Goal: Information Seeking & Learning: Learn about a topic

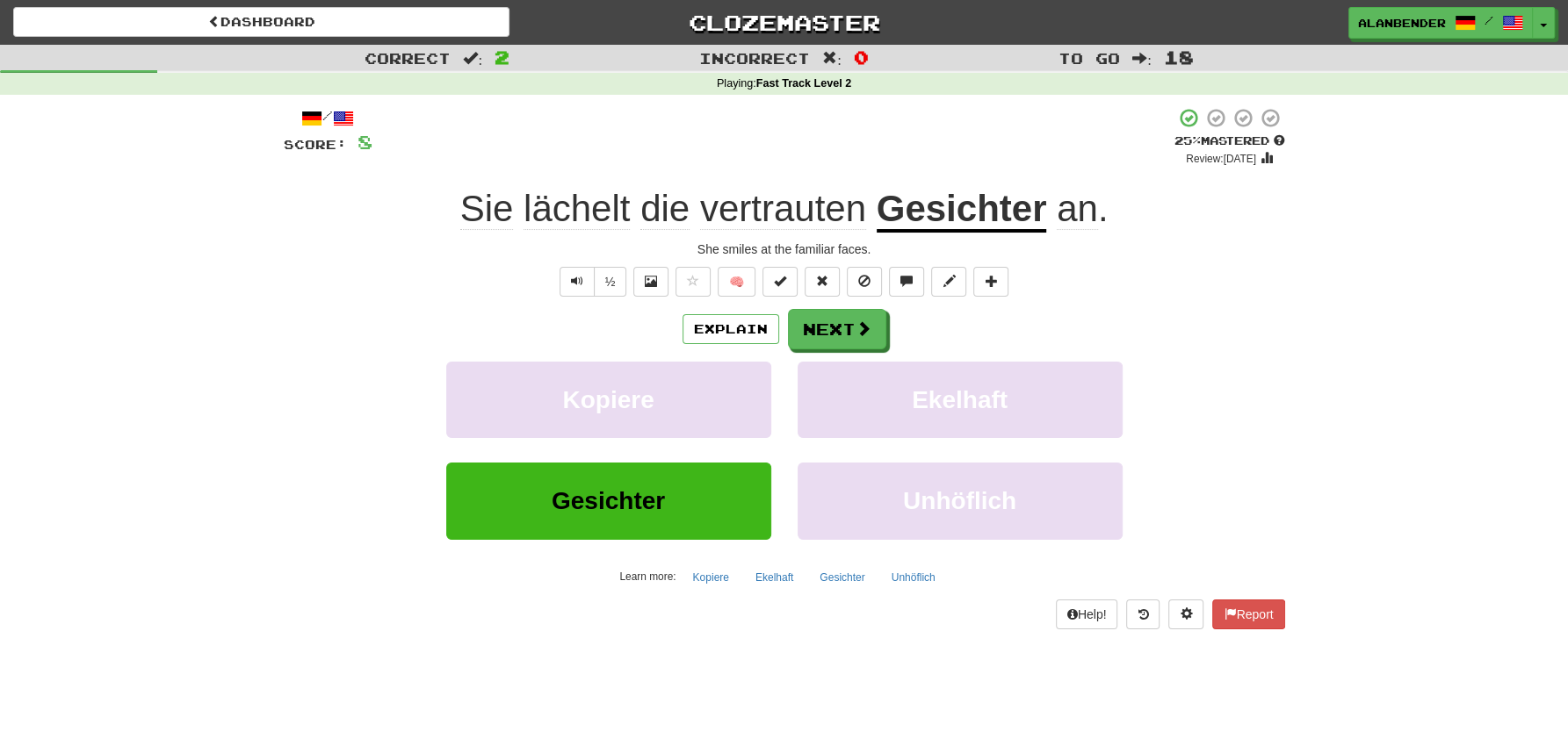
click at [780, 207] on span "vertrauten" at bounding box center [782, 209] width 166 height 43
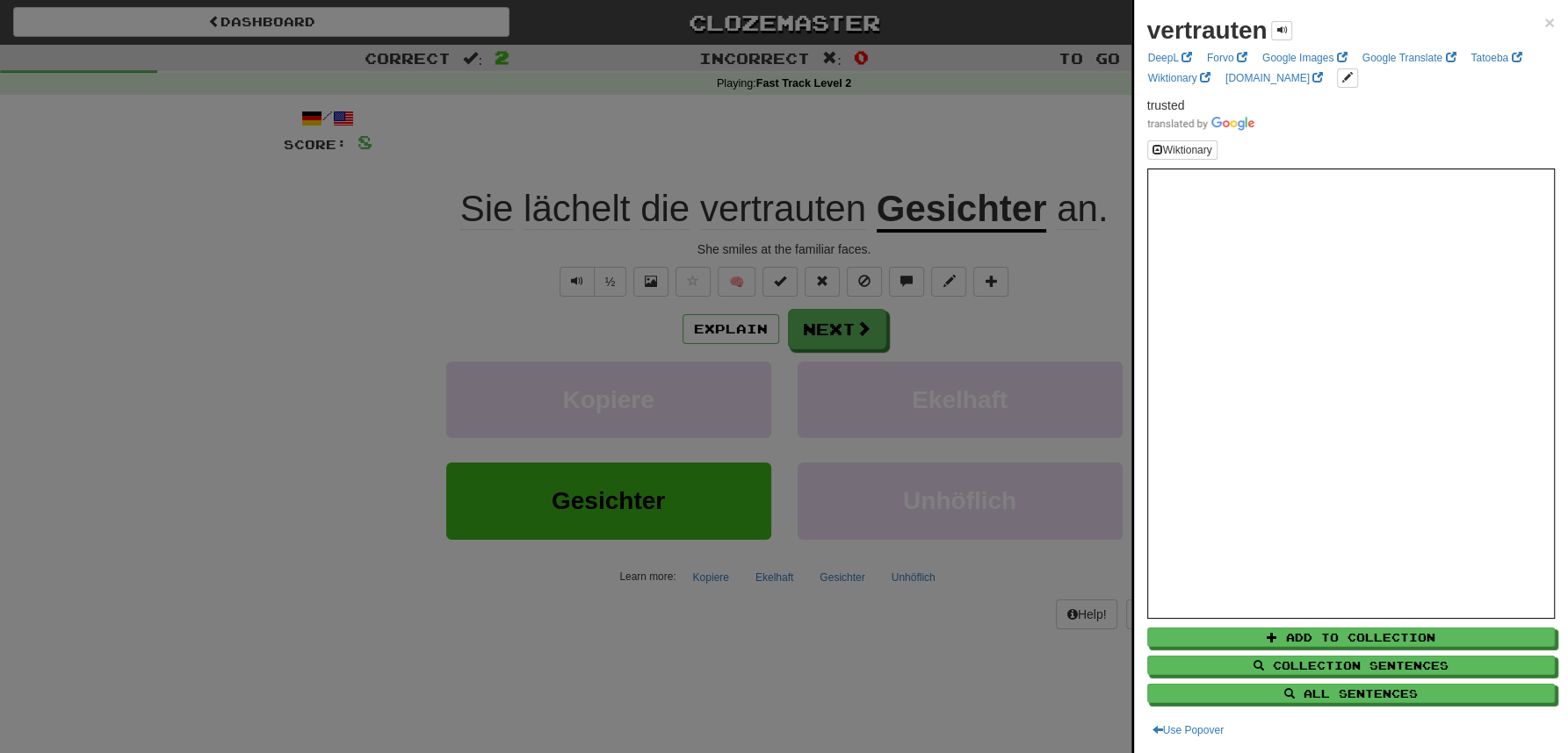
click at [787, 137] on div at bounding box center [784, 376] width 1568 height 753
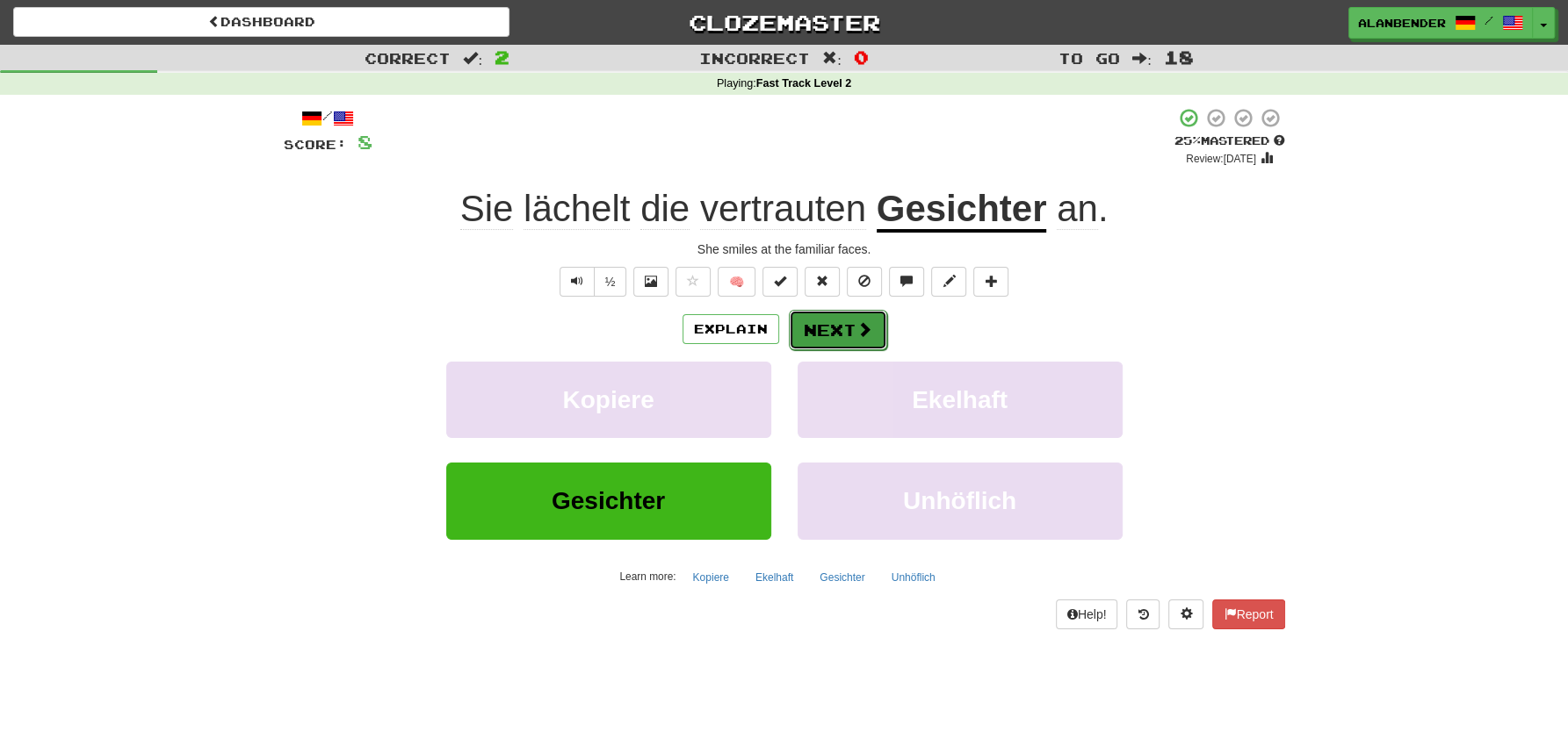
click at [820, 326] on button "Next" at bounding box center [838, 330] width 99 height 41
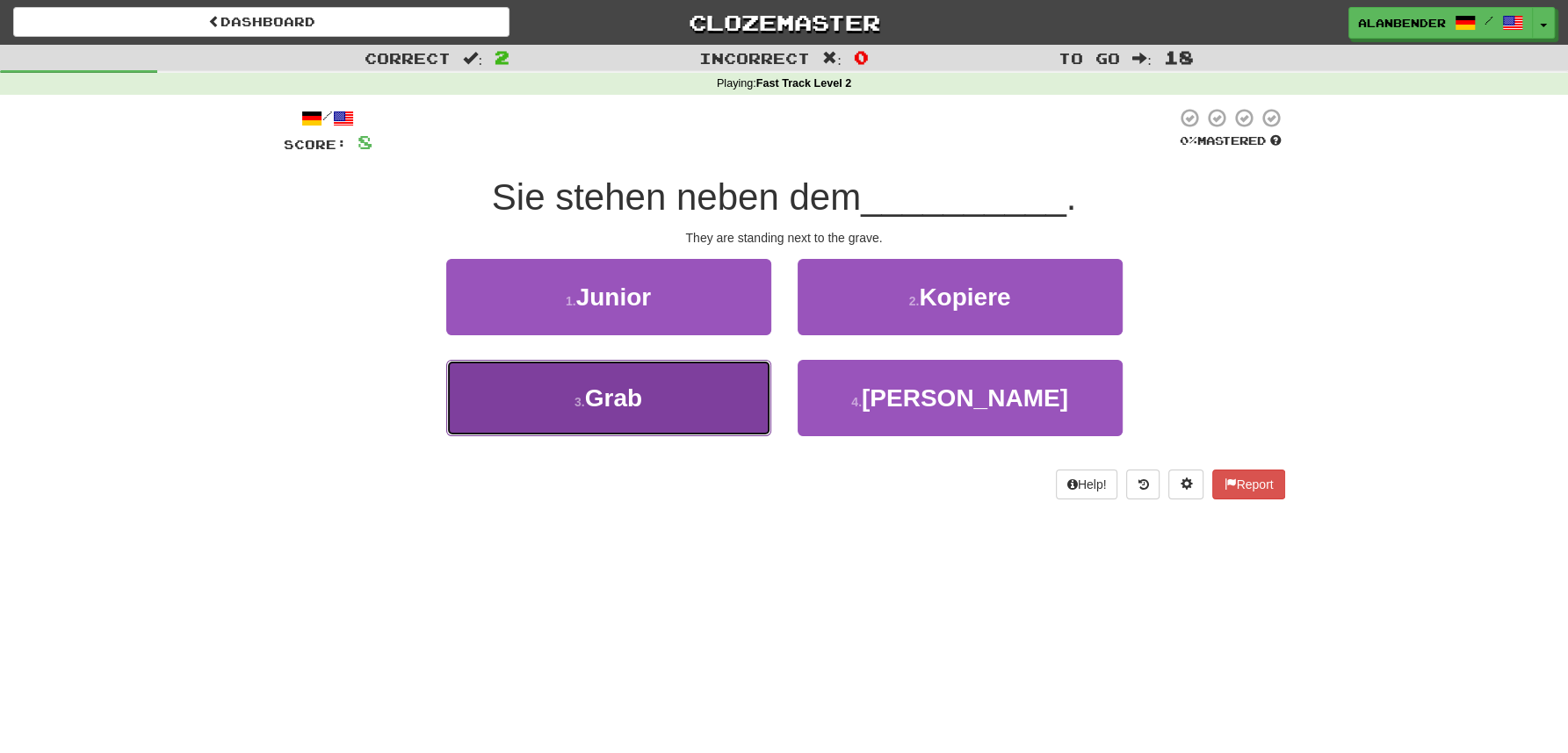
click at [608, 401] on span "Grab" at bounding box center [613, 398] width 57 height 27
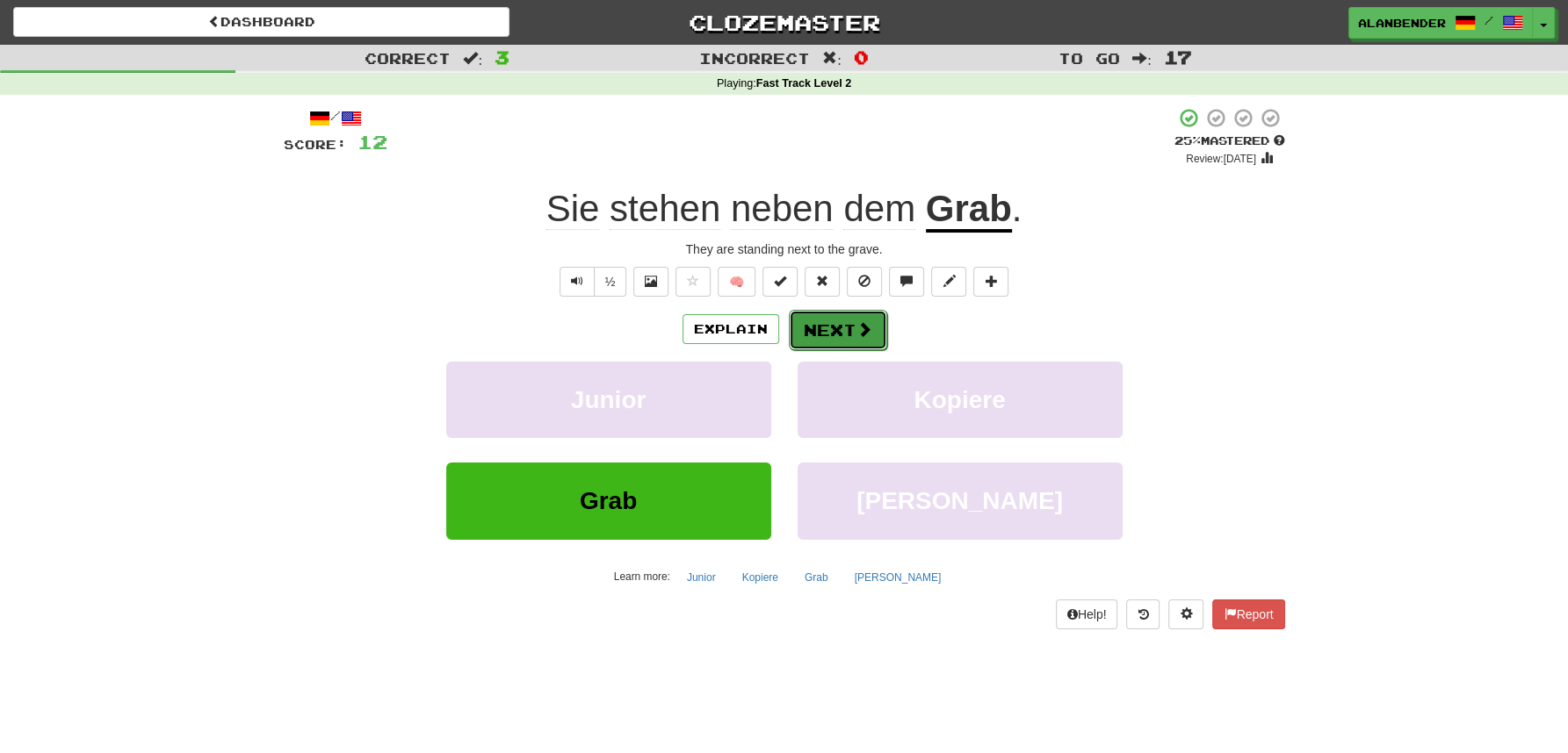
click at [820, 328] on button "Next" at bounding box center [838, 330] width 99 height 41
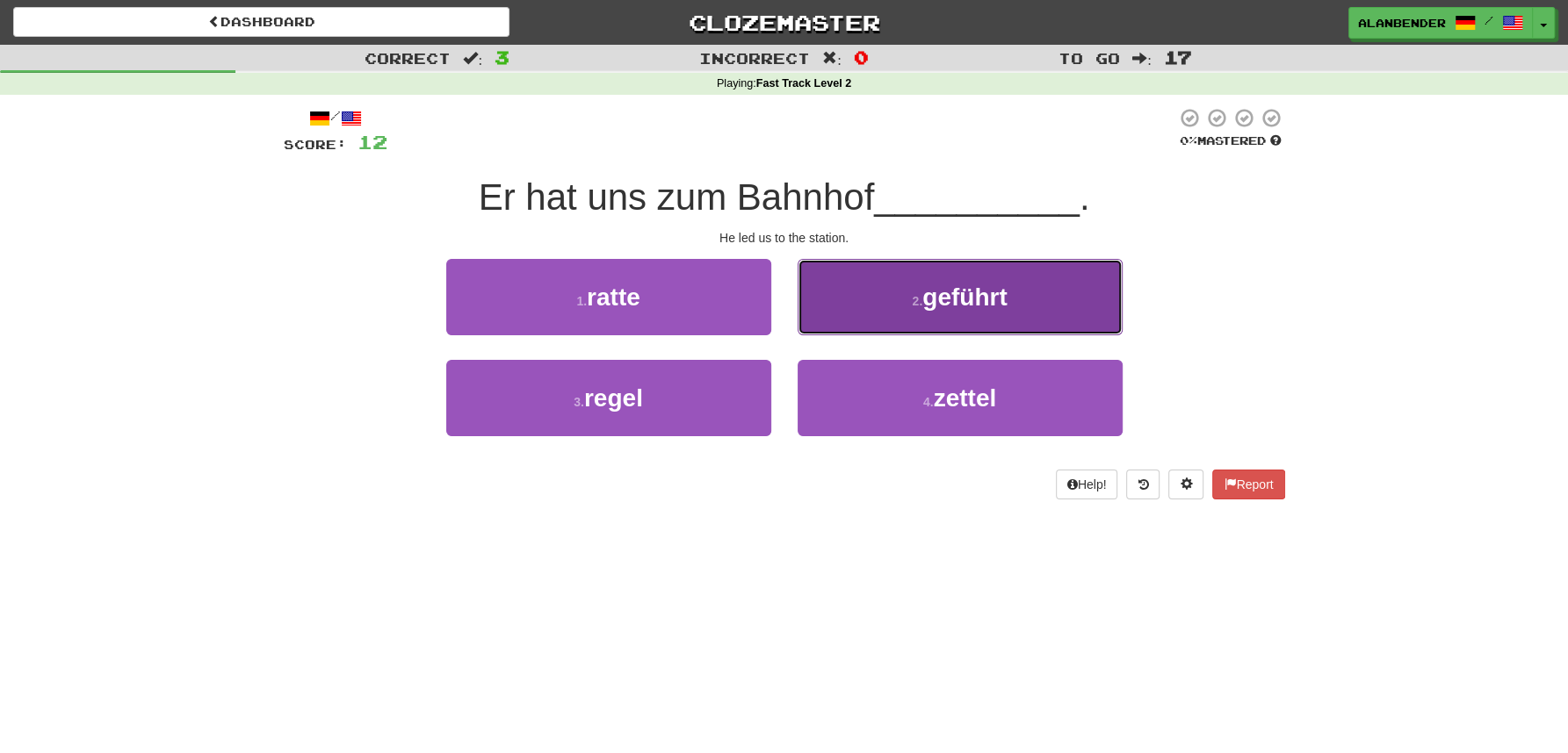
click at [965, 291] on span "geführt" at bounding box center [964, 297] width 84 height 27
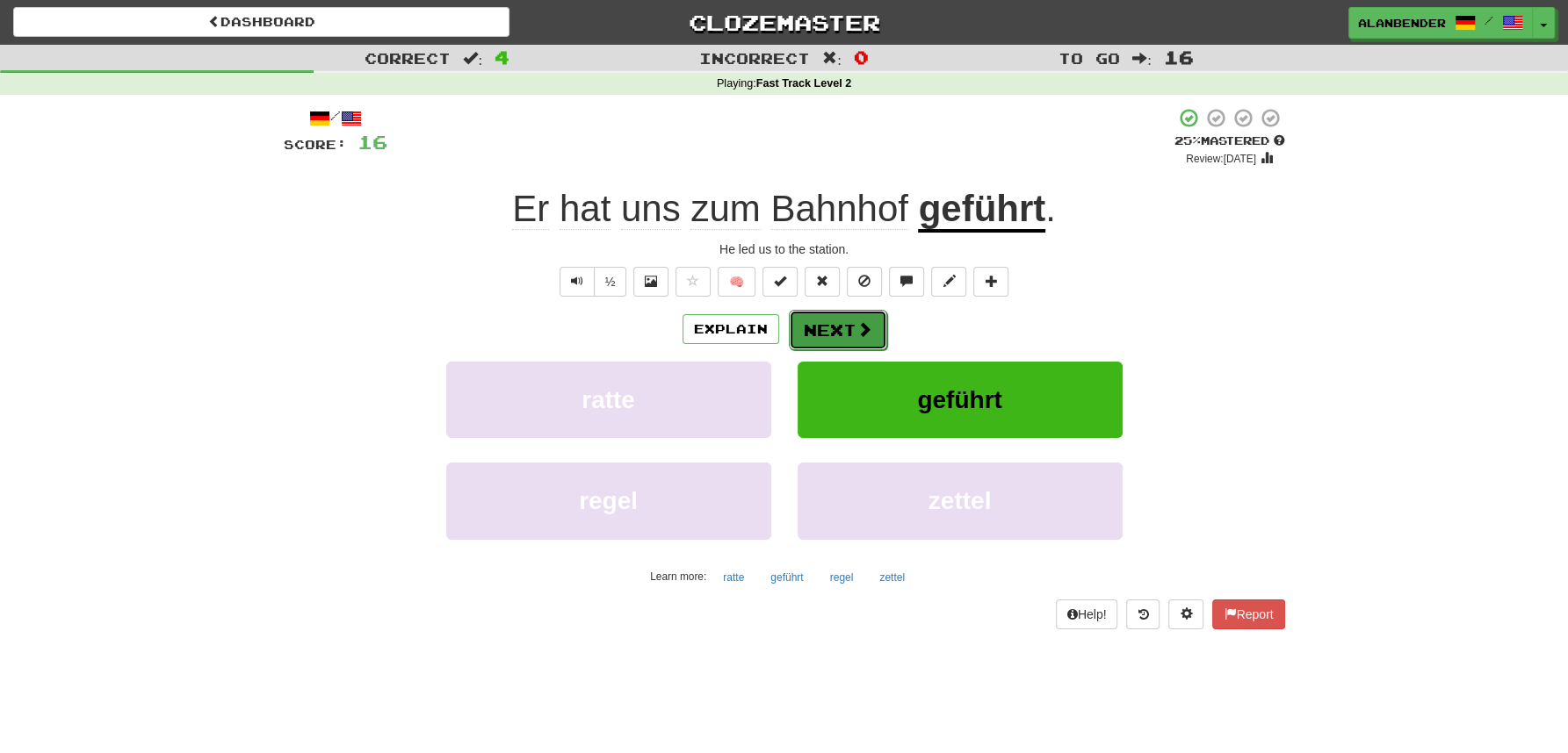
click at [830, 324] on button "Next" at bounding box center [838, 330] width 99 height 41
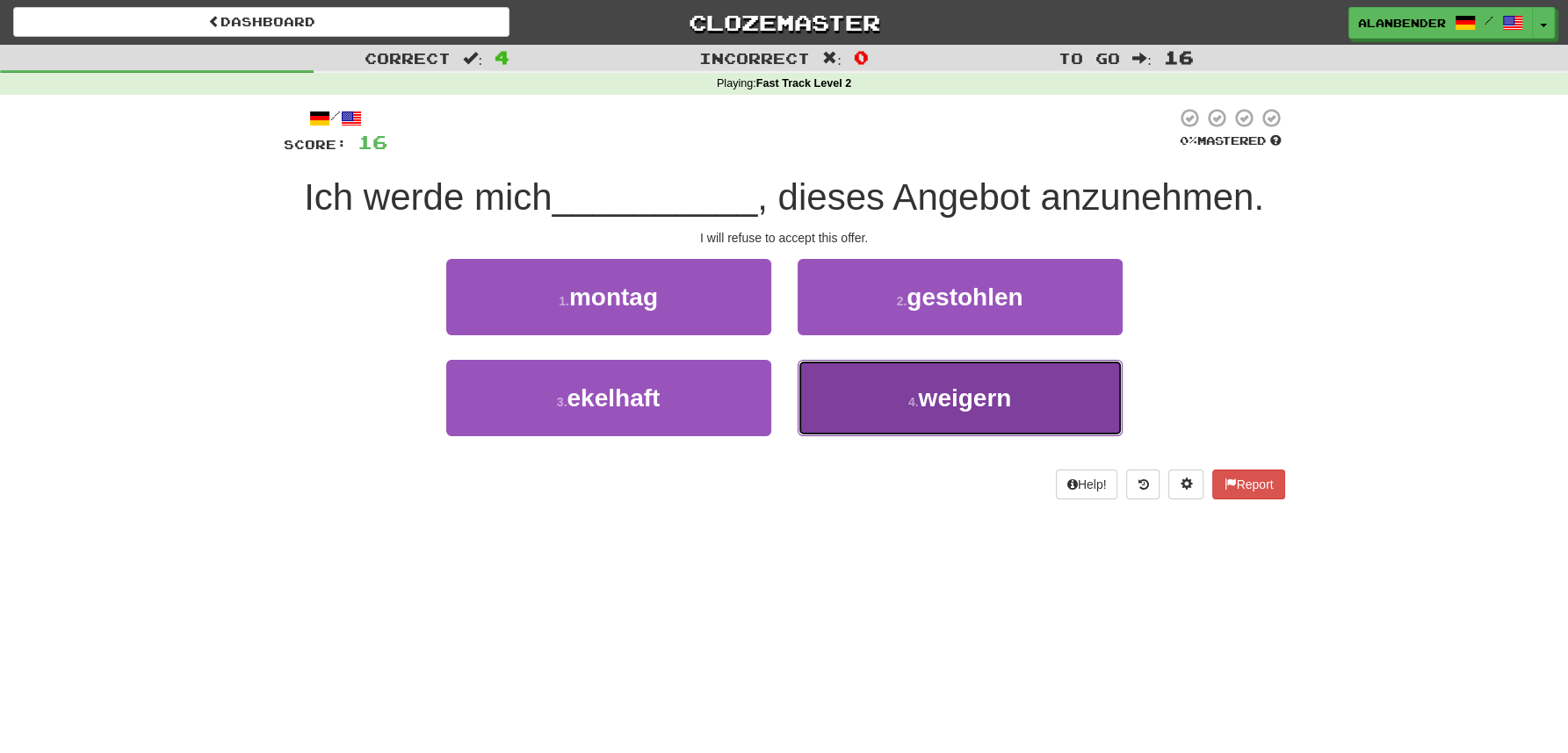
click at [981, 398] on span "weigern" at bounding box center [964, 398] width 93 height 27
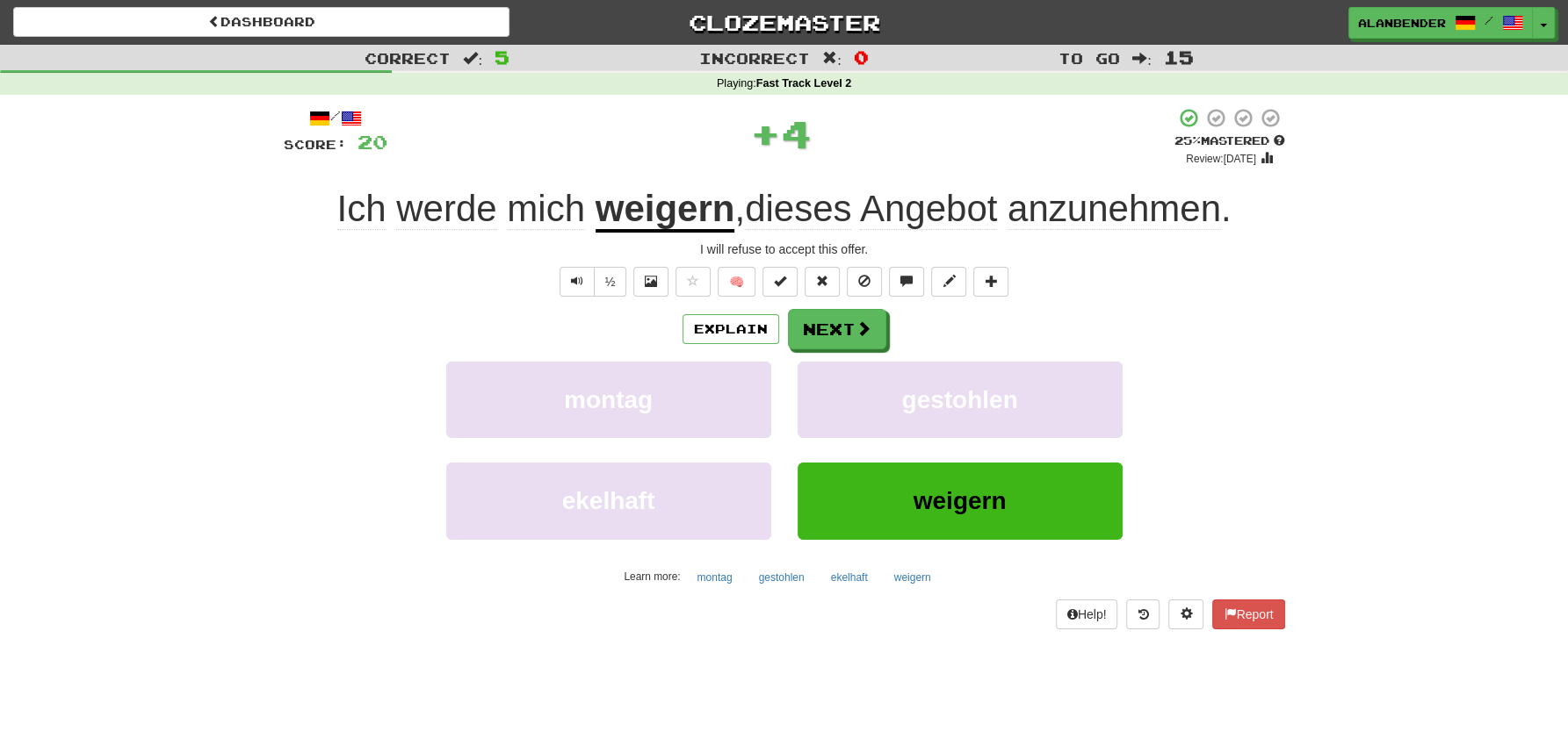
click at [692, 218] on u "weigern" at bounding box center [665, 210] width 139 height 45
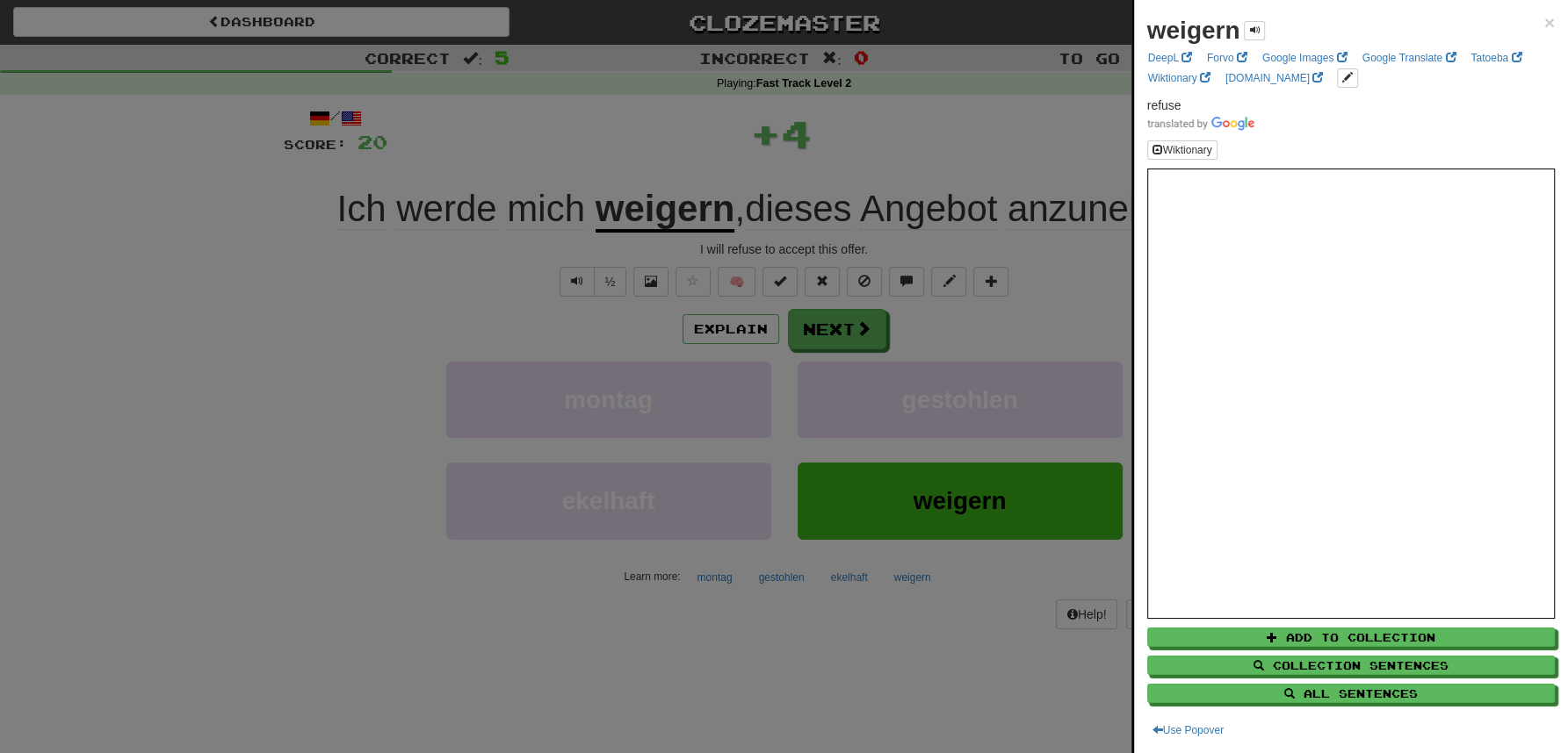
click at [672, 66] on div at bounding box center [784, 376] width 1568 height 753
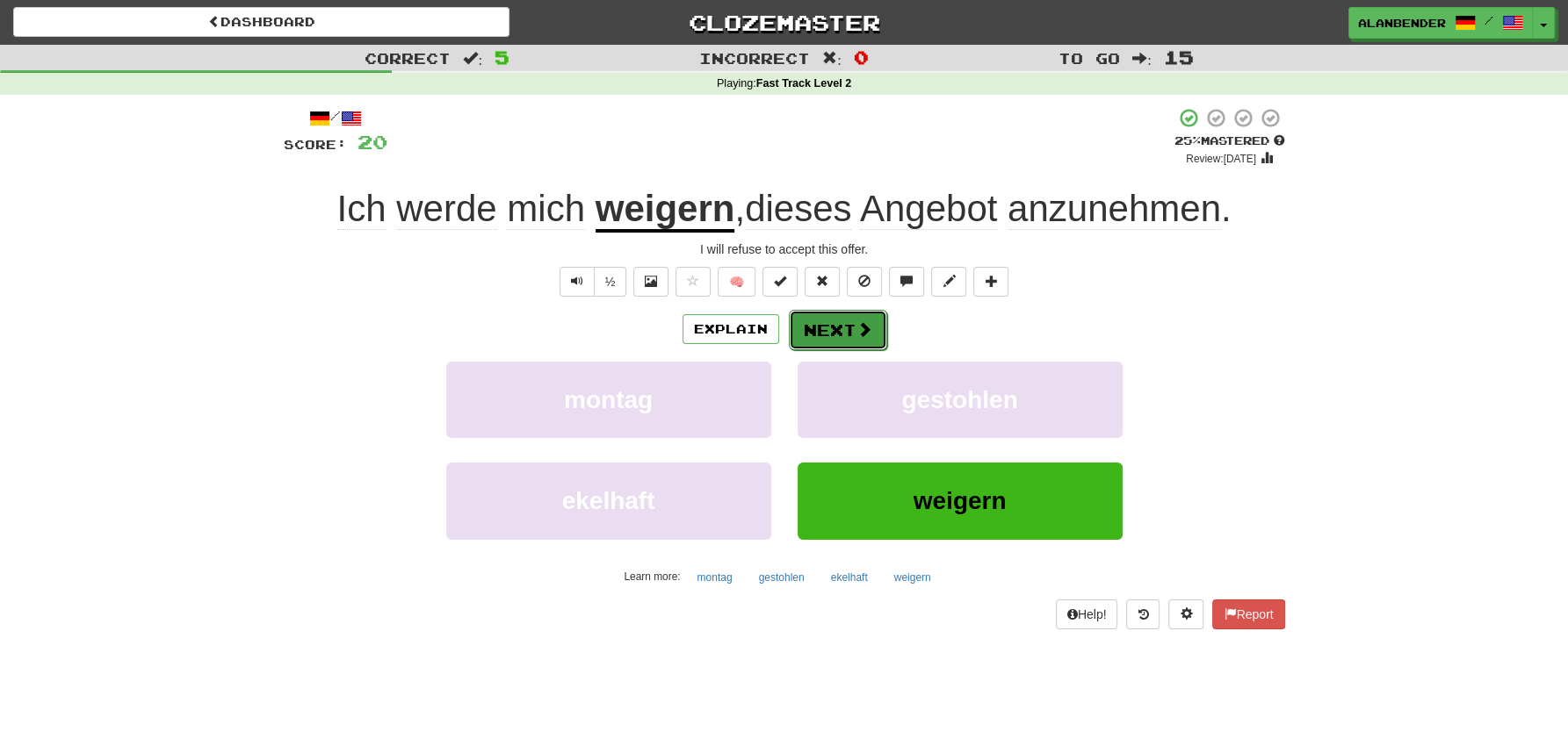
click at [837, 330] on button "Next" at bounding box center [838, 330] width 99 height 41
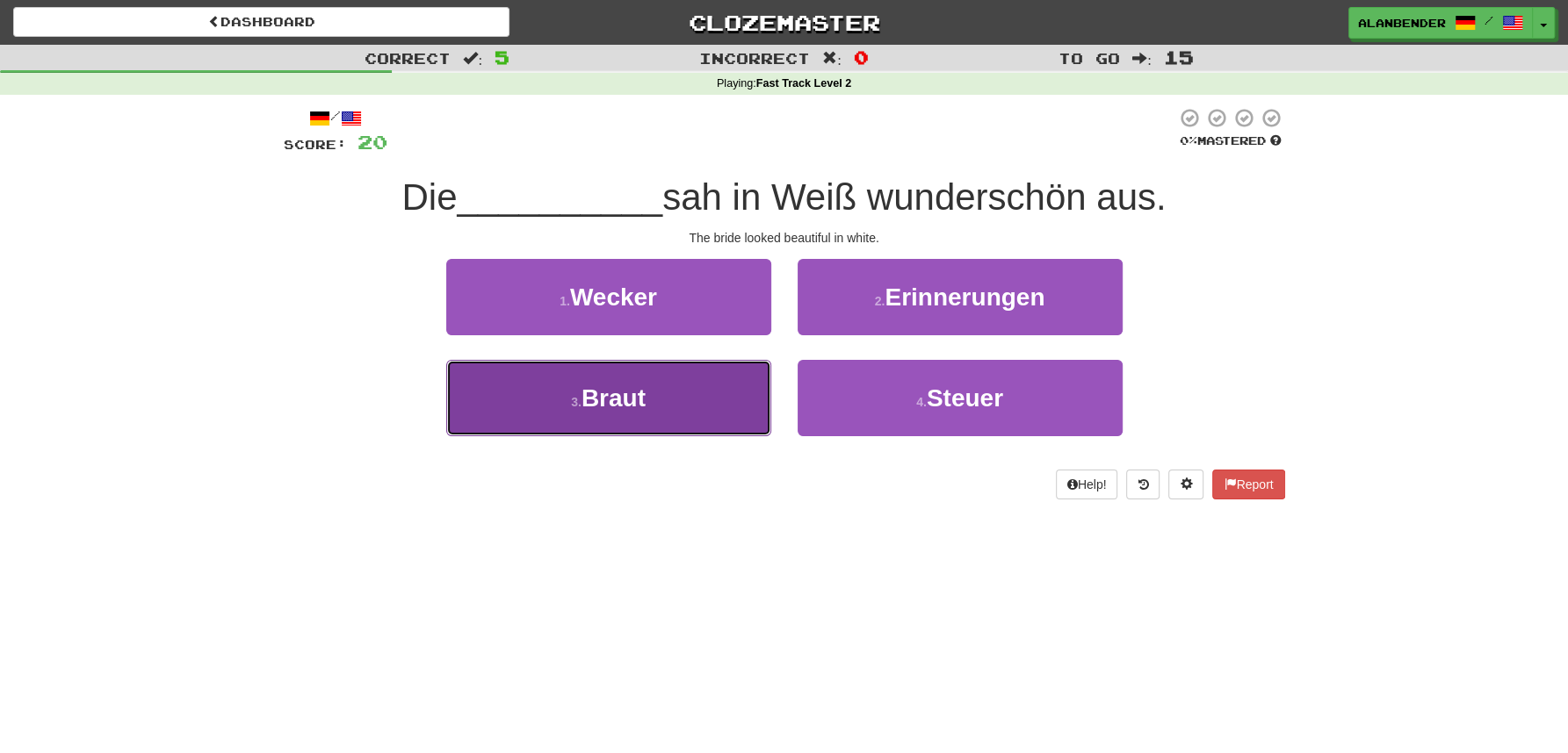
click at [630, 392] on span "Braut" at bounding box center [614, 398] width 64 height 27
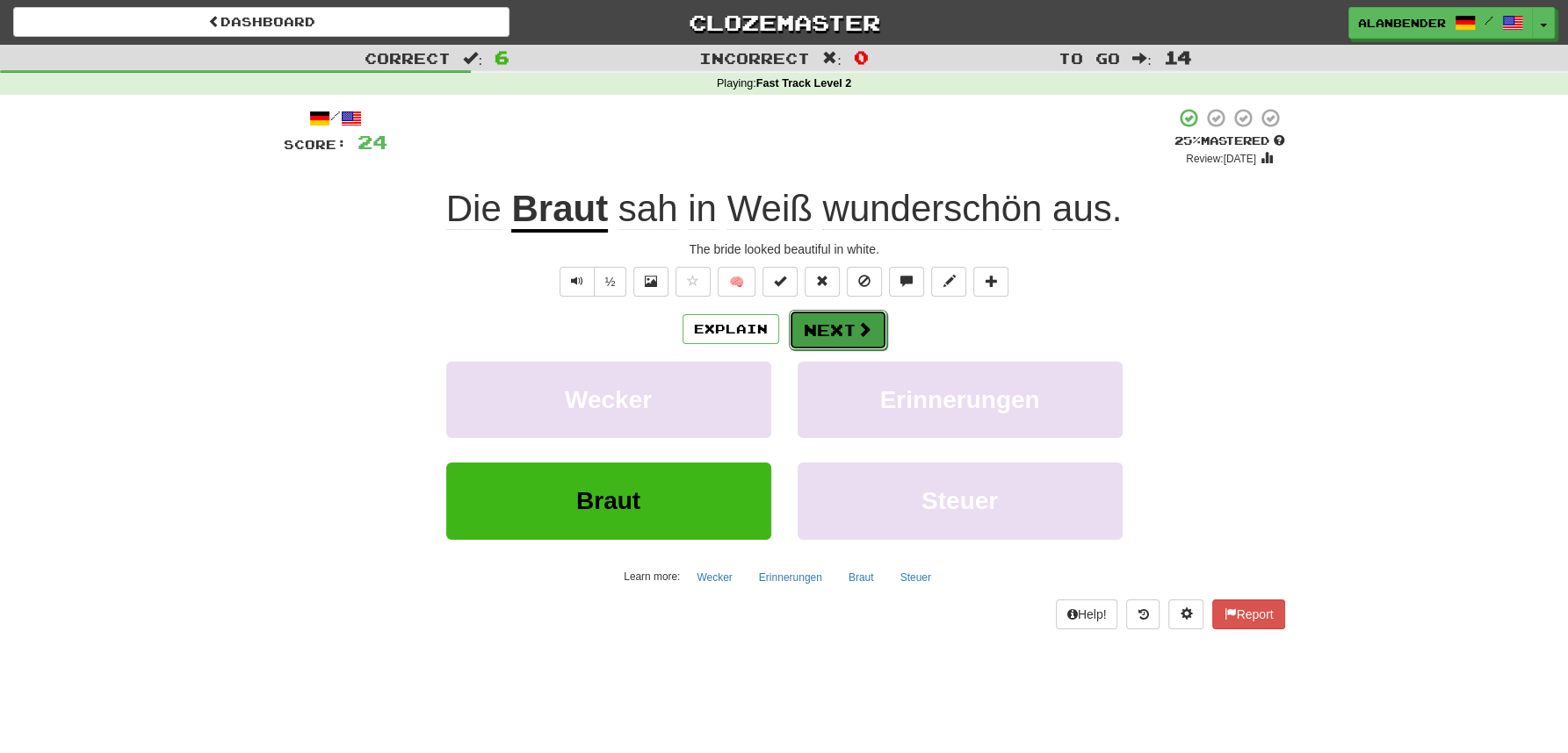
click at [846, 331] on button "Next" at bounding box center [838, 330] width 99 height 41
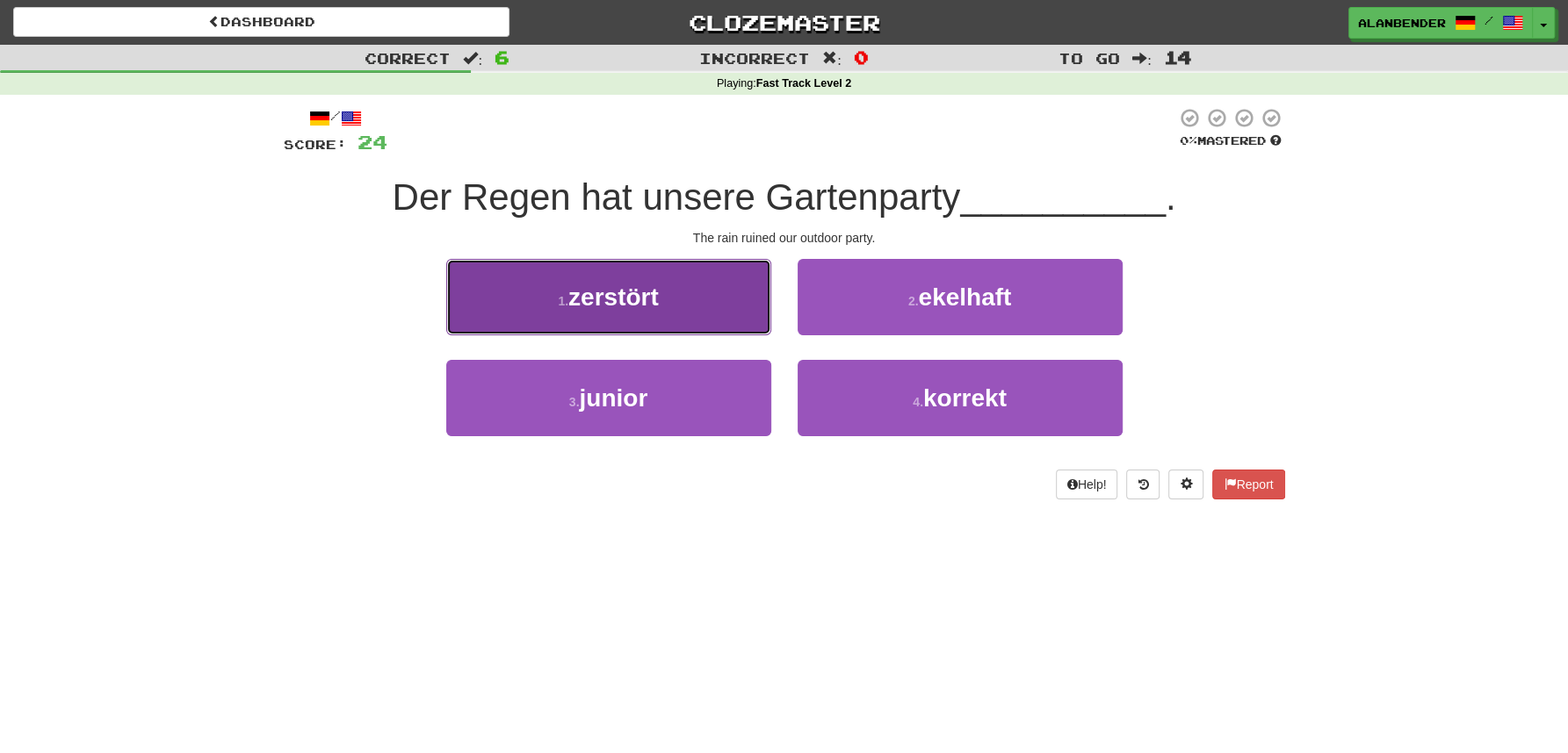
click at [641, 303] on span "zerstört" at bounding box center [613, 297] width 90 height 27
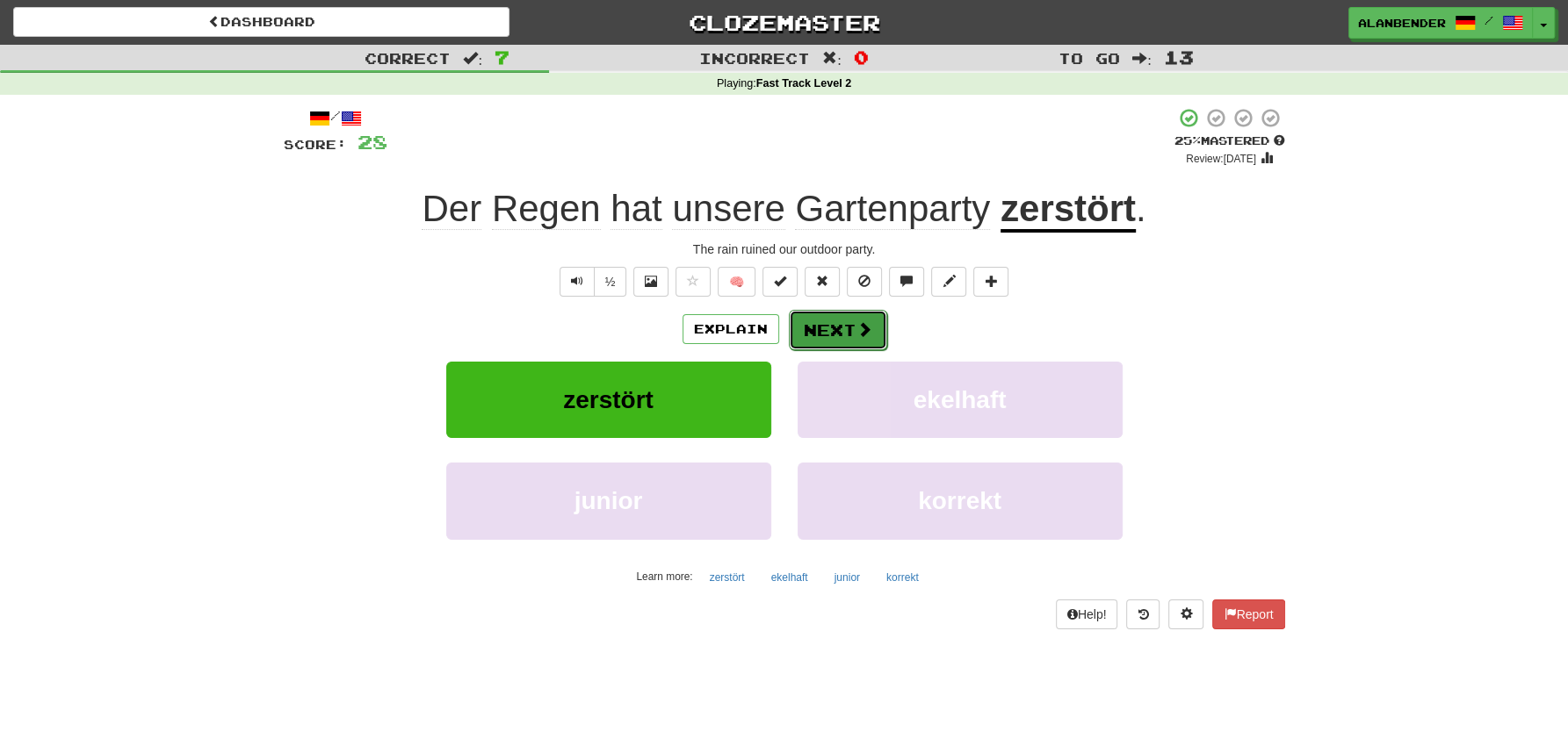
click at [831, 319] on button "Next" at bounding box center [838, 330] width 99 height 41
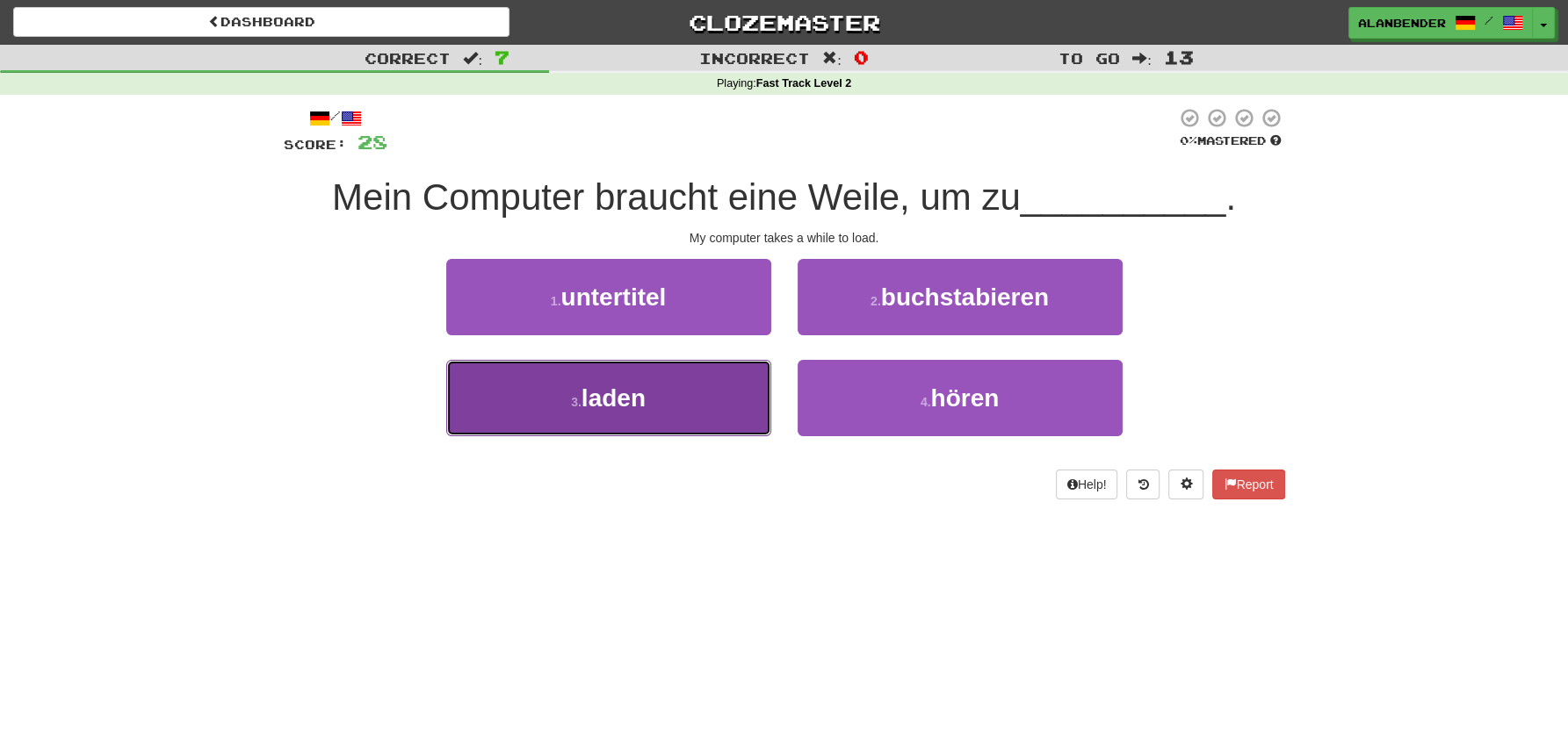
click at [635, 406] on span "laden" at bounding box center [614, 398] width 64 height 27
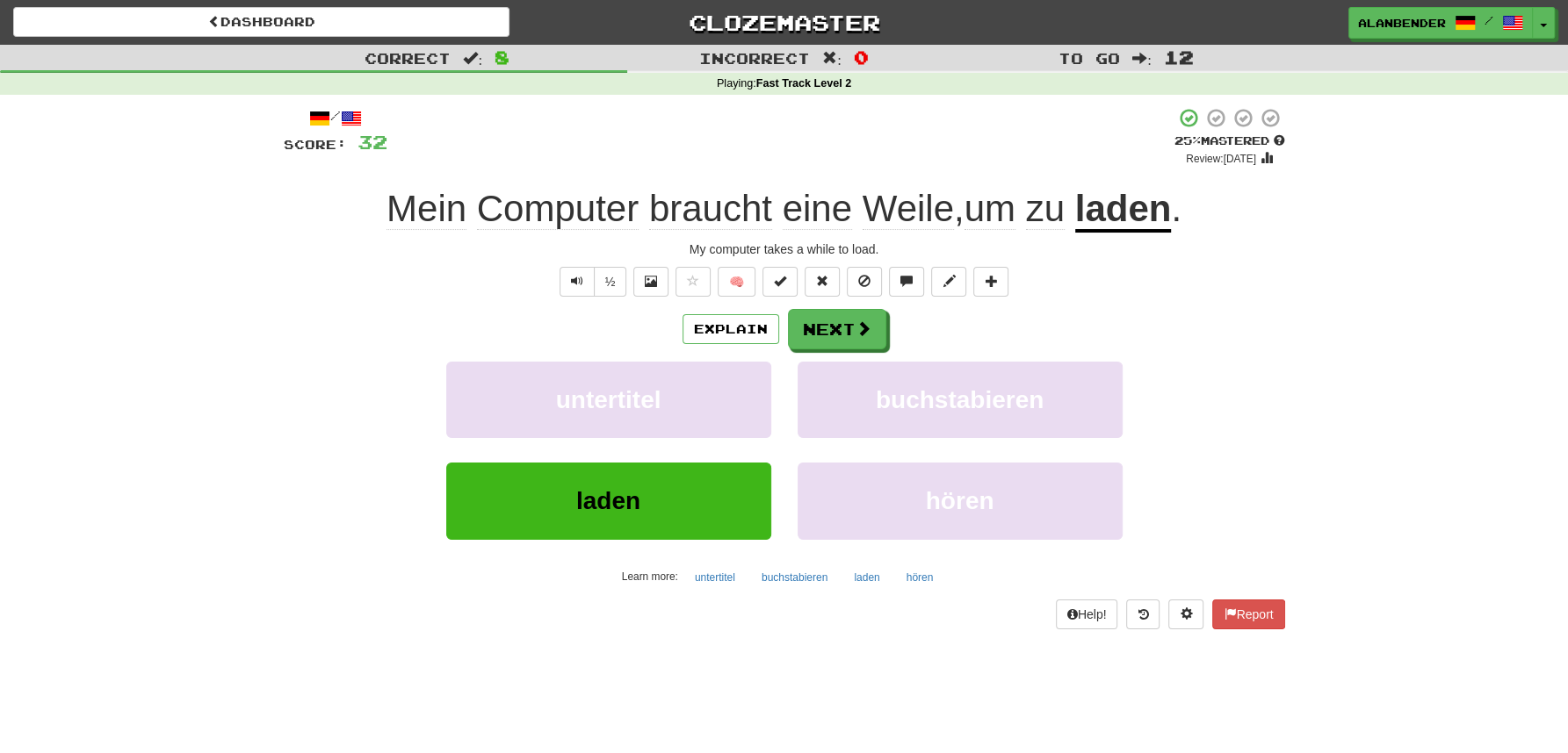
click at [1124, 213] on u "laden" at bounding box center [1124, 210] width 97 height 45
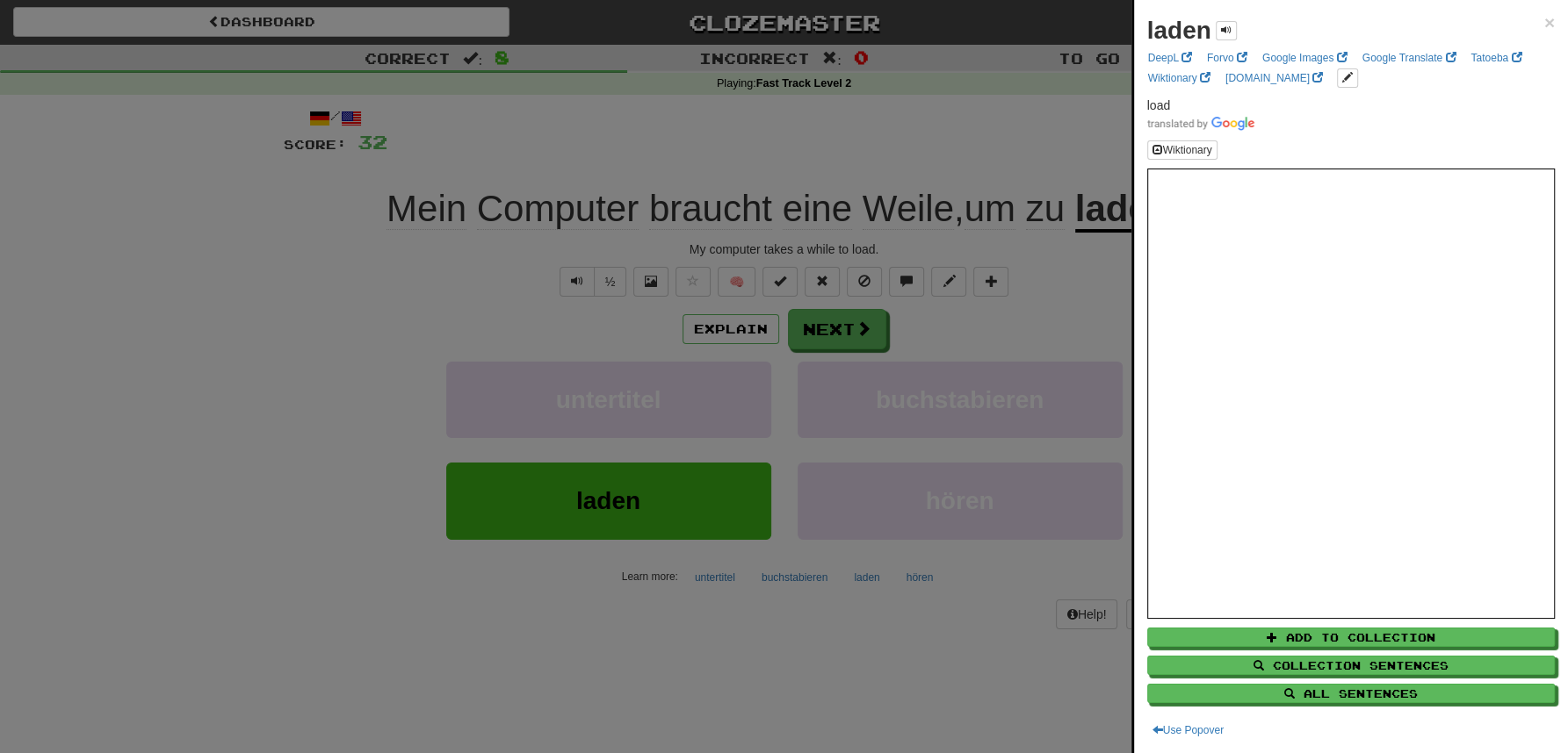
click at [1025, 147] on div at bounding box center [784, 376] width 1568 height 753
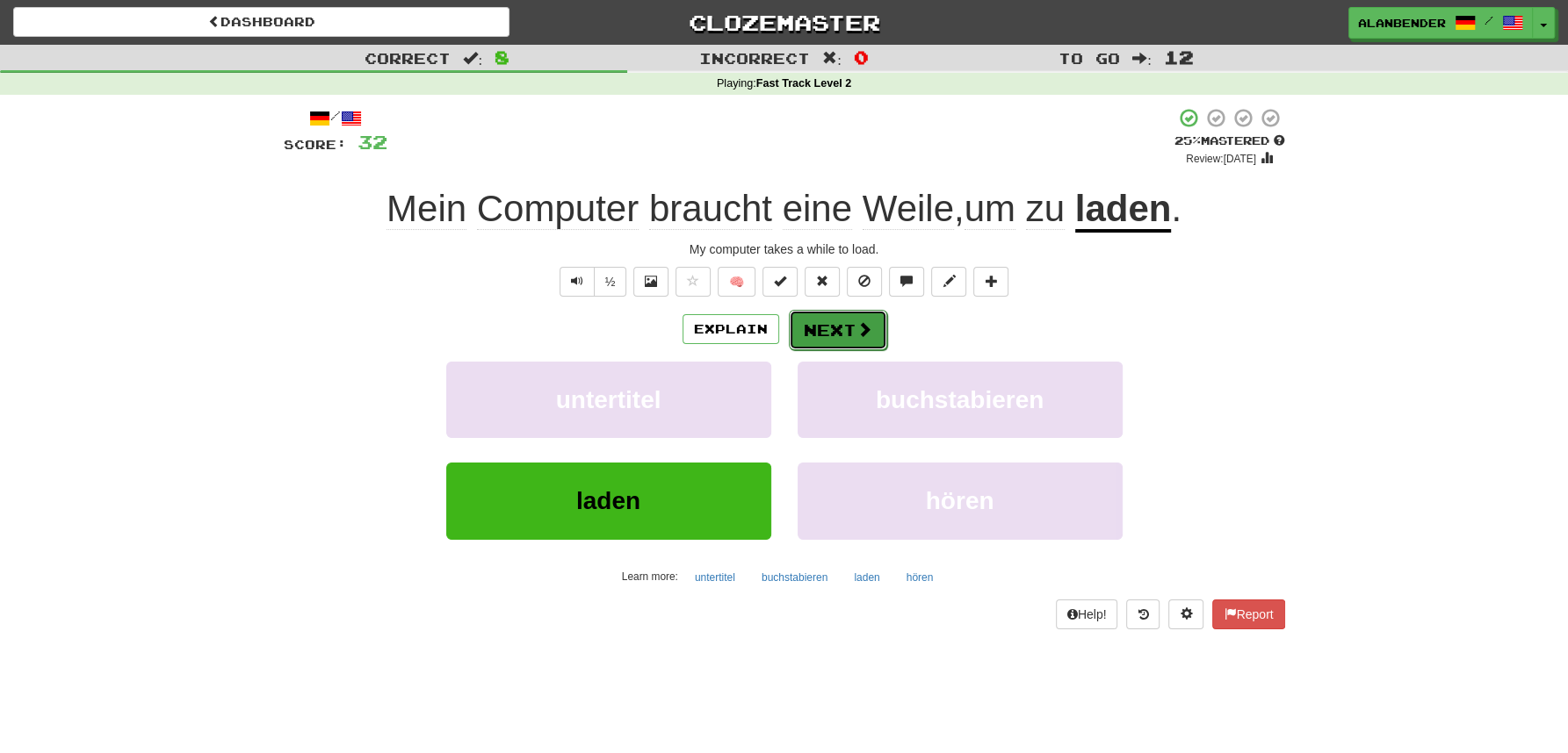
click at [829, 337] on button "Next" at bounding box center [838, 330] width 99 height 41
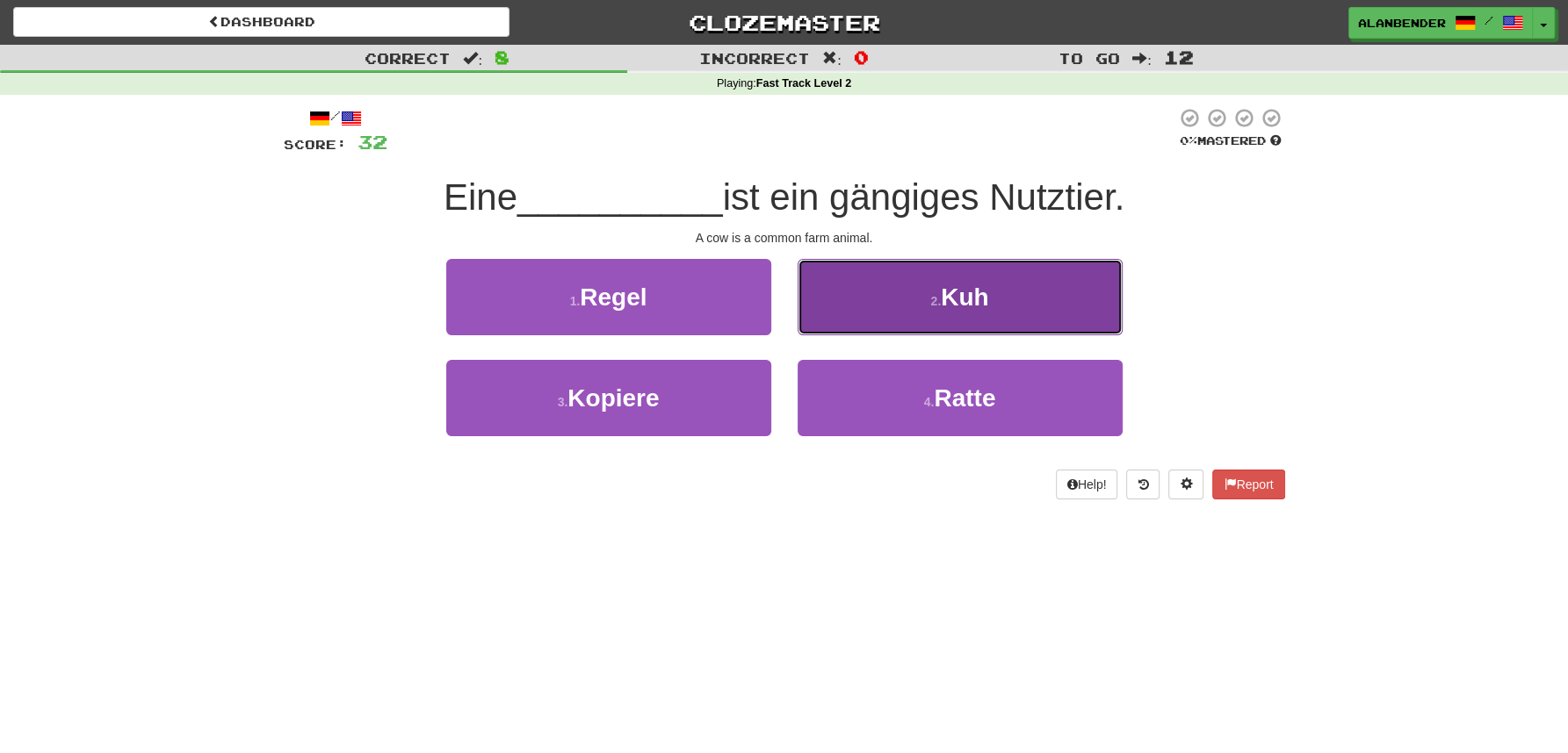
click at [961, 299] on span "Kuh" at bounding box center [964, 297] width 47 height 27
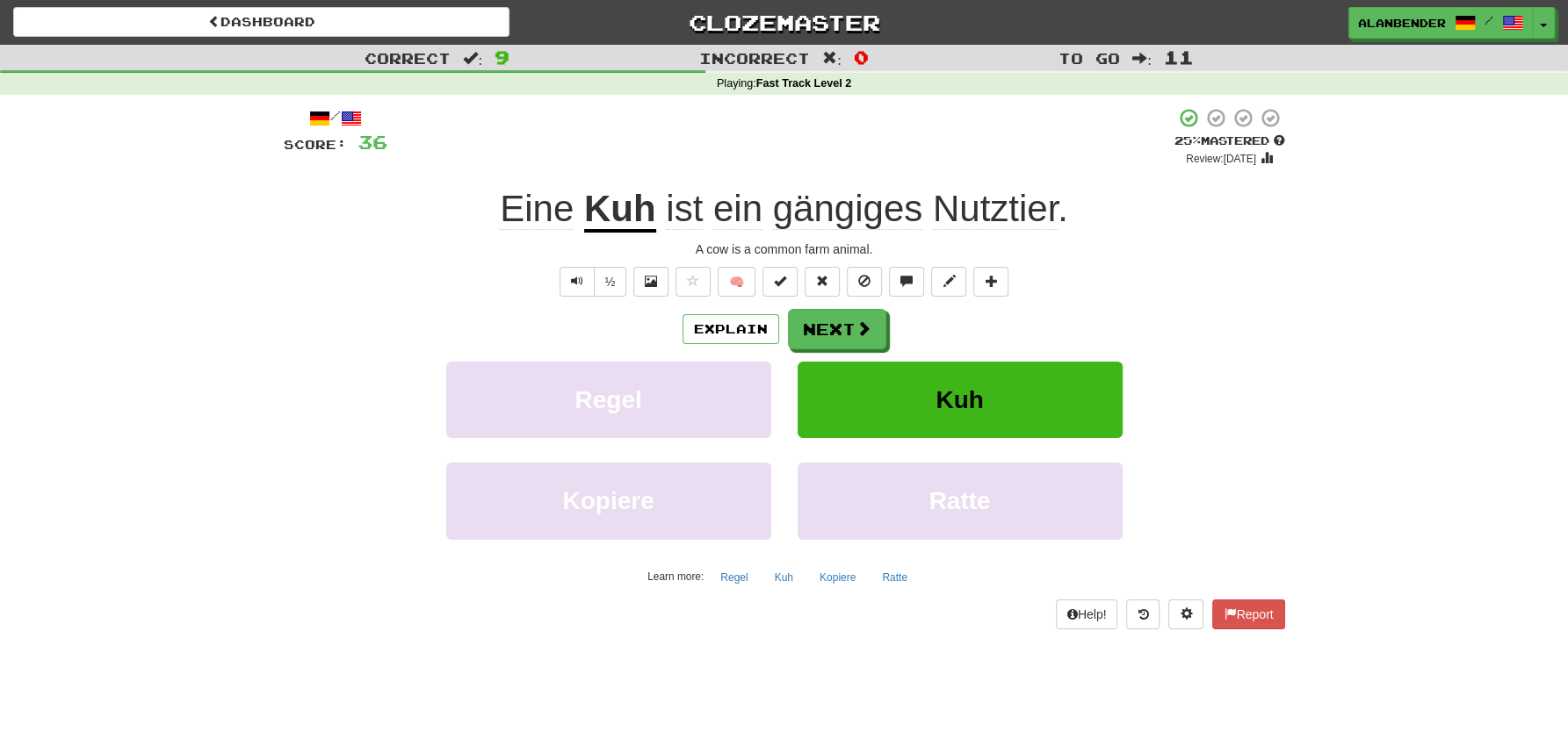
click at [847, 214] on span "gängiges" at bounding box center [847, 209] width 149 height 43
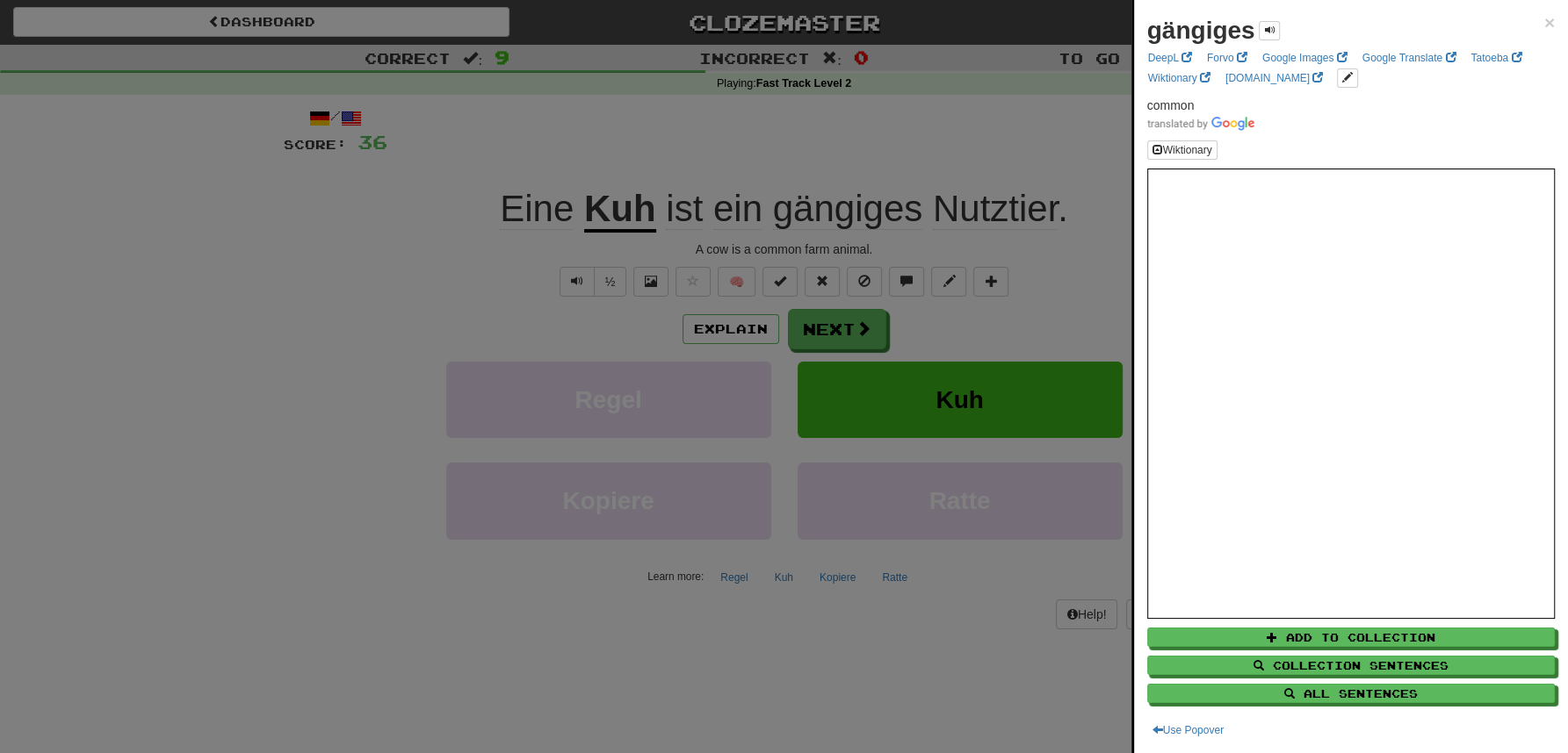
click at [868, 122] on div at bounding box center [784, 376] width 1568 height 753
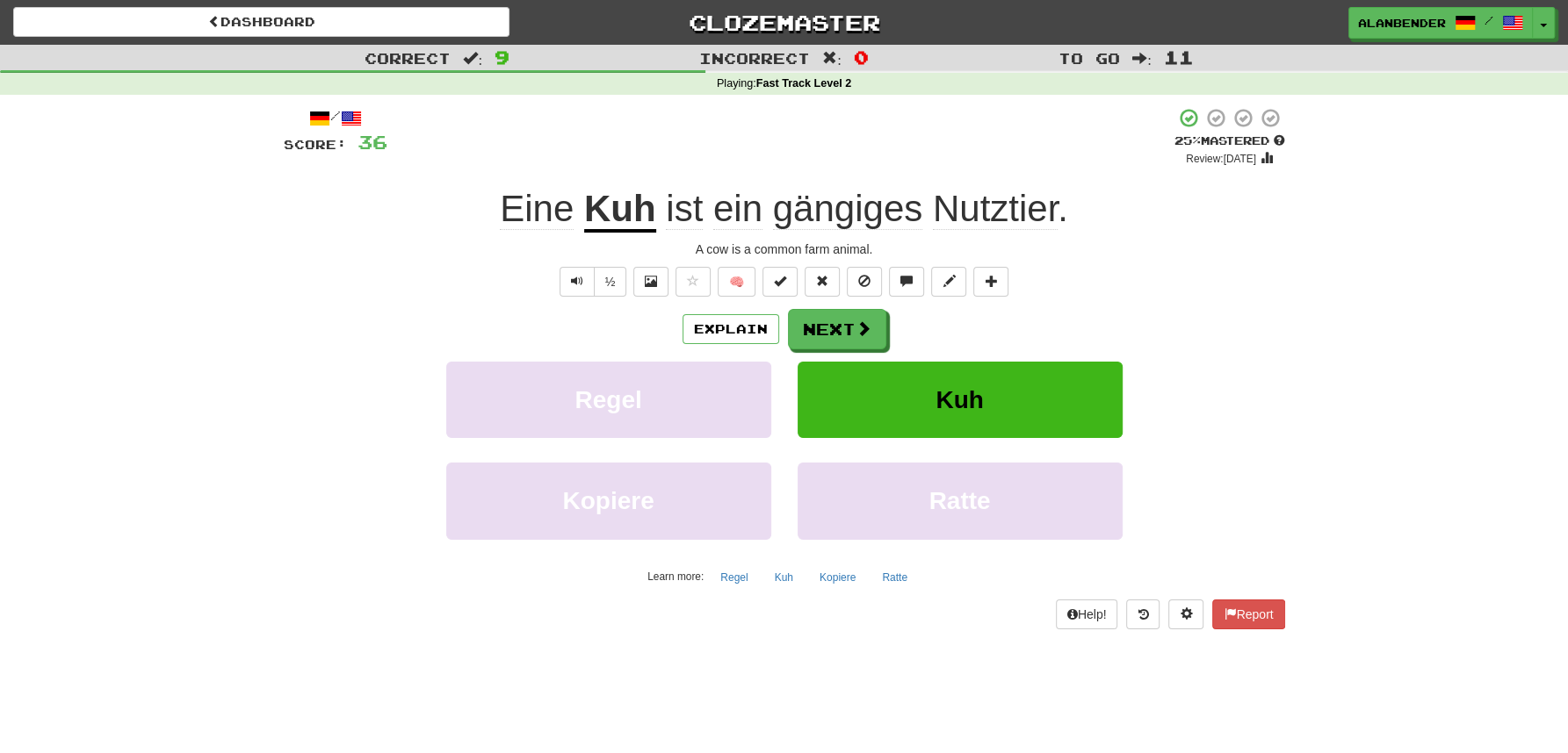
click at [988, 213] on span "Nutztier" at bounding box center [995, 209] width 125 height 43
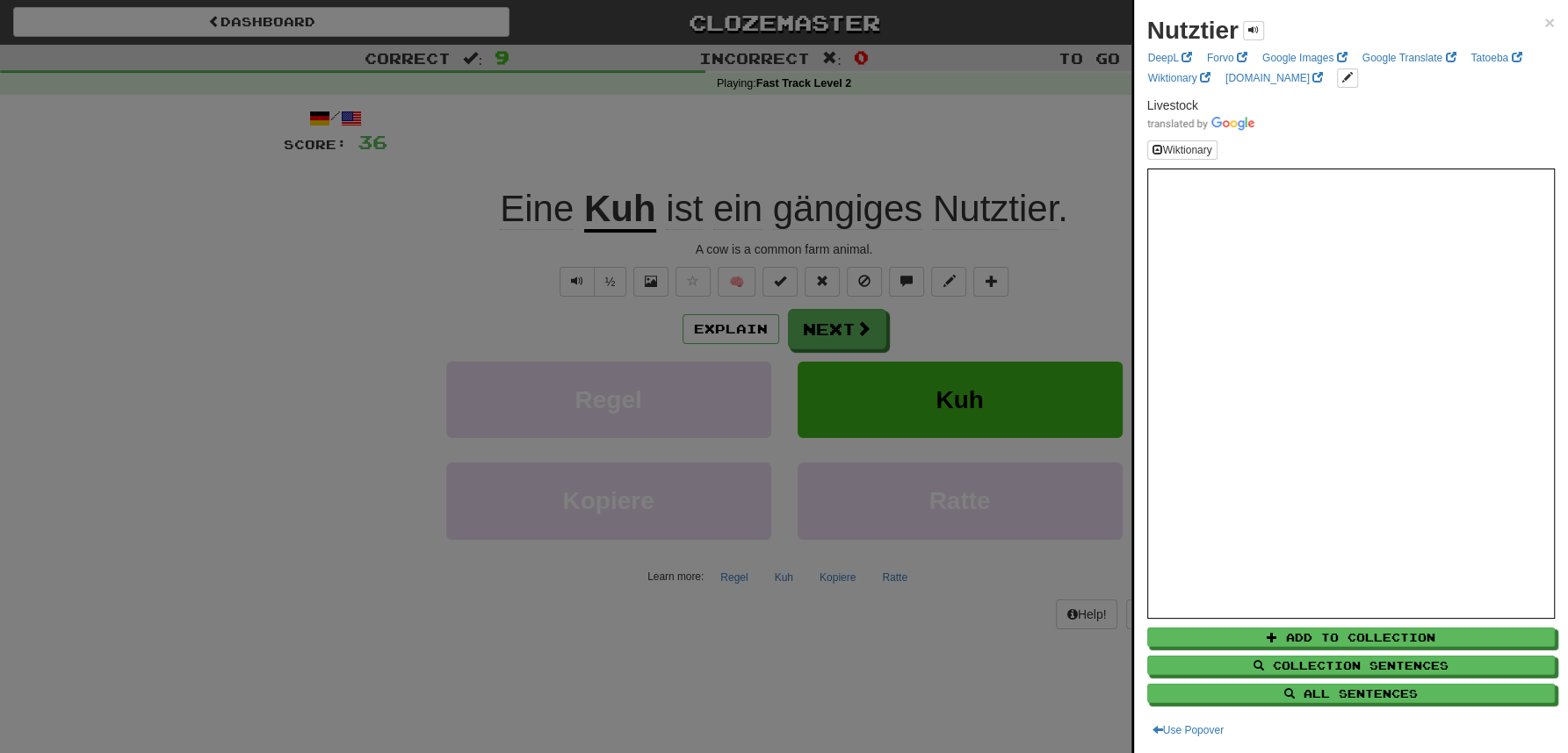
click at [946, 127] on div at bounding box center [784, 376] width 1568 height 753
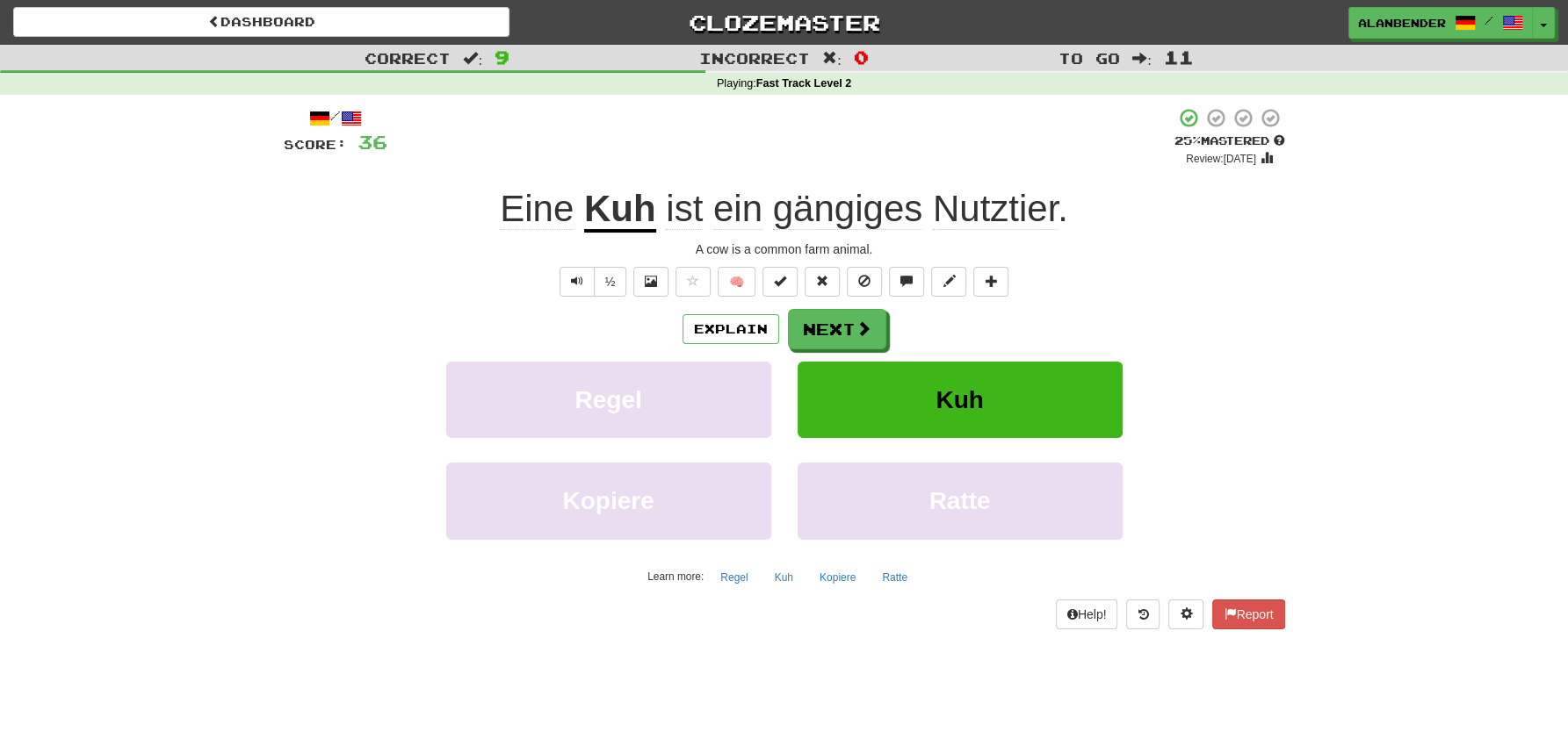
click at [861, 218] on span "gängiges" at bounding box center [847, 209] width 149 height 43
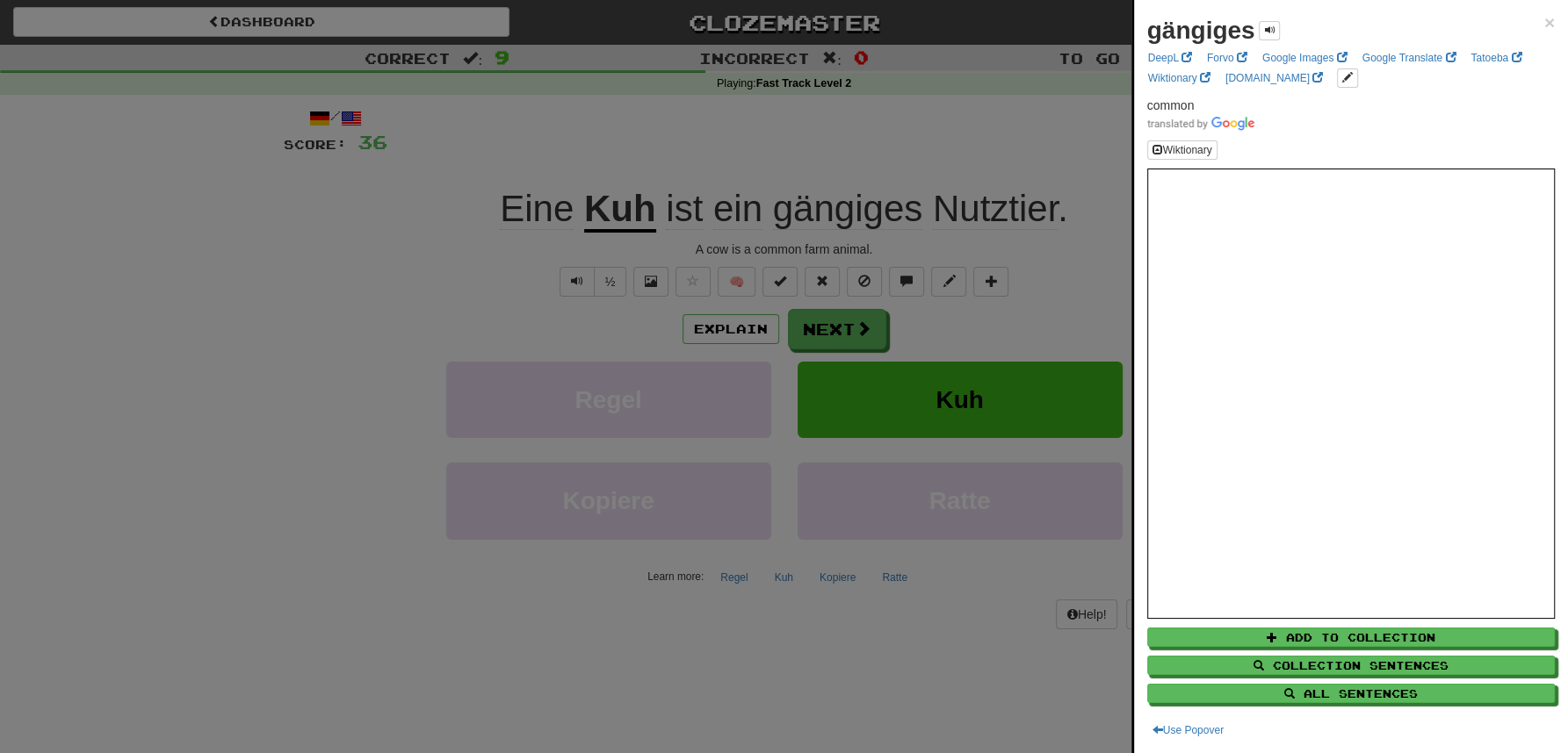
click at [862, 87] on div at bounding box center [784, 376] width 1568 height 753
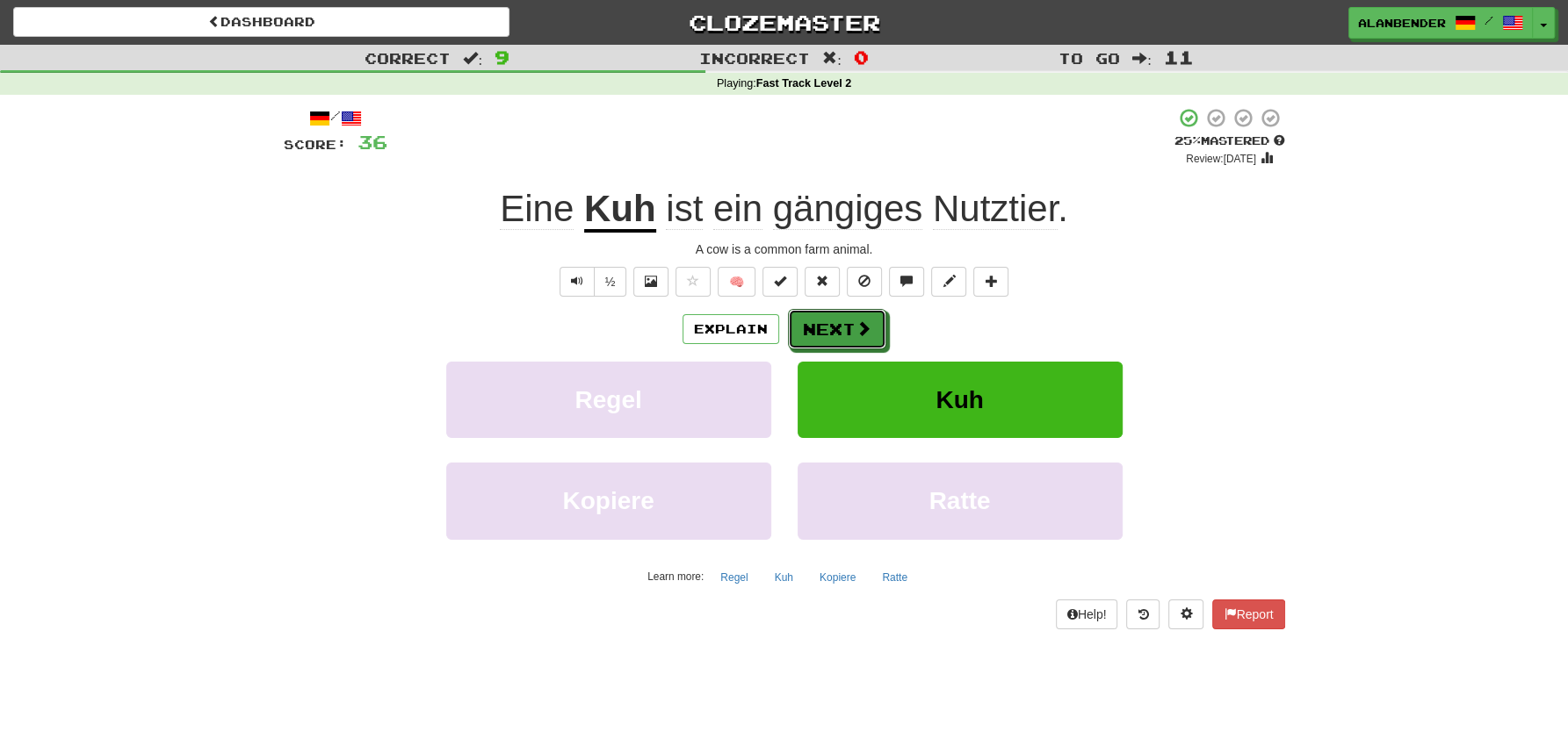
click at [846, 314] on button "Next" at bounding box center [837, 329] width 99 height 41
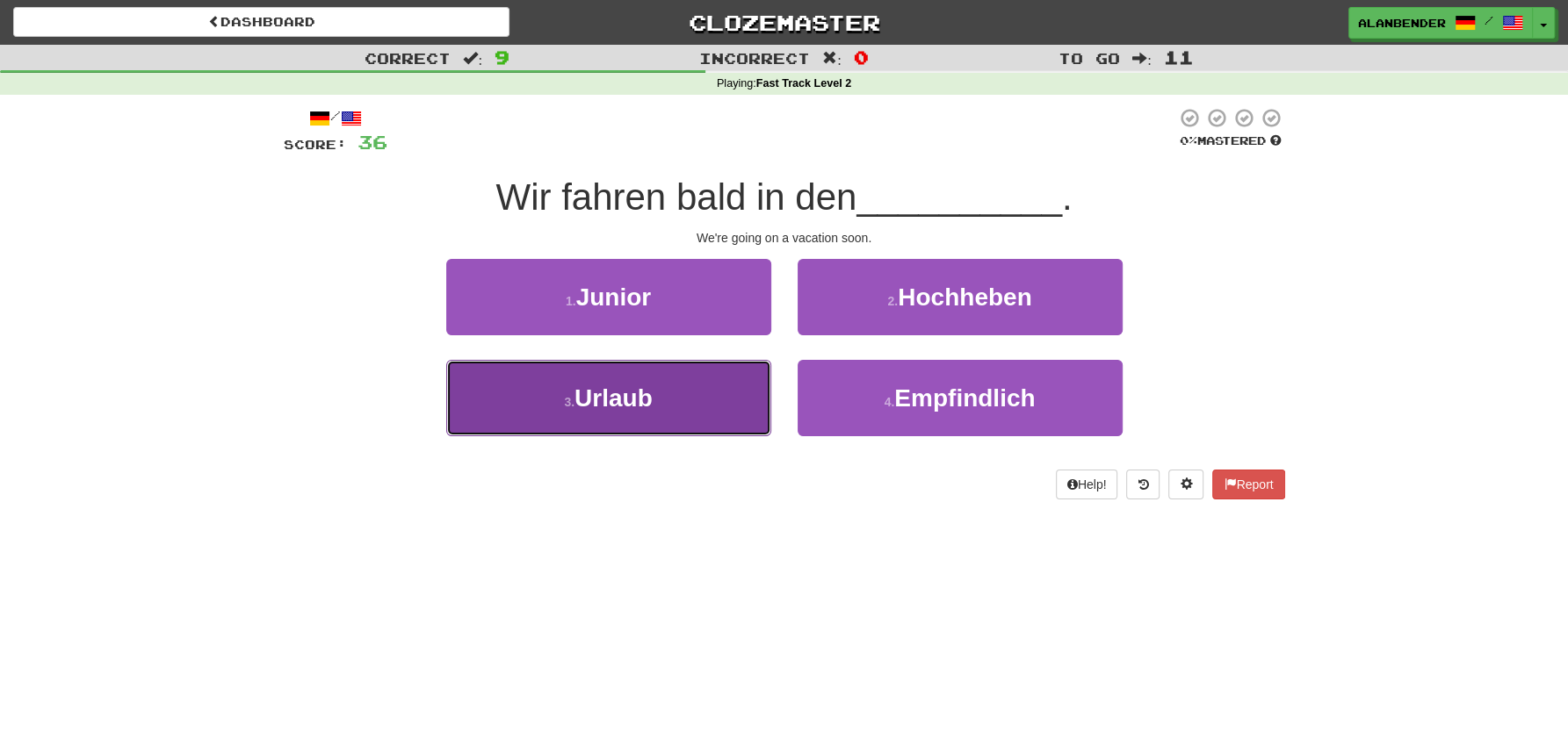
click at [607, 413] on button "3 . Urlaub" at bounding box center [609, 398] width 325 height 76
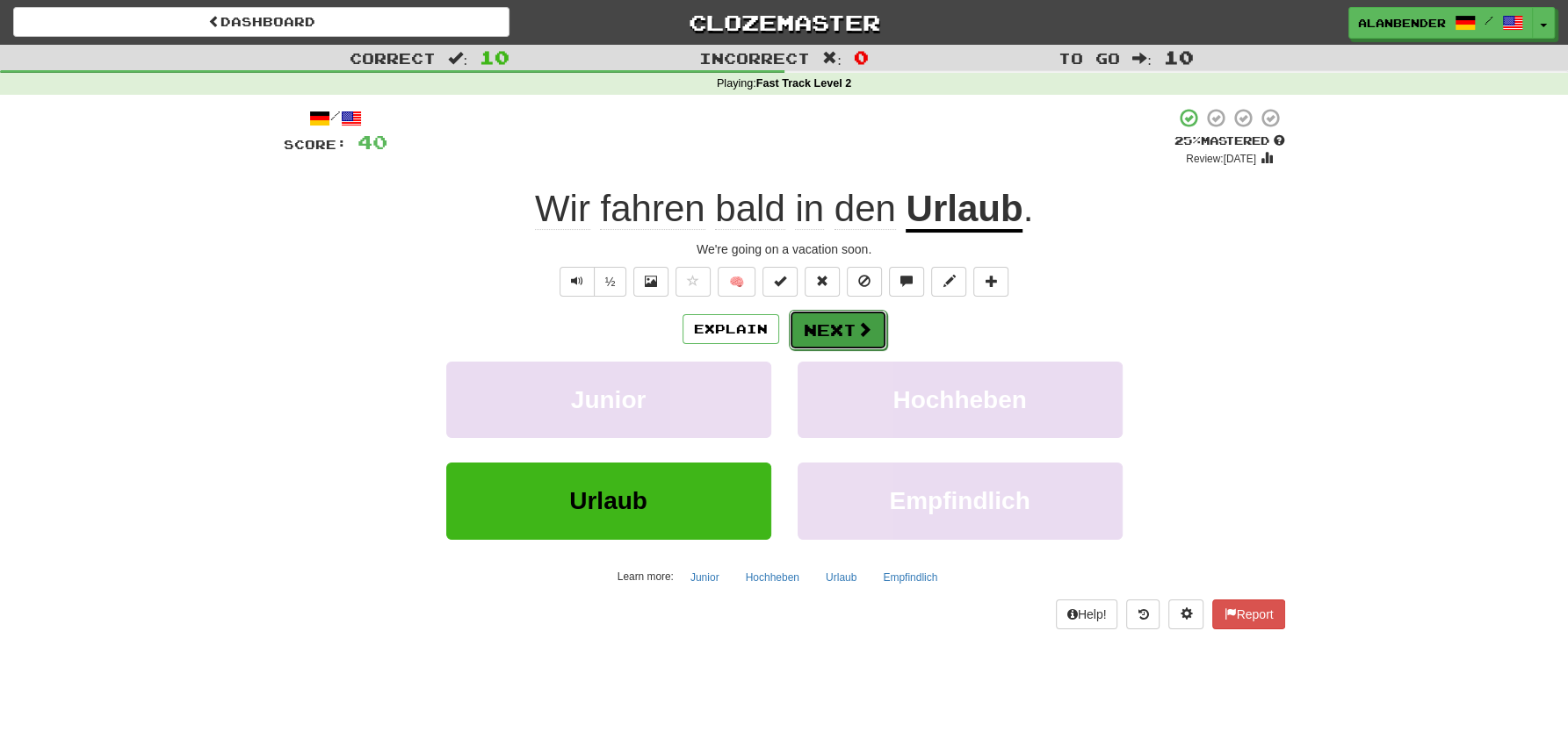
click at [826, 329] on button "Next" at bounding box center [838, 330] width 99 height 41
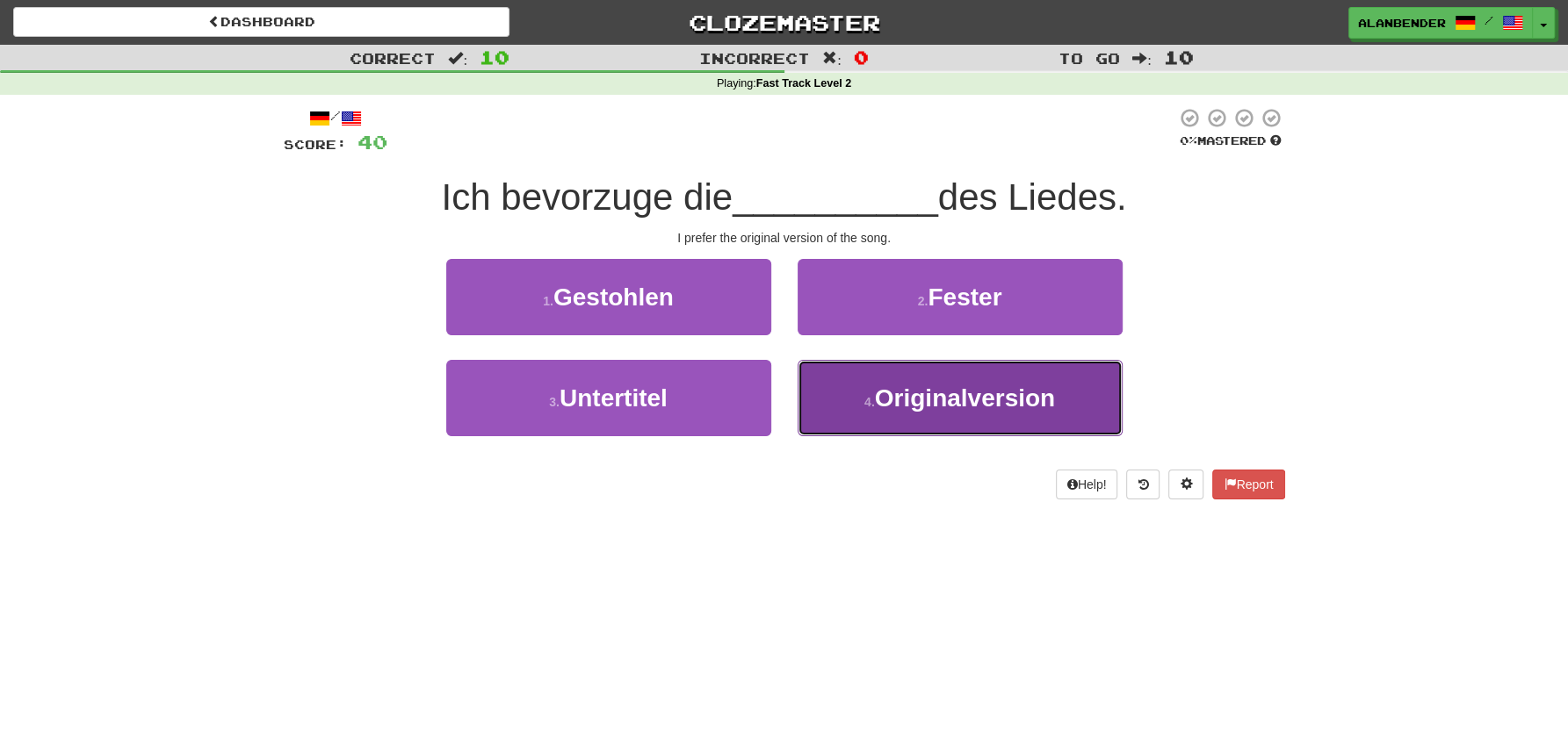
click at [941, 393] on span "Originalversion" at bounding box center [965, 398] width 180 height 27
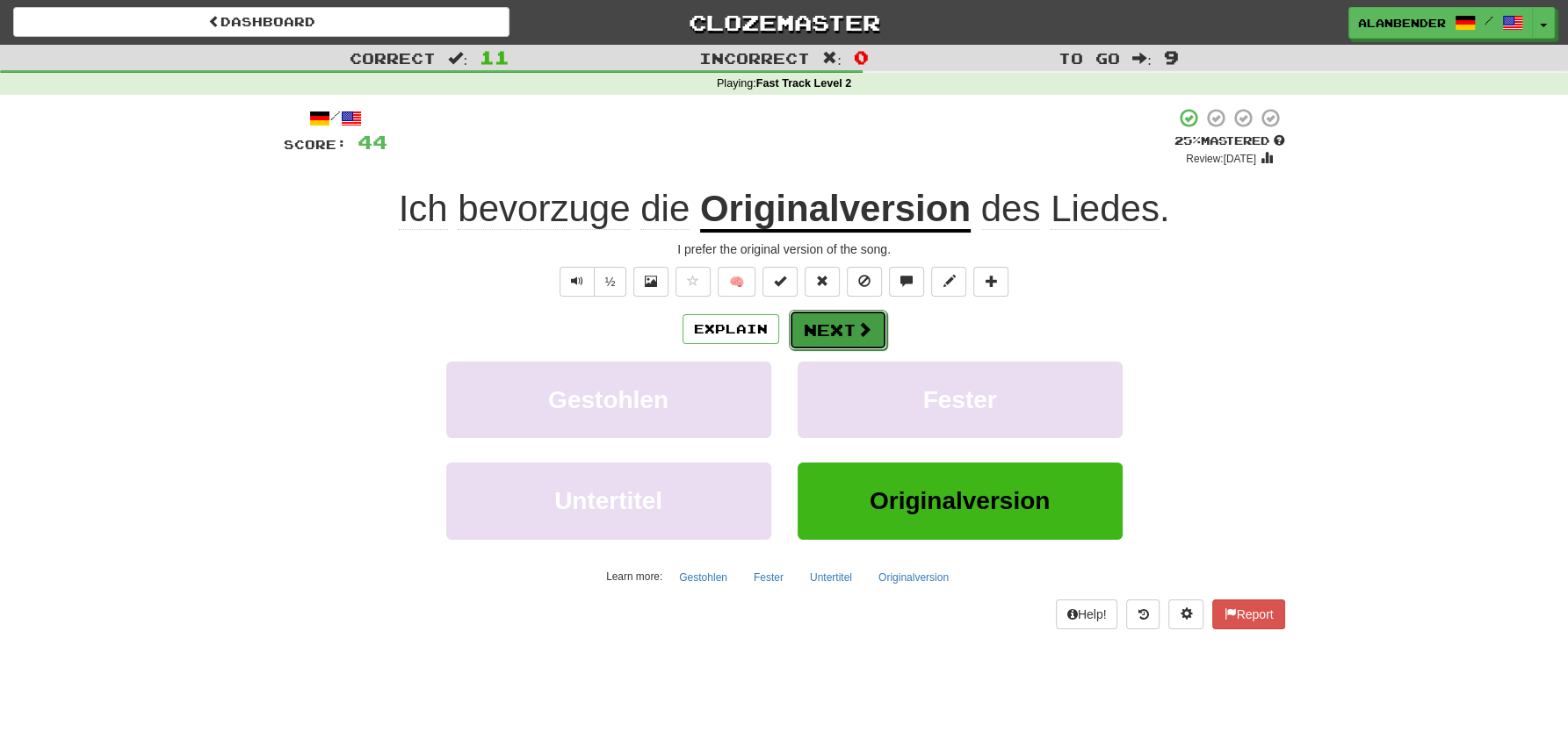
click at [822, 335] on button "Next" at bounding box center [838, 330] width 99 height 41
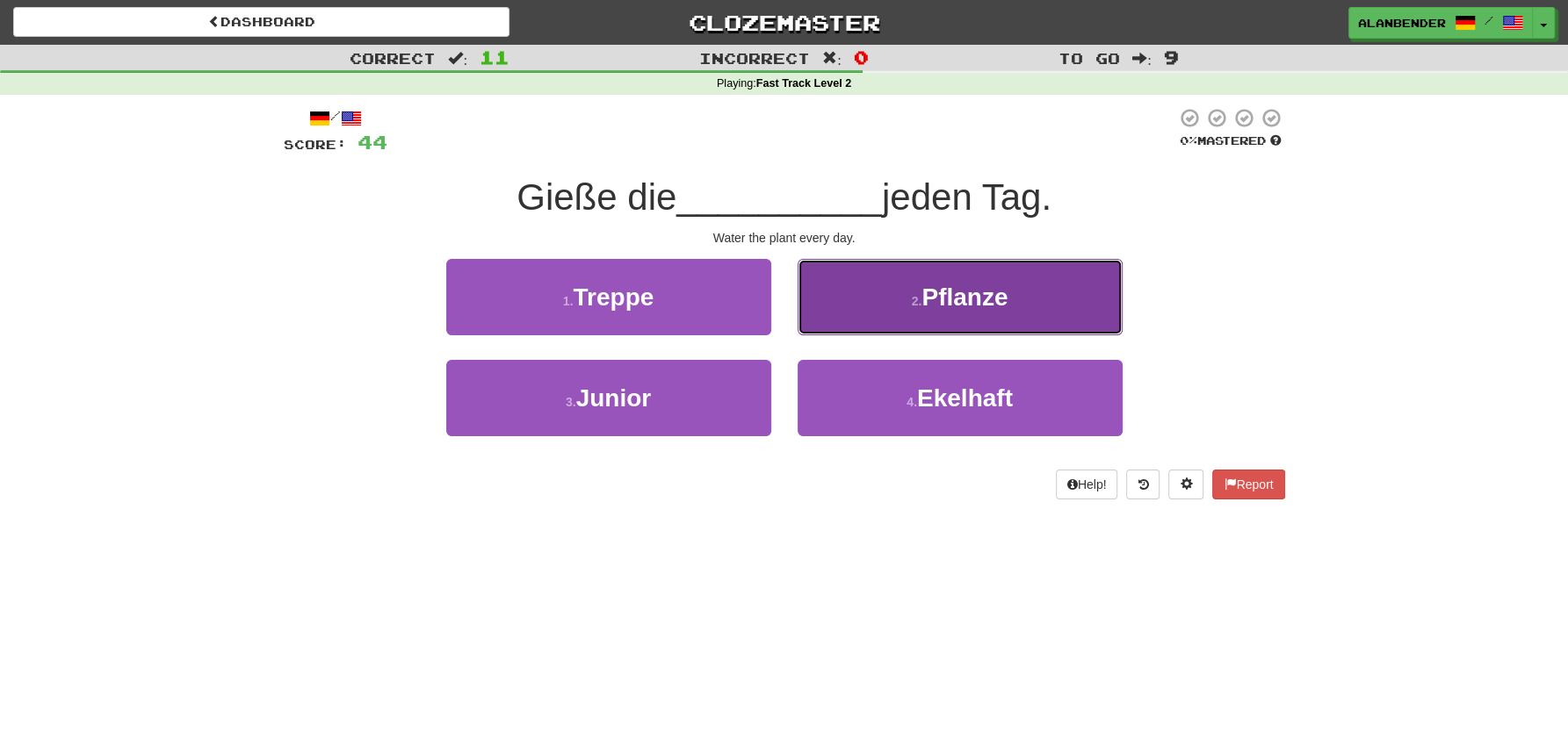
click at [961, 297] on span "Pflanze" at bounding box center [964, 297] width 86 height 27
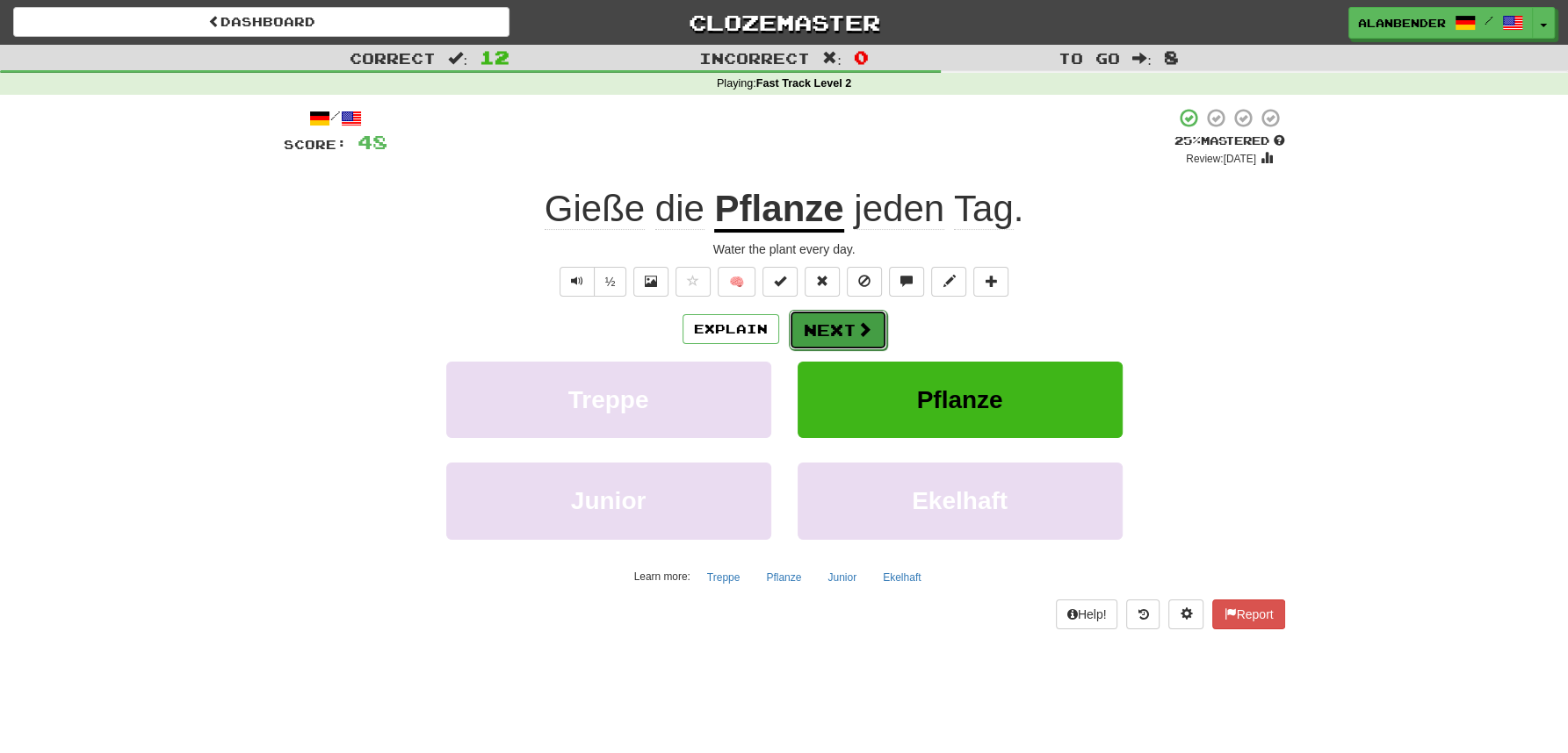
click at [822, 335] on button "Next" at bounding box center [838, 330] width 99 height 41
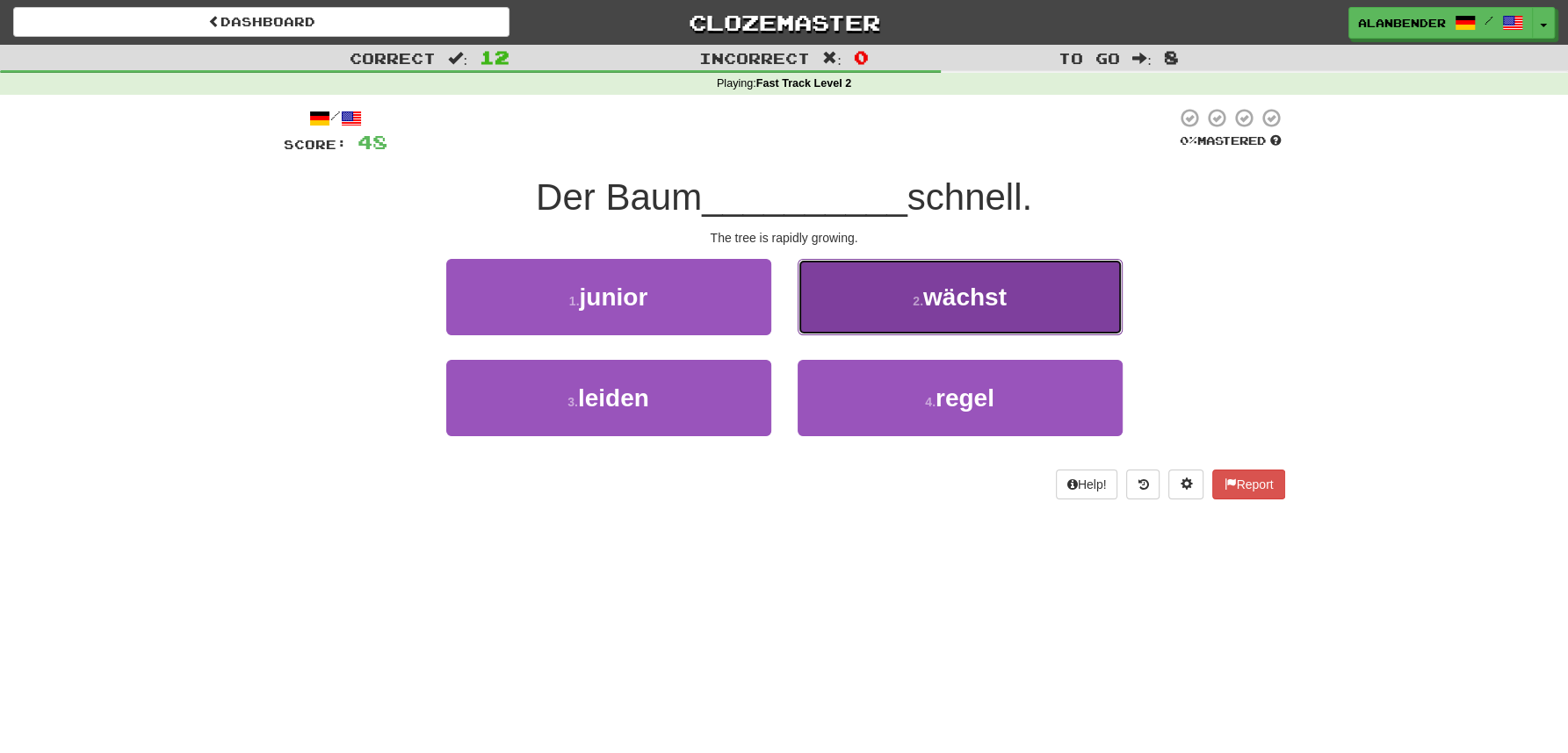
click at [962, 307] on span "wächst" at bounding box center [965, 297] width 83 height 27
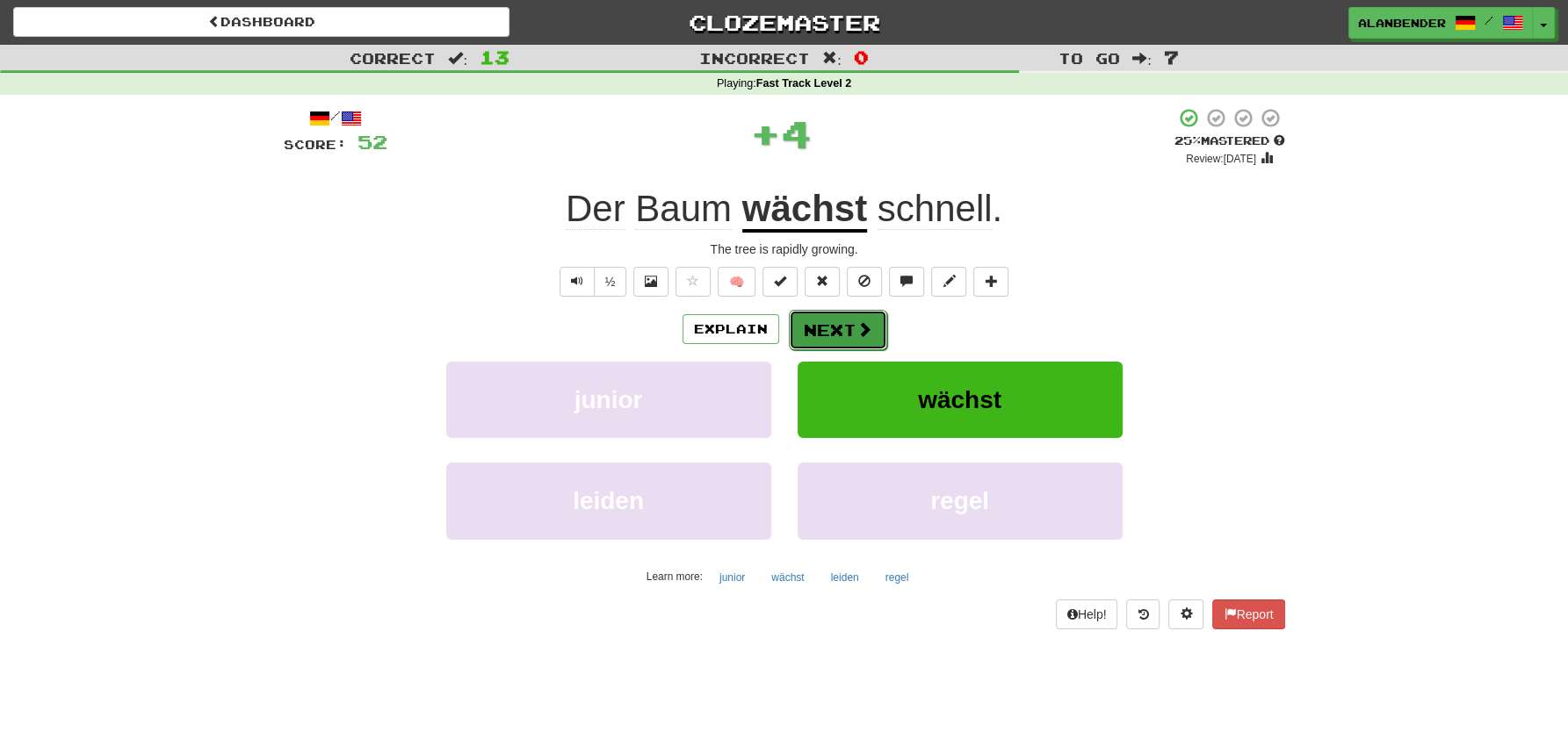
click at [846, 341] on button "Next" at bounding box center [838, 330] width 99 height 41
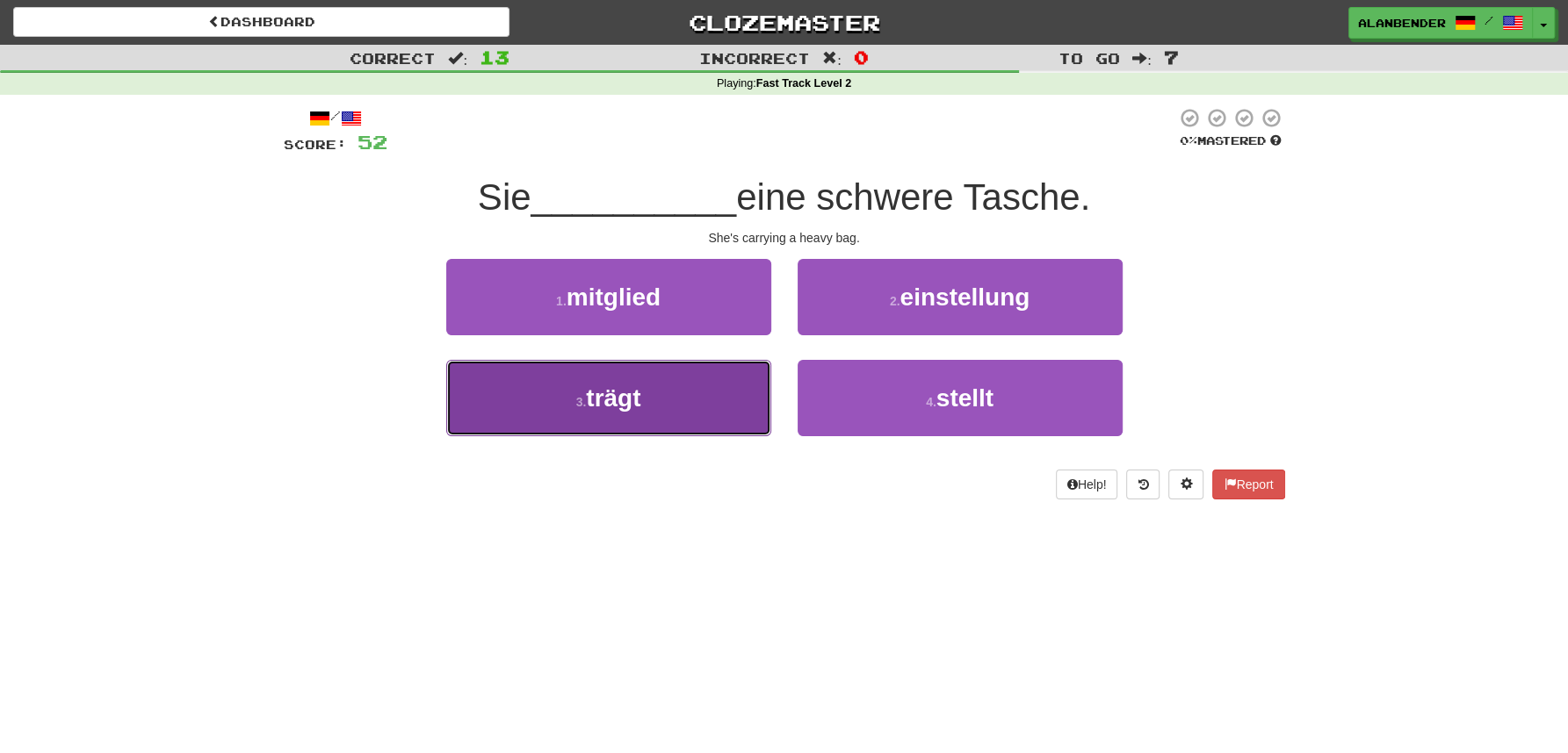
click at [611, 402] on span "trägt" at bounding box center [613, 398] width 54 height 27
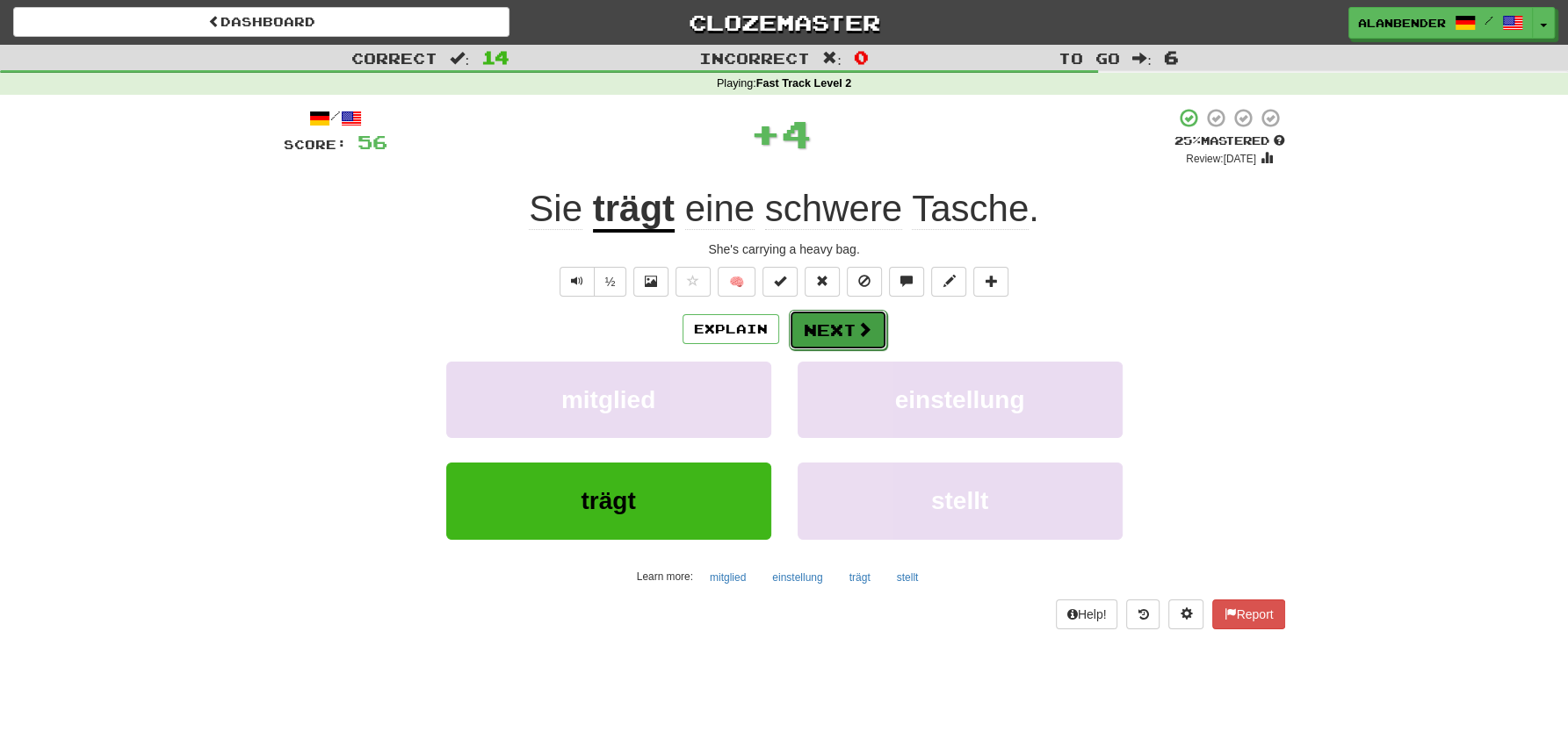
click at [831, 324] on button "Next" at bounding box center [838, 330] width 99 height 41
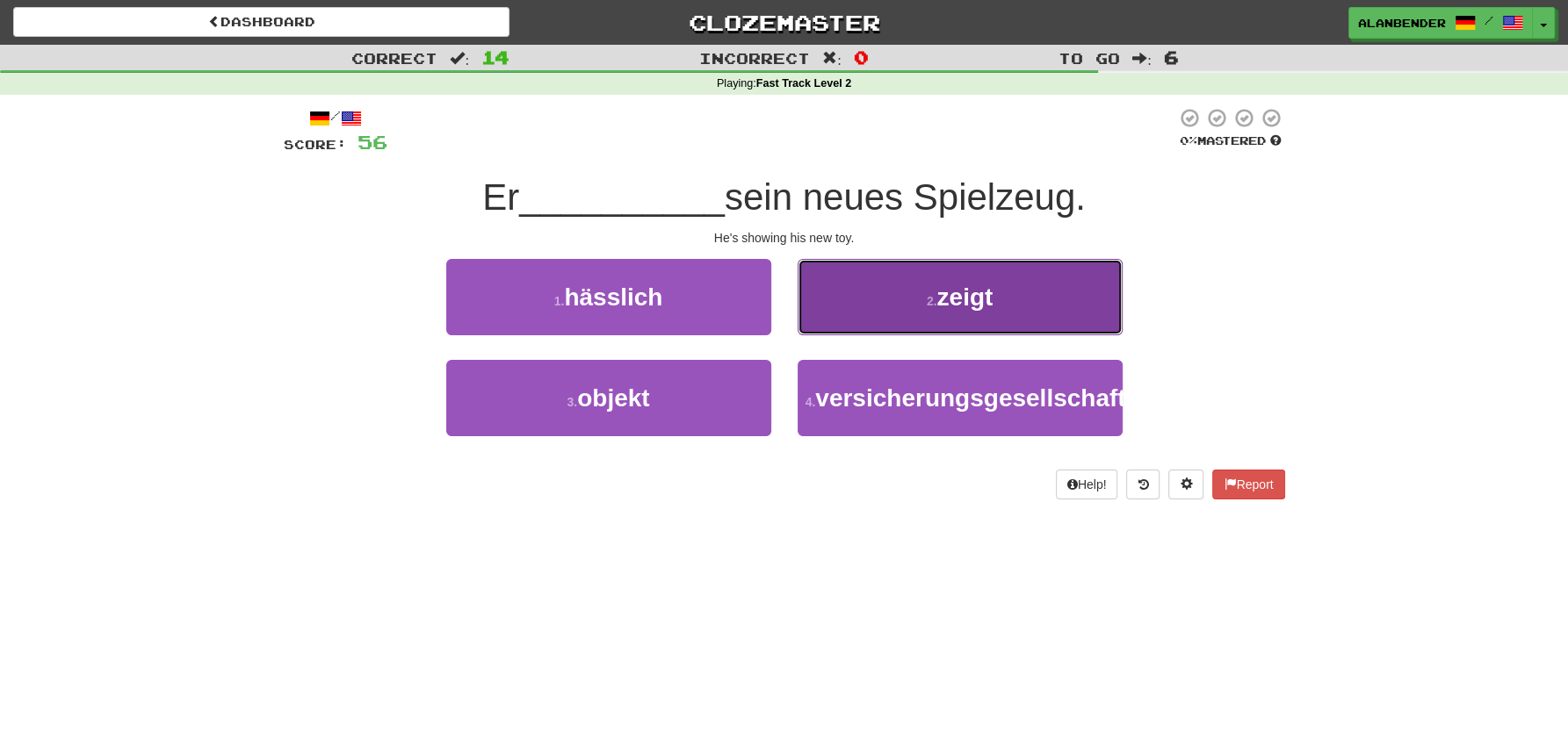
click at [955, 300] on span "zeigt" at bounding box center [964, 297] width 56 height 27
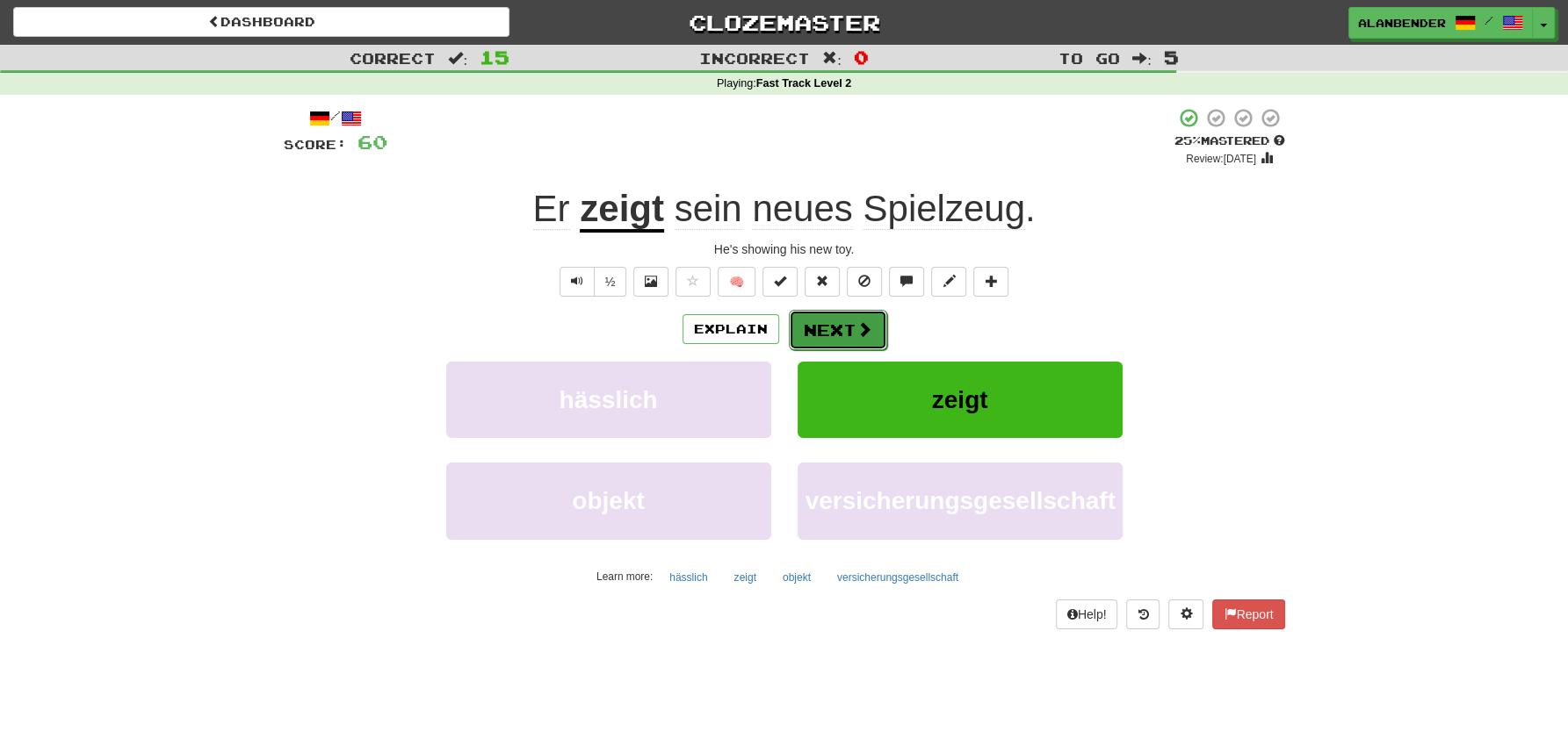
click at [825, 333] on button "Next" at bounding box center [838, 330] width 99 height 41
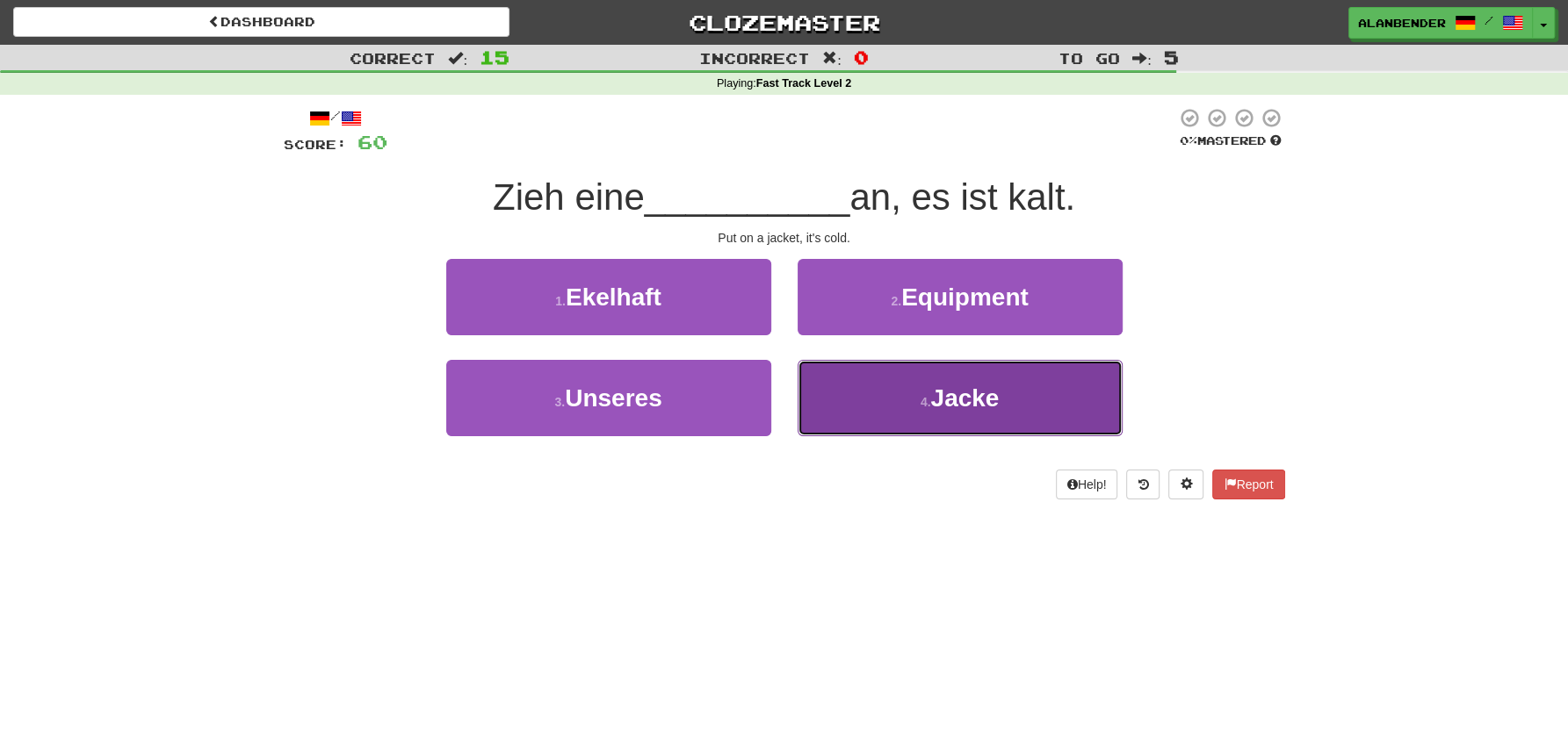
click at [967, 403] on span "Jacke" at bounding box center [964, 398] width 69 height 27
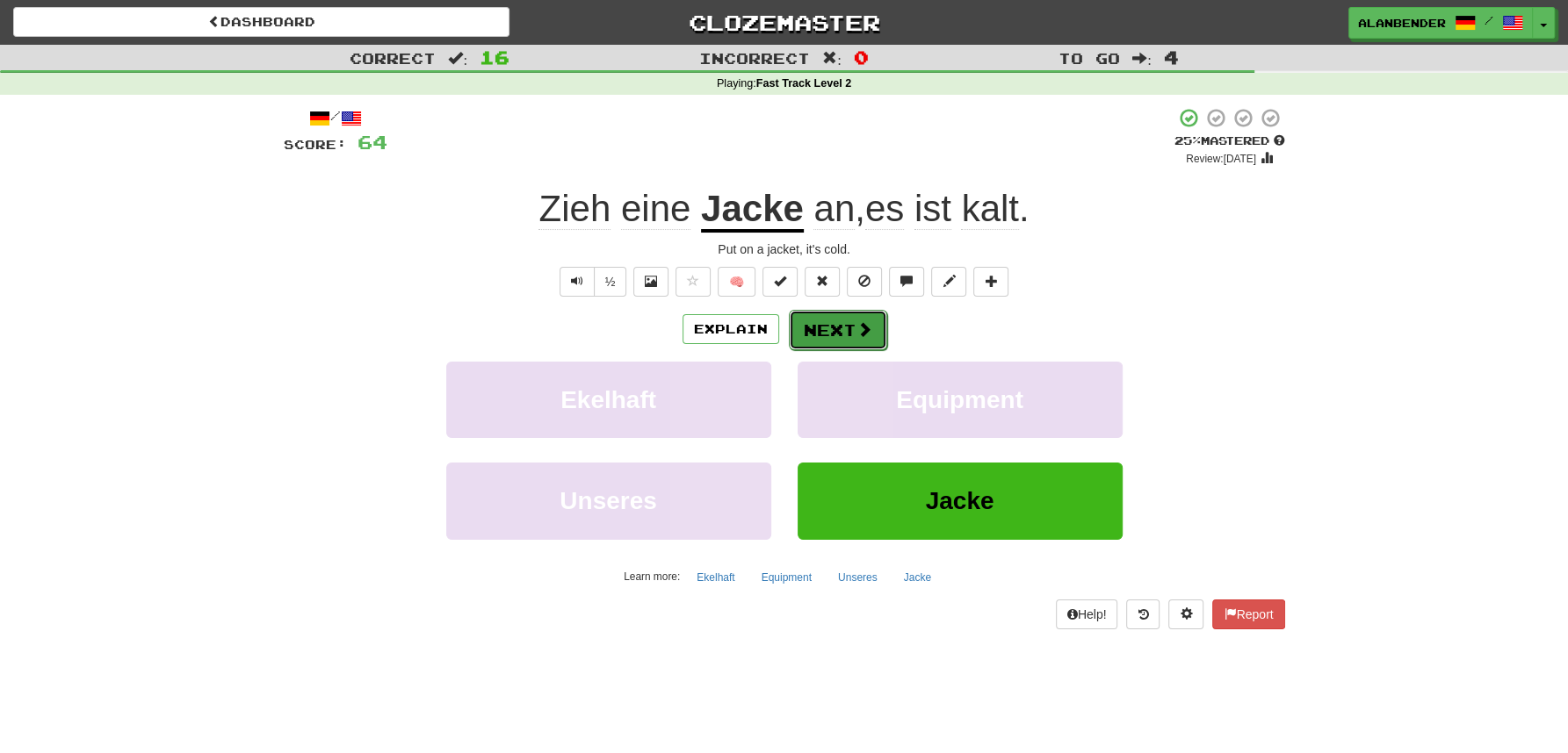
click at [828, 317] on button "Next" at bounding box center [838, 330] width 99 height 41
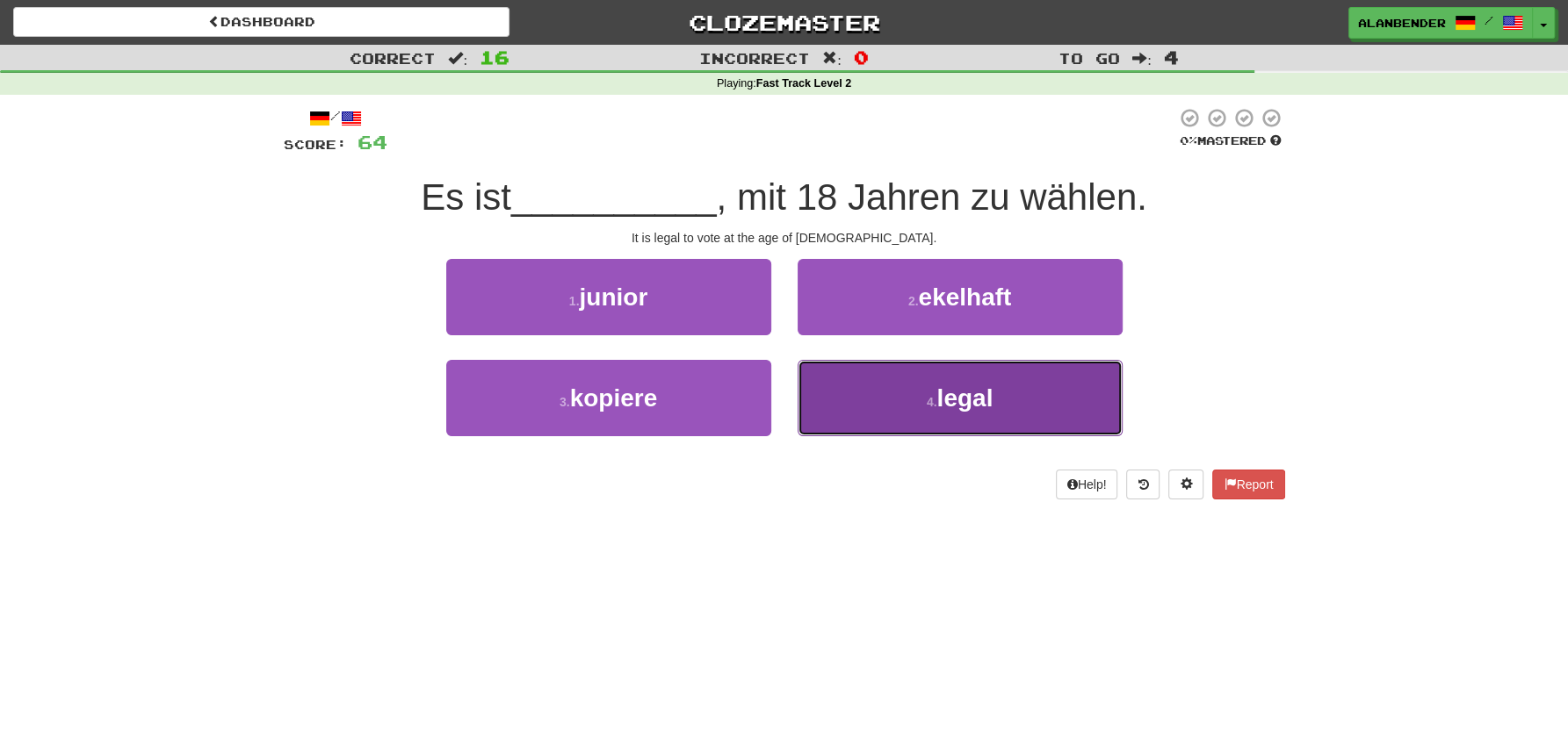
click at [926, 412] on button "4 . legal" at bounding box center [960, 398] width 325 height 76
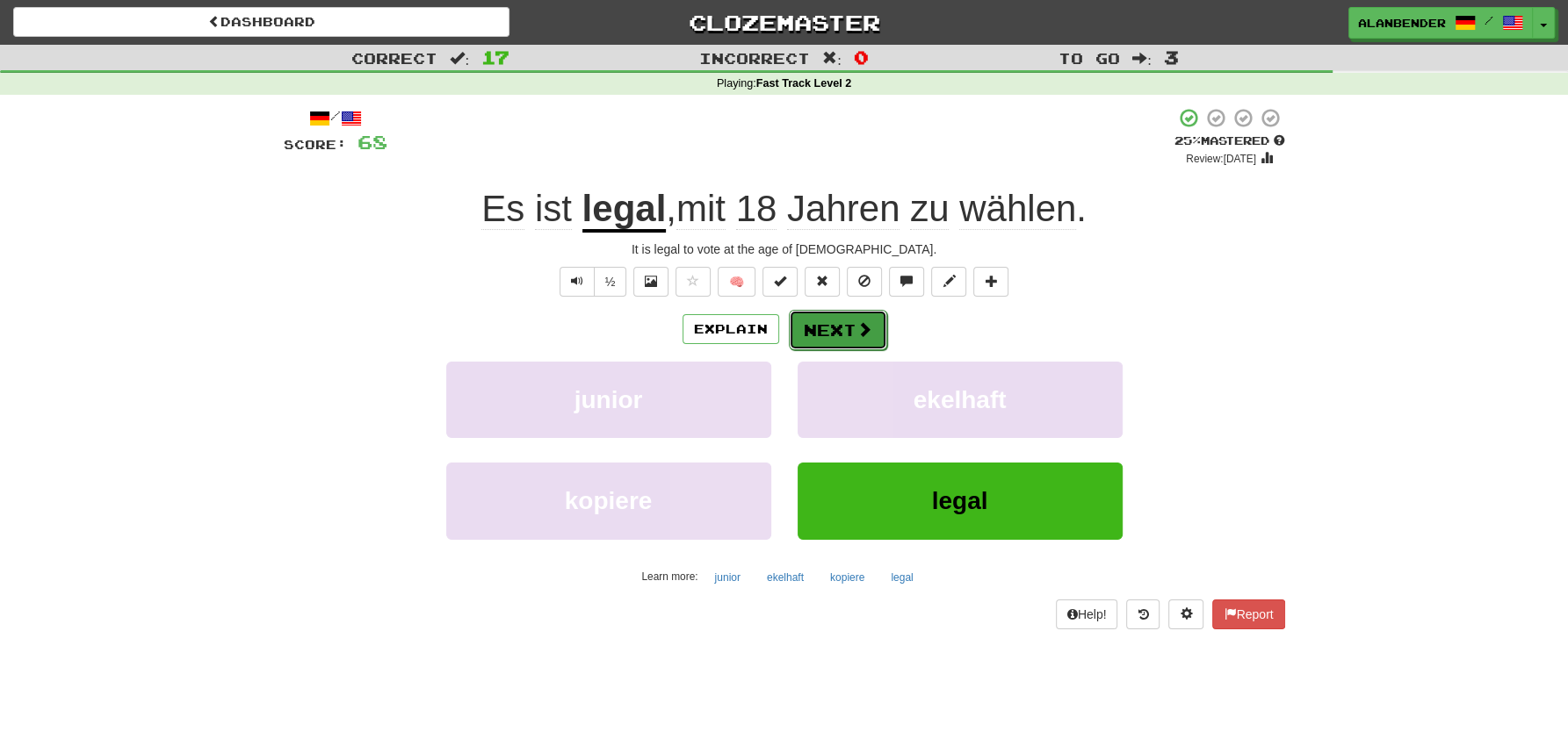
click at [821, 329] on button "Next" at bounding box center [838, 330] width 99 height 41
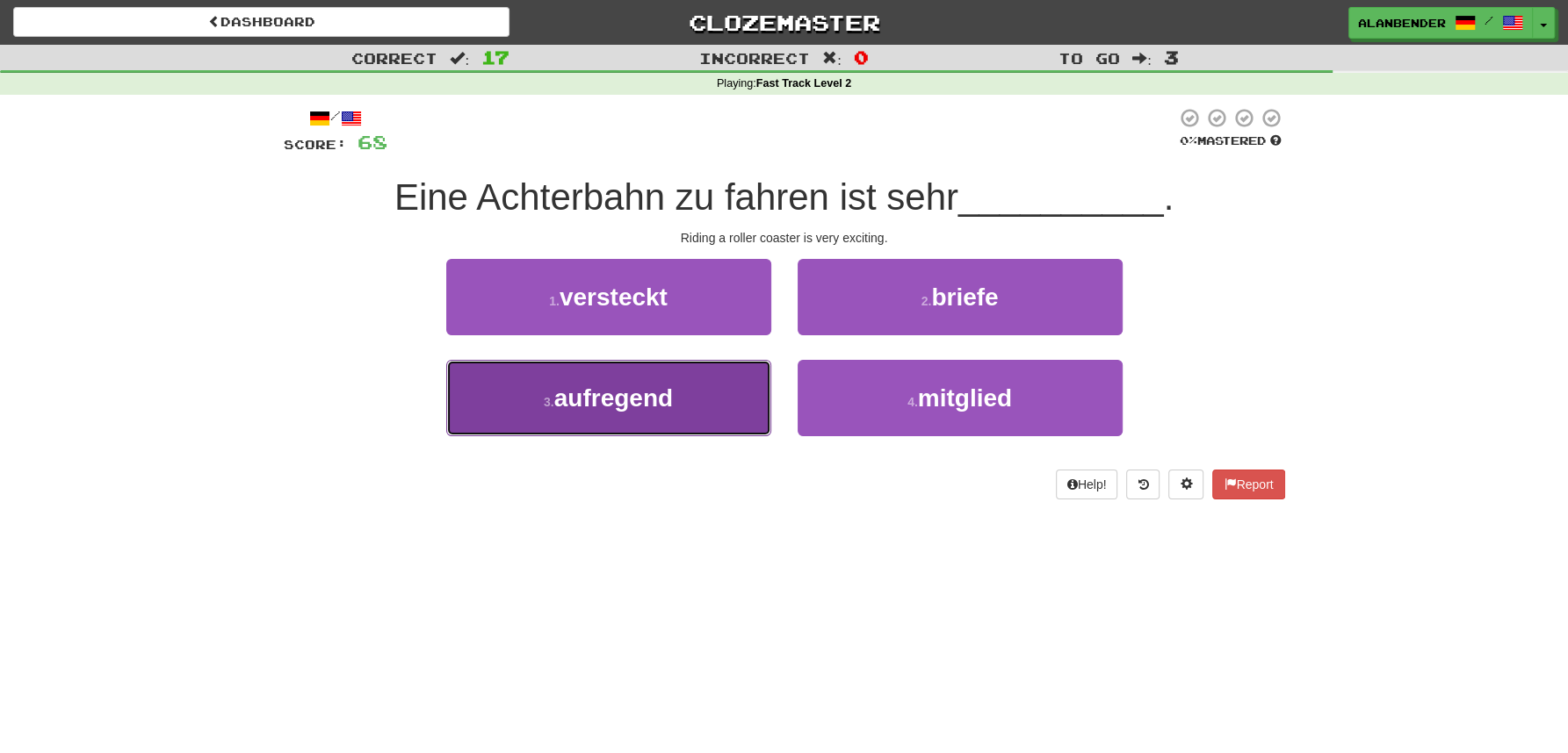
click at [626, 407] on span "aufregend" at bounding box center [614, 398] width 118 height 27
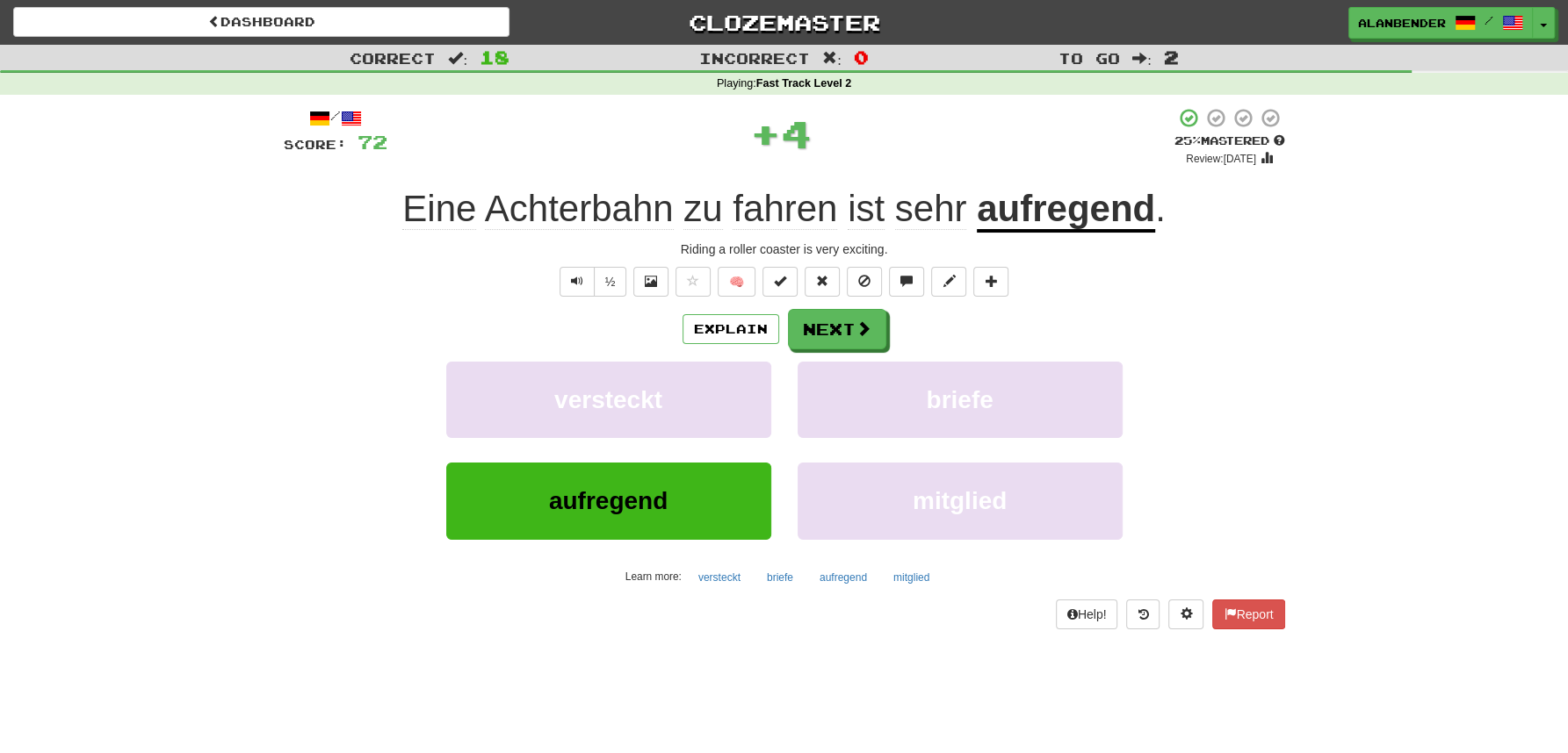
click at [573, 212] on span "Achterbahn" at bounding box center [579, 209] width 189 height 43
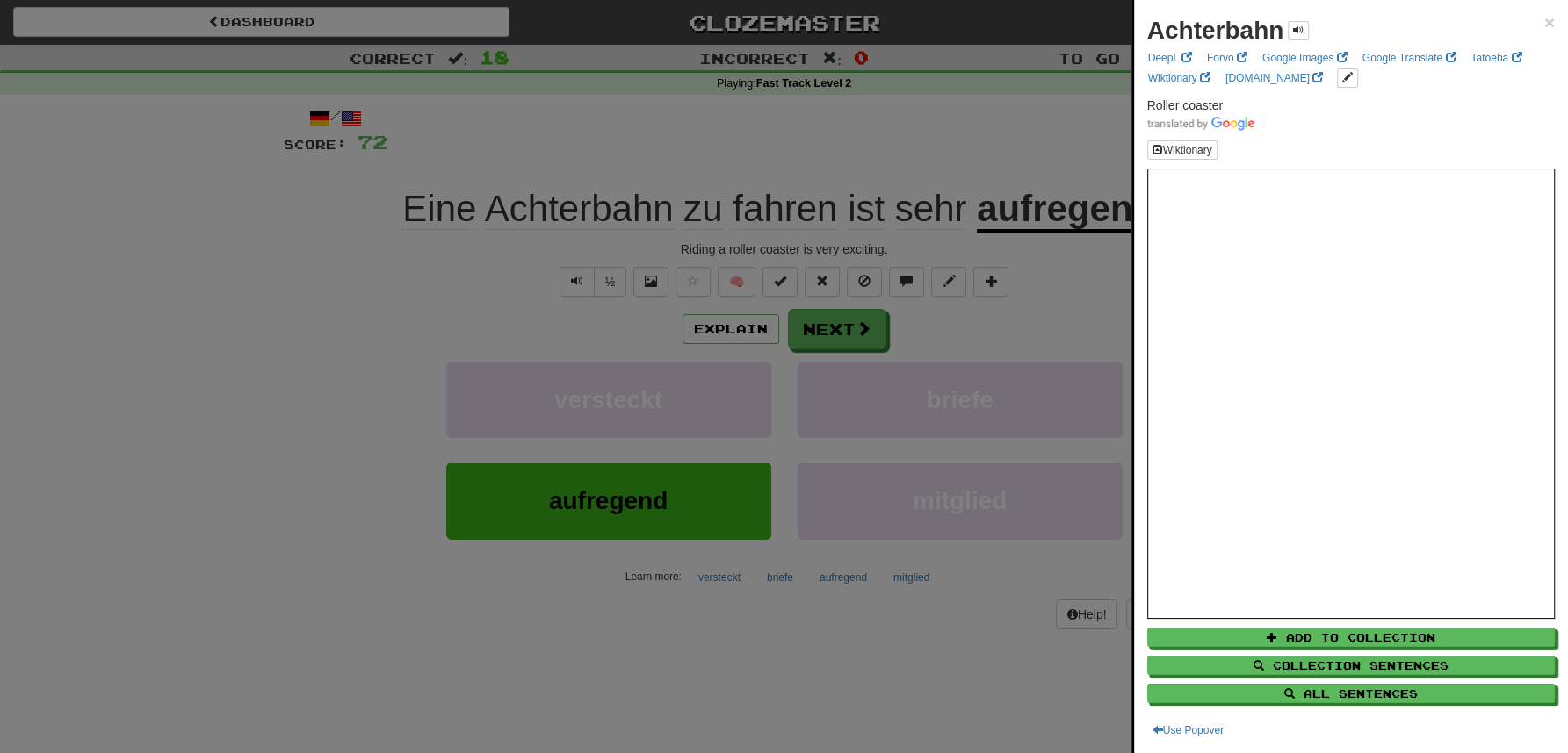
click at [581, 120] on div at bounding box center [784, 376] width 1568 height 753
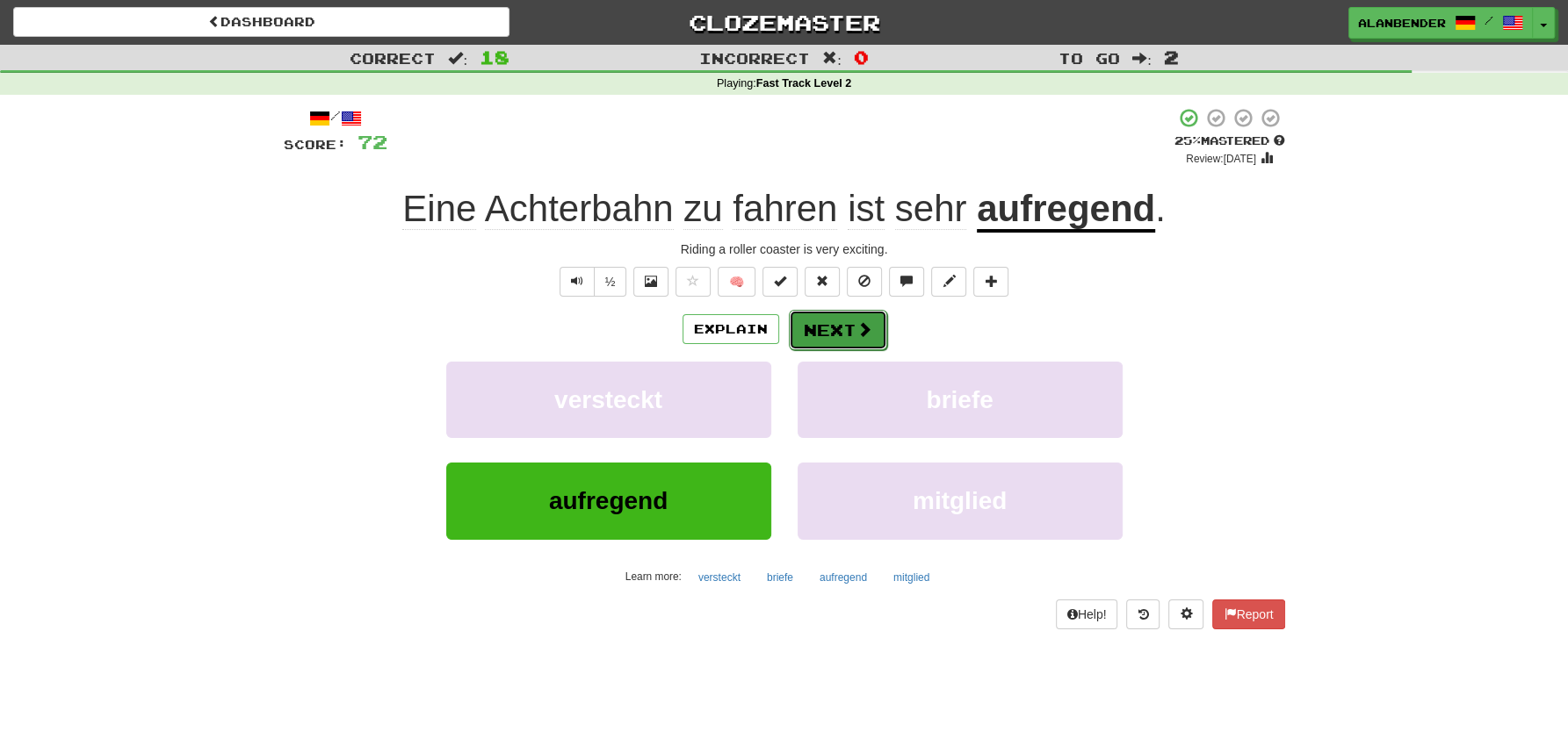
click at [840, 334] on button "Next" at bounding box center [838, 330] width 99 height 41
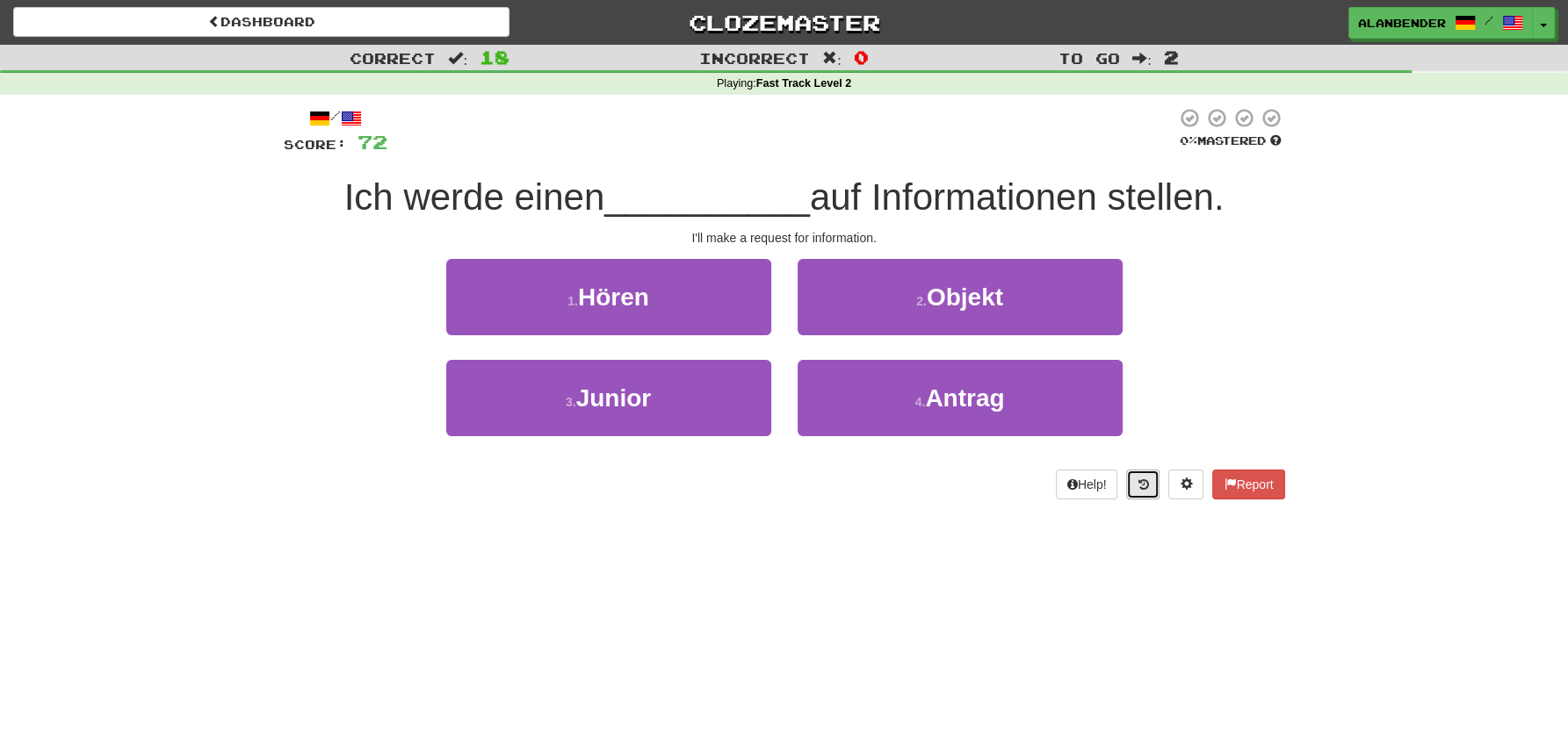
click at [1138, 490] on icon at bounding box center [1142, 484] width 11 height 13
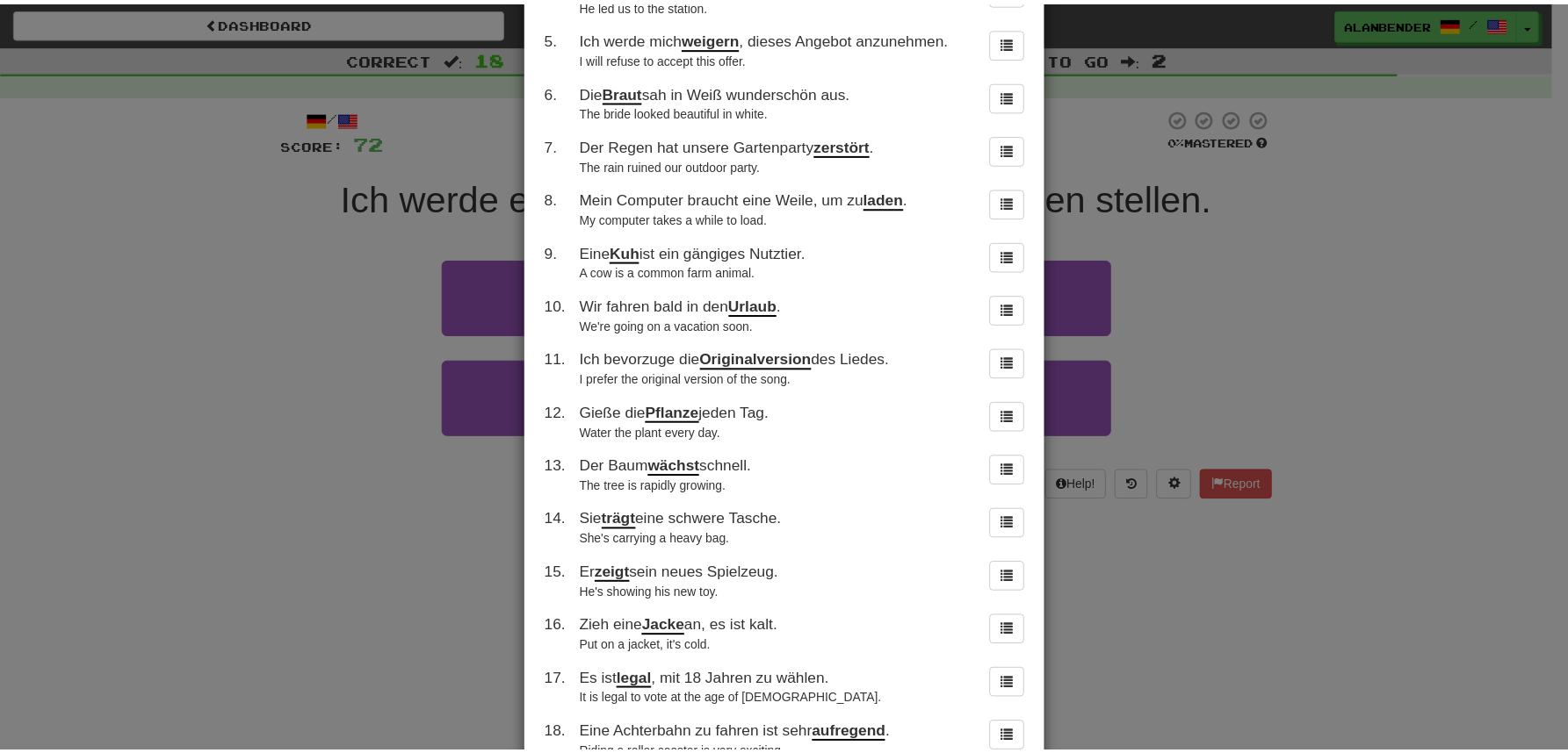
scroll to position [409, 0]
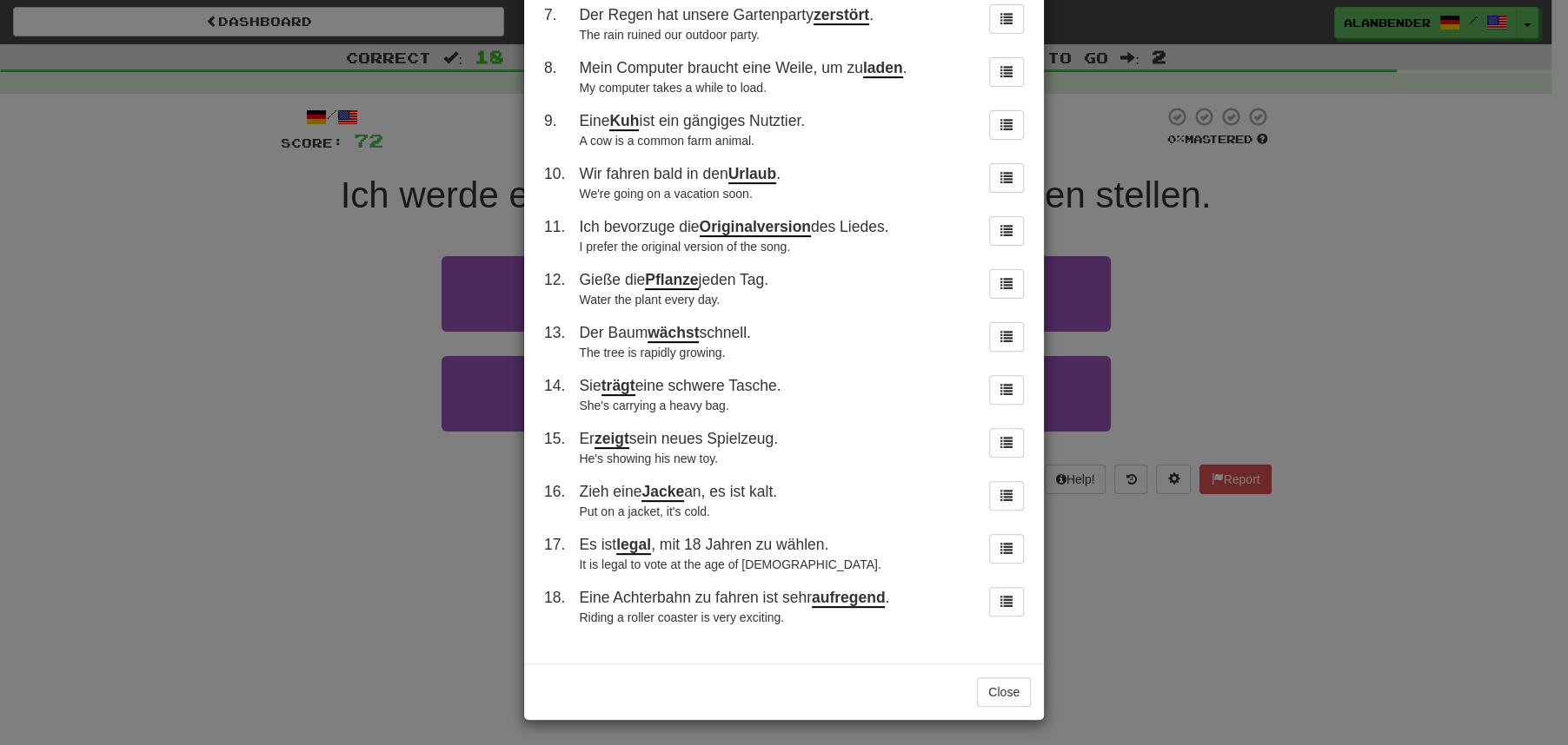
click at [222, 322] on div "× Round History 1 . Viele Ärzte arbeiten in Krankenhäusern. Many doctors work i…" at bounding box center [784, 372] width 1568 height 745
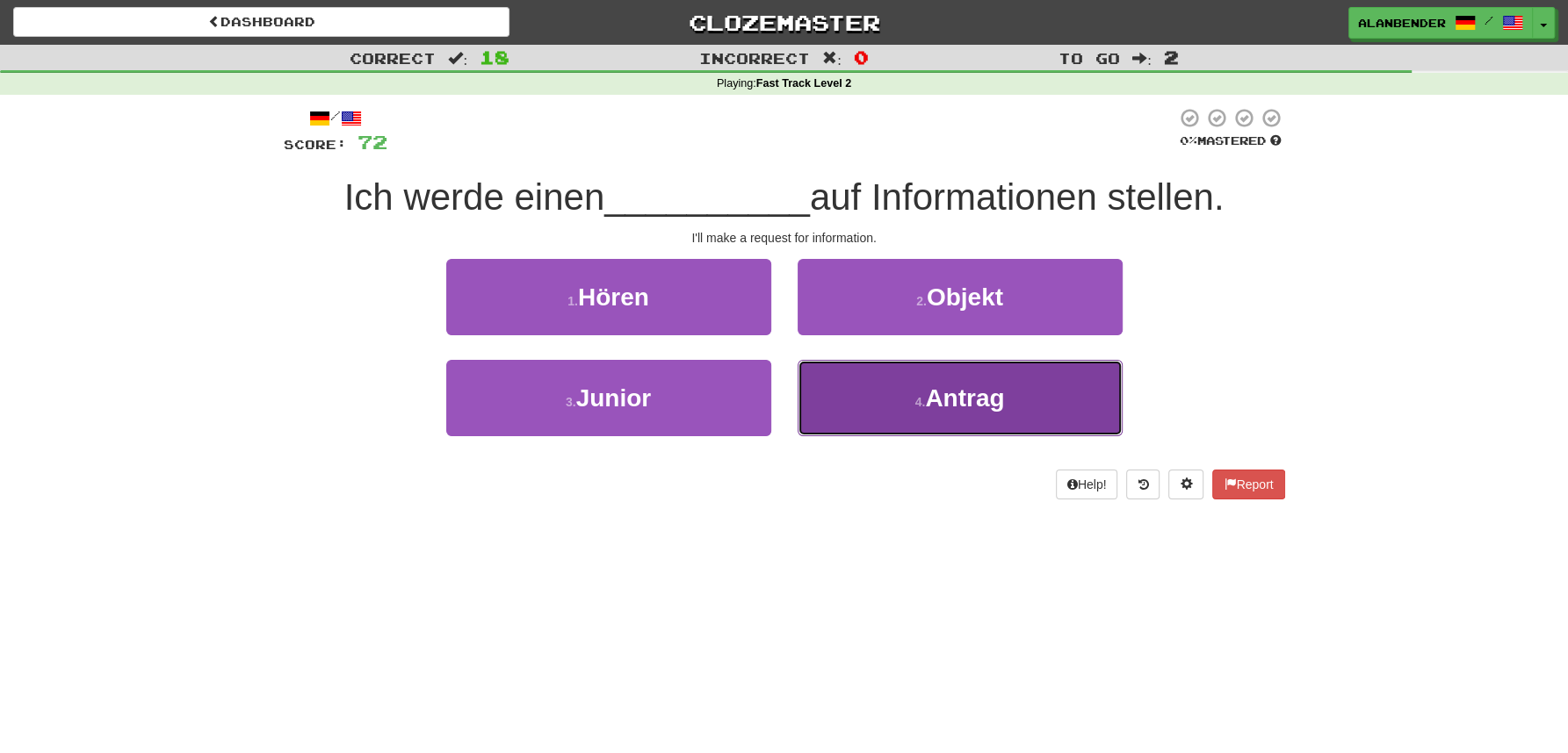
click at [981, 410] on span "Antrag" at bounding box center [964, 398] width 79 height 27
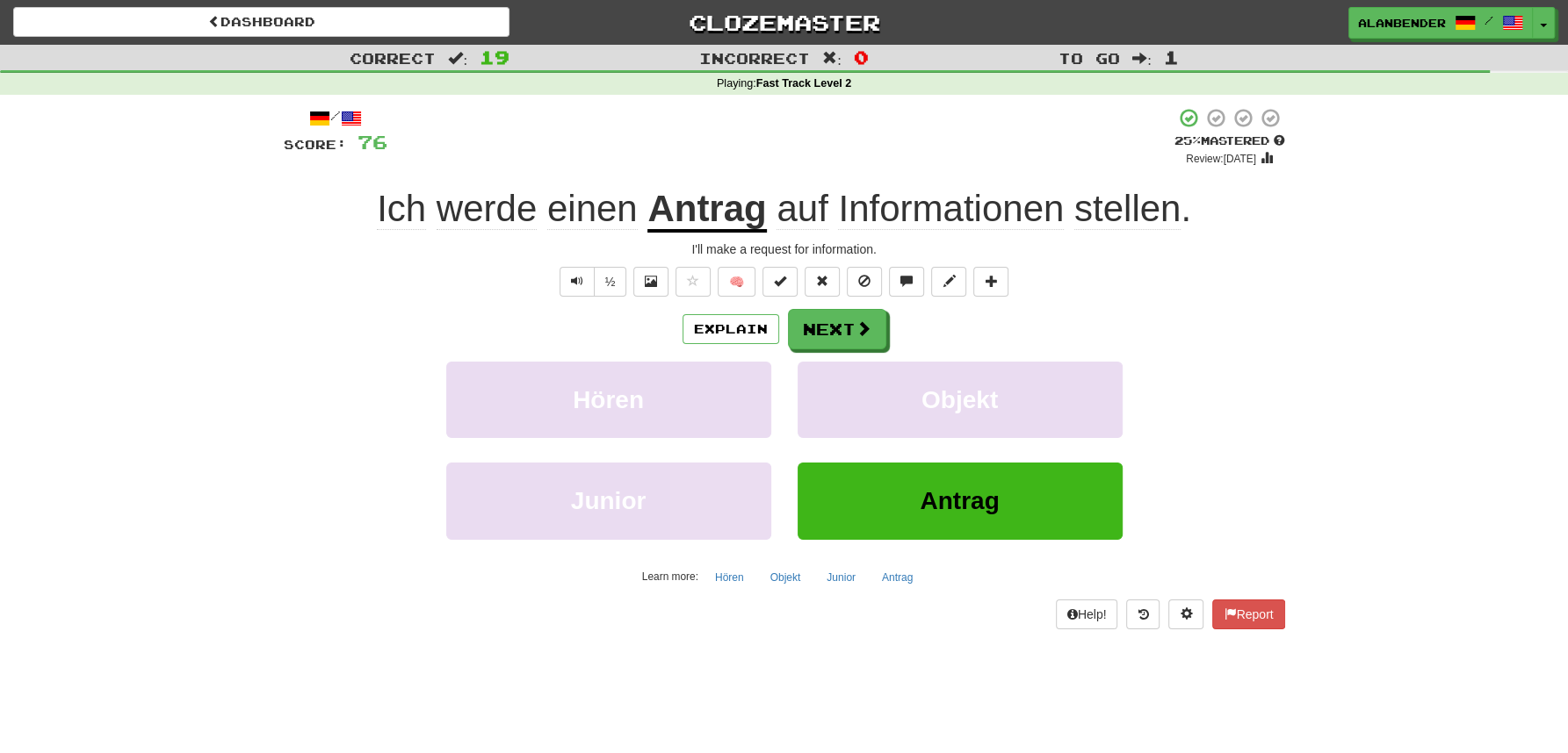
click at [732, 217] on u "Antrag" at bounding box center [707, 210] width 118 height 45
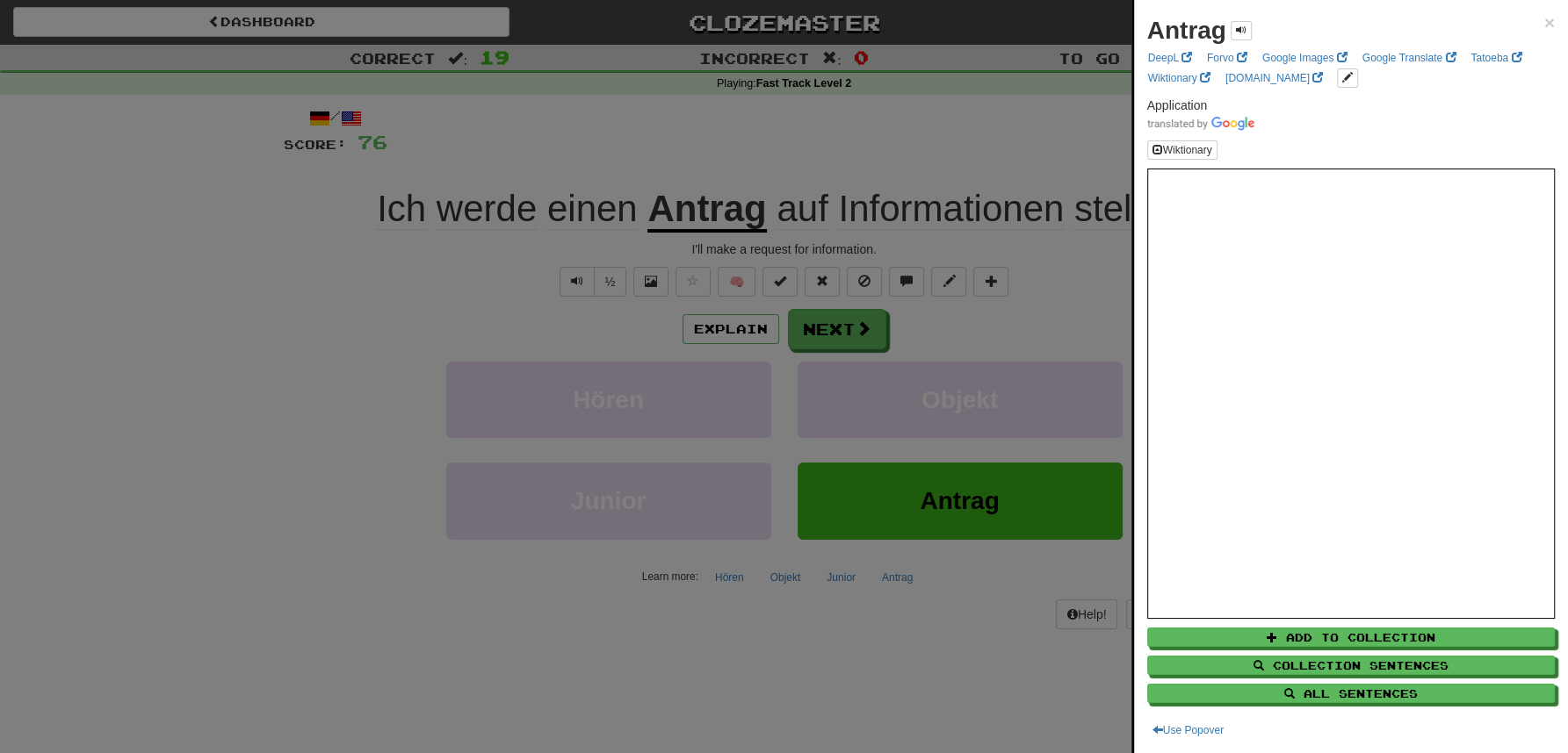
click at [753, 167] on div at bounding box center [784, 376] width 1568 height 753
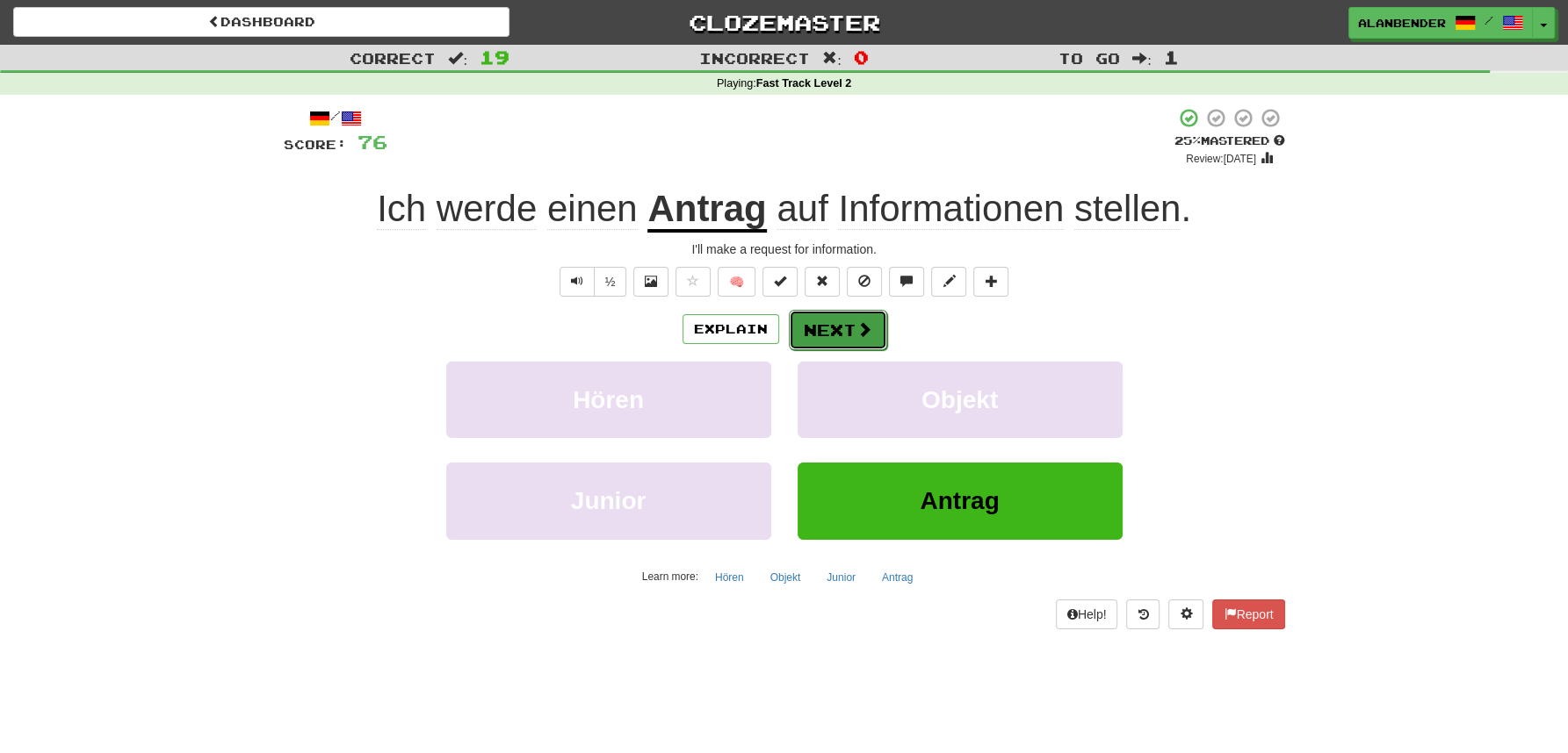
click at [830, 331] on button "Next" at bounding box center [838, 330] width 99 height 41
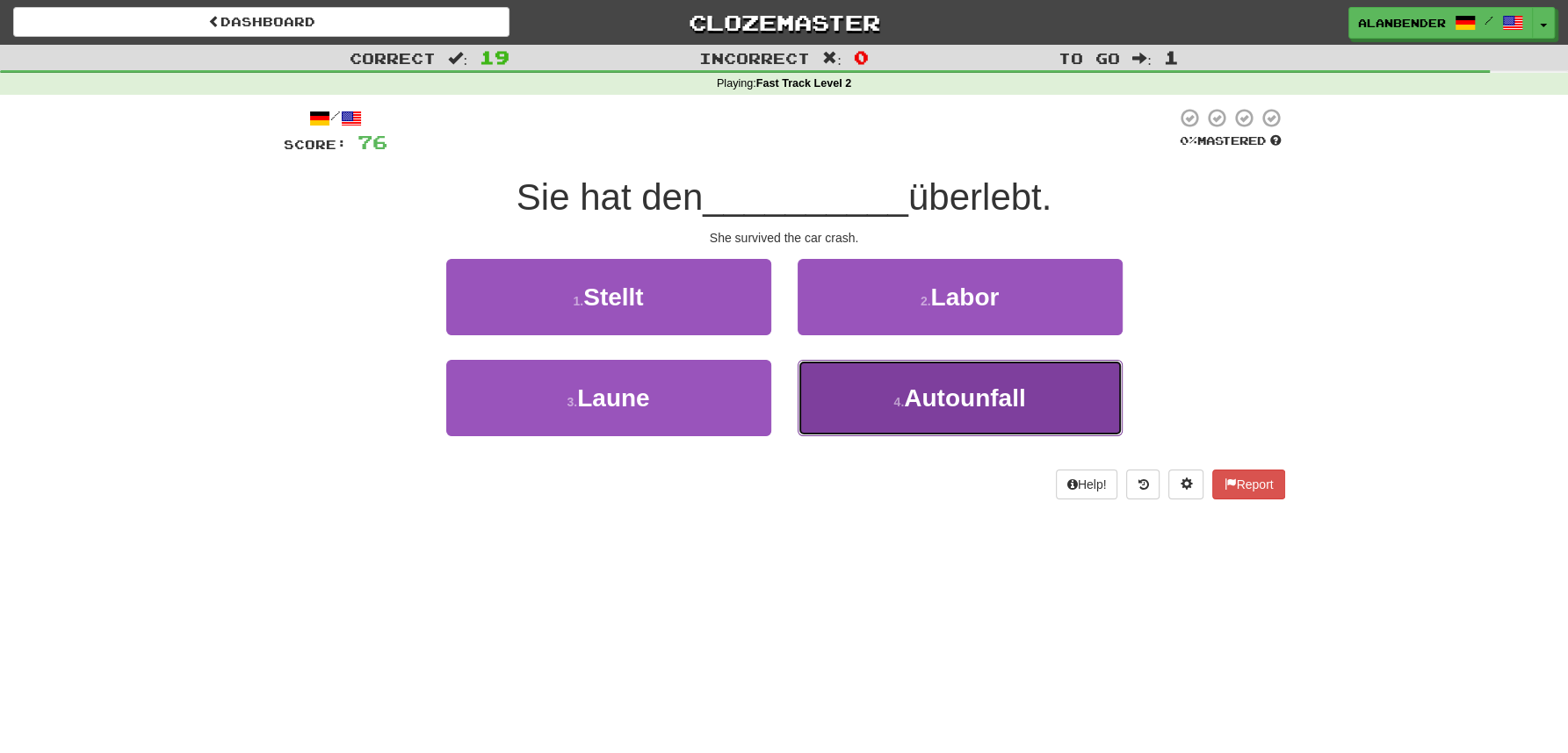
click at [943, 400] on span "Autounfall" at bounding box center [964, 398] width 121 height 27
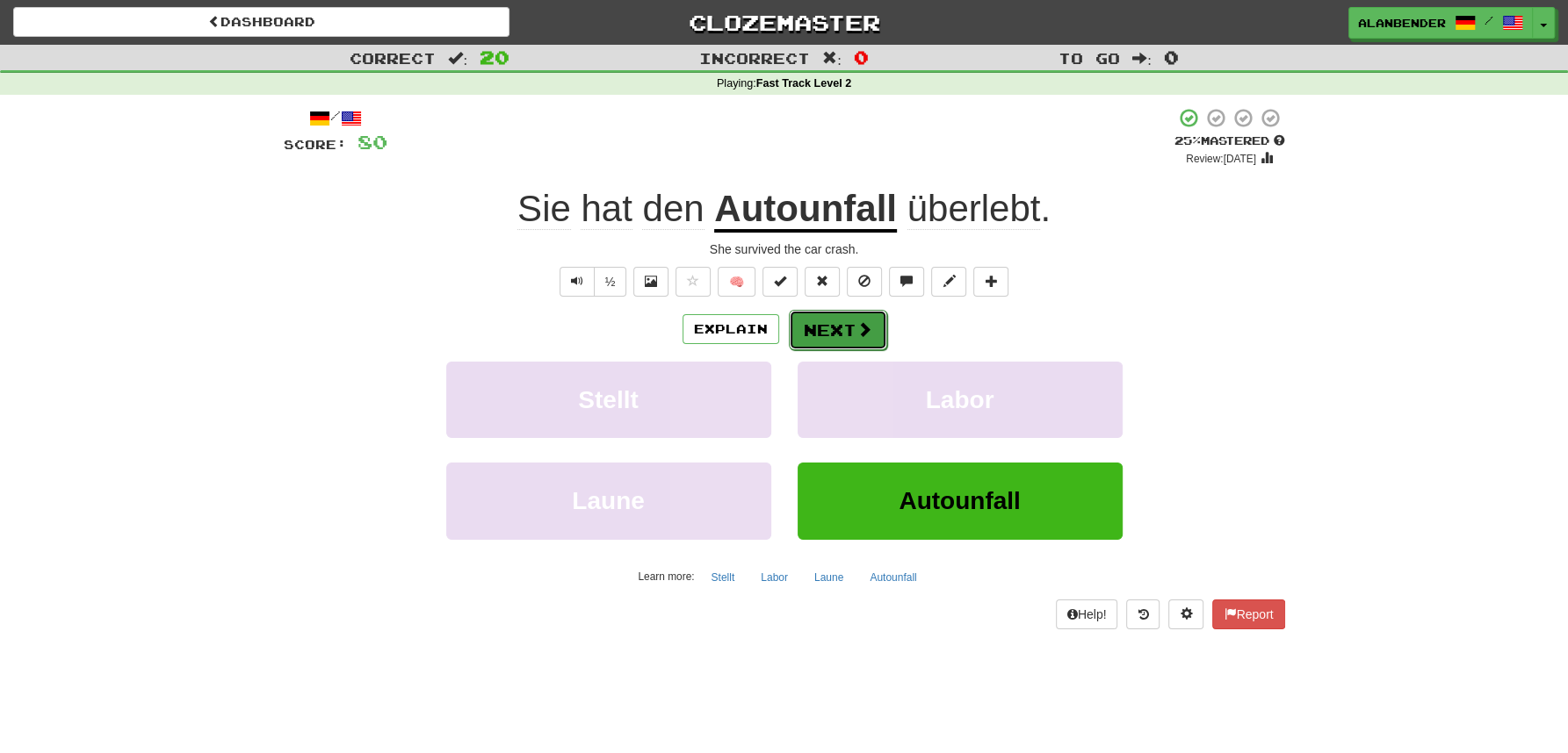
click at [827, 328] on button "Next" at bounding box center [838, 330] width 99 height 41
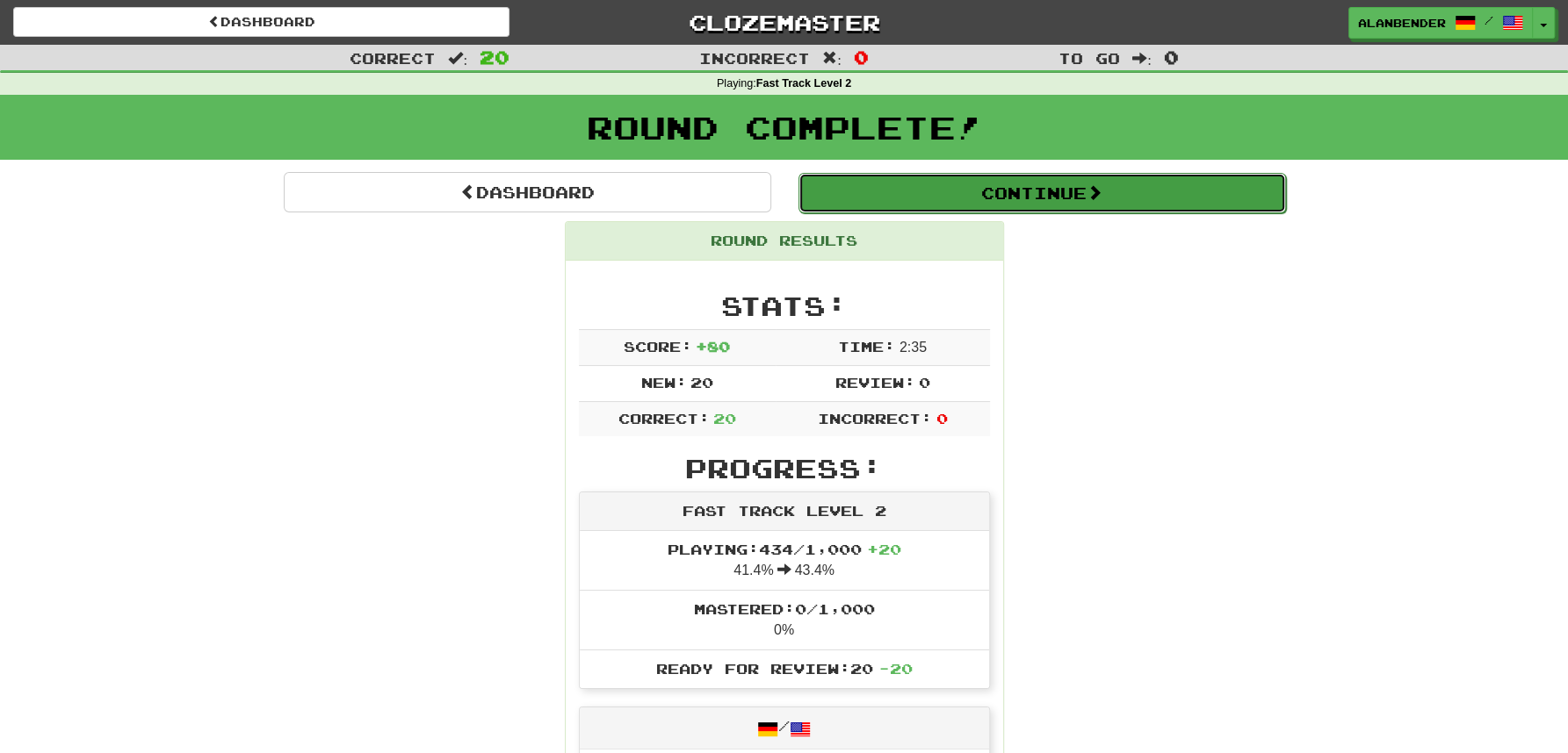
click at [930, 195] on button "Continue" at bounding box center [1042, 194] width 488 height 41
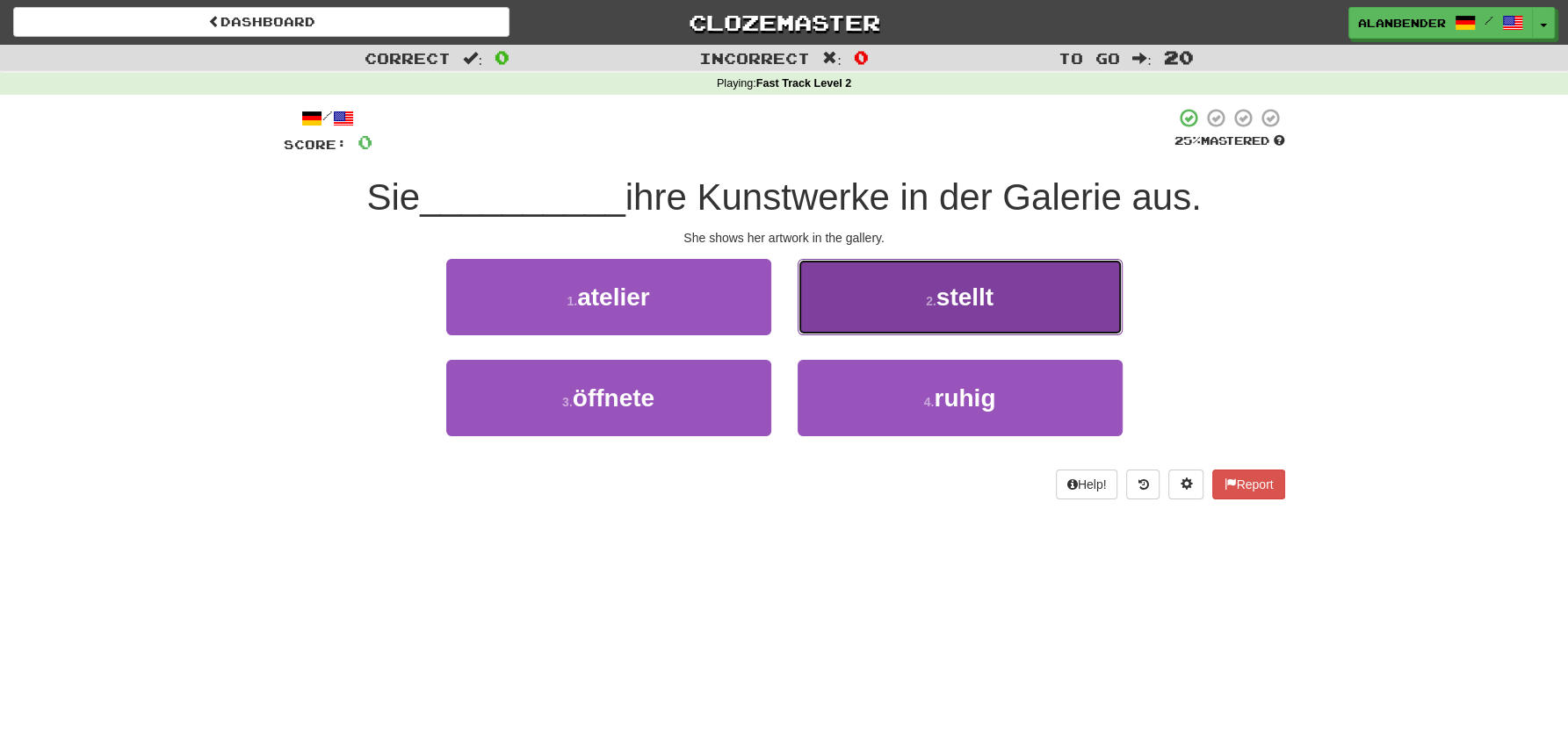
click at [980, 313] on button "2 . stellt" at bounding box center [960, 297] width 325 height 76
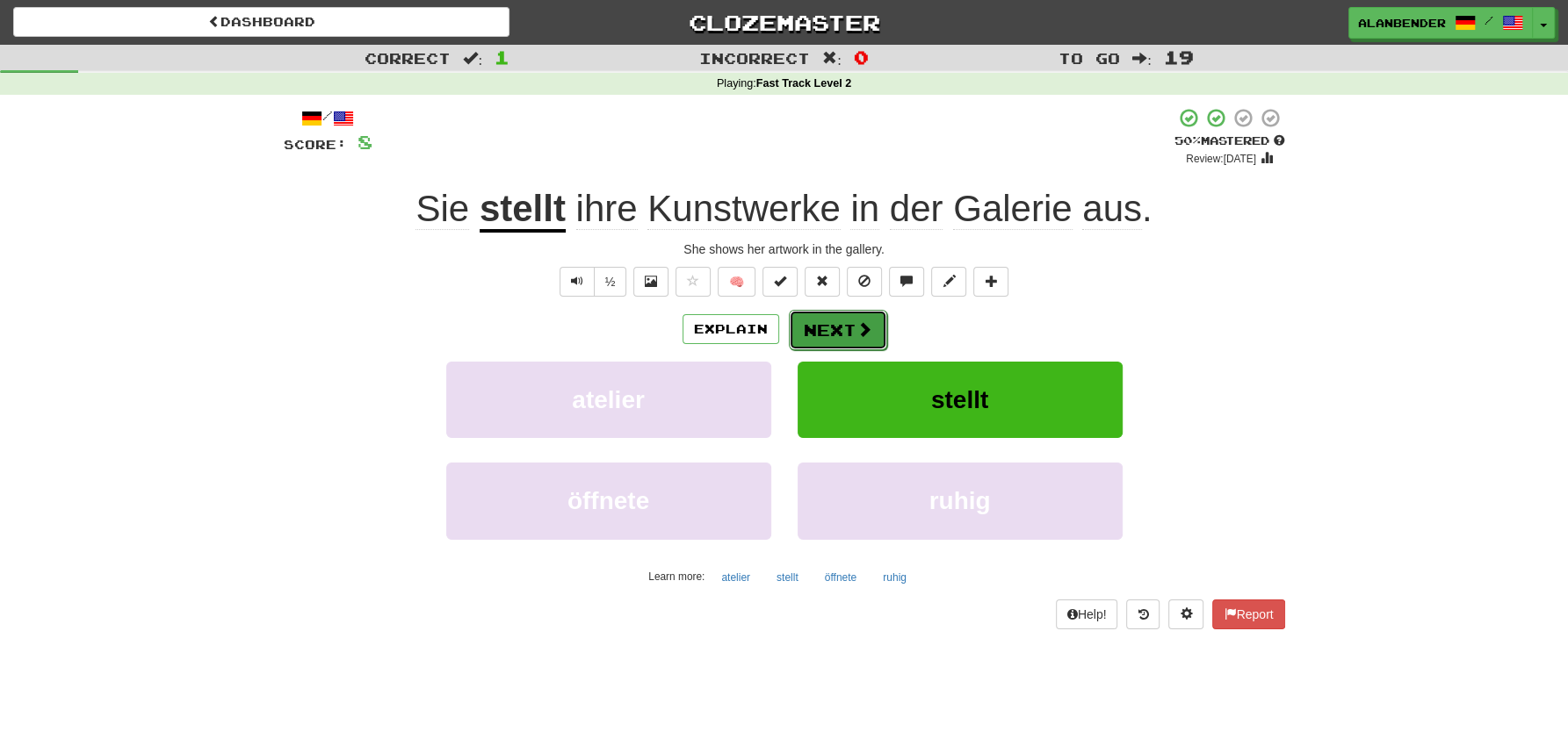
click at [837, 321] on button "Next" at bounding box center [838, 330] width 99 height 41
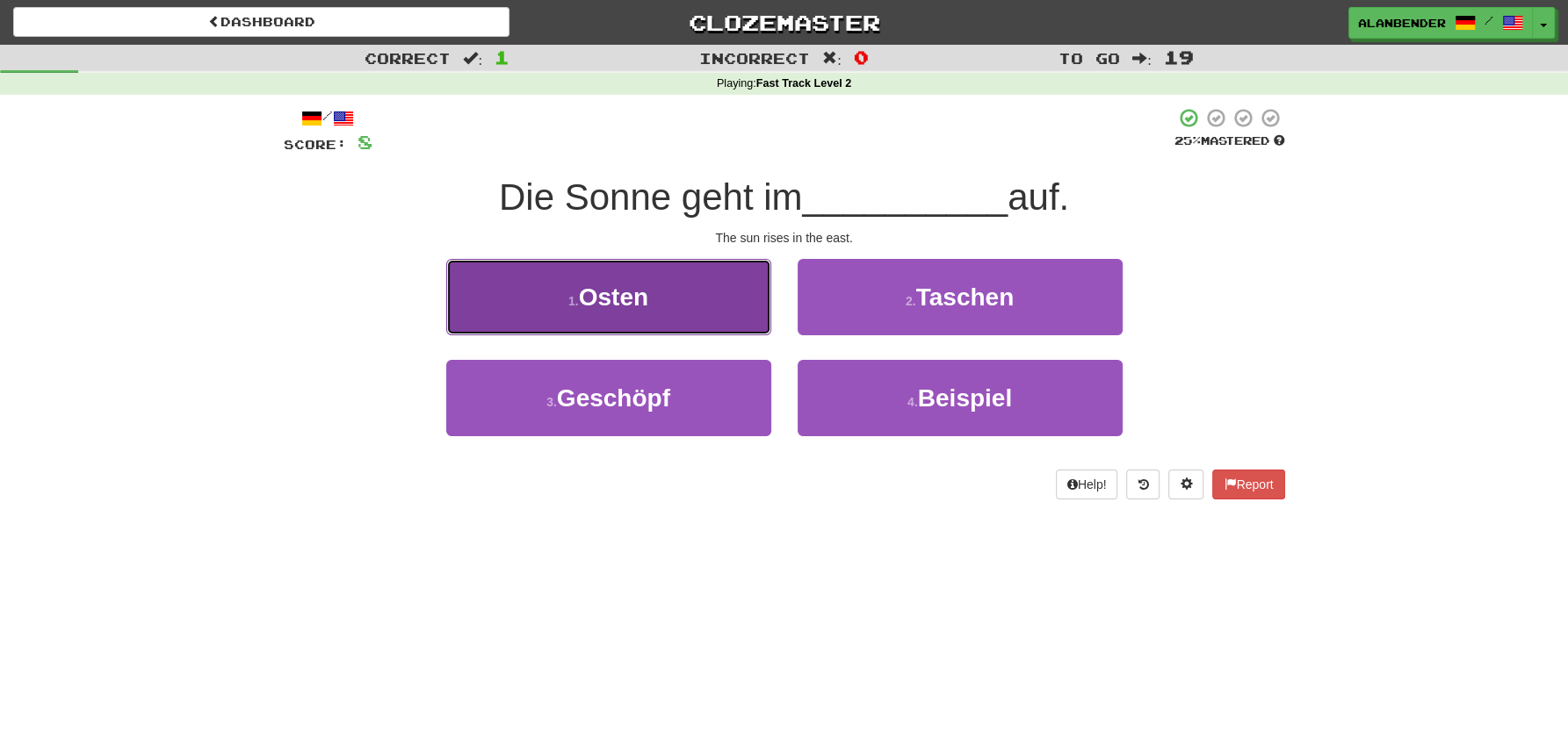
click at [620, 303] on span "Osten" at bounding box center [614, 297] width 70 height 27
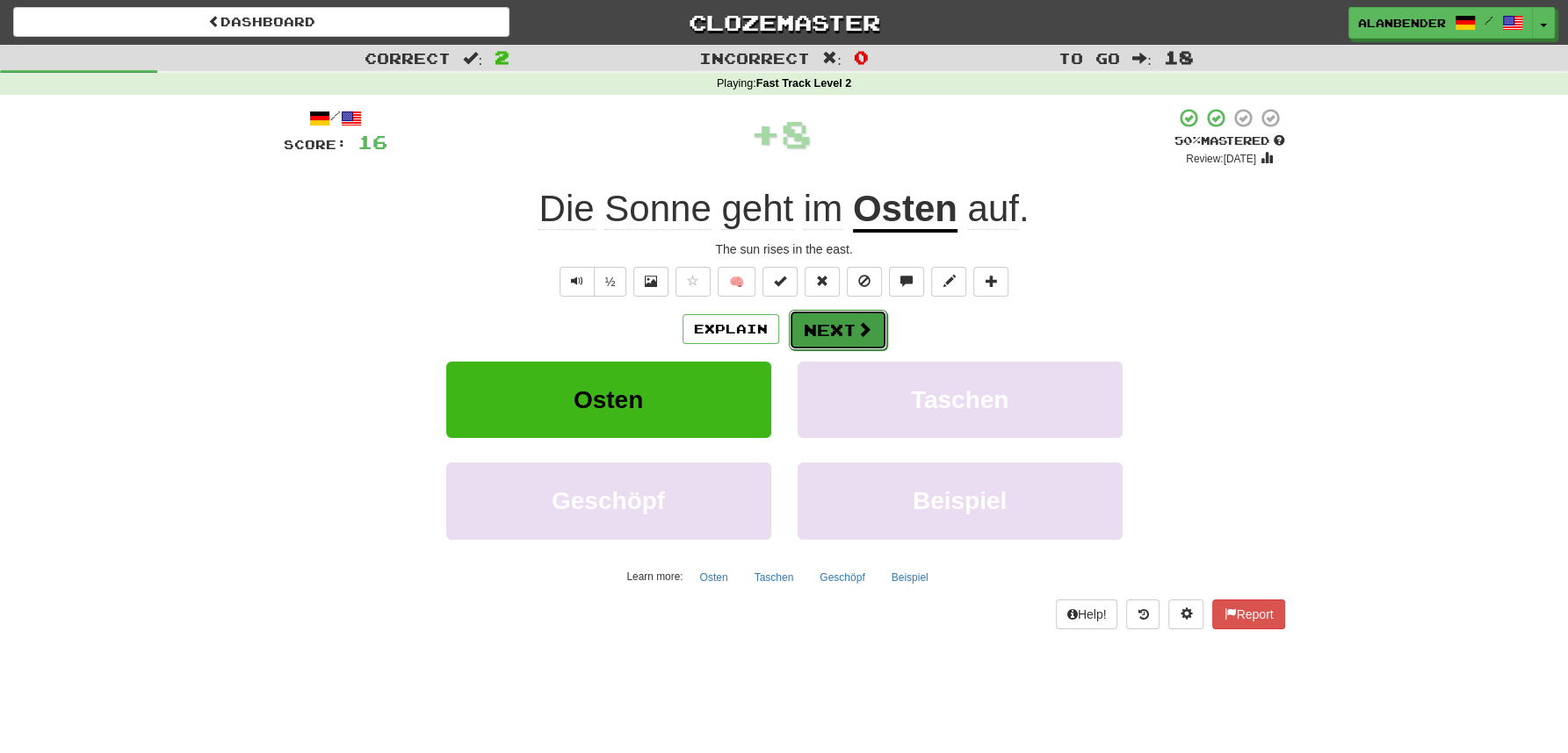
click at [853, 335] on button "Next" at bounding box center [838, 330] width 99 height 41
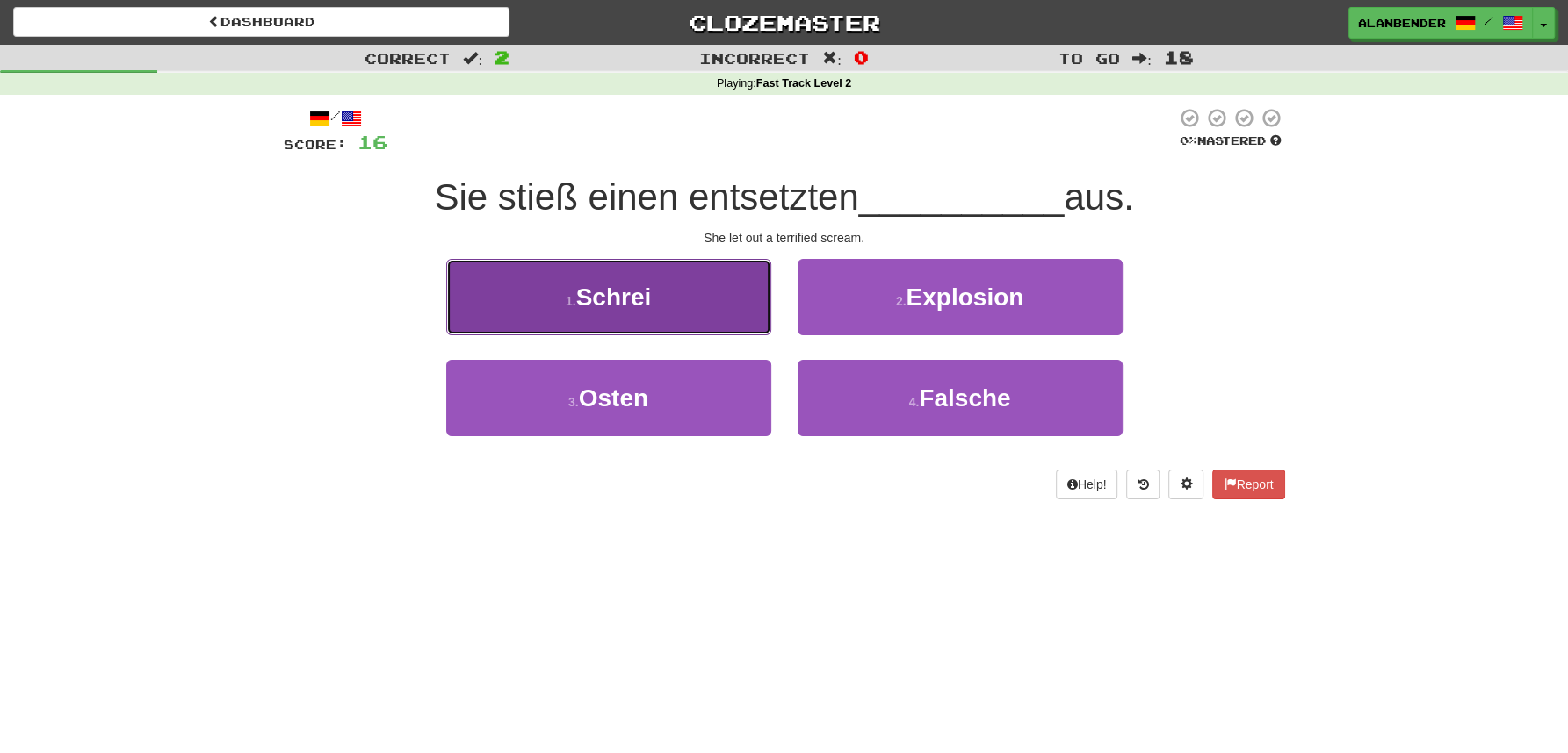
click at [630, 293] on span "Schrei" at bounding box center [614, 297] width 75 height 27
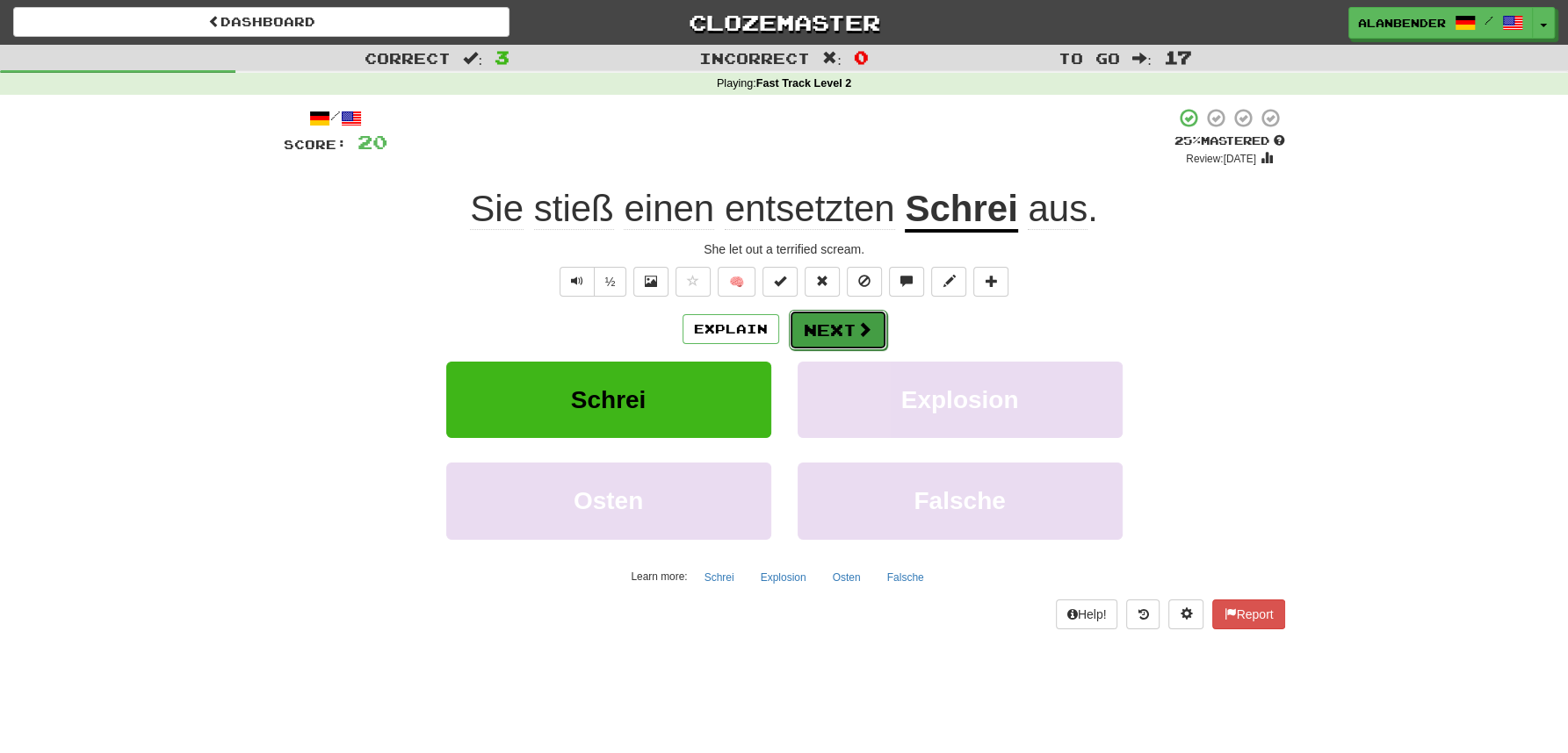
click at [831, 328] on button "Next" at bounding box center [838, 330] width 99 height 41
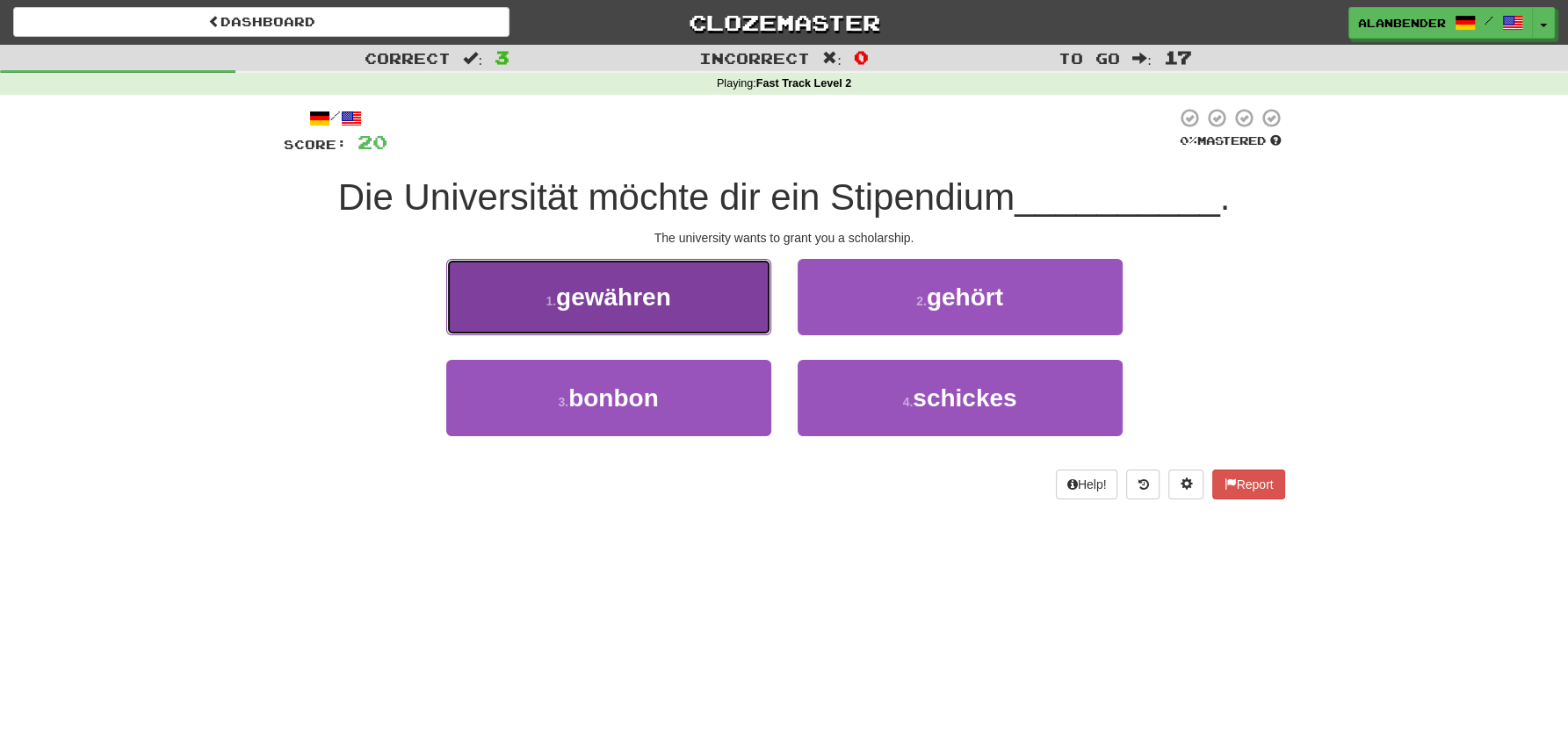
click at [656, 306] on span "gewähren" at bounding box center [613, 297] width 115 height 27
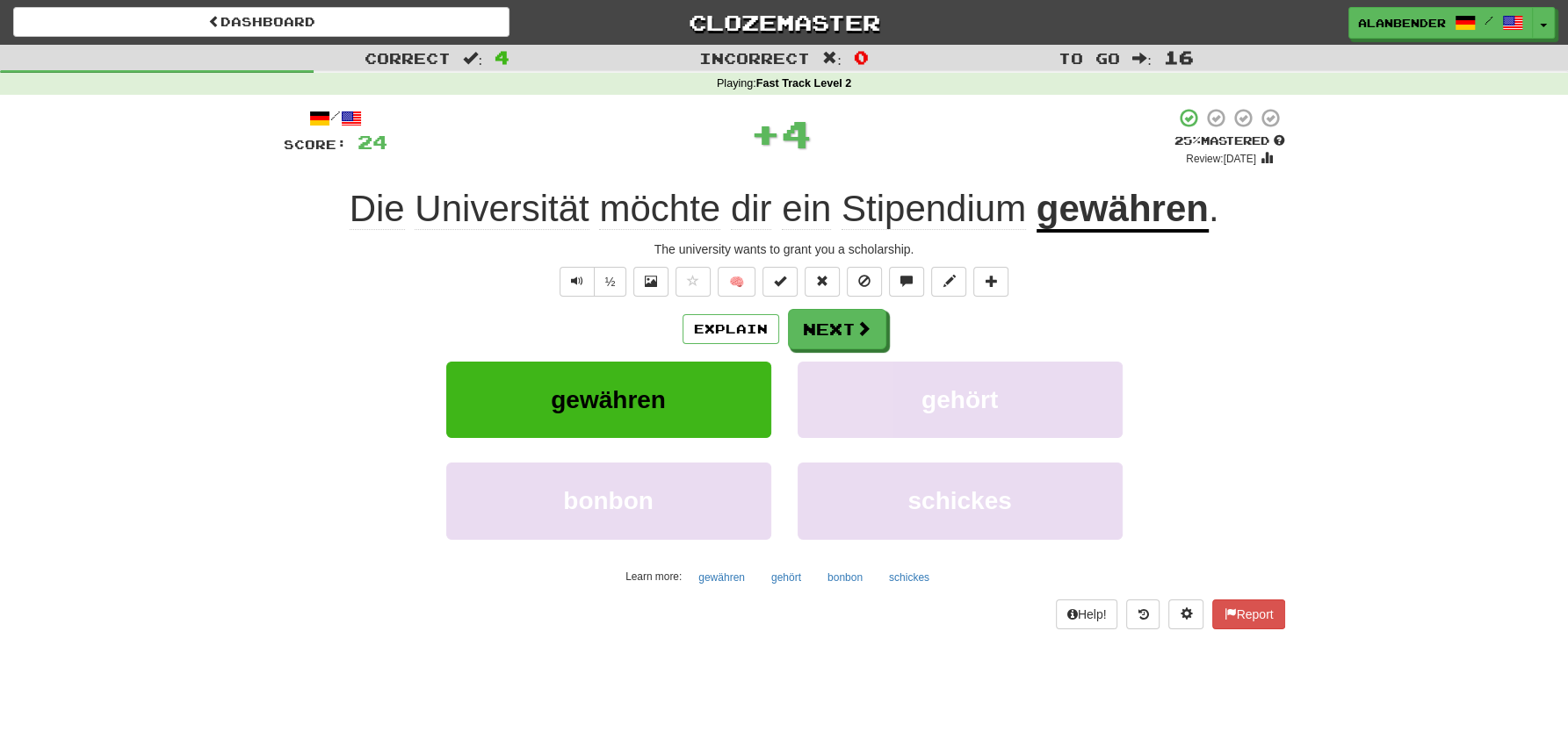
click at [1108, 209] on u "gewähren" at bounding box center [1123, 210] width 172 height 45
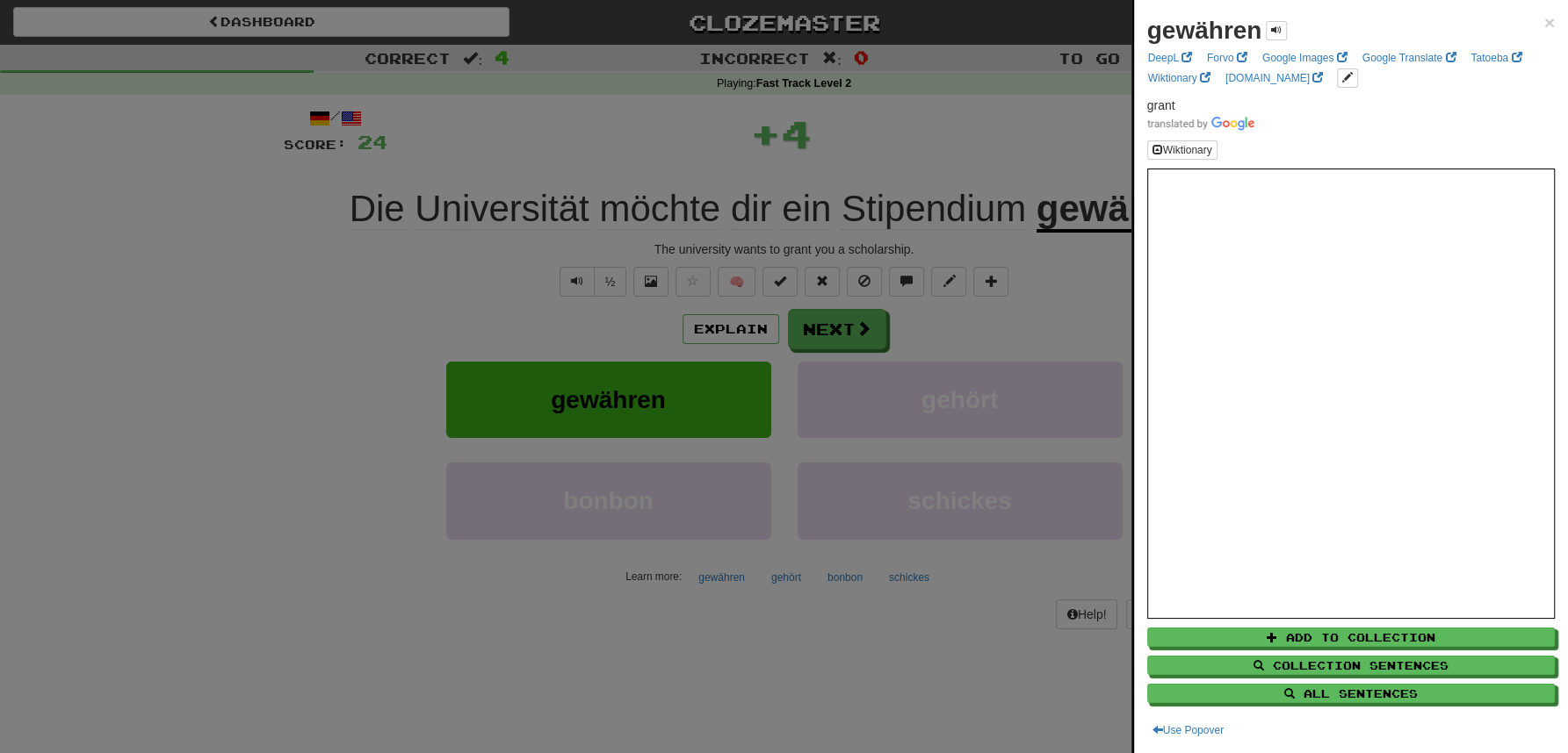
click at [935, 119] on div at bounding box center [784, 376] width 1568 height 753
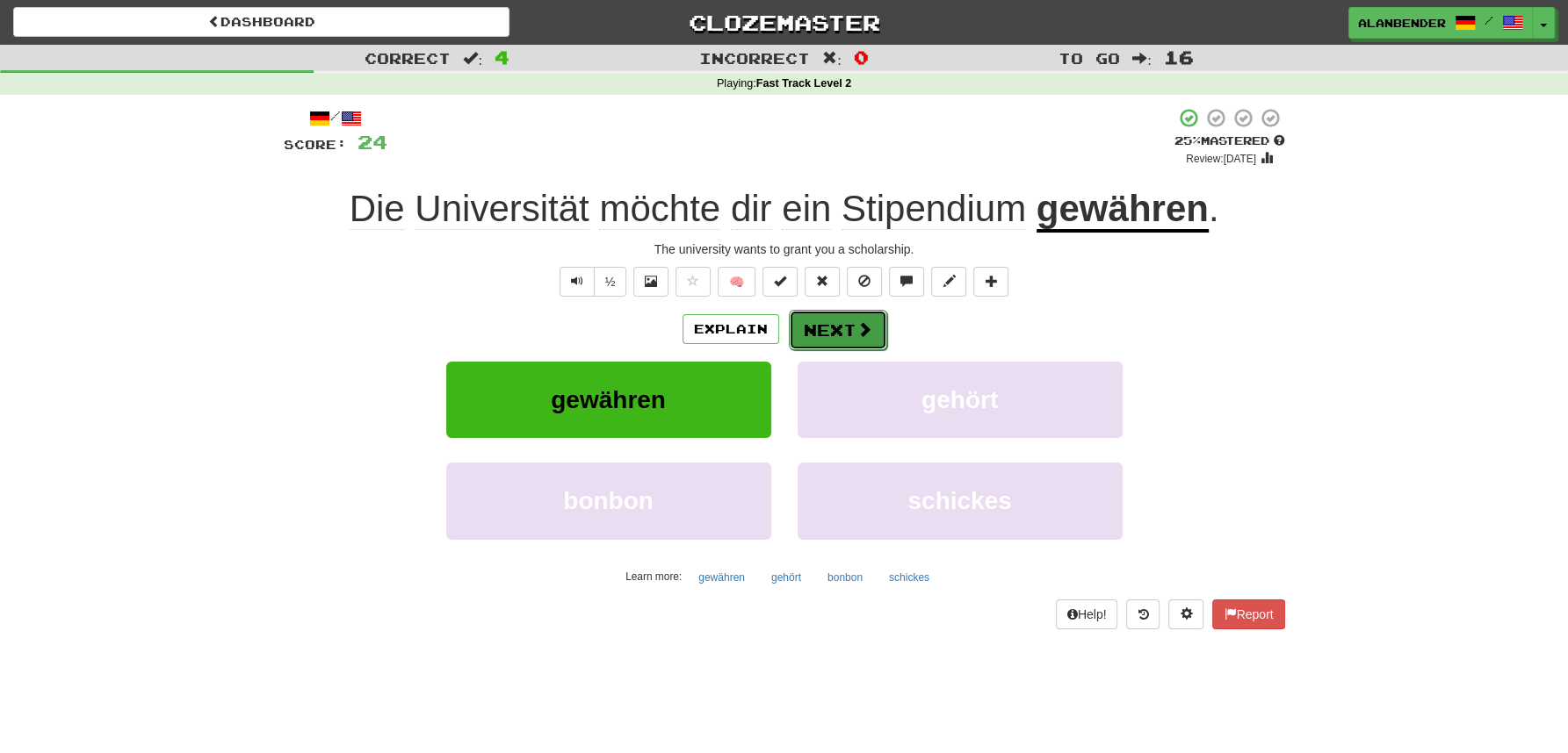
click at [837, 319] on button "Next" at bounding box center [838, 330] width 99 height 41
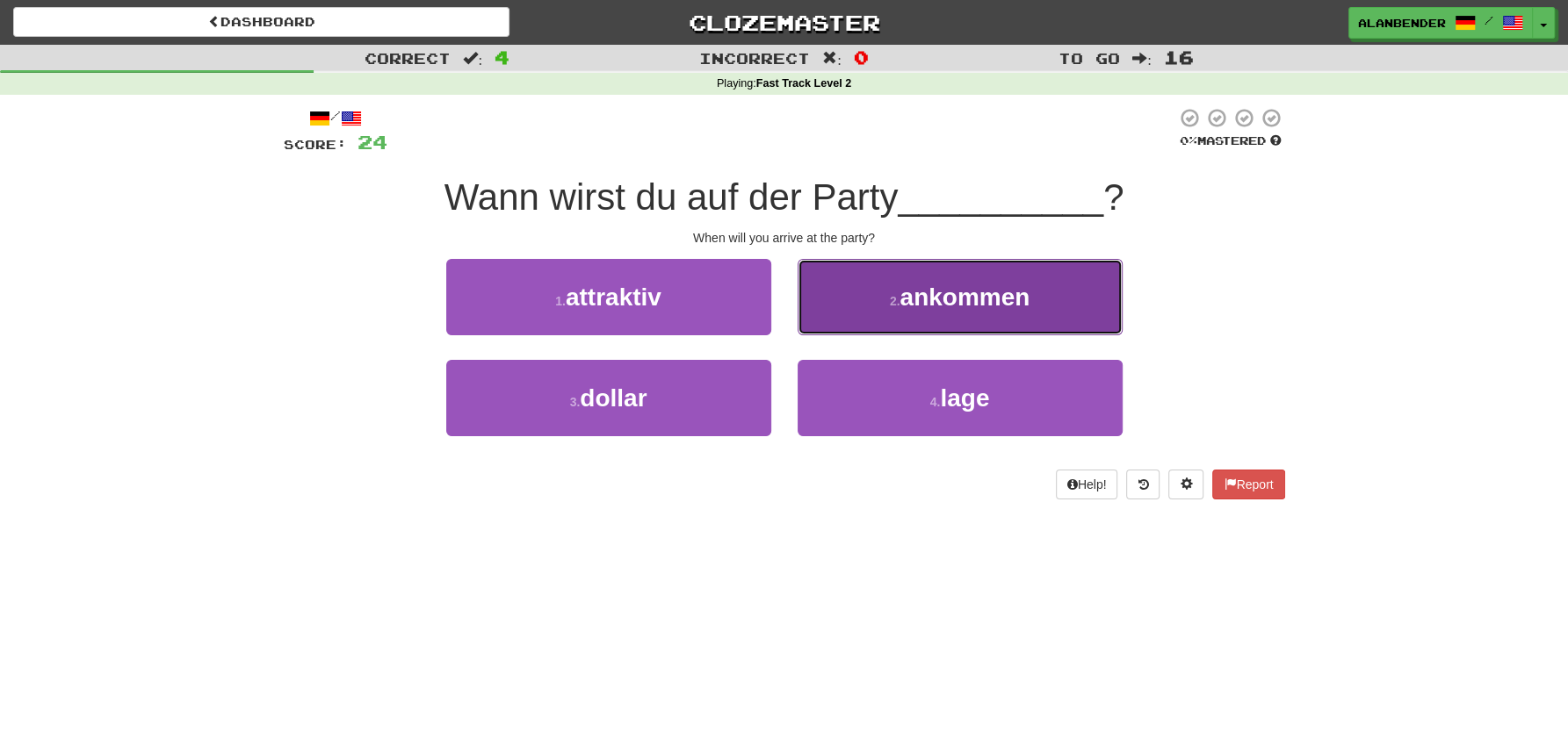
click at [998, 306] on span "ankommen" at bounding box center [964, 297] width 130 height 27
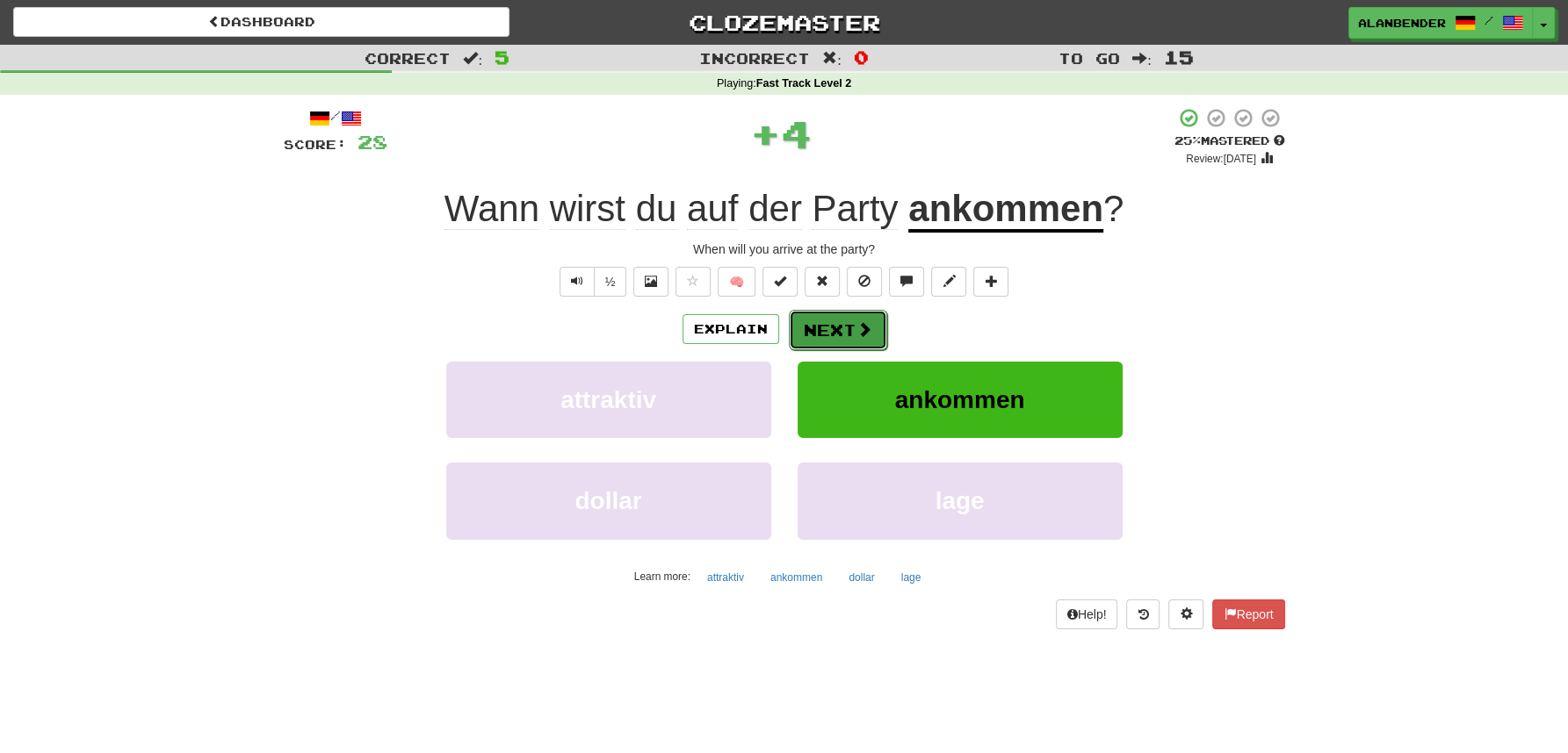
click at [820, 330] on button "Next" at bounding box center [838, 330] width 99 height 41
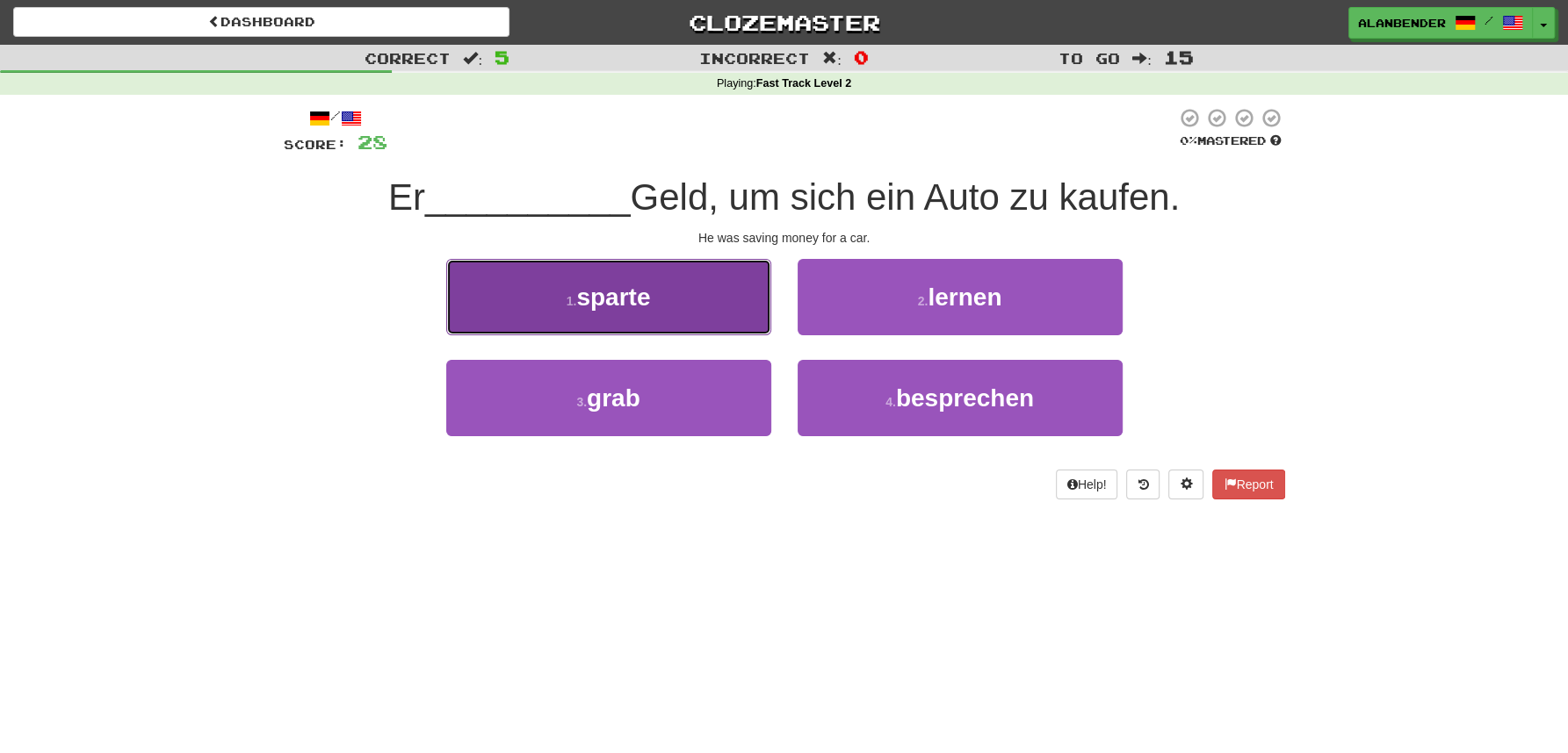
click at [648, 300] on span "sparte" at bounding box center [613, 297] width 74 height 27
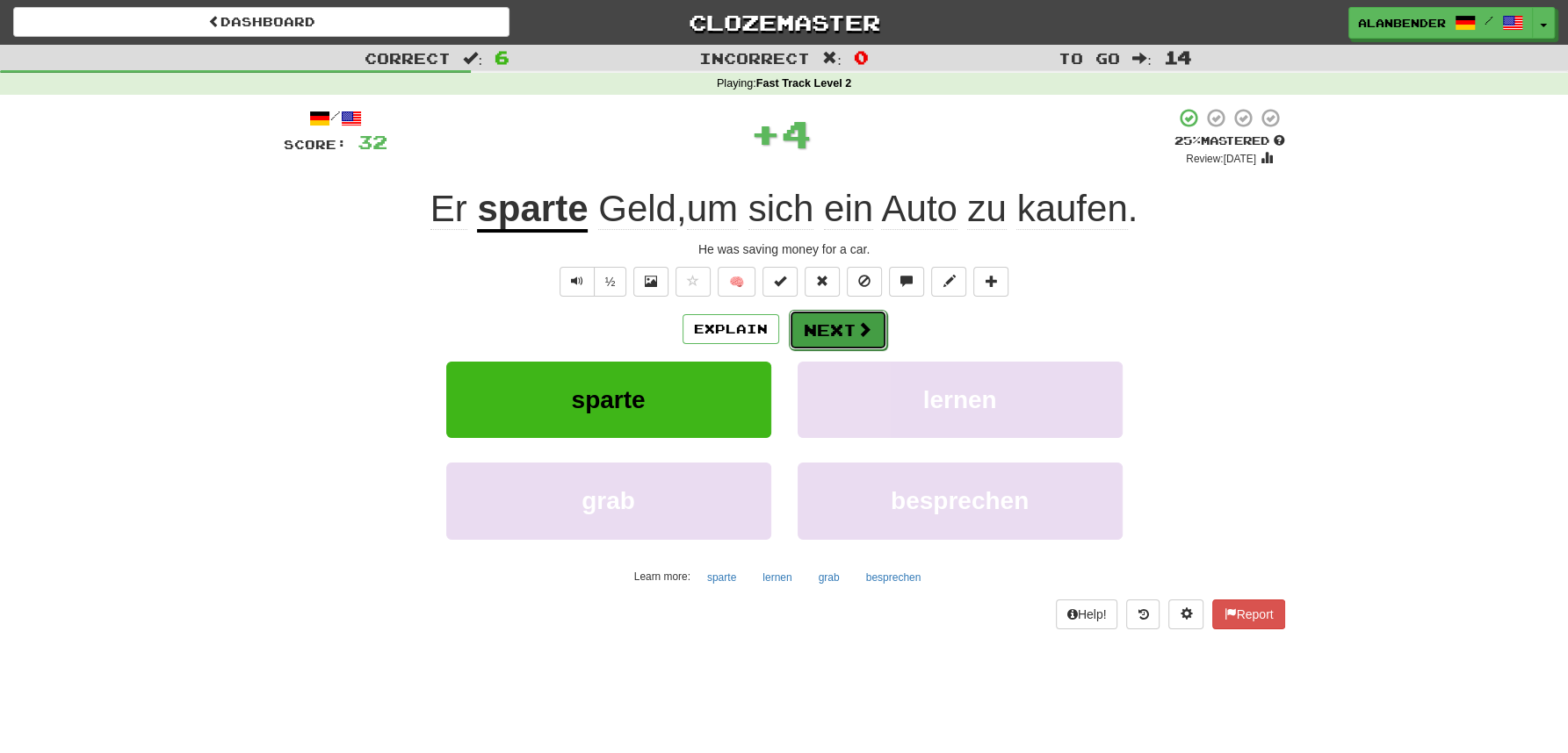
click at [839, 331] on button "Next" at bounding box center [838, 330] width 99 height 41
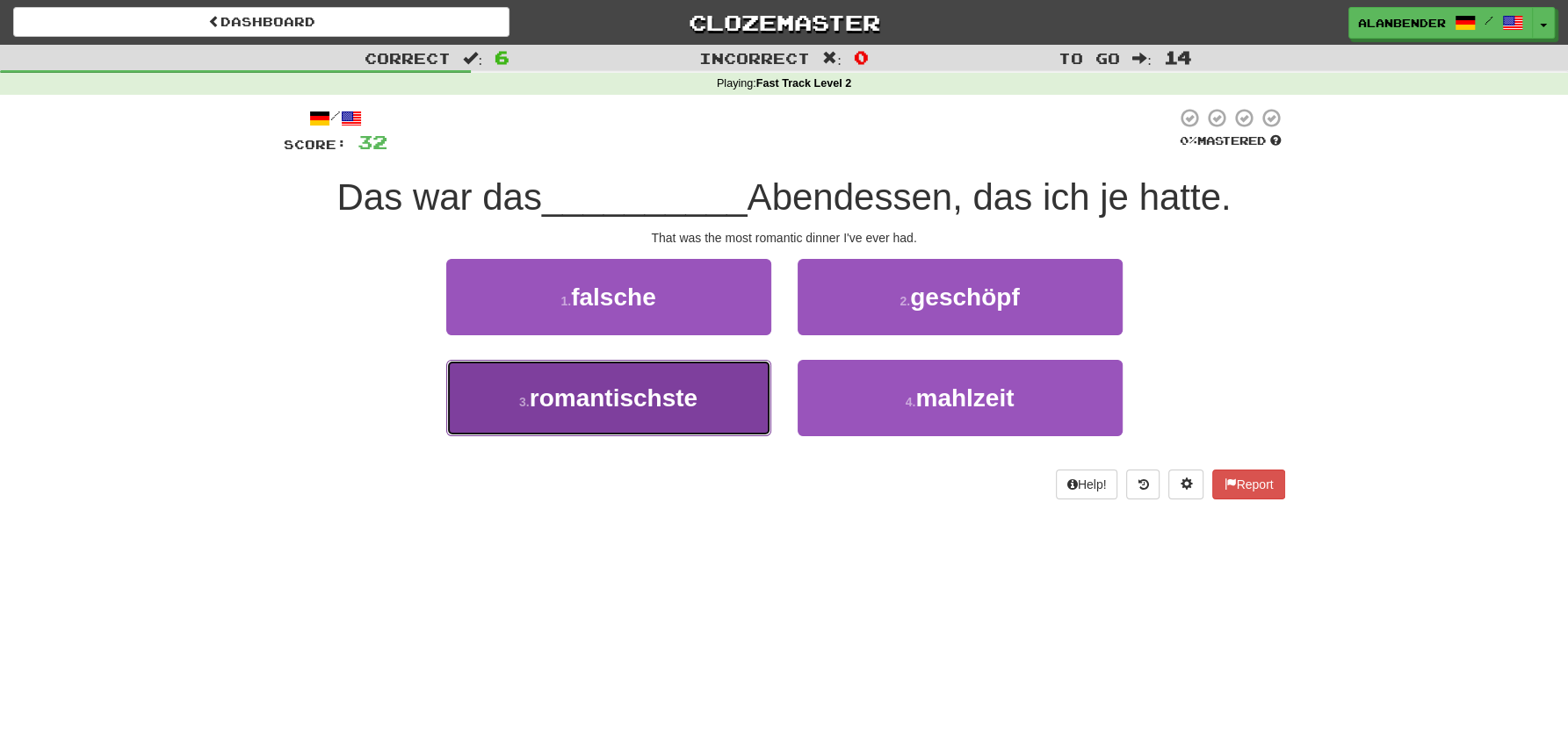
click at [685, 393] on span "romantischste" at bounding box center [613, 398] width 167 height 27
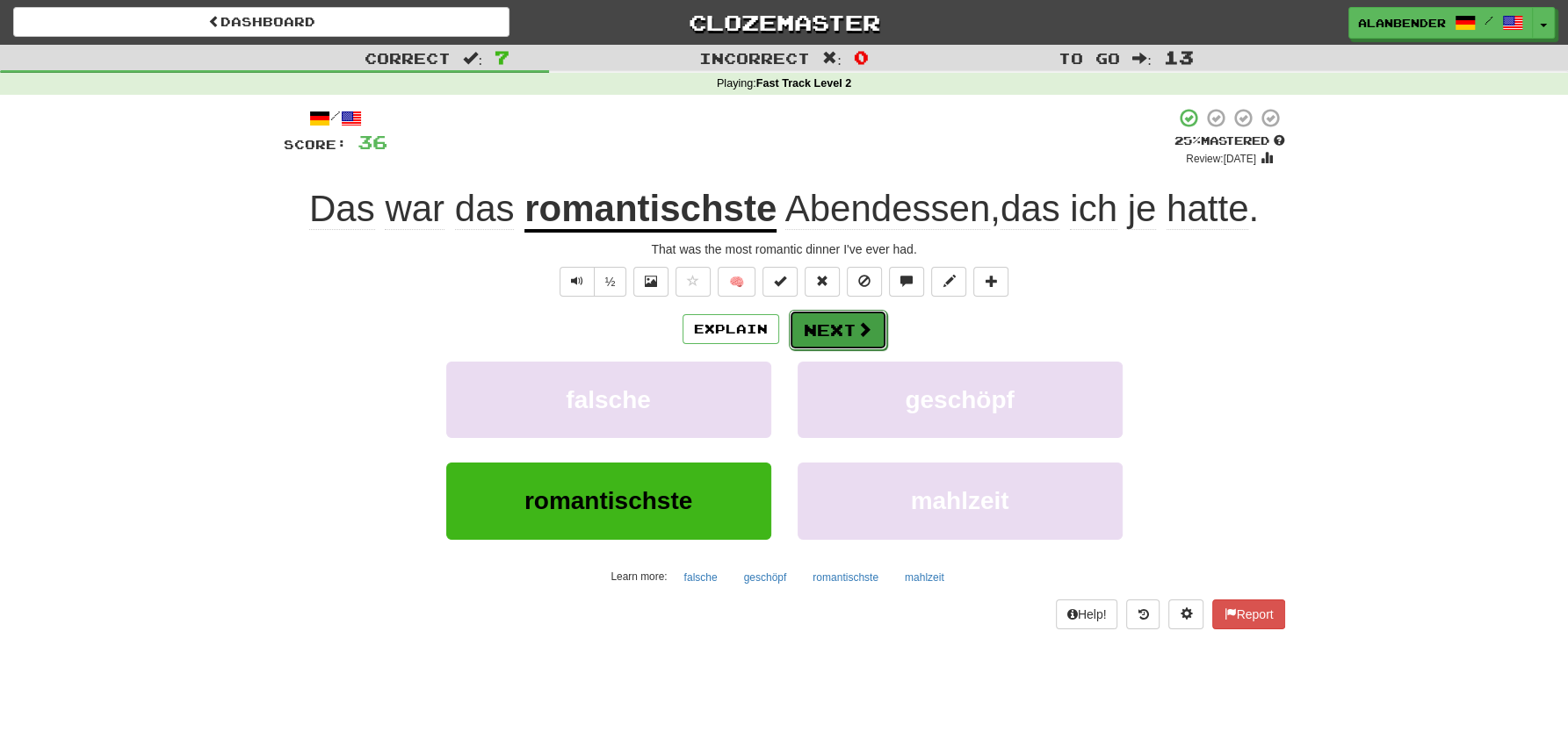
click at [844, 323] on button "Next" at bounding box center [838, 330] width 99 height 41
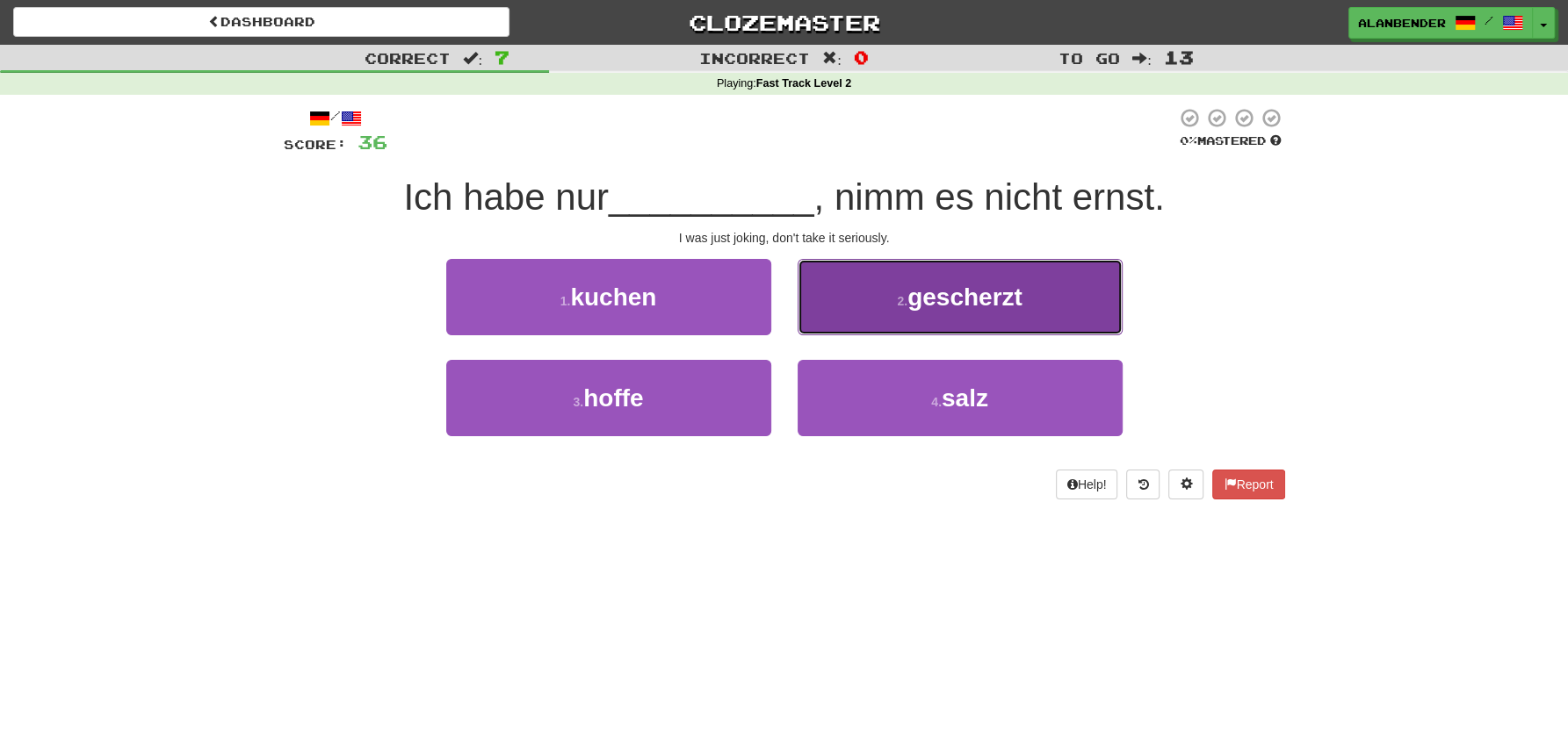
click at [961, 308] on span "gescherzt" at bounding box center [964, 297] width 115 height 27
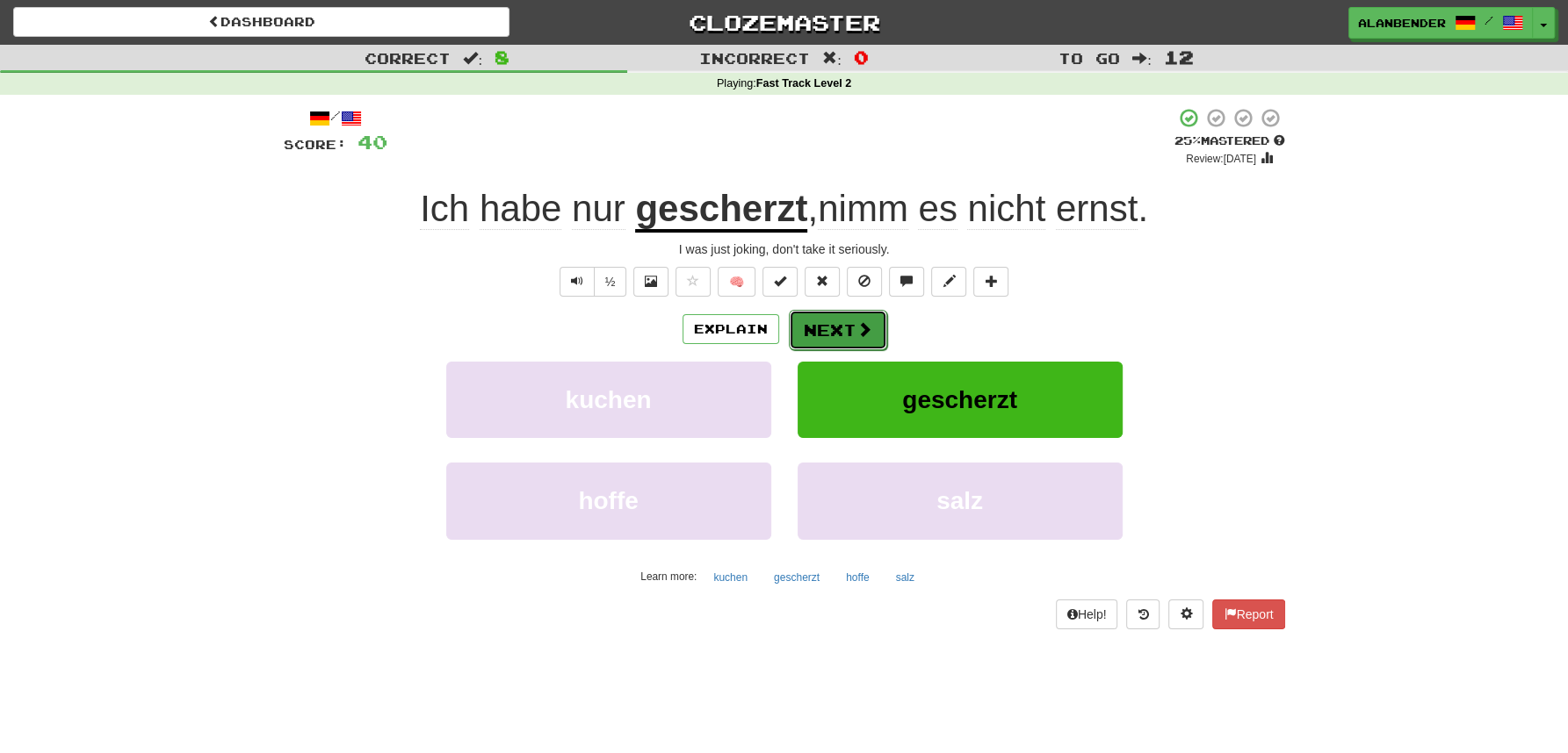
click at [839, 330] on button "Next" at bounding box center [838, 330] width 99 height 41
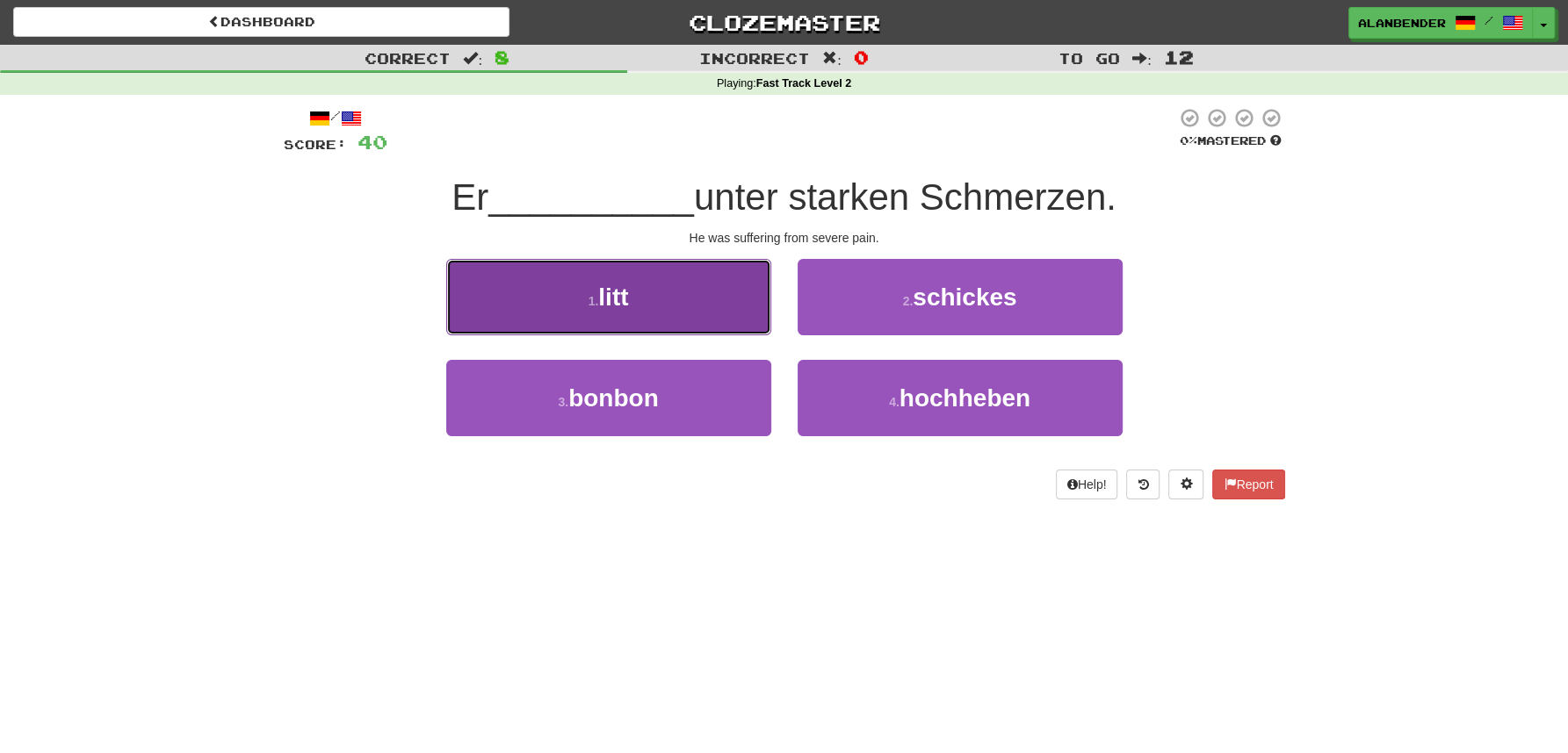
click at [652, 313] on button "1 . litt" at bounding box center [609, 297] width 325 height 76
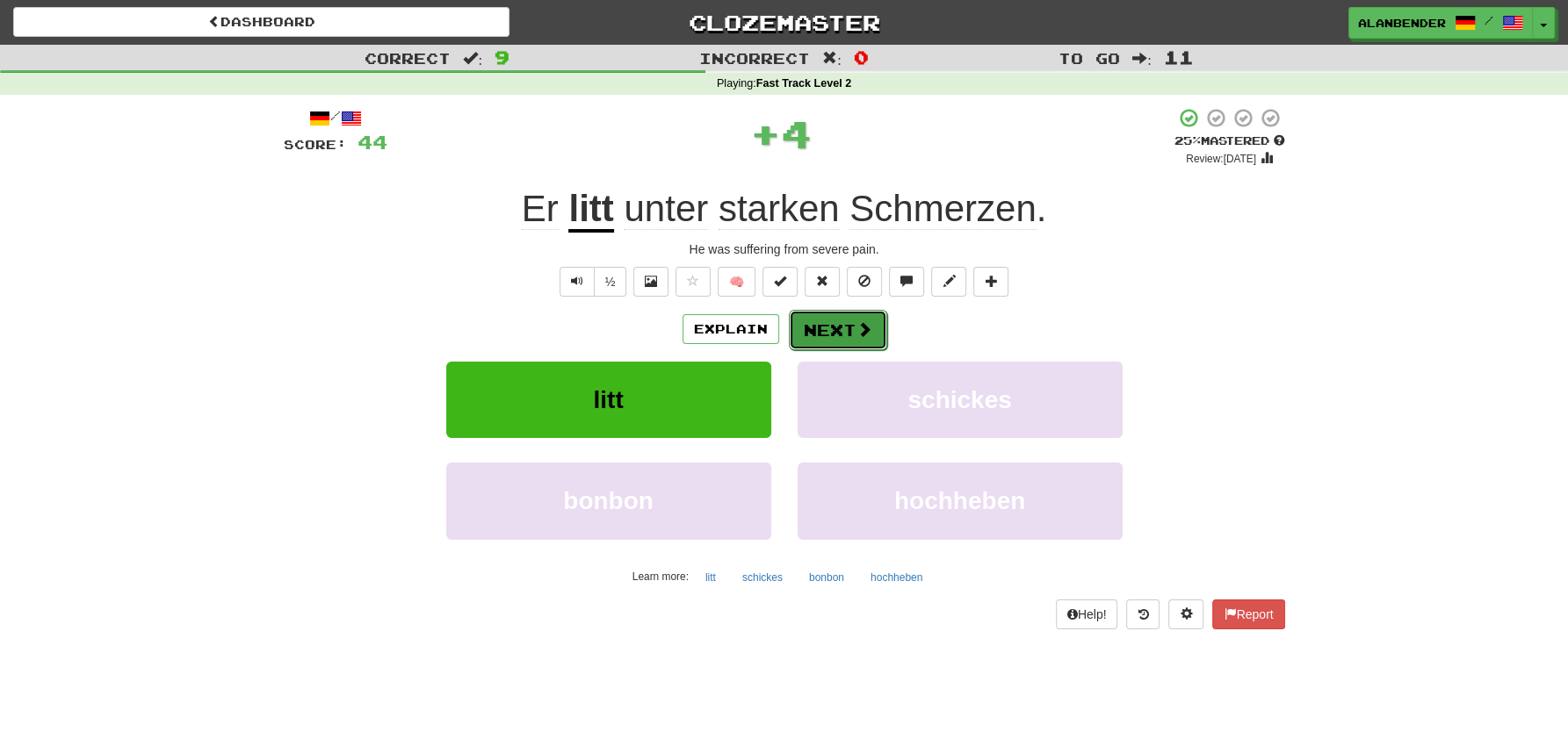
click at [837, 328] on button "Next" at bounding box center [838, 330] width 99 height 41
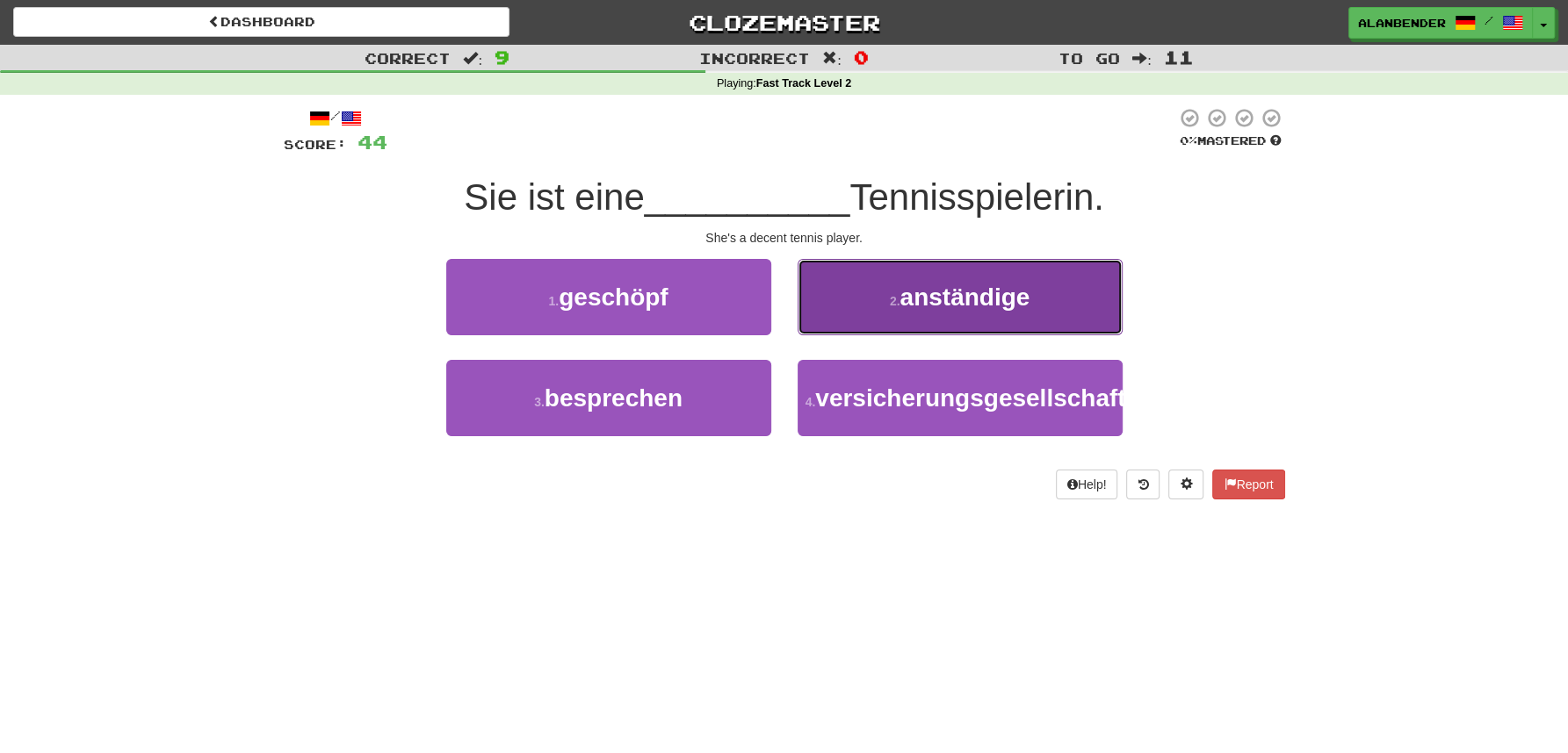
click at [951, 324] on button "2 . anständige" at bounding box center [960, 297] width 325 height 76
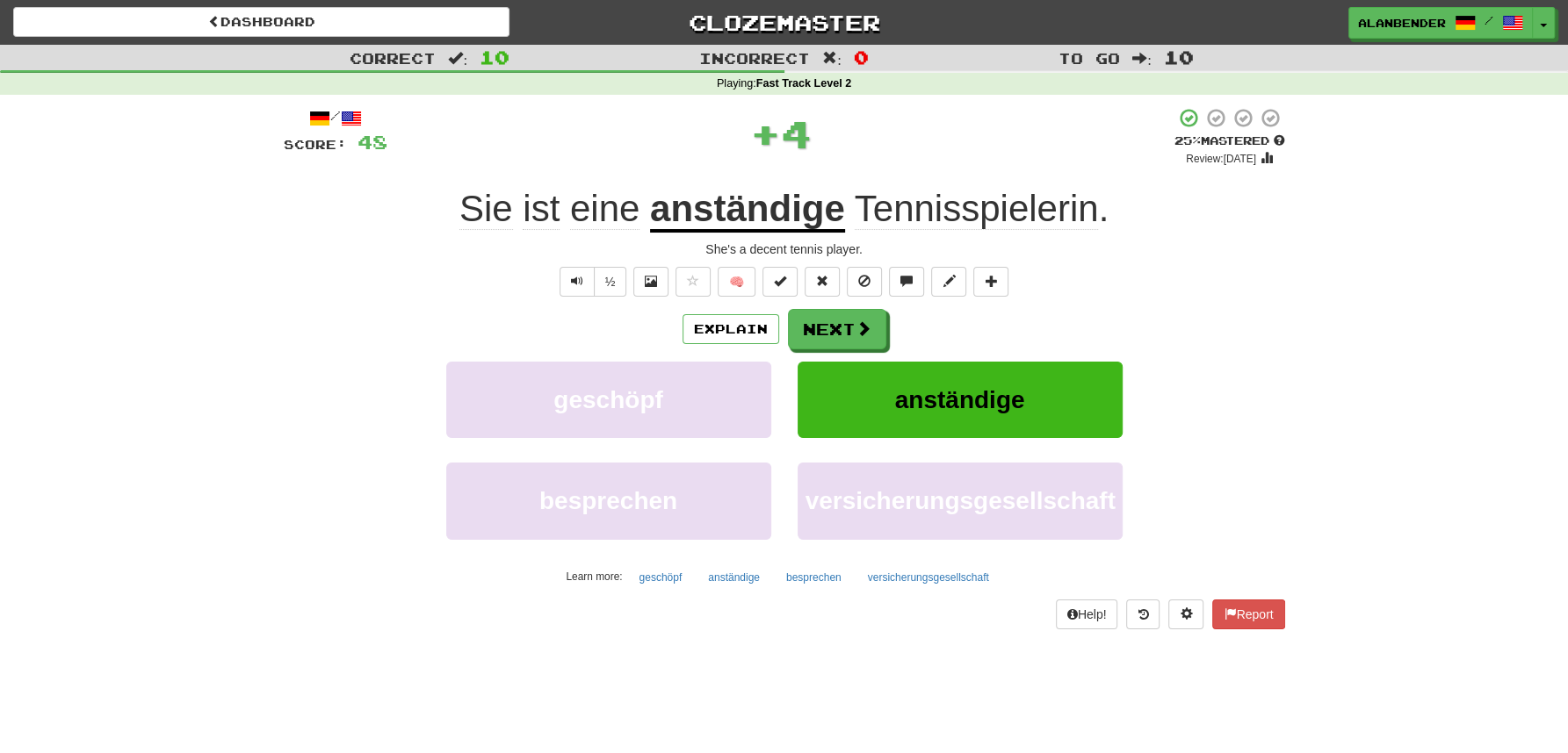
click at [774, 232] on u "anständige" at bounding box center [746, 210] width 195 height 45
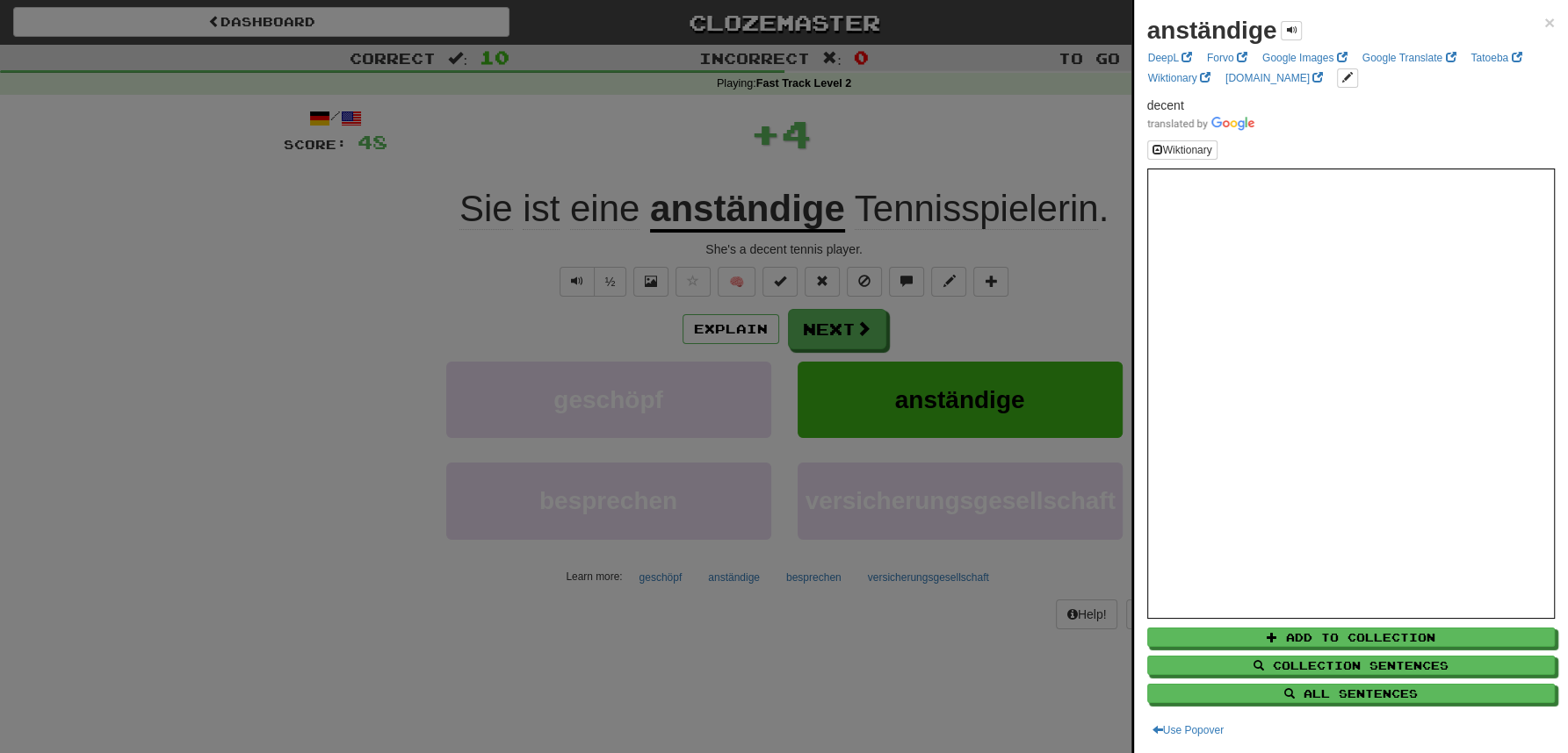
click at [868, 138] on div at bounding box center [784, 376] width 1568 height 753
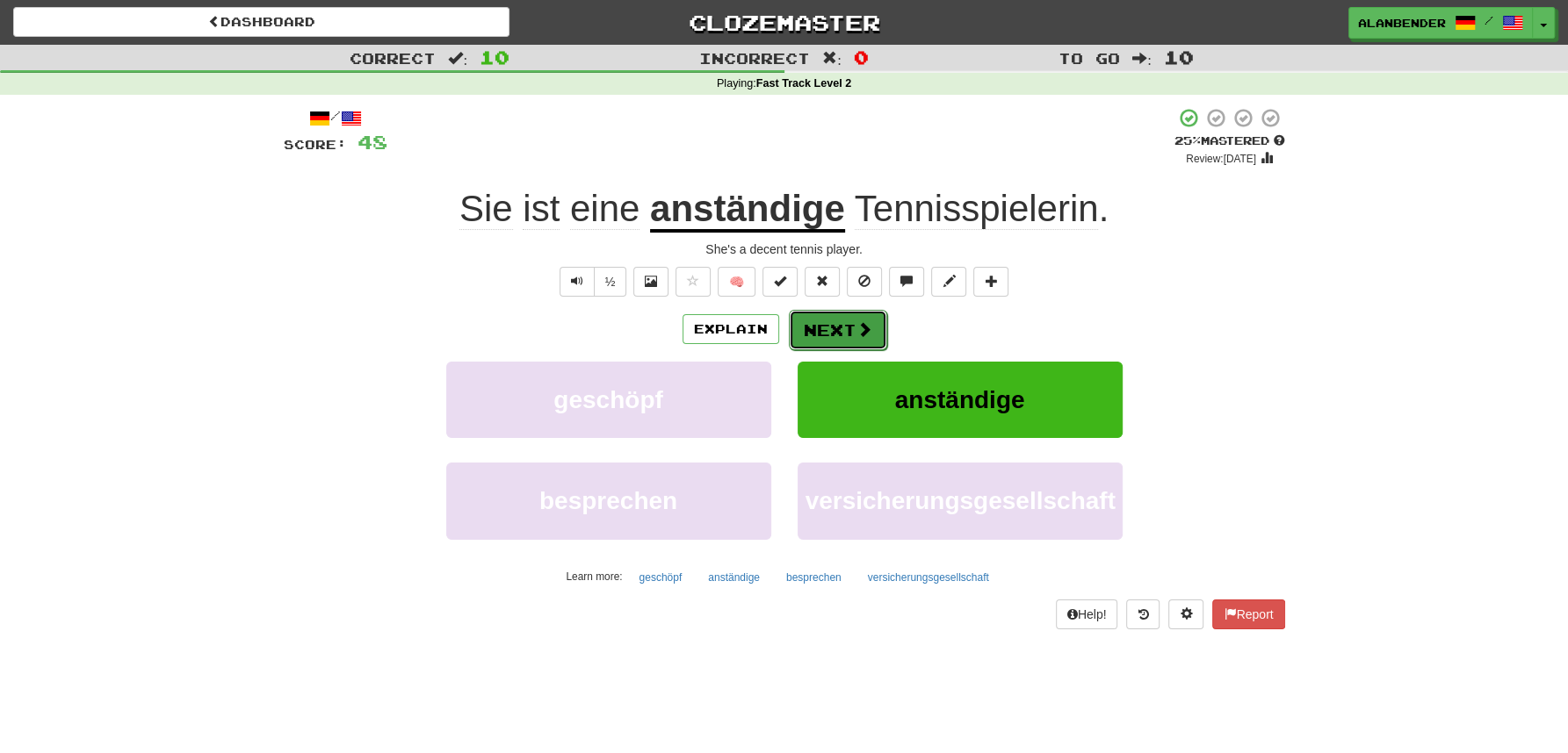
click at [817, 337] on button "Next" at bounding box center [838, 330] width 99 height 41
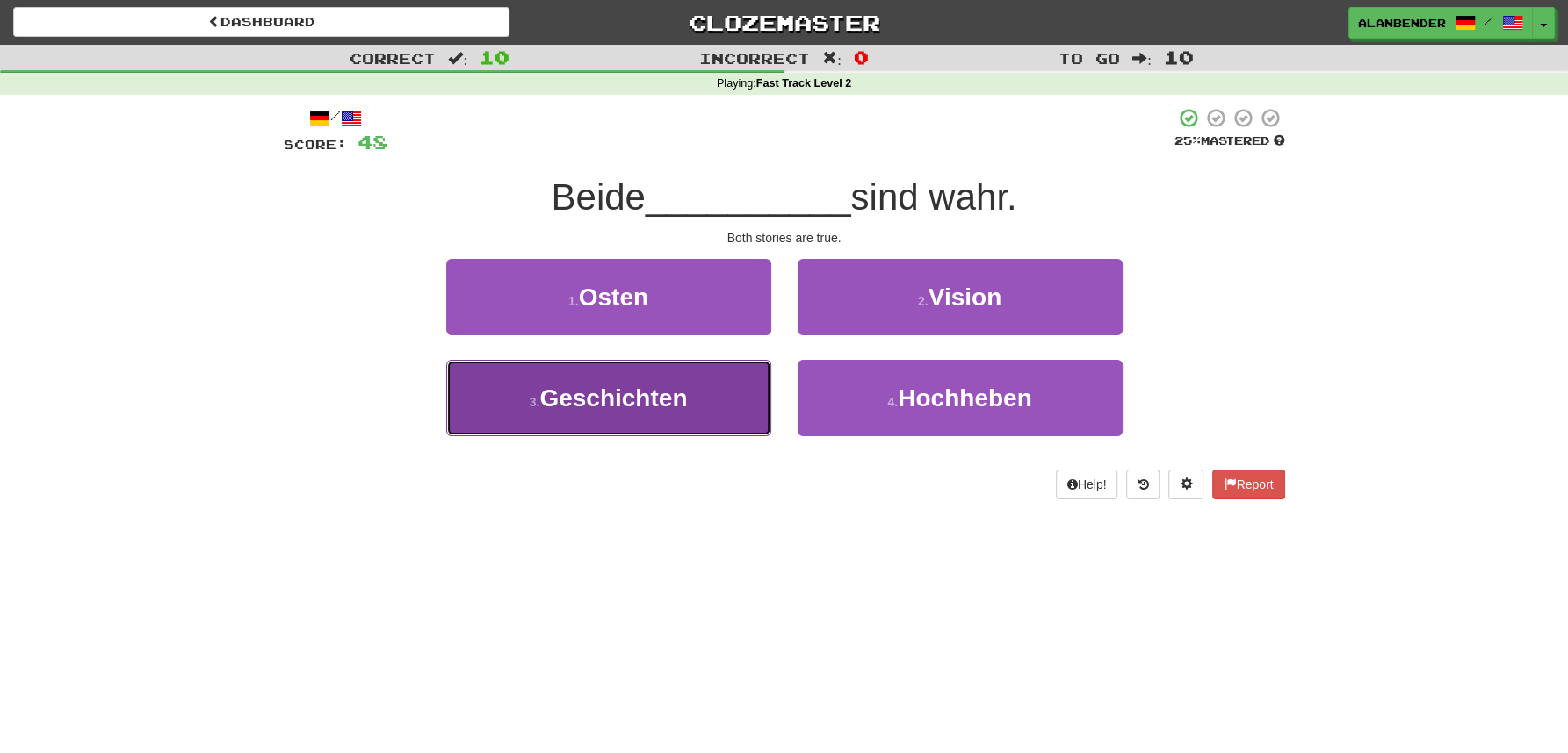
click at [687, 393] on span "Geschichten" at bounding box center [613, 398] width 147 height 27
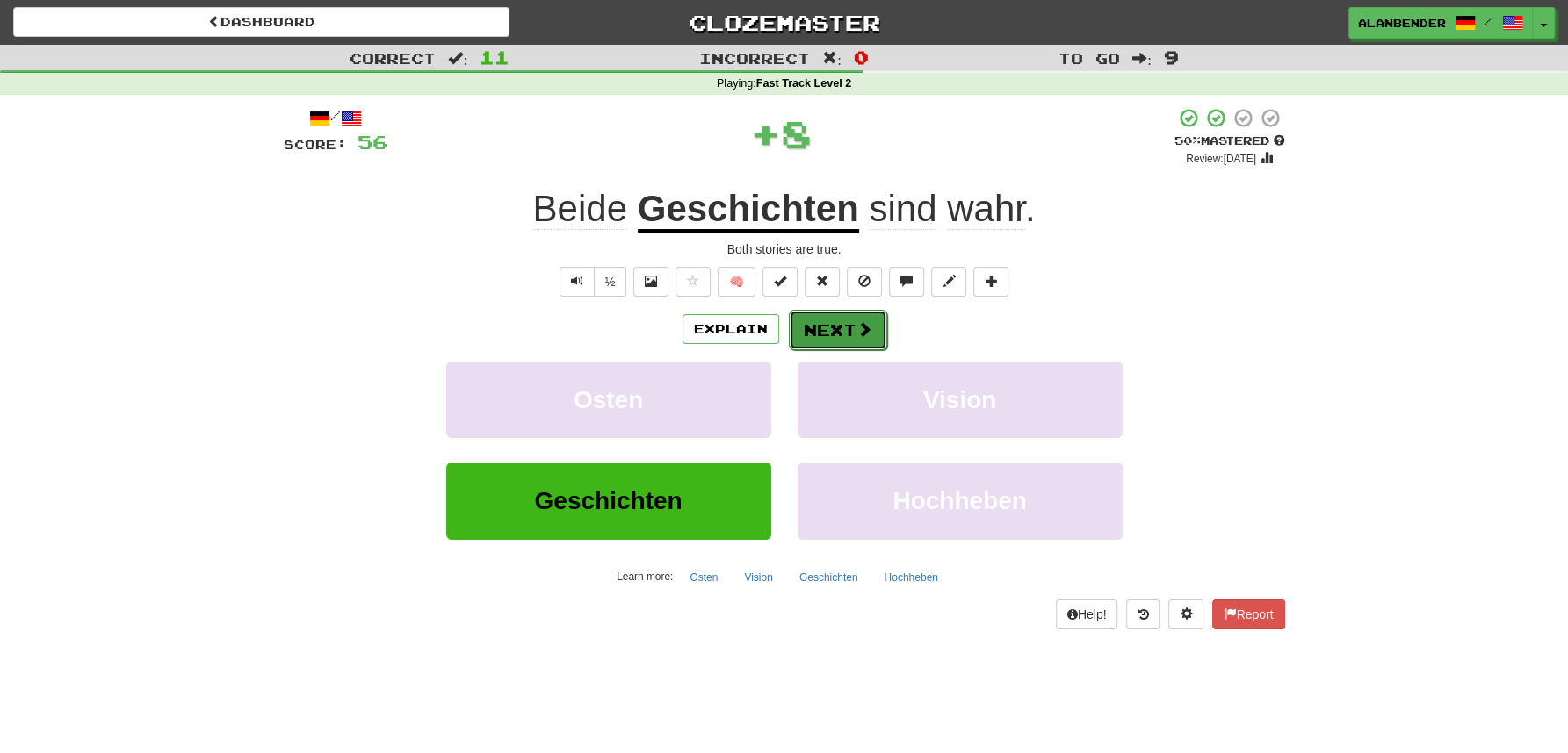
click at [829, 337] on button "Next" at bounding box center [838, 330] width 99 height 41
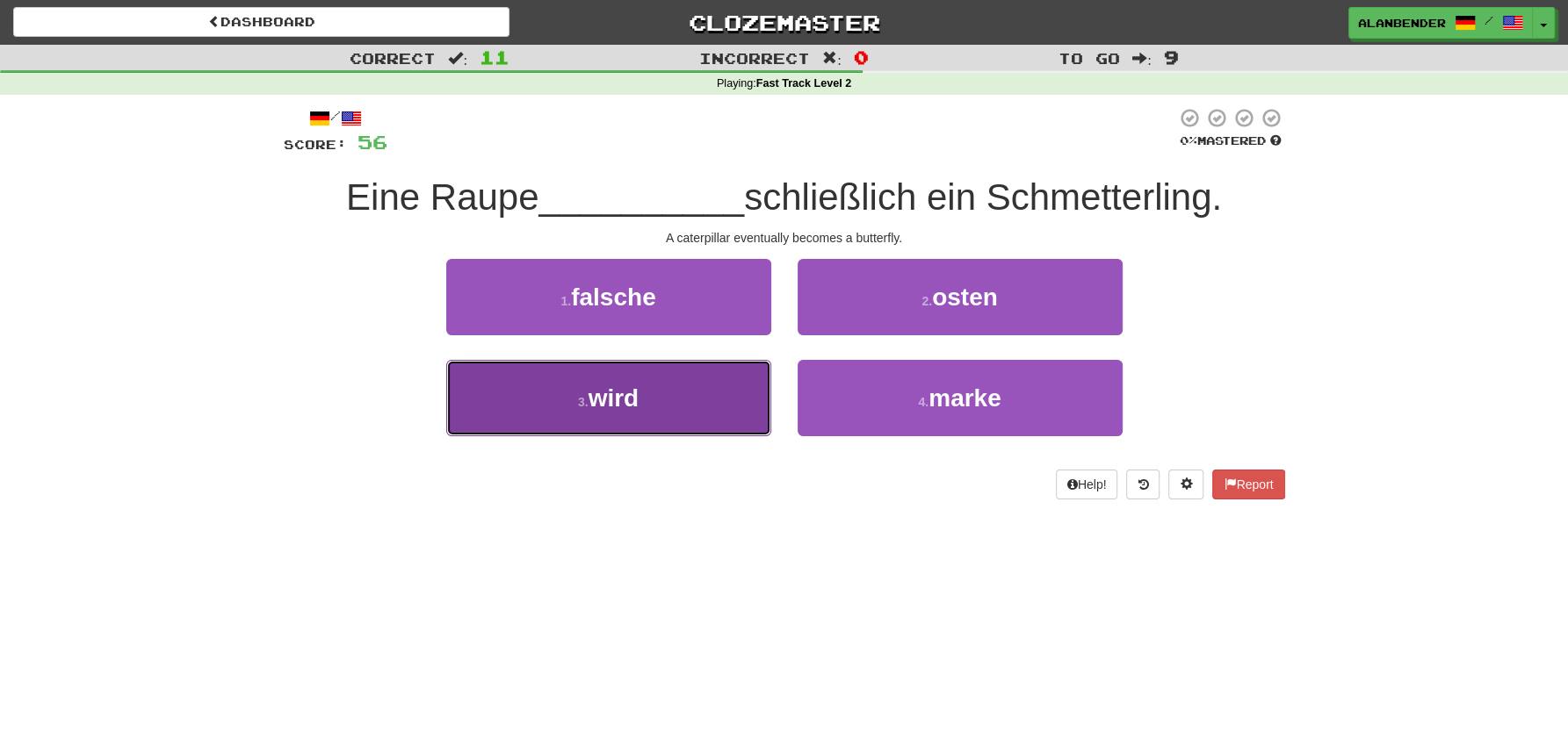
click at [612, 385] on span "wird" at bounding box center [614, 398] width 51 height 27
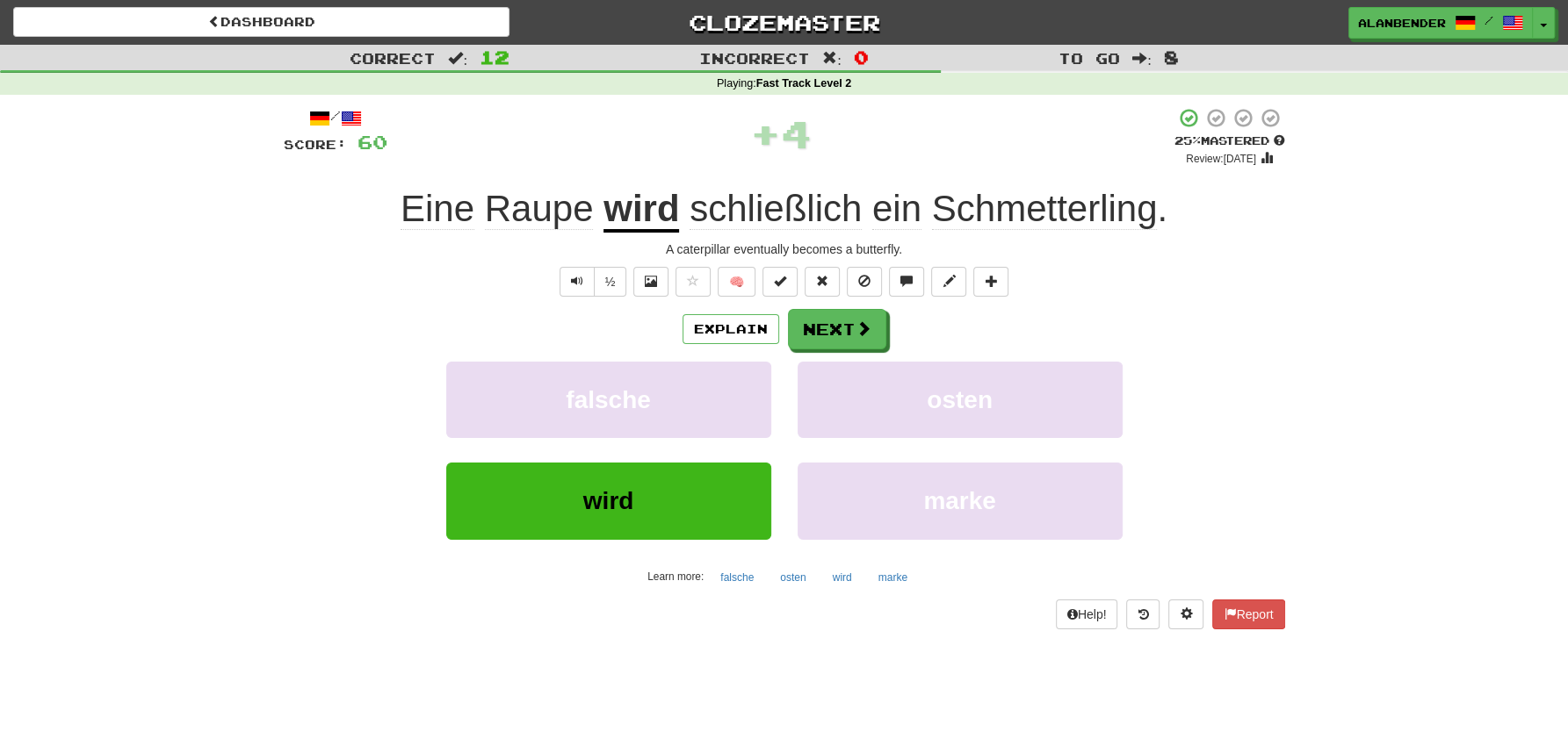
click at [804, 212] on span "schließlich" at bounding box center [775, 209] width 172 height 43
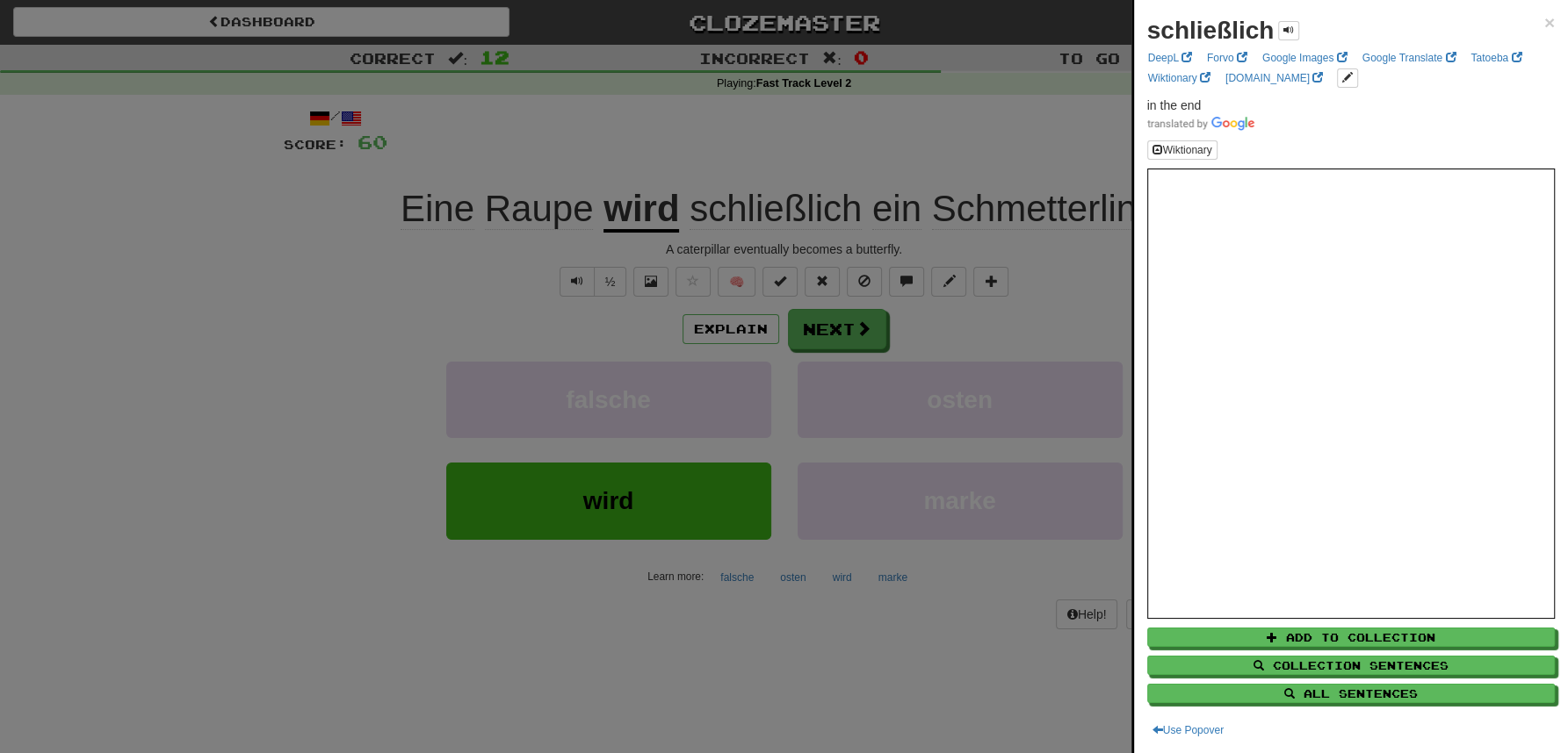
click at [844, 126] on div at bounding box center [784, 376] width 1568 height 753
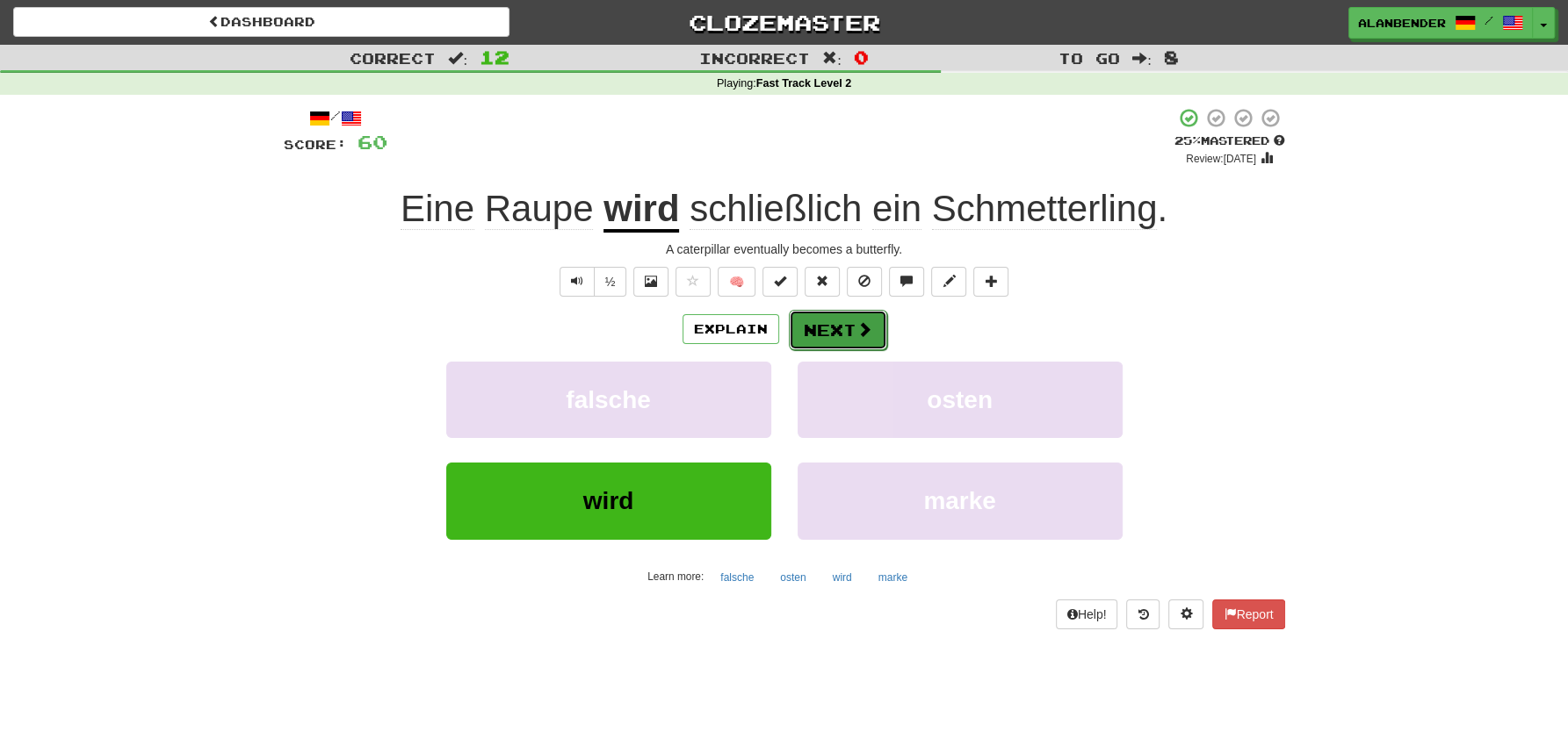
click at [829, 331] on button "Next" at bounding box center [838, 330] width 99 height 41
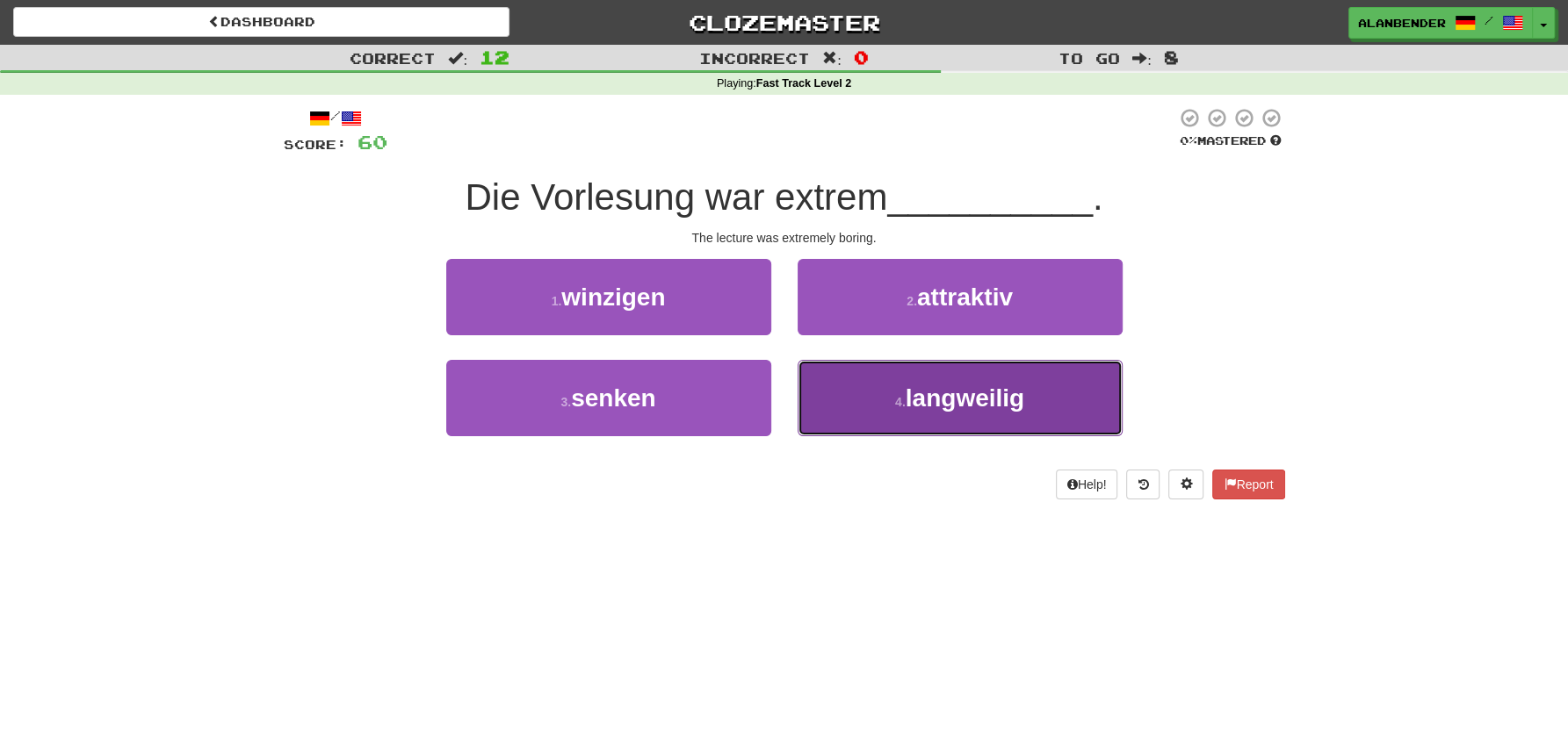
click at [920, 403] on span "langweilig" at bounding box center [964, 398] width 118 height 27
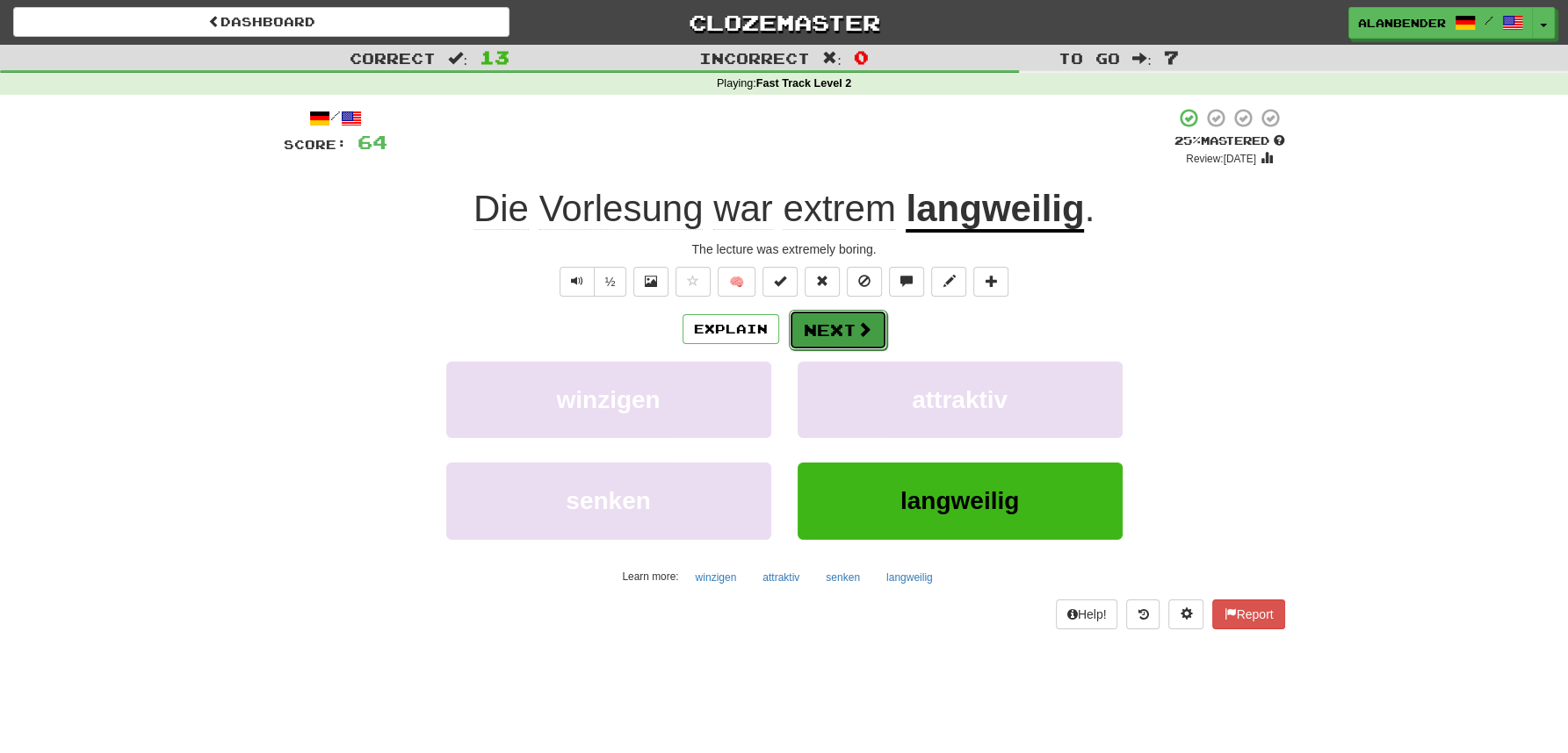
click at [829, 328] on button "Next" at bounding box center [838, 330] width 99 height 41
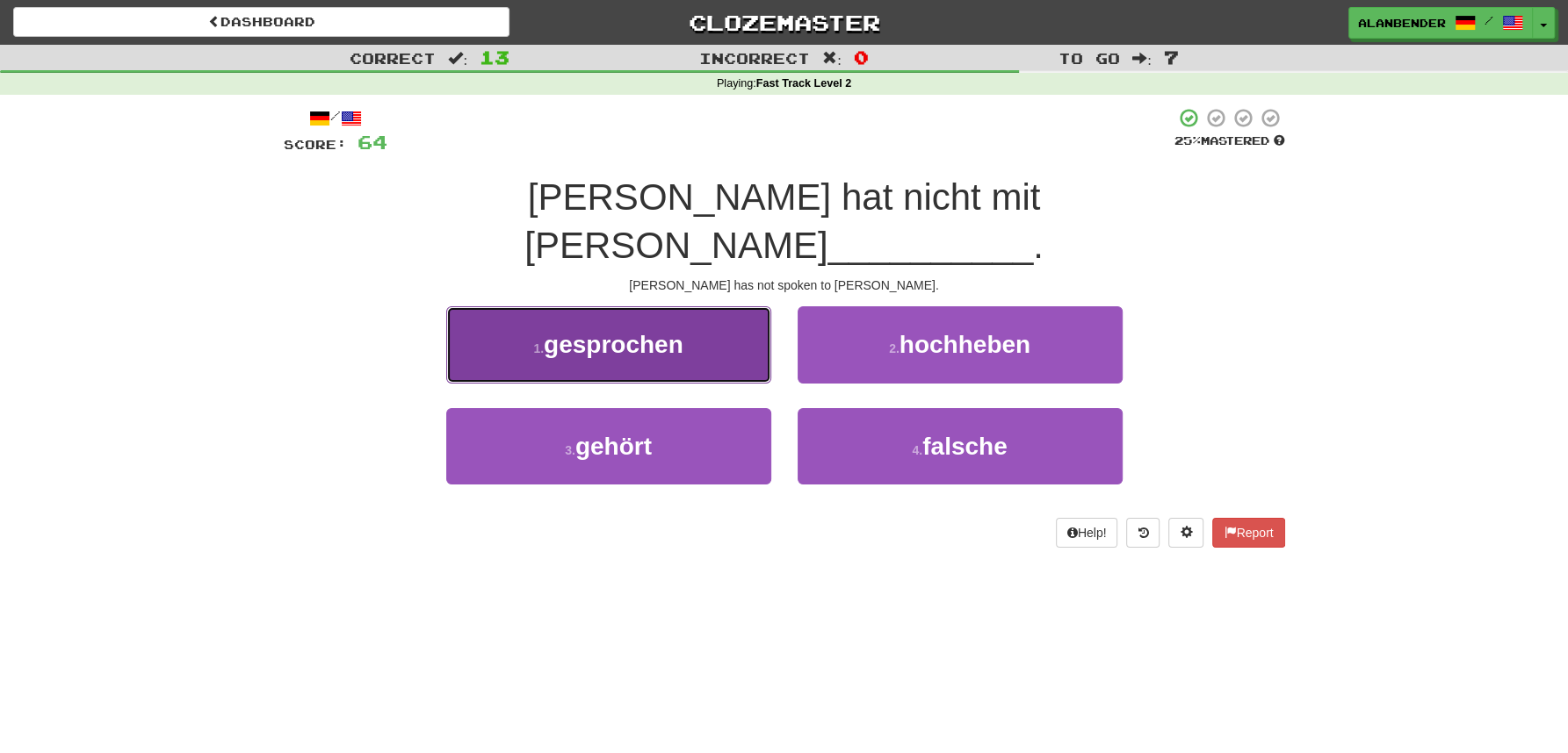
click at [651, 331] on span "gesprochen" at bounding box center [614, 345] width 139 height 27
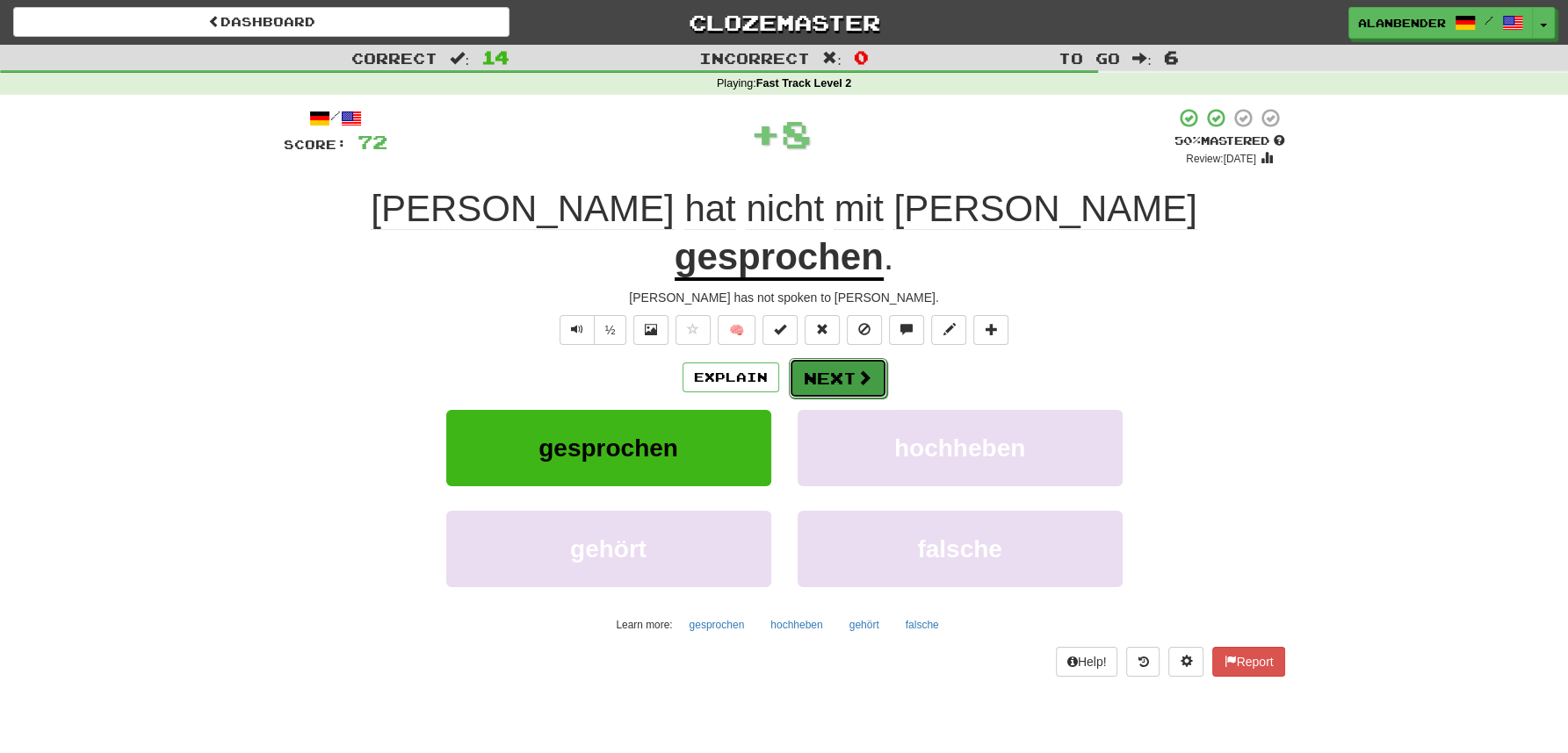
click at [829, 358] on button "Next" at bounding box center [838, 378] width 99 height 41
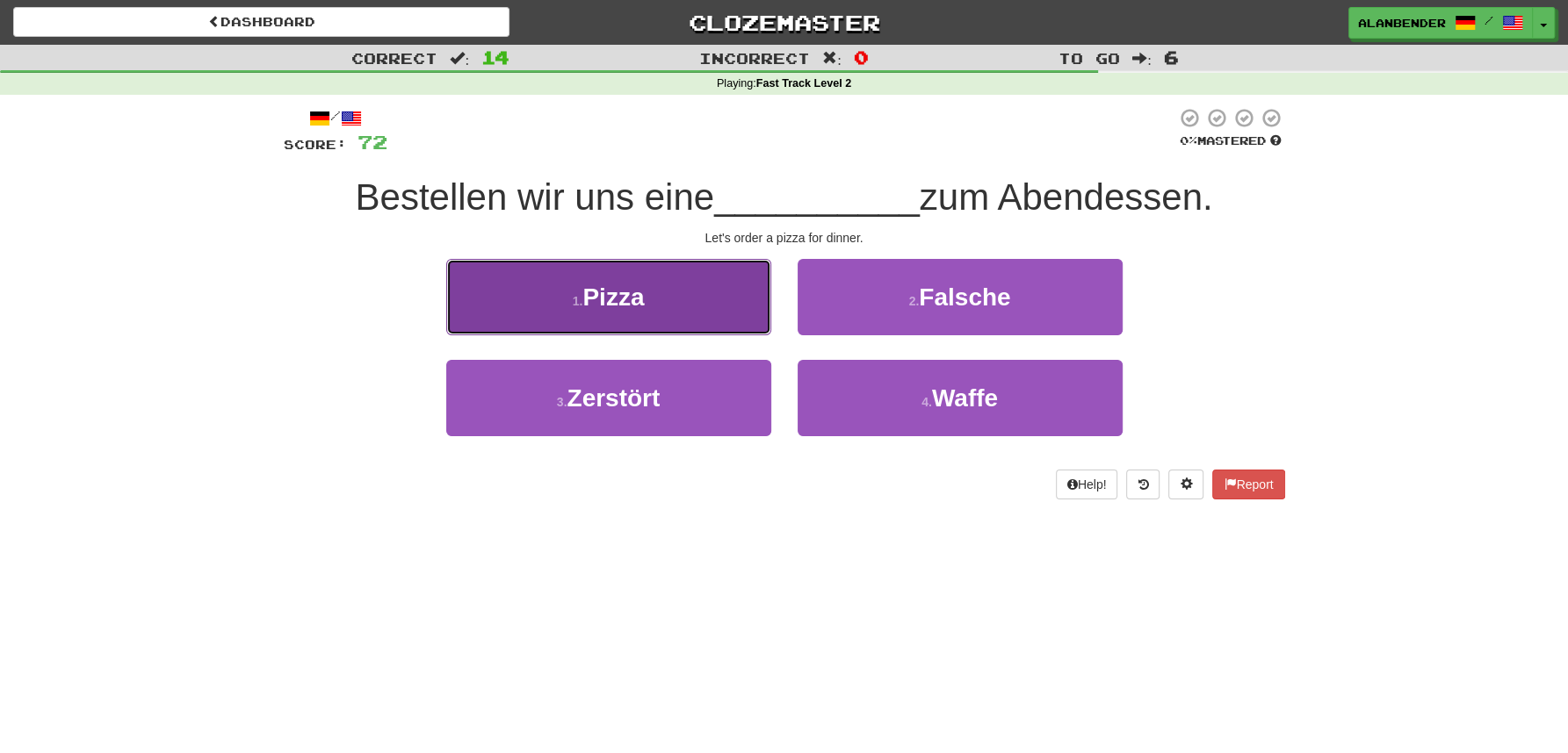
click at [640, 299] on span "Pizza" at bounding box center [614, 297] width 62 height 27
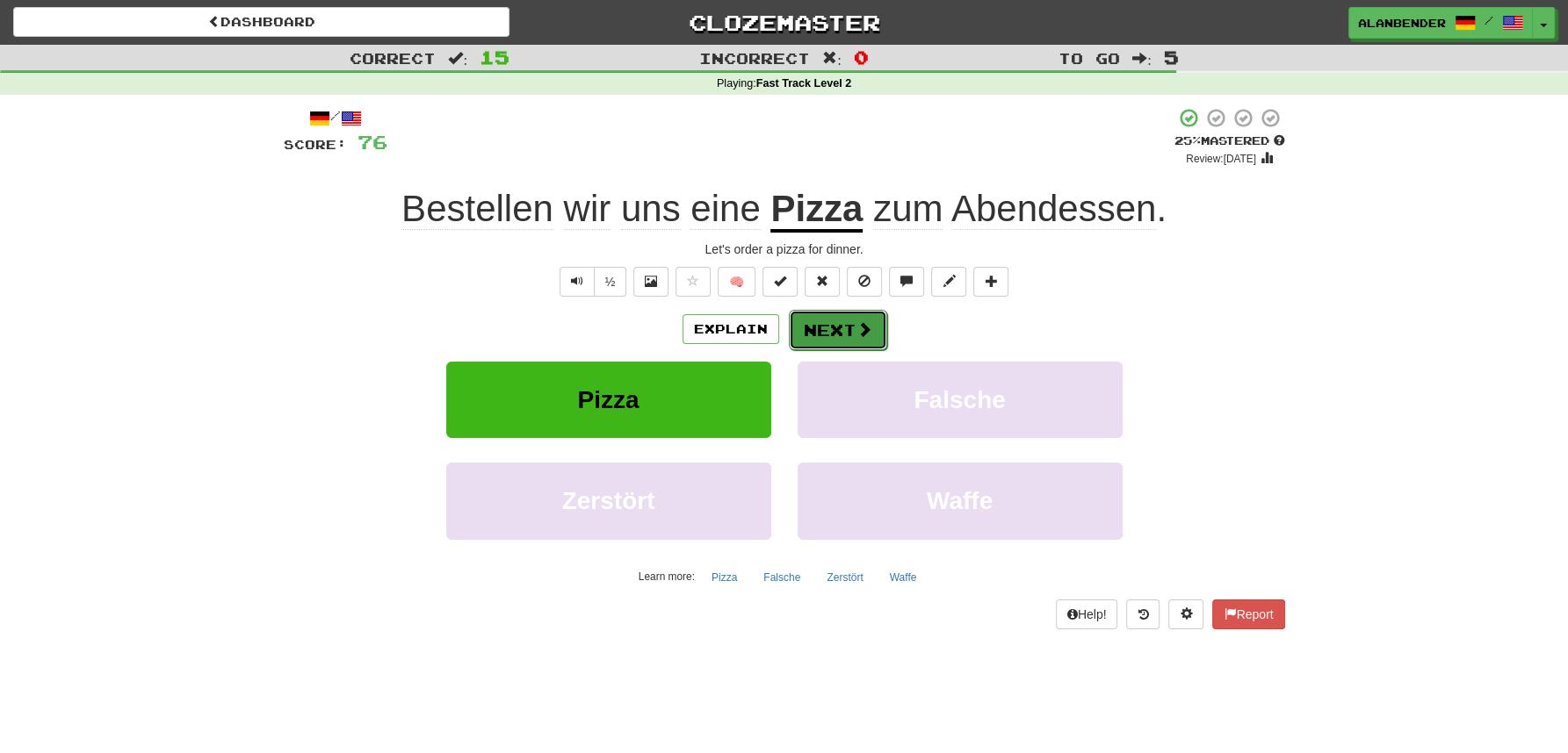
click at [846, 333] on button "Next" at bounding box center [838, 330] width 99 height 41
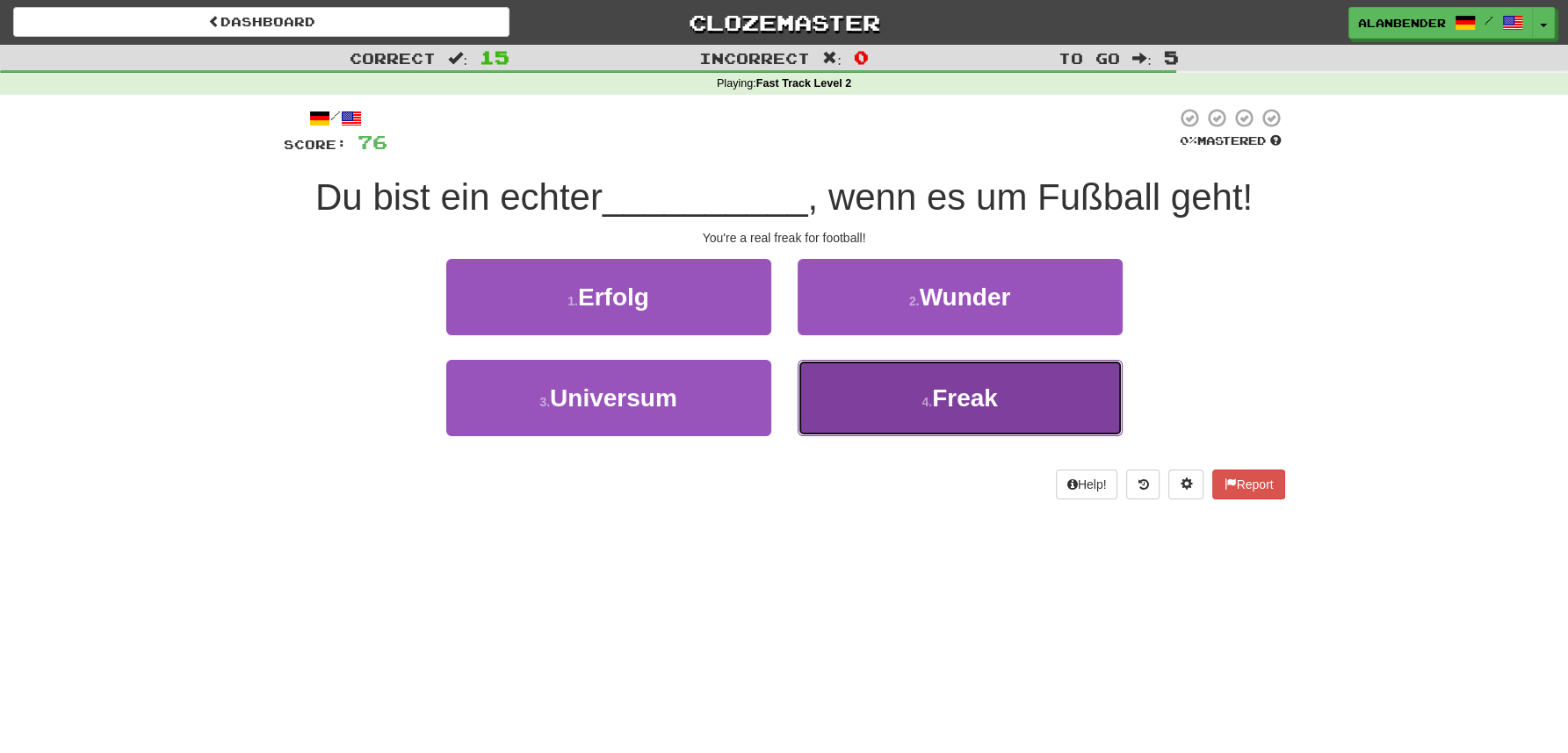
click at [978, 406] on span "Freak" at bounding box center [965, 398] width 66 height 27
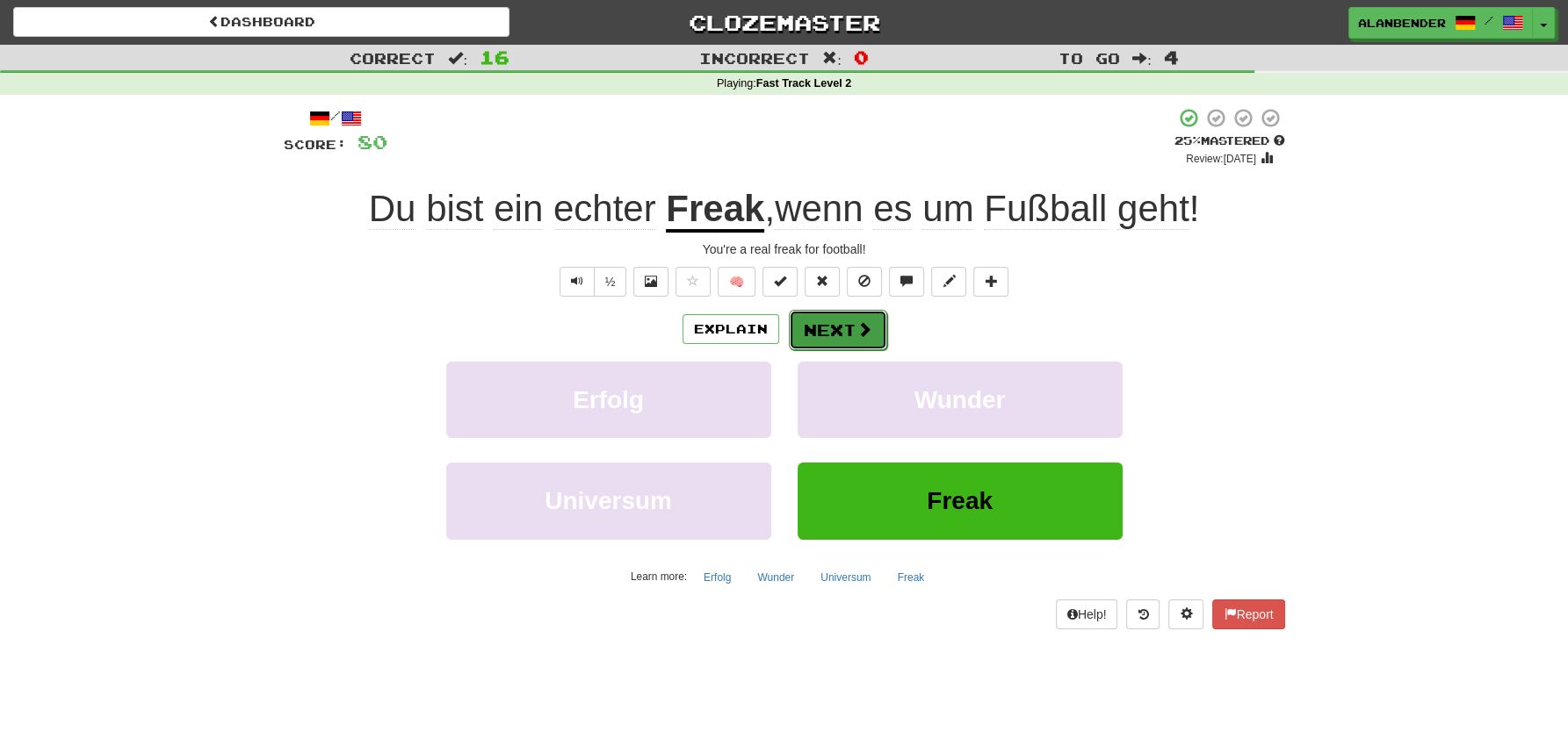
click at [857, 325] on span at bounding box center [864, 329] width 15 height 15
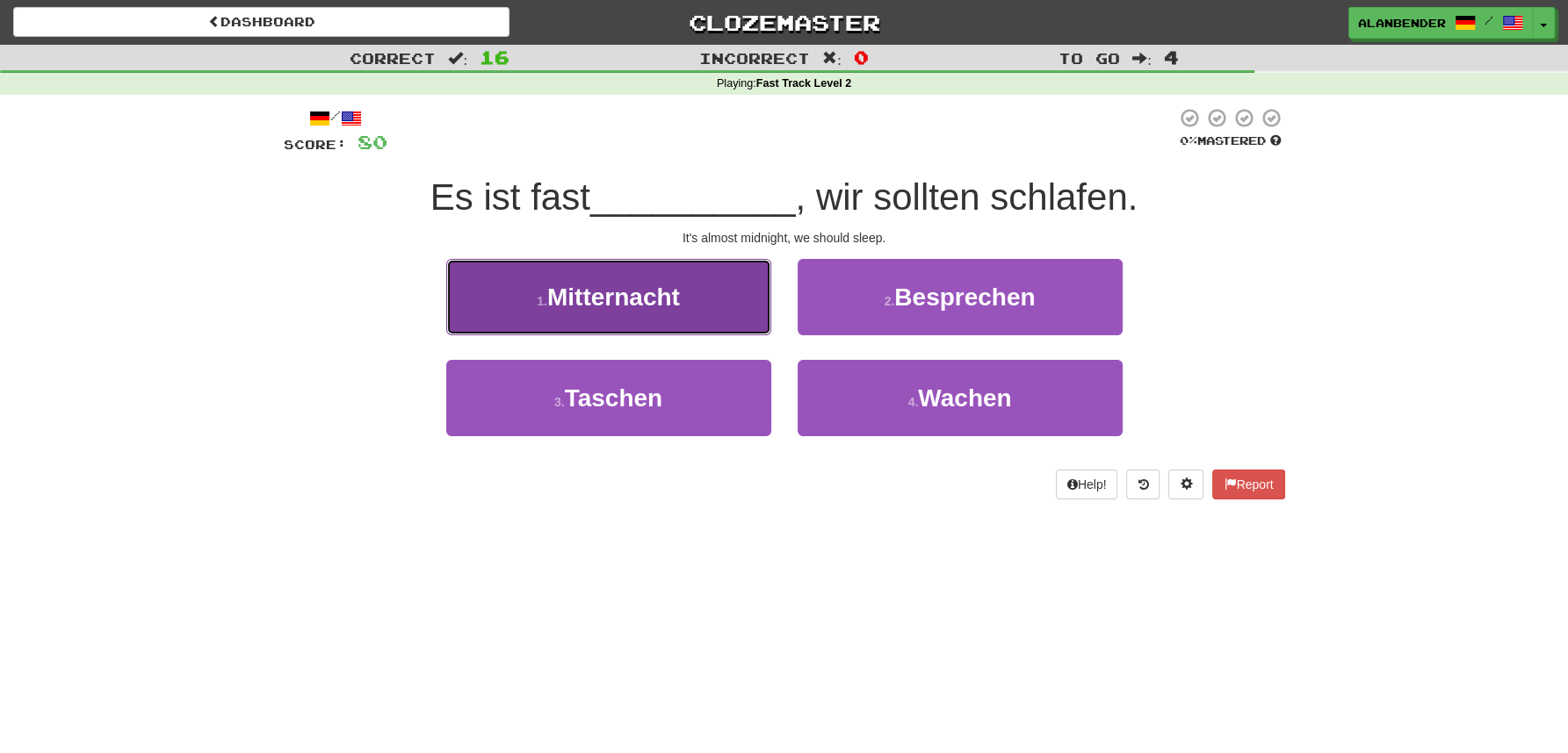
click at [570, 310] on span "Mitternacht" at bounding box center [613, 297] width 133 height 27
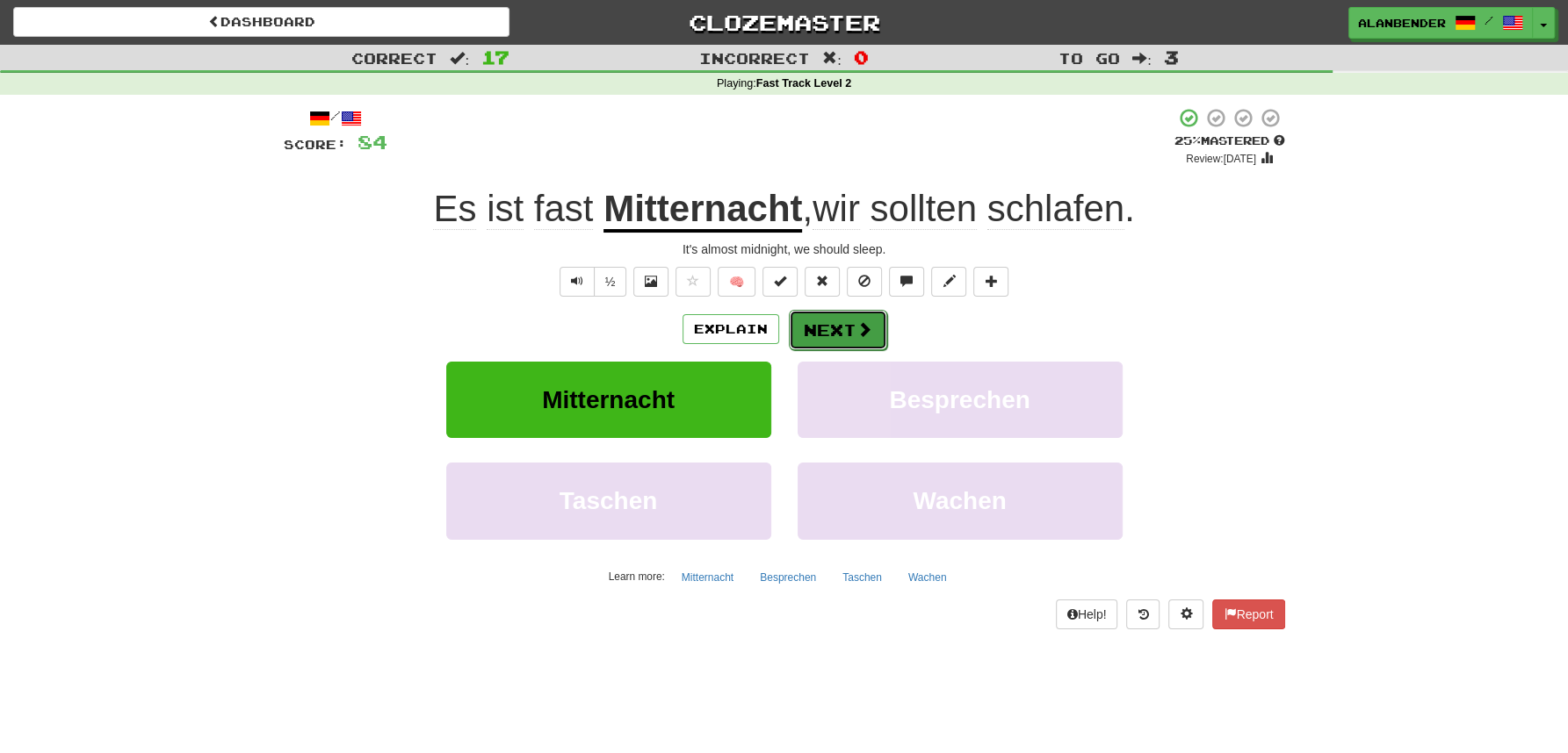
click at [824, 330] on button "Next" at bounding box center [838, 330] width 99 height 41
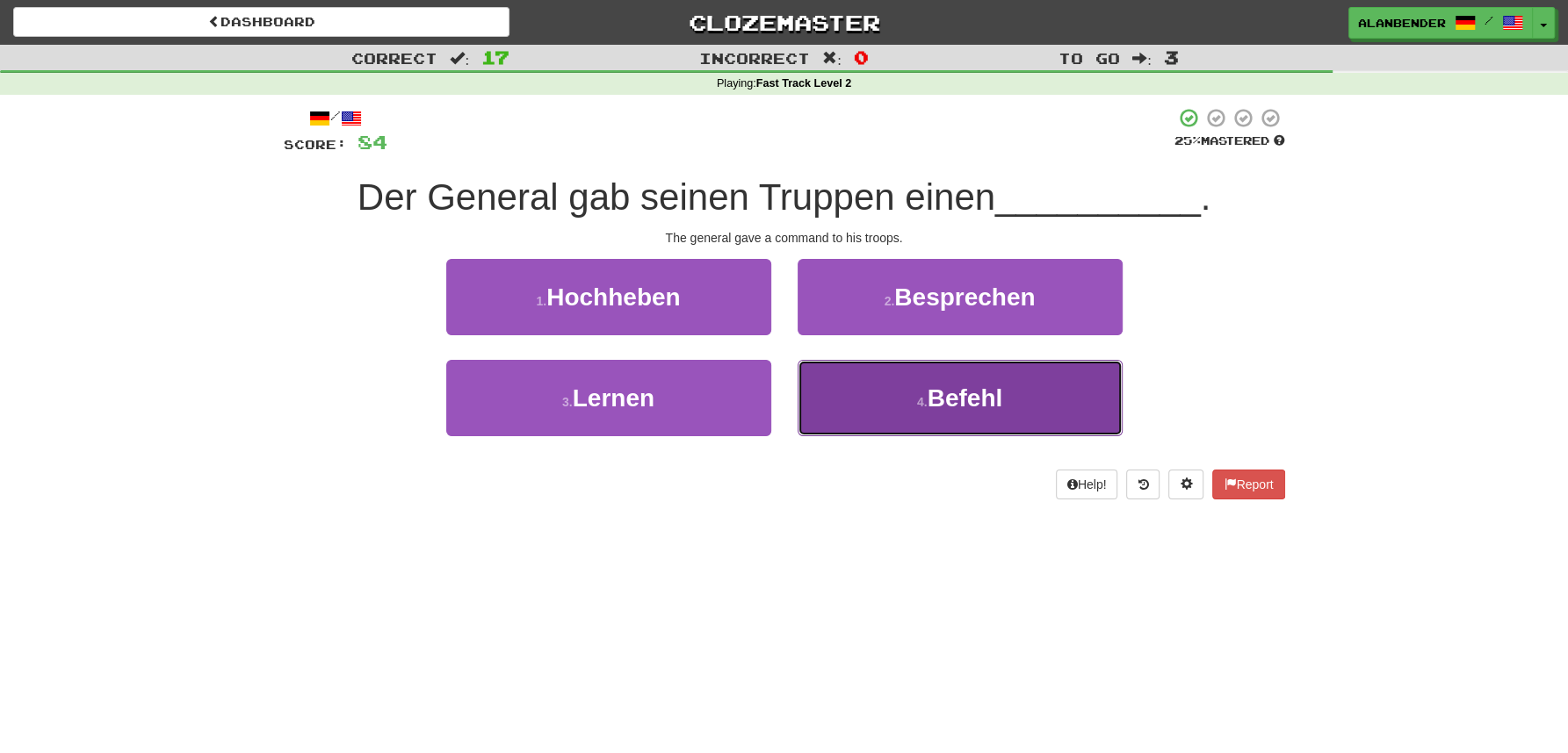
click at [973, 387] on span "Befehl" at bounding box center [965, 398] width 75 height 27
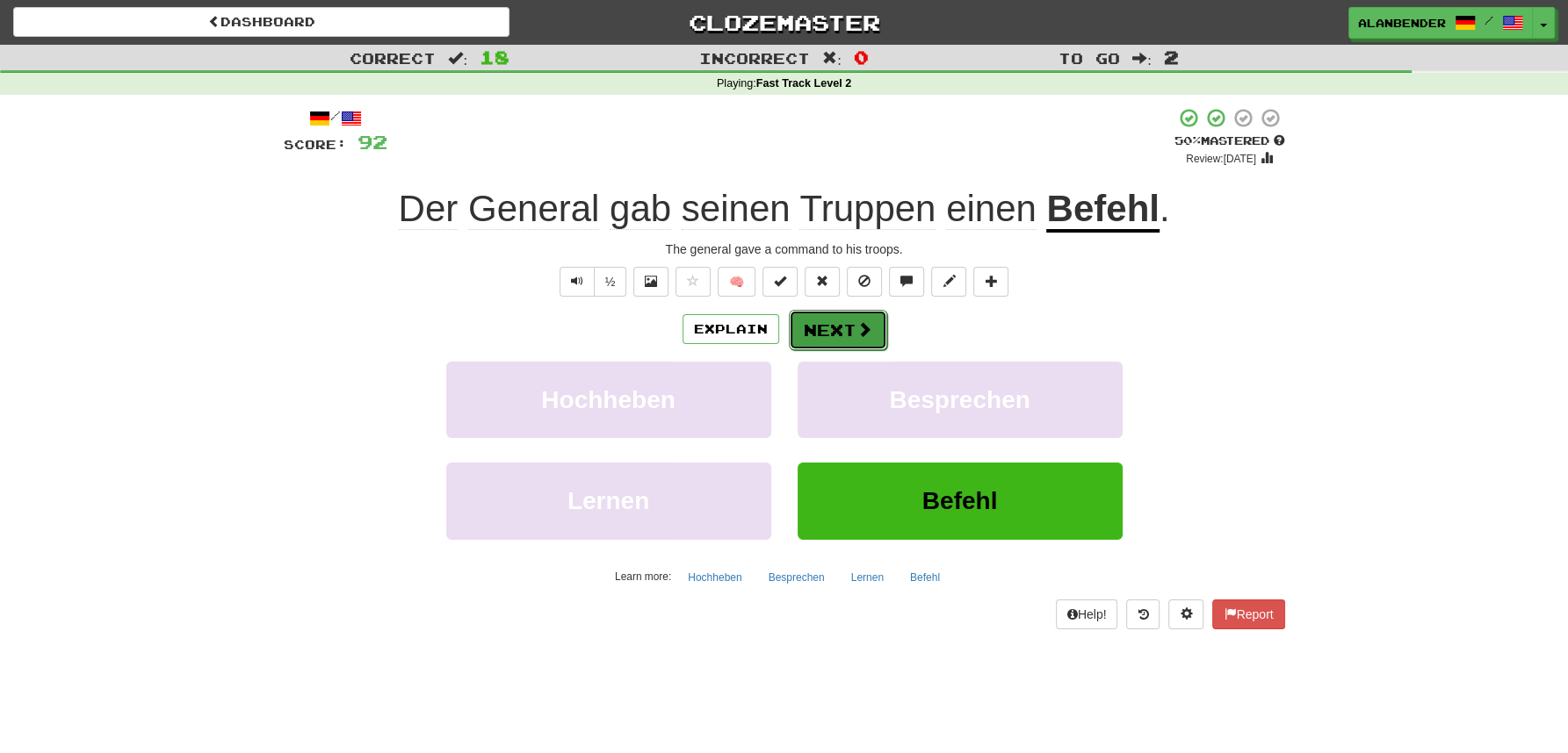
click at [854, 329] on button "Next" at bounding box center [838, 330] width 99 height 41
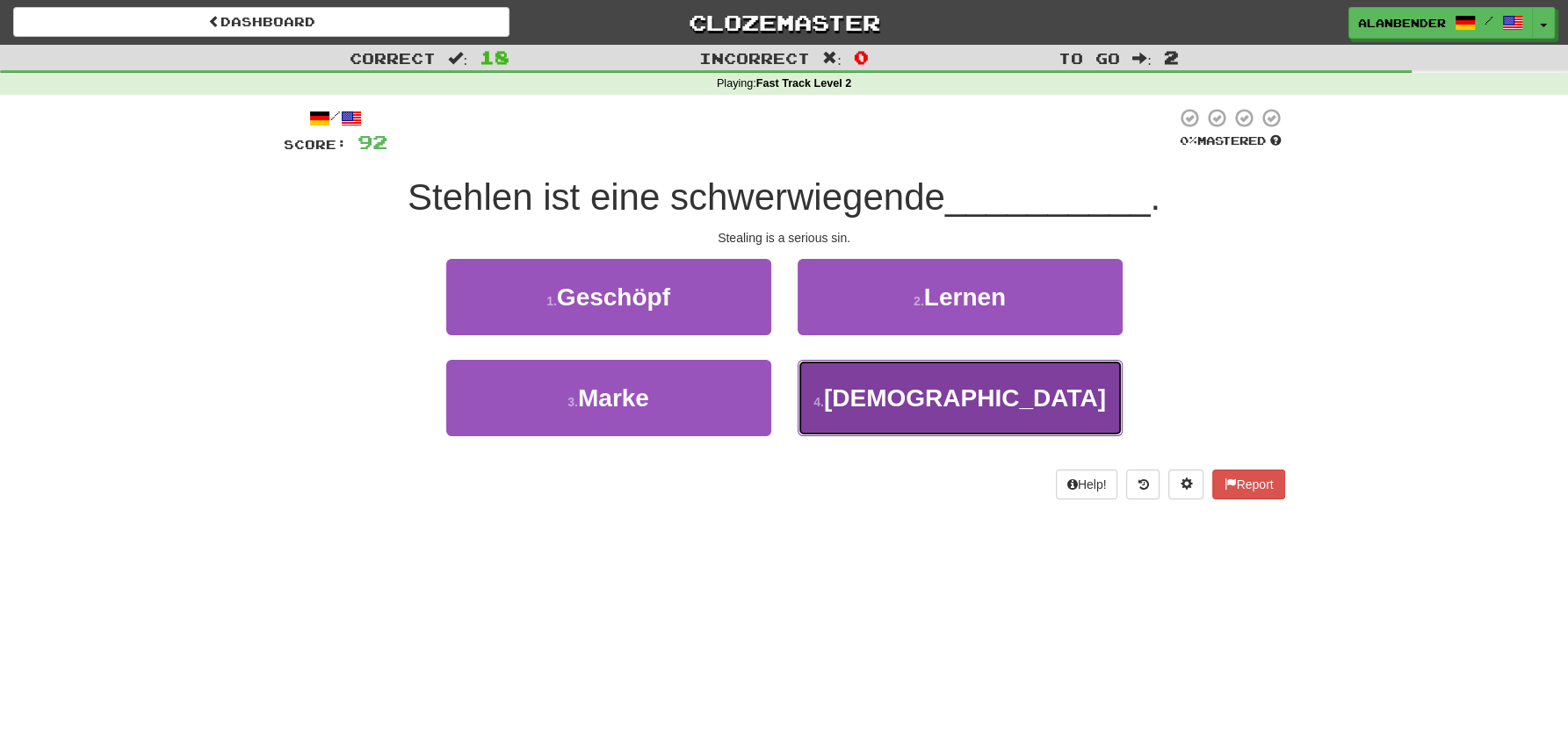
click at [967, 407] on span "[DEMOGRAPHIC_DATA]" at bounding box center [964, 398] width 282 height 27
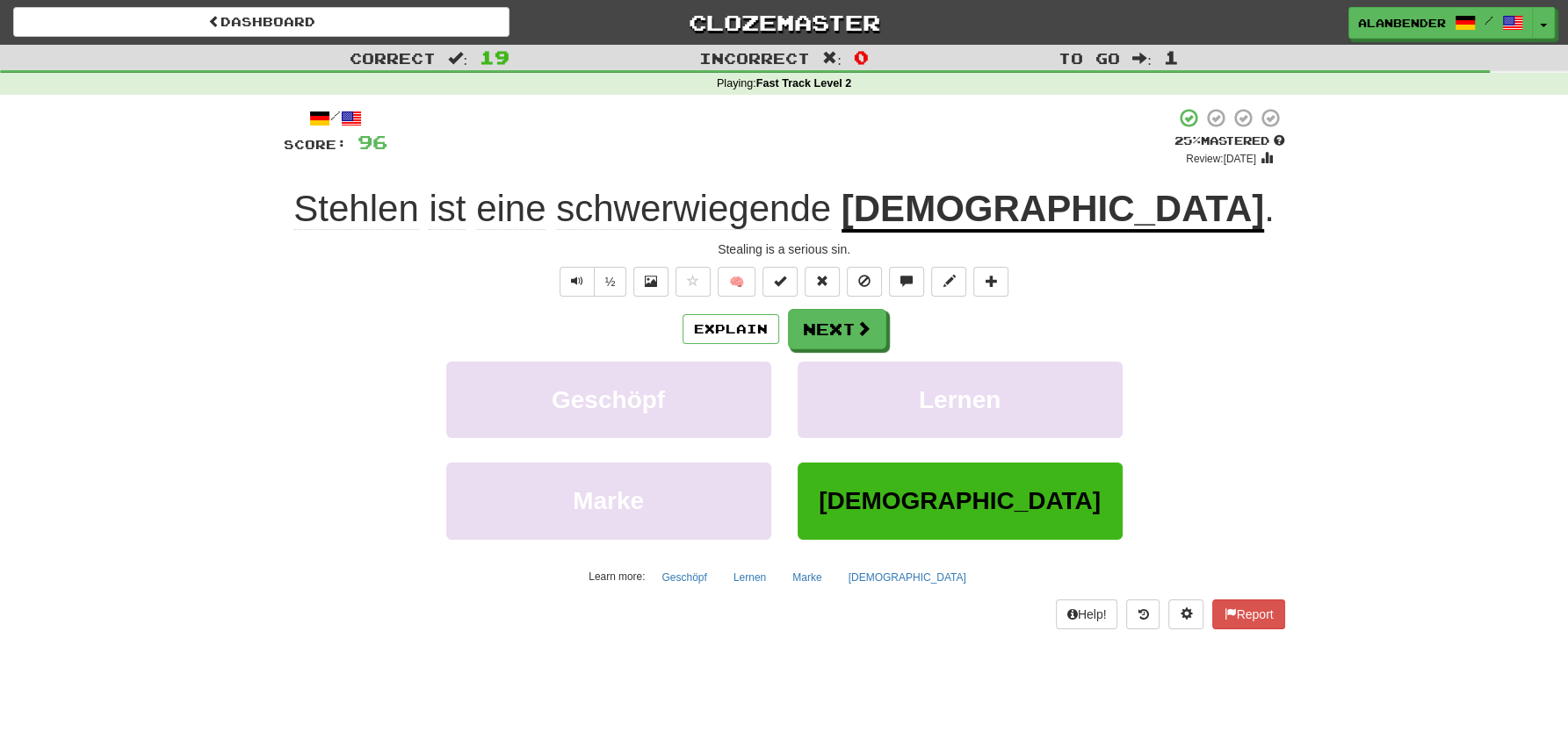
click at [780, 213] on span "schwerwiegende" at bounding box center [693, 209] width 275 height 43
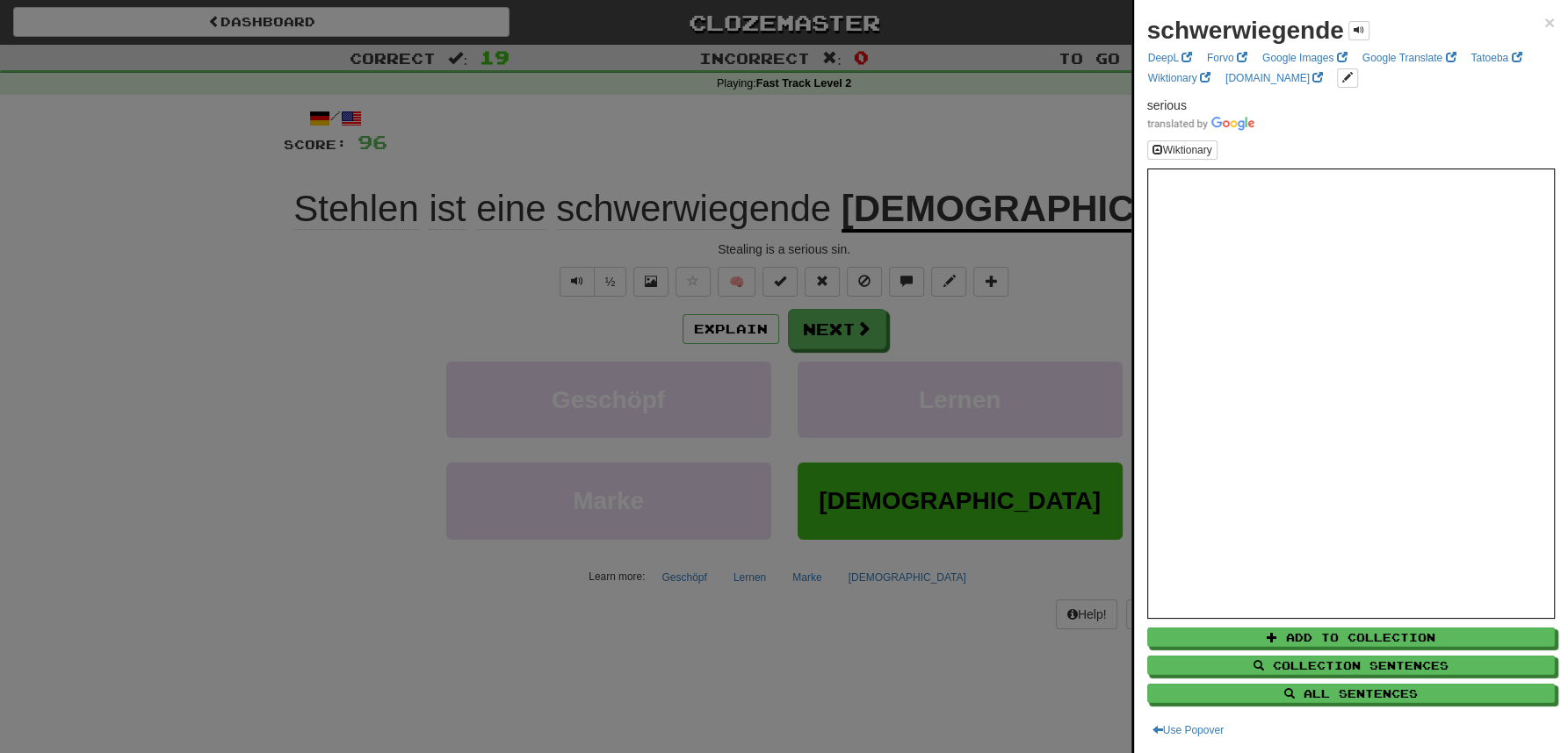
click at [811, 124] on div at bounding box center [784, 376] width 1568 height 753
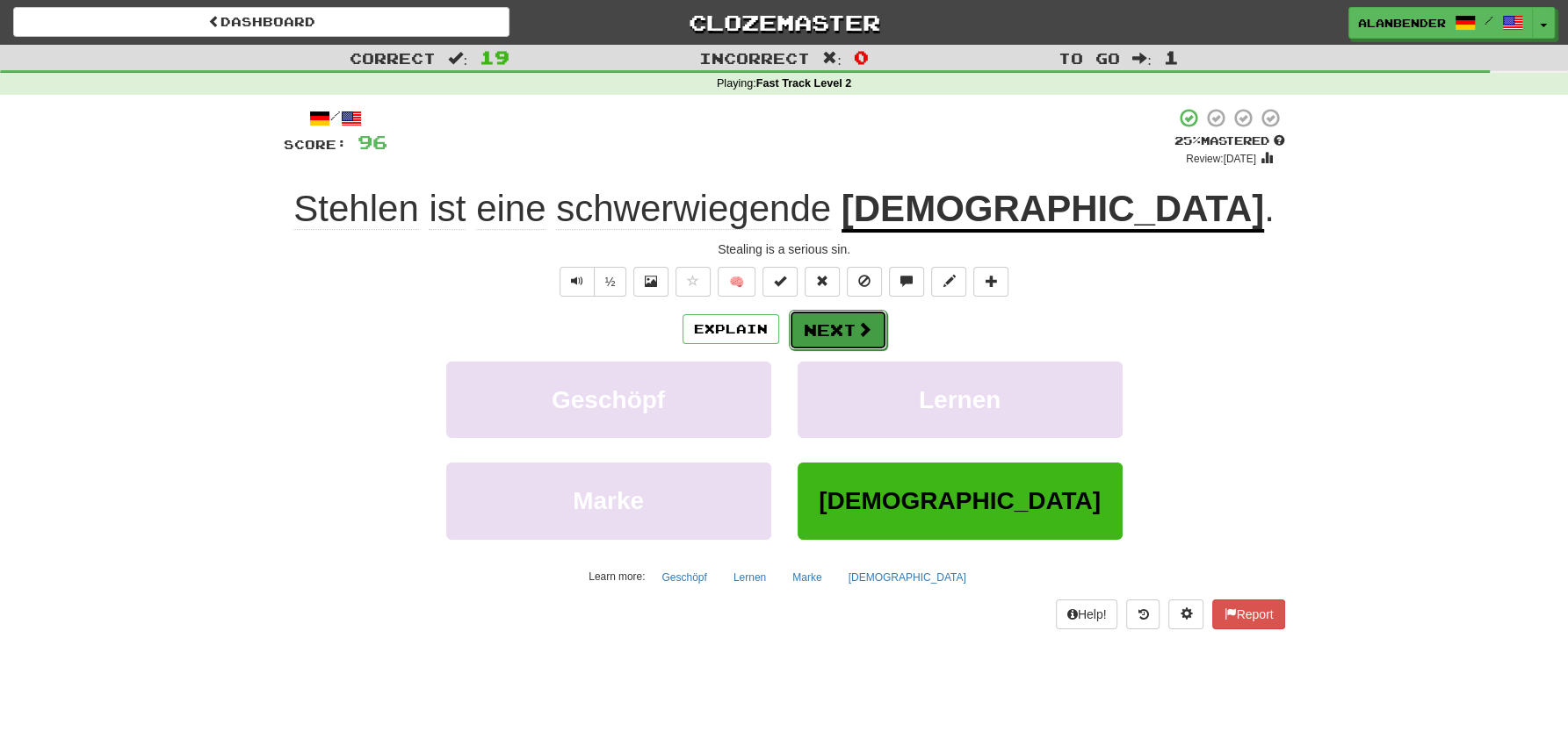
click at [846, 332] on button "Next" at bounding box center [838, 330] width 99 height 41
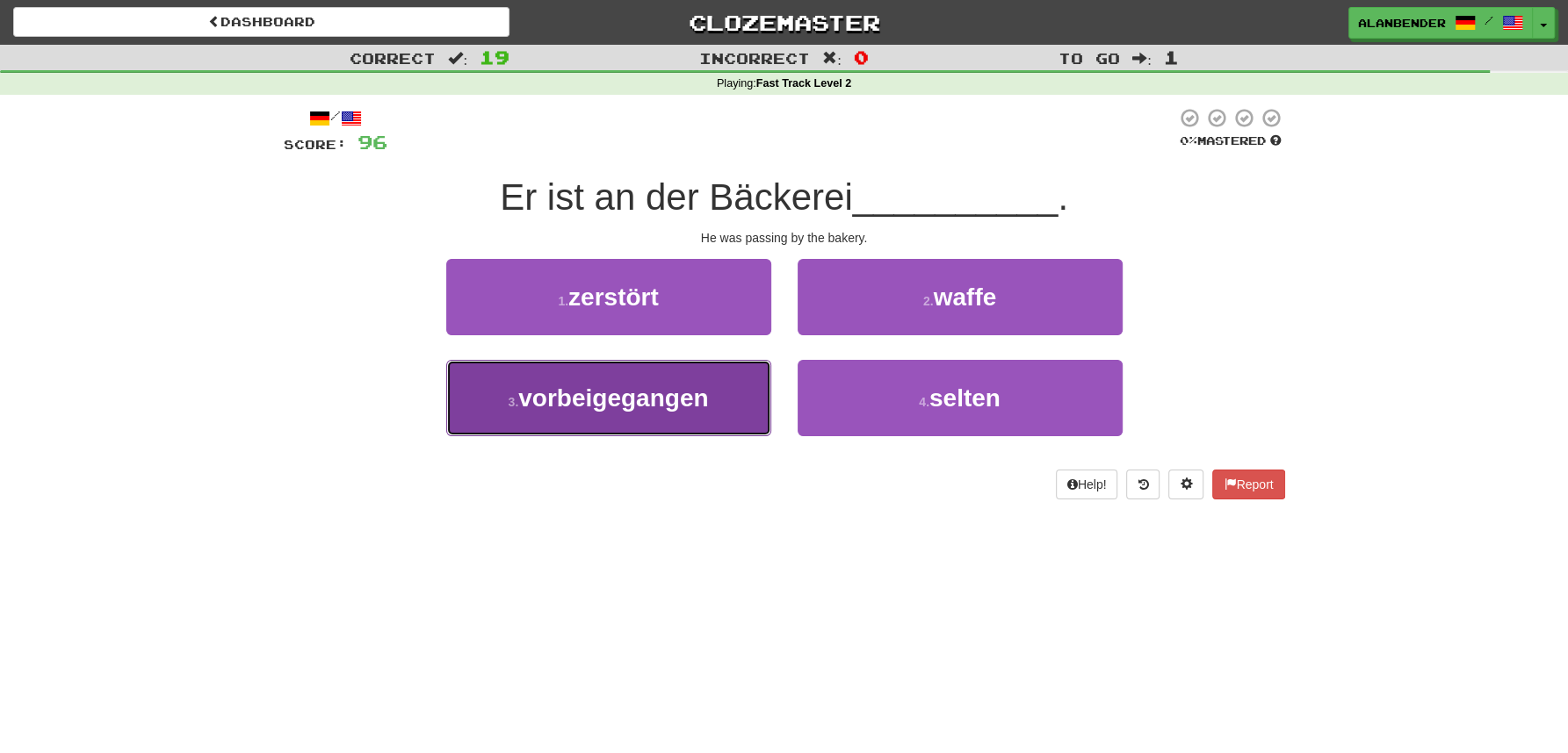
click at [687, 400] on span "vorbeigegangen" at bounding box center [613, 398] width 190 height 27
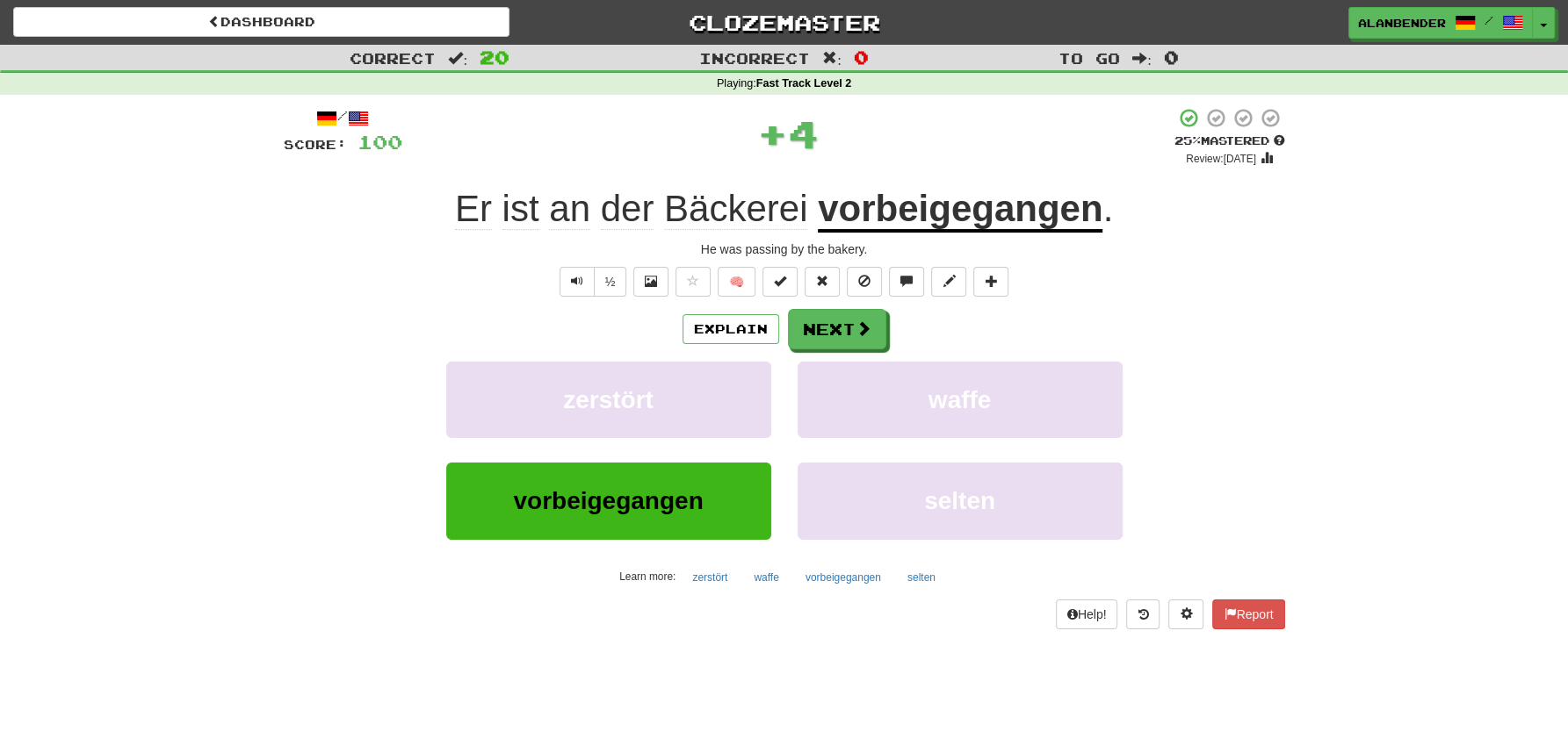
click at [940, 216] on u "vorbeigegangen" at bounding box center [960, 210] width 285 height 45
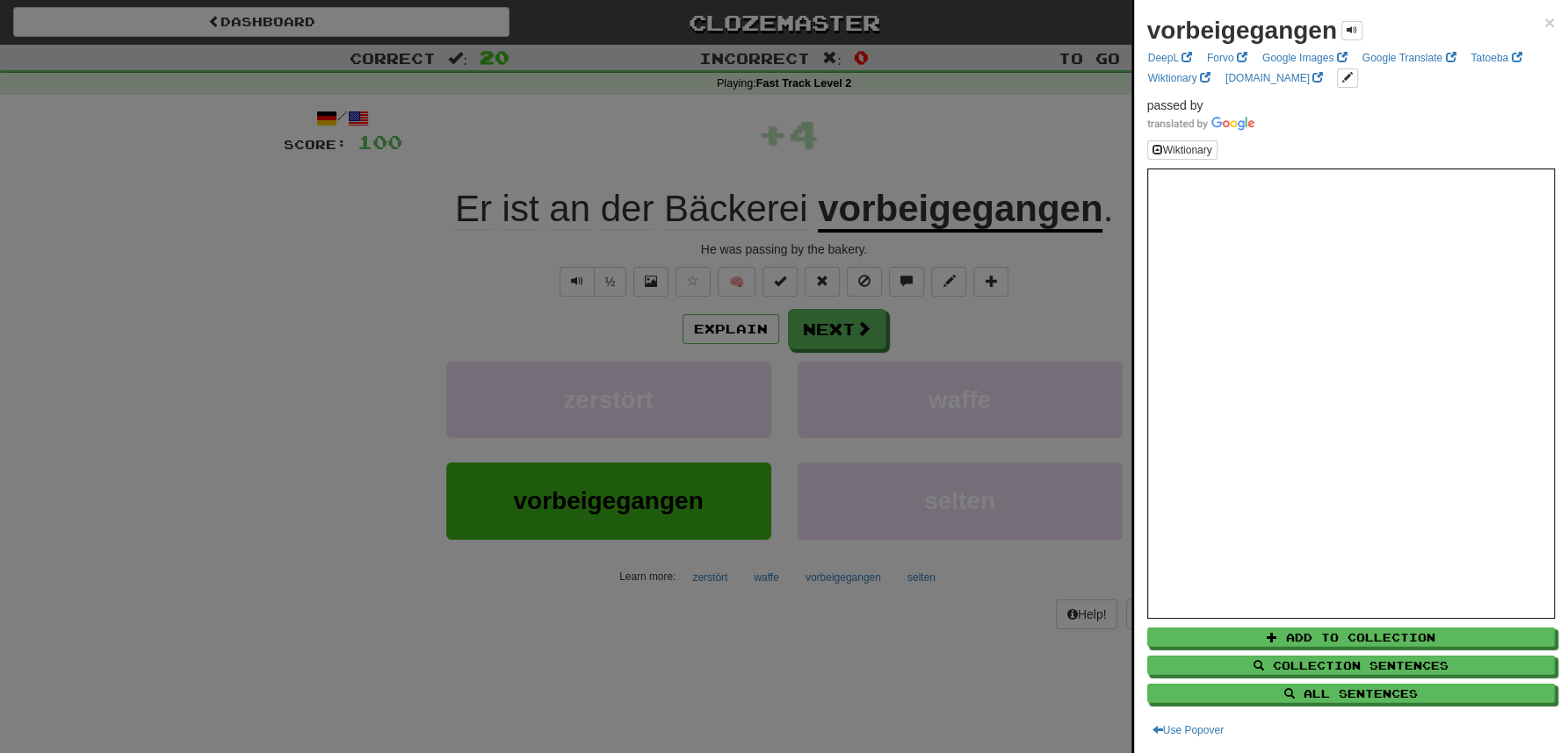
click at [954, 116] on div at bounding box center [784, 376] width 1568 height 753
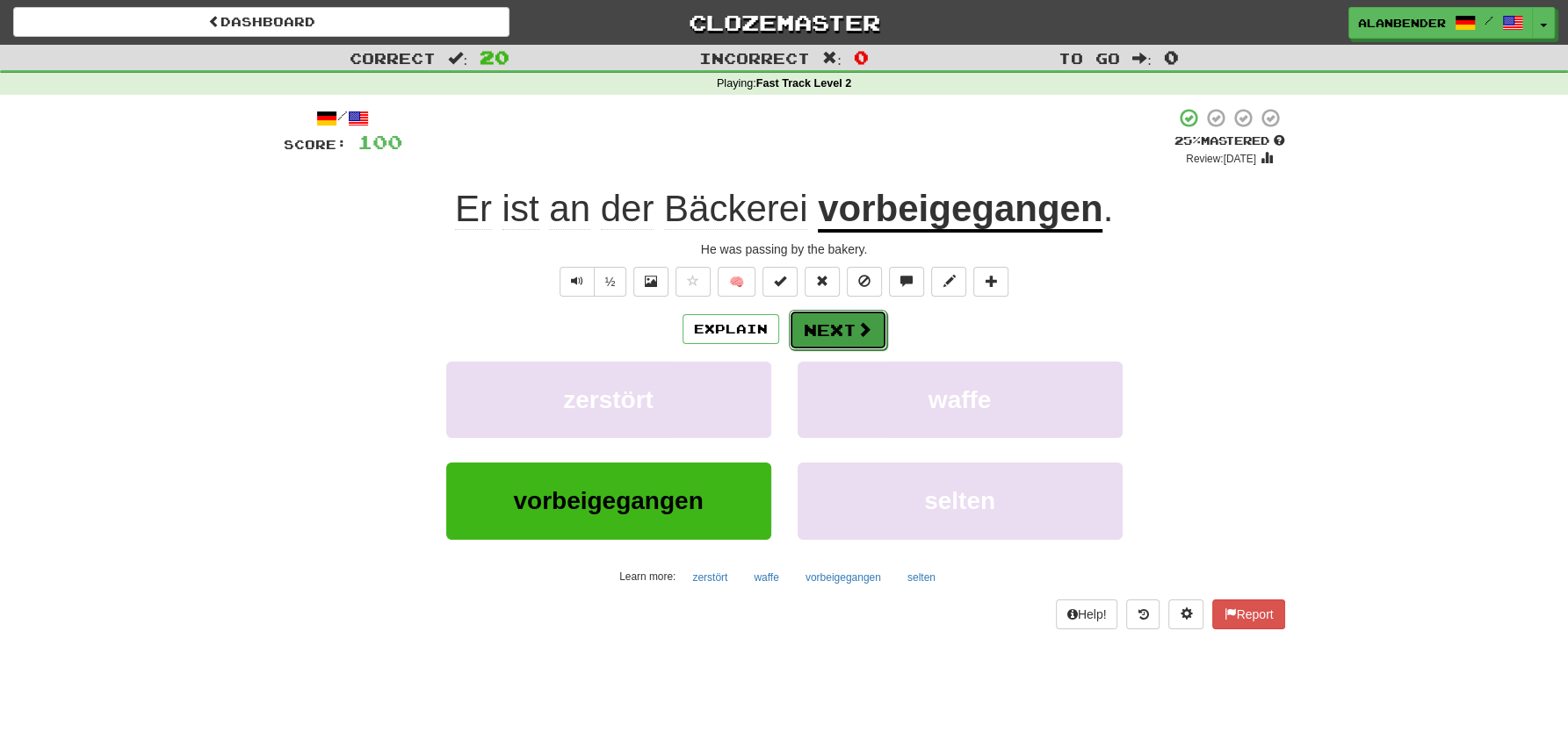
click at [839, 326] on button "Next" at bounding box center [838, 330] width 99 height 41
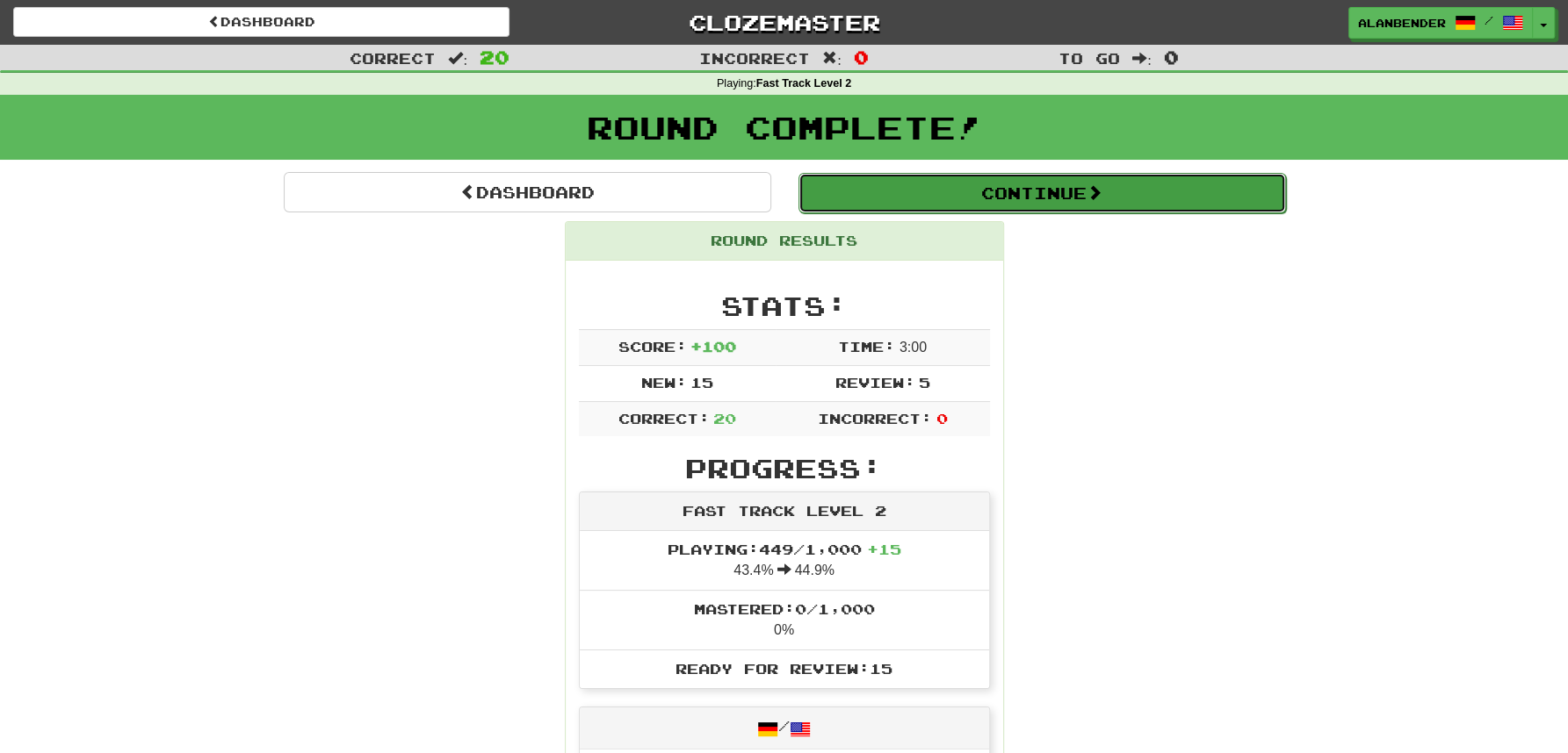
click at [1014, 181] on button "Continue" at bounding box center [1042, 194] width 488 height 41
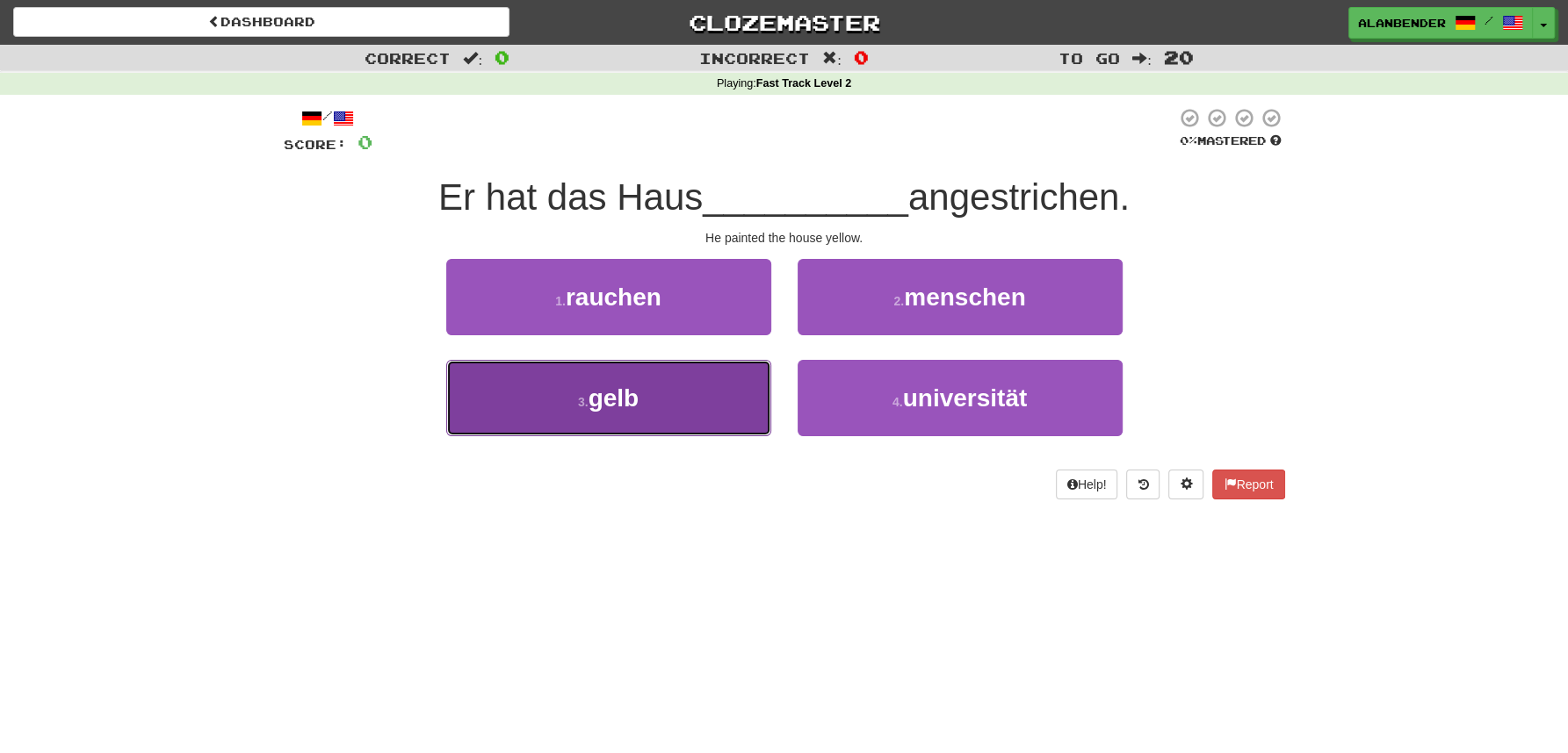
click at [614, 412] on span "gelb" at bounding box center [614, 398] width 51 height 27
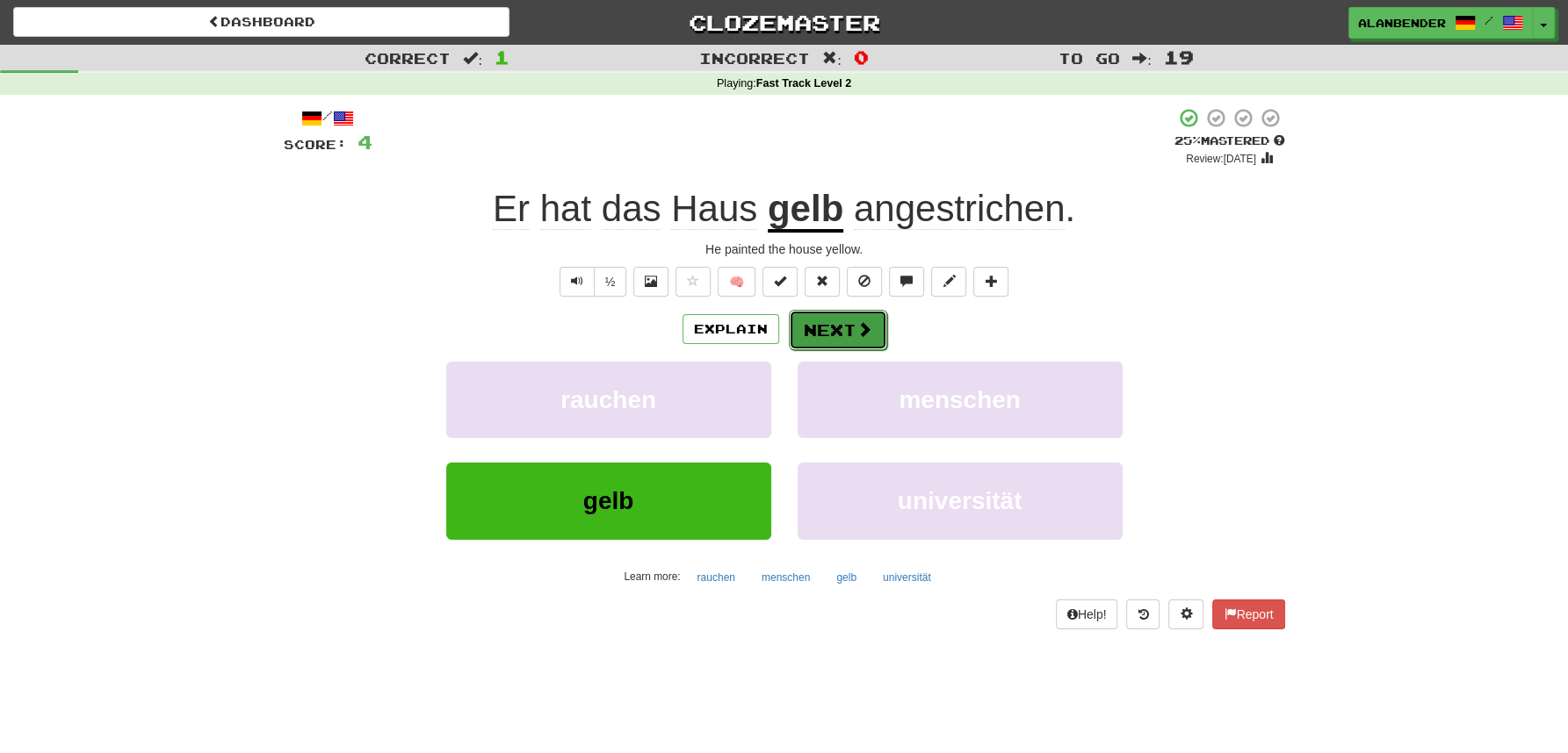
click at [854, 323] on button "Next" at bounding box center [838, 330] width 99 height 41
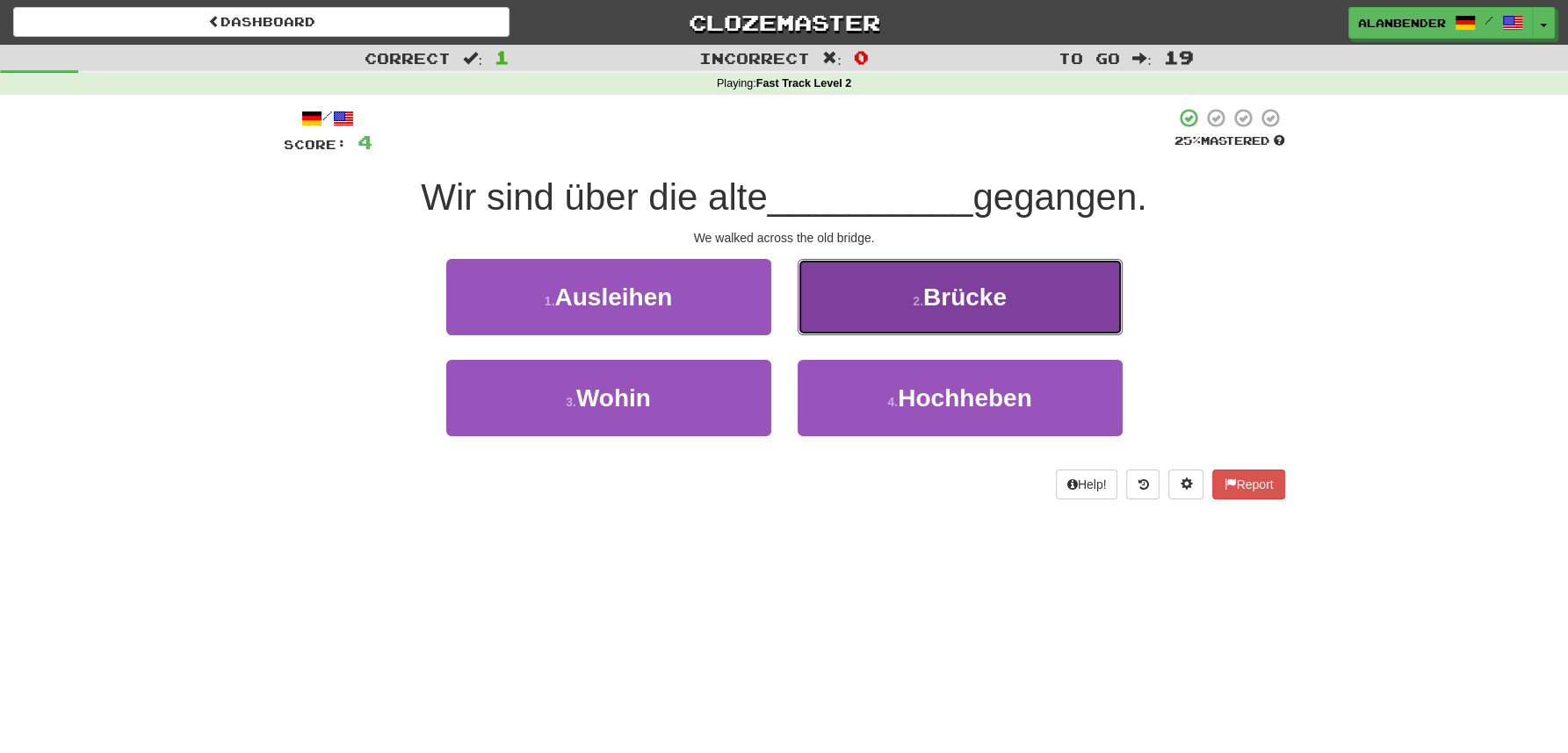
click at [969, 310] on span "Brücke" at bounding box center [965, 297] width 83 height 27
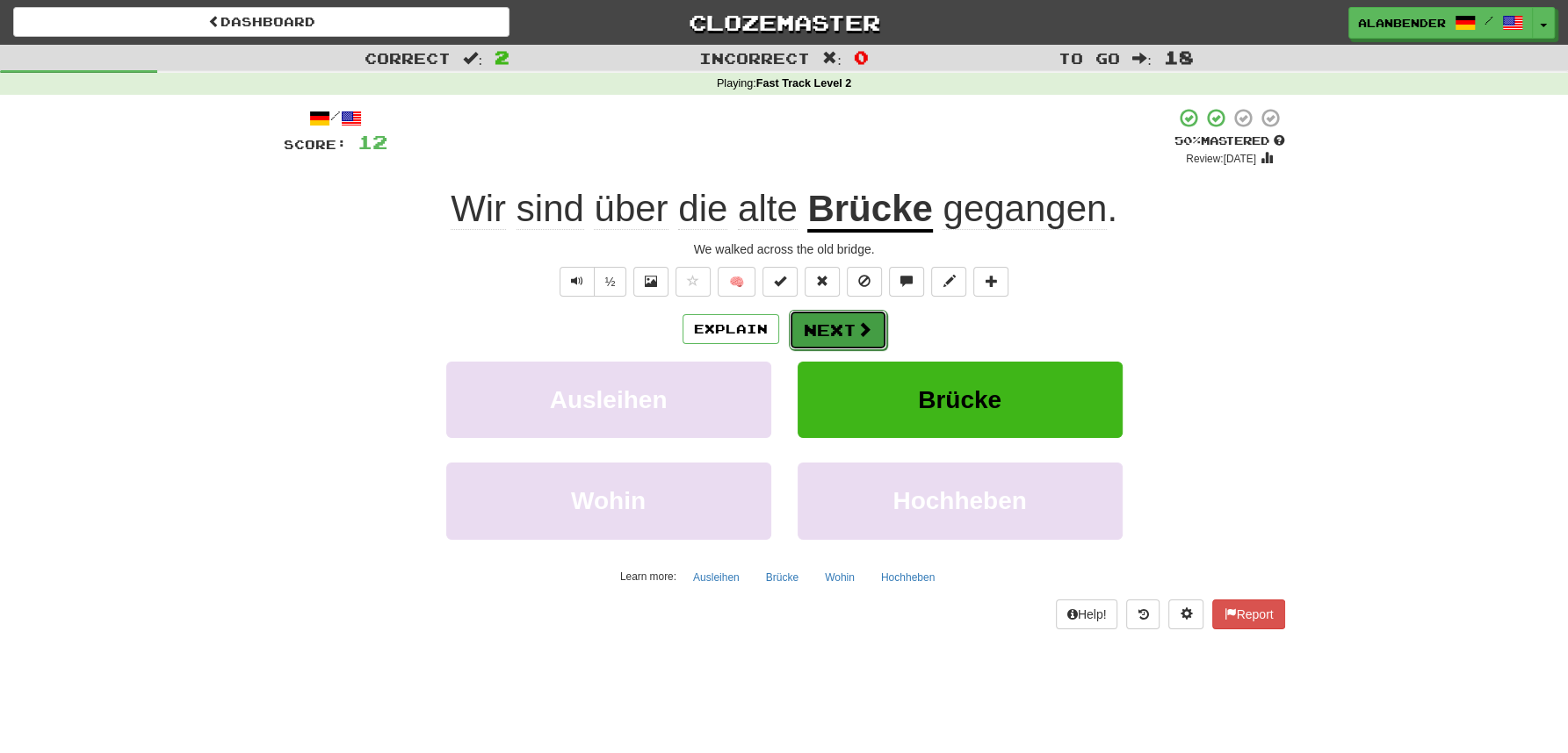
click at [821, 324] on button "Next" at bounding box center [838, 330] width 99 height 41
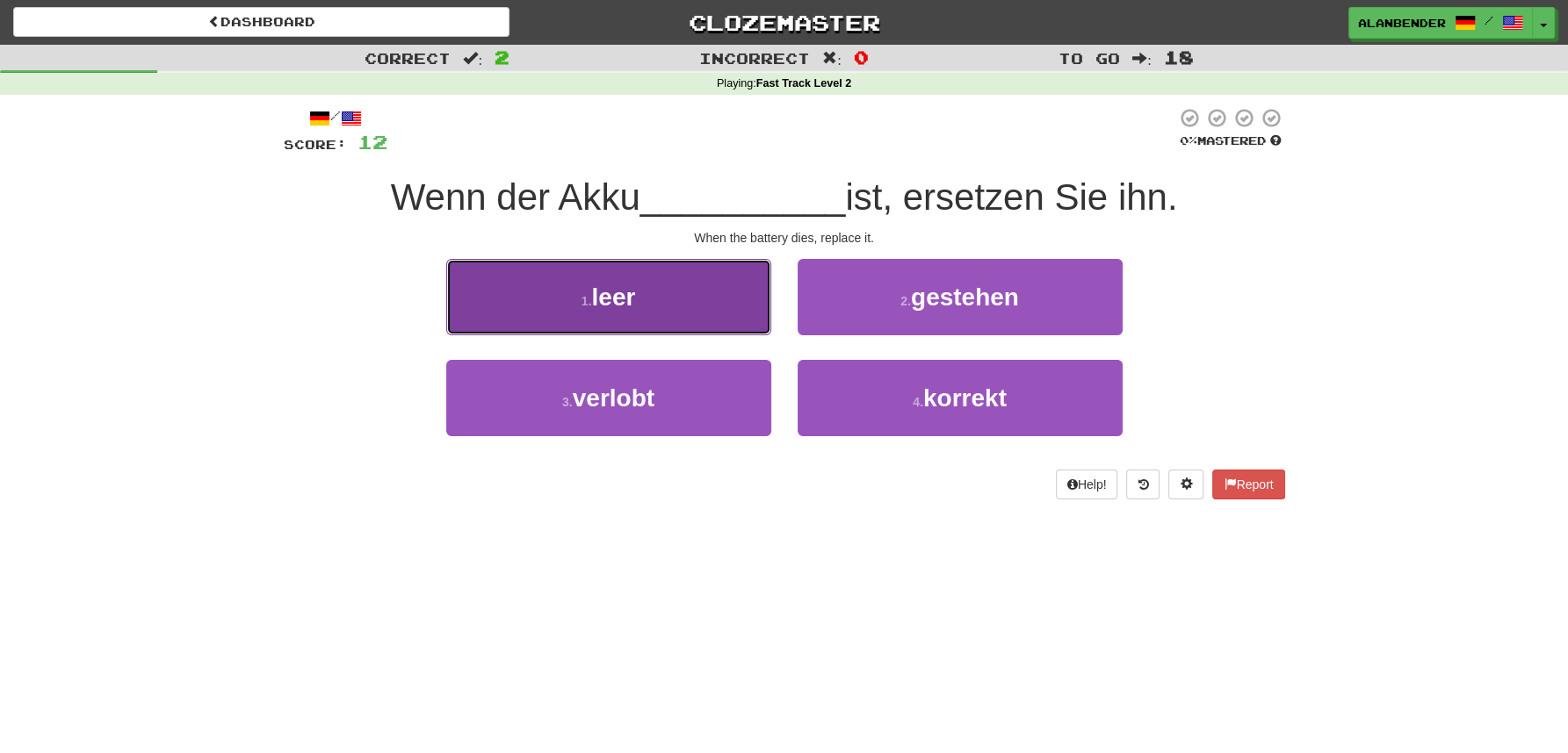
click at [651, 313] on button "1 . [GEOGRAPHIC_DATA]" at bounding box center [609, 297] width 325 height 76
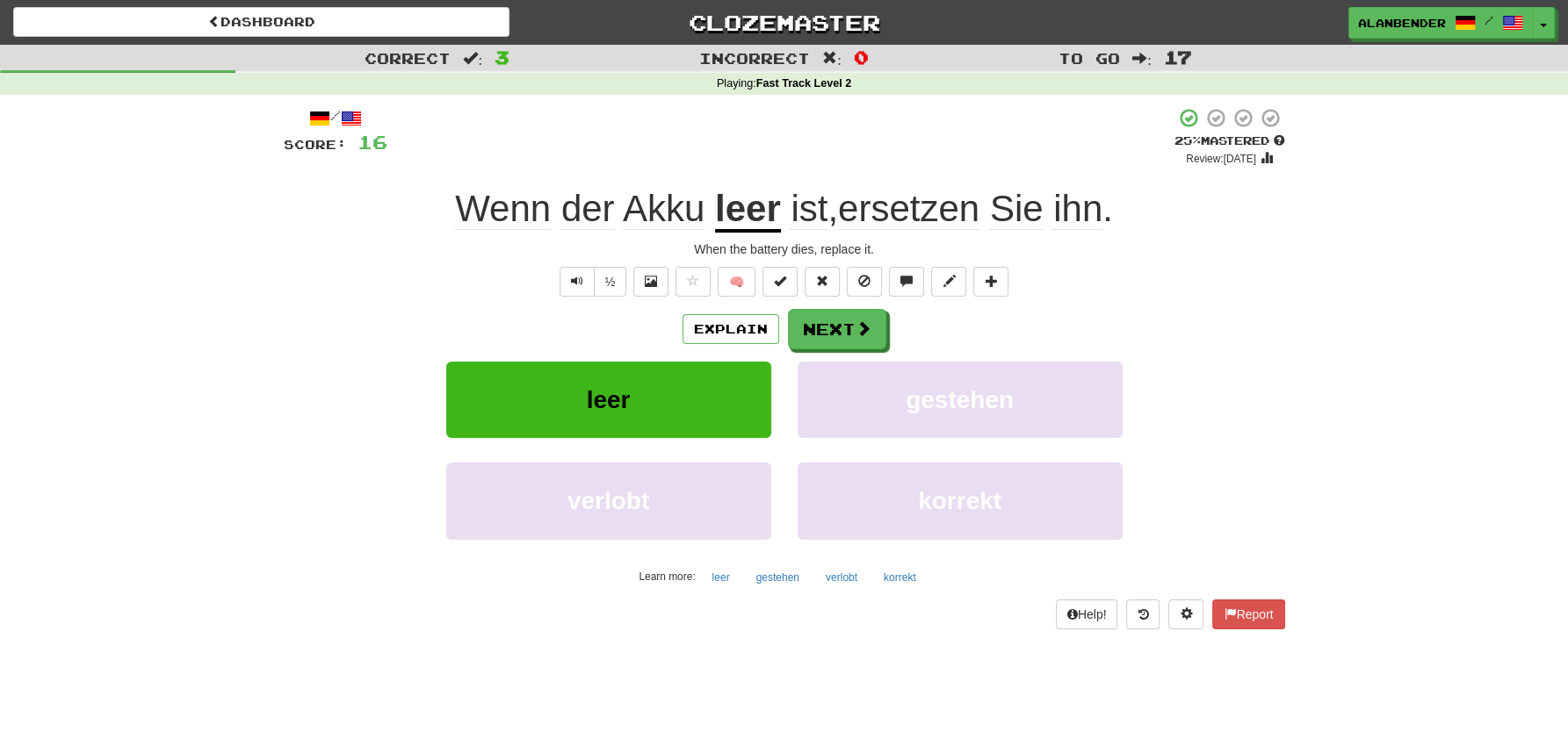
click at [659, 213] on span "Akku" at bounding box center [663, 209] width 81 height 43
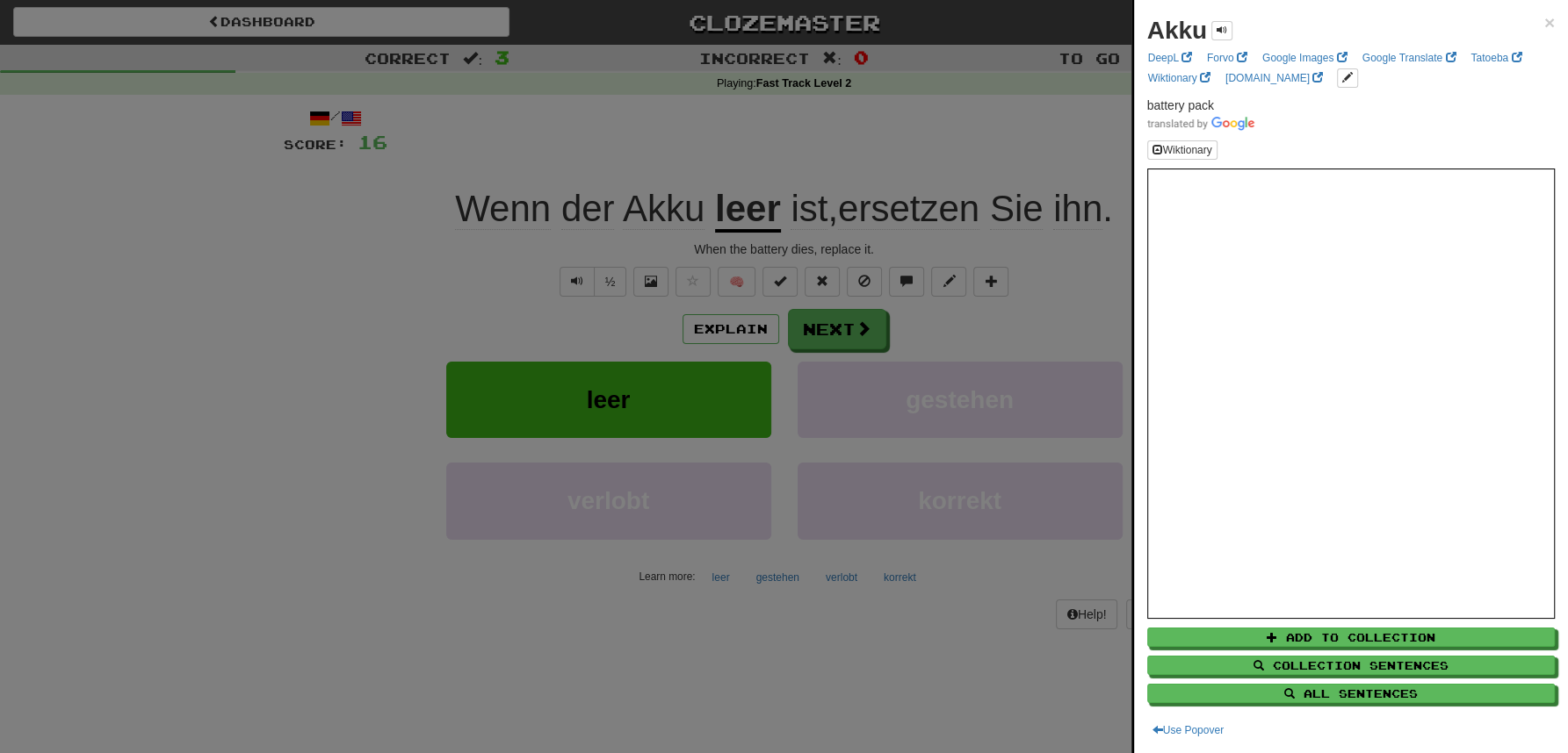
click at [704, 119] on div at bounding box center [784, 376] width 1568 height 753
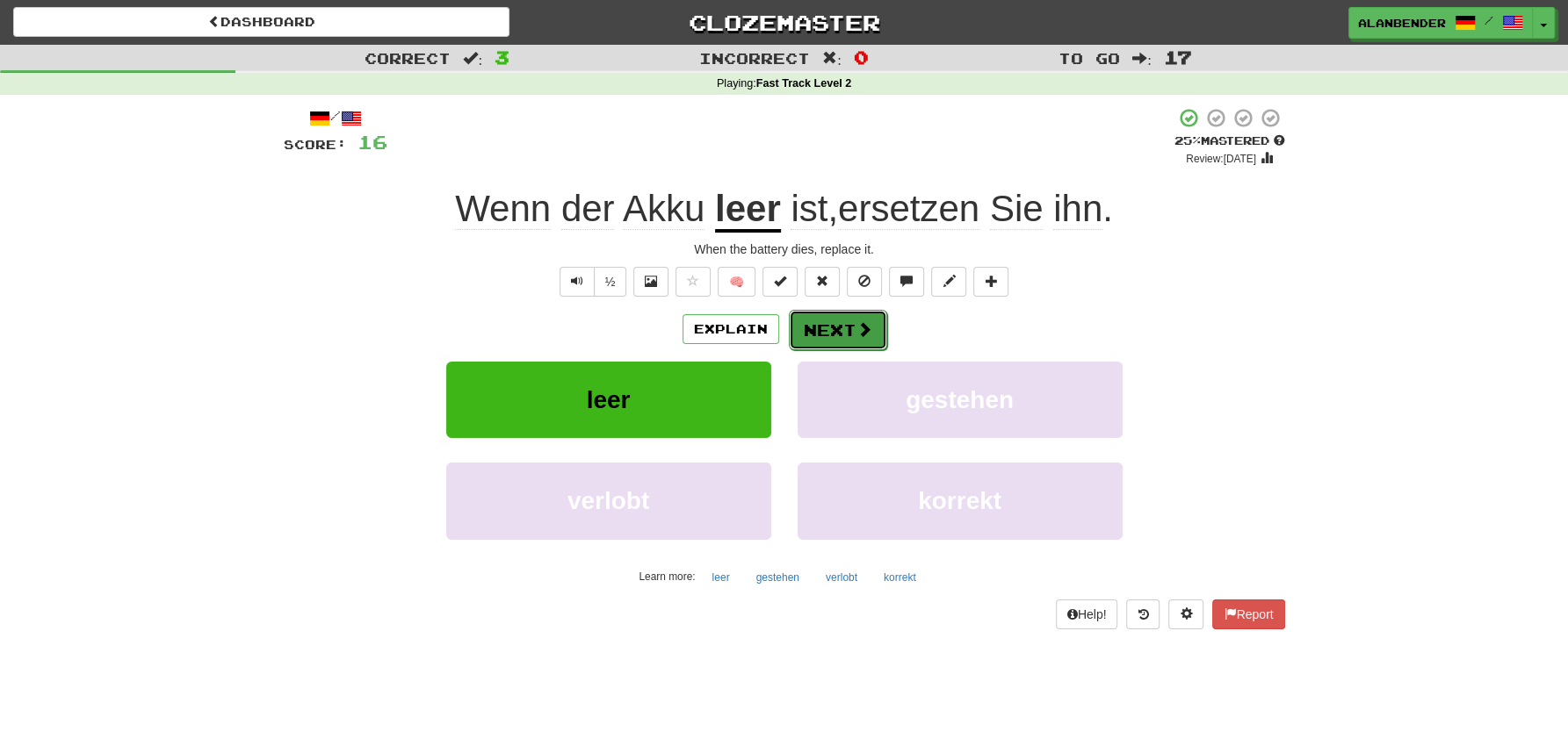
click at [836, 326] on button "Next" at bounding box center [838, 330] width 99 height 41
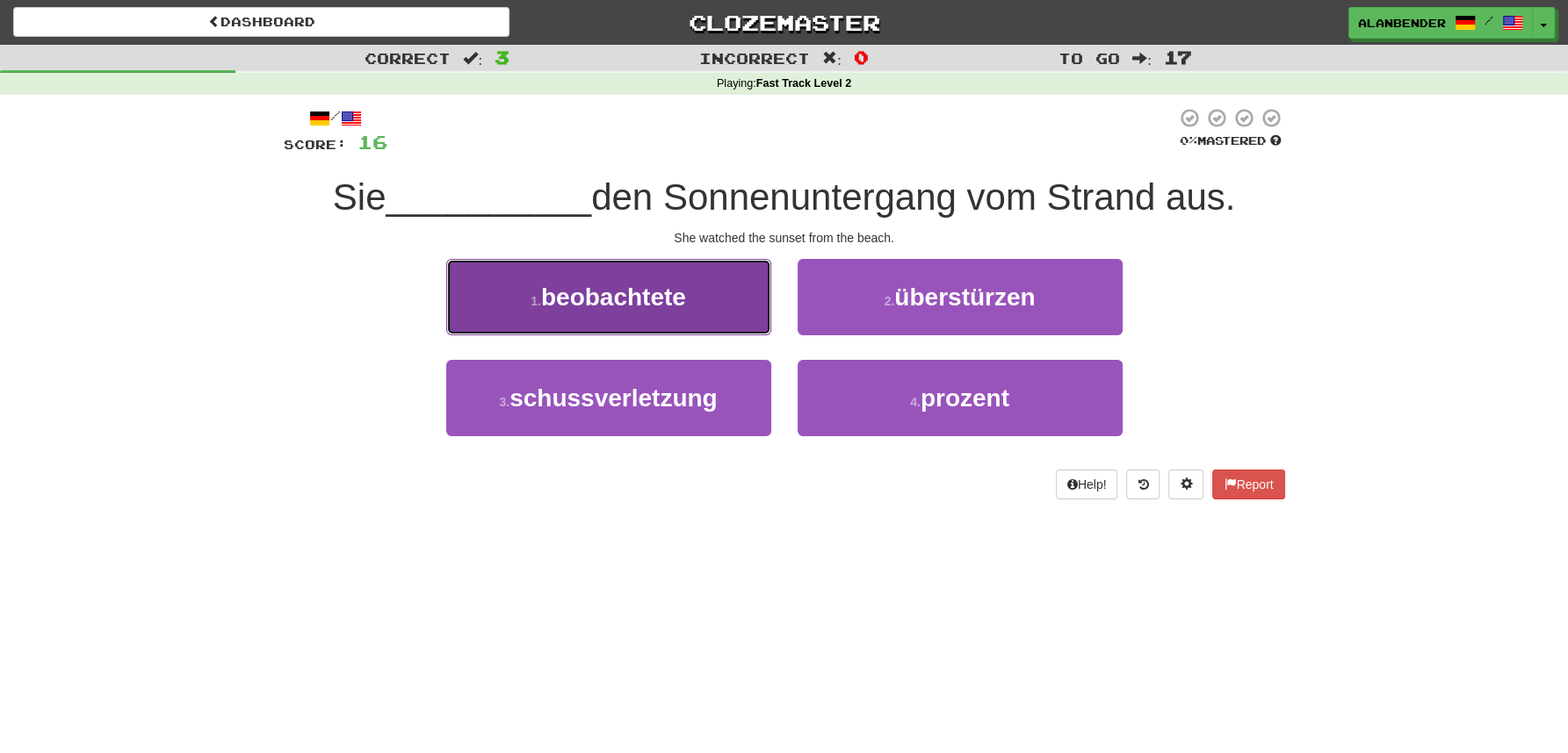
click at [629, 295] on span "beobachtete" at bounding box center [614, 297] width 145 height 27
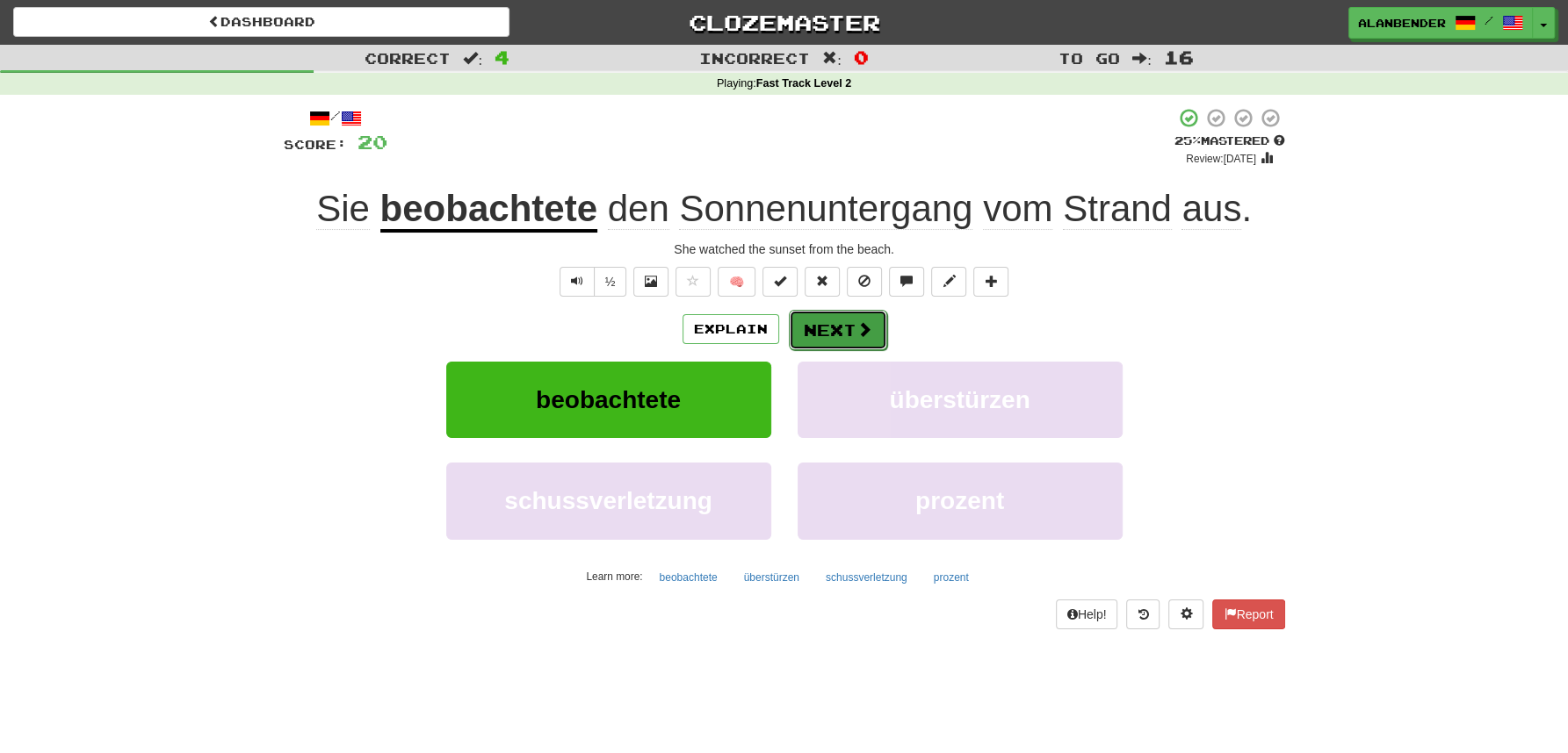
click at [832, 334] on button "Next" at bounding box center [838, 330] width 99 height 41
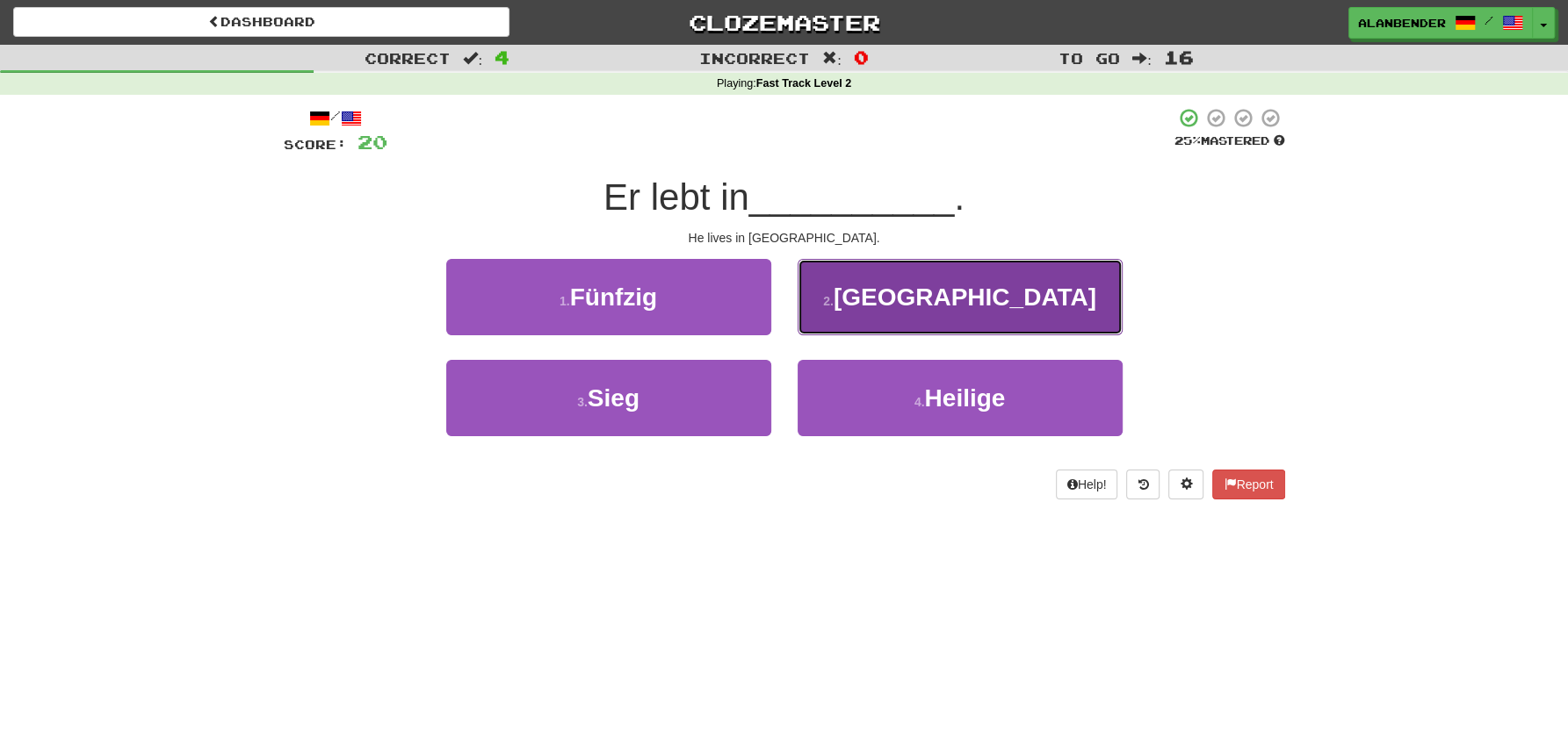
click at [964, 295] on span "[GEOGRAPHIC_DATA]" at bounding box center [964, 297] width 262 height 27
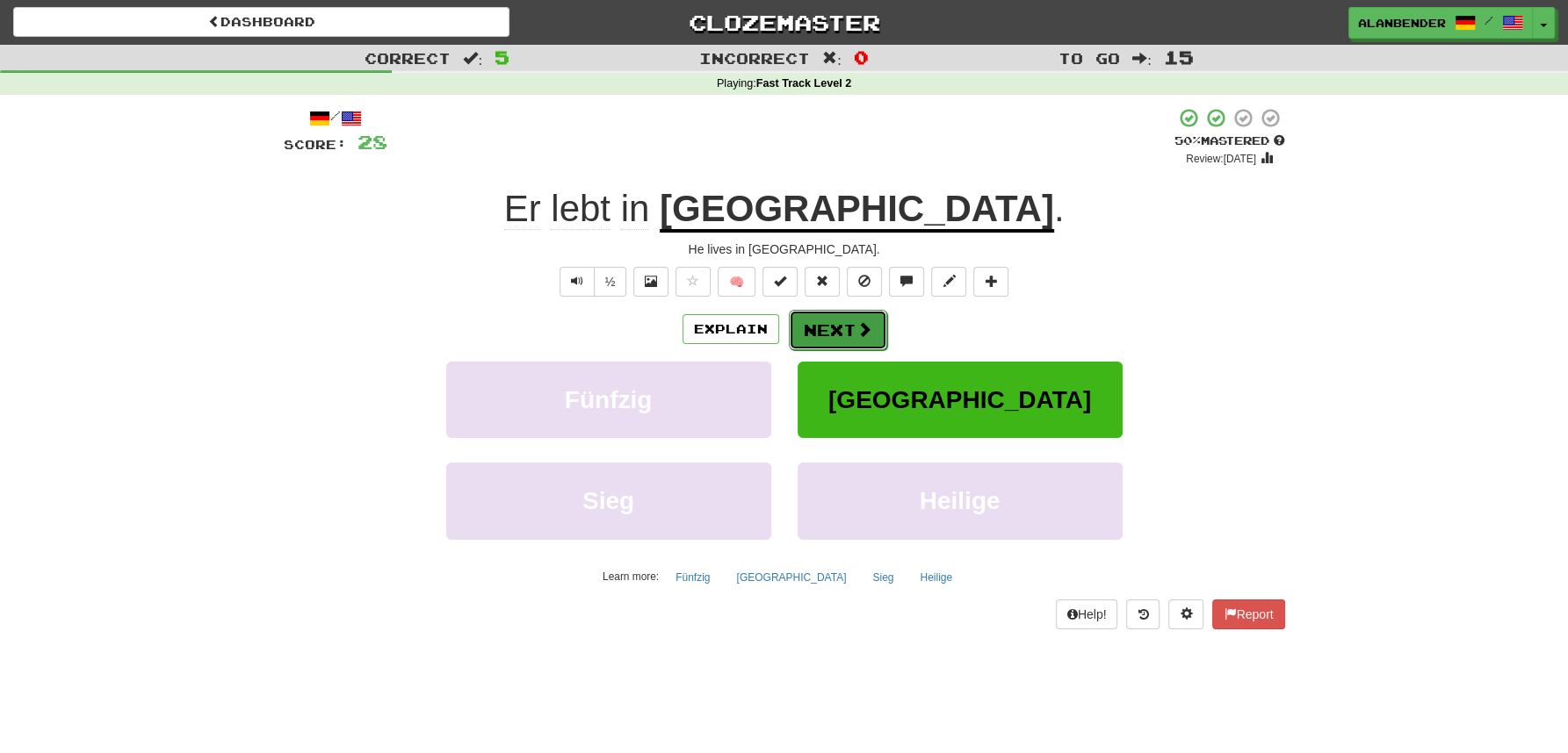
click at [831, 328] on button "Next" at bounding box center [838, 330] width 99 height 41
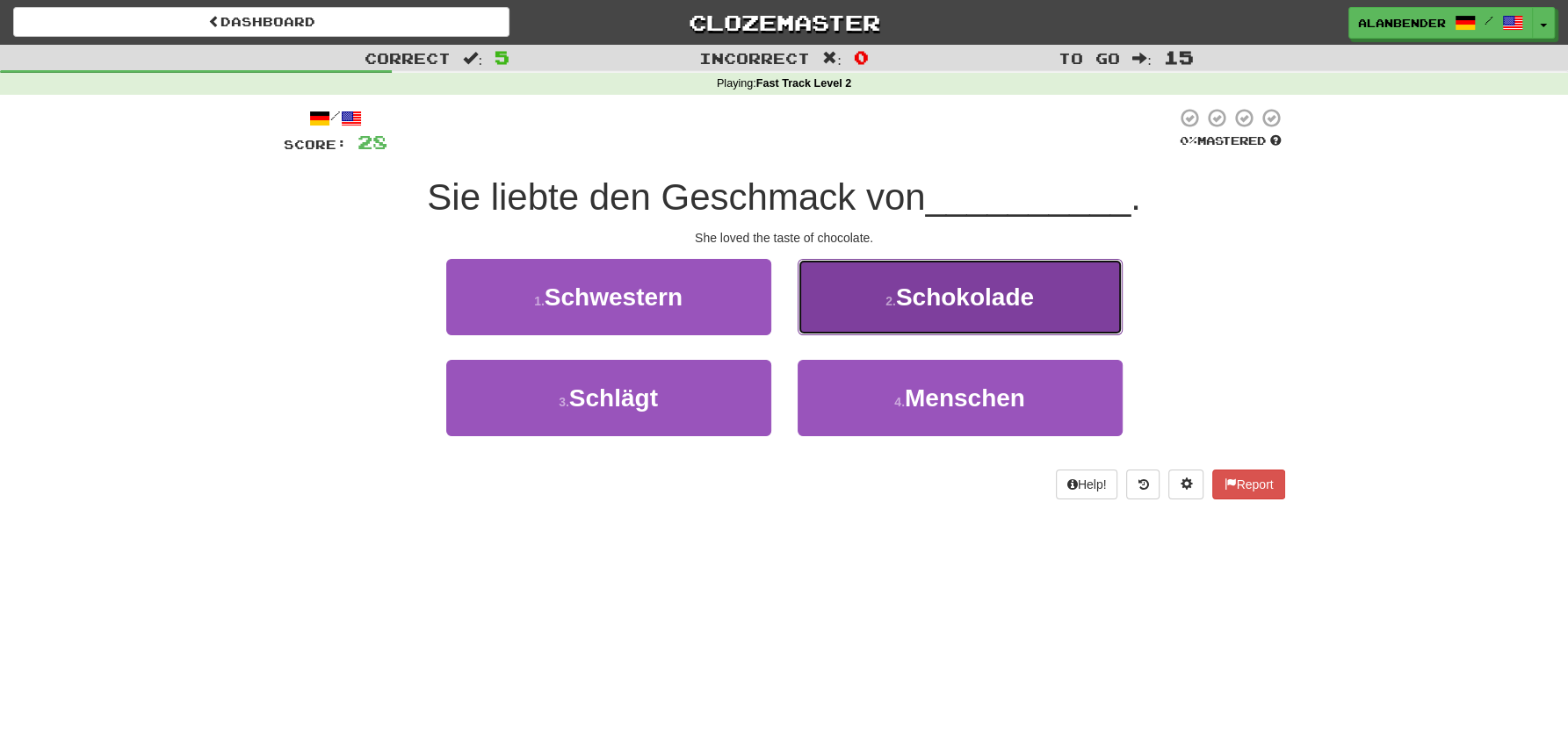
click at [975, 292] on span "Schokolade" at bounding box center [964, 297] width 137 height 27
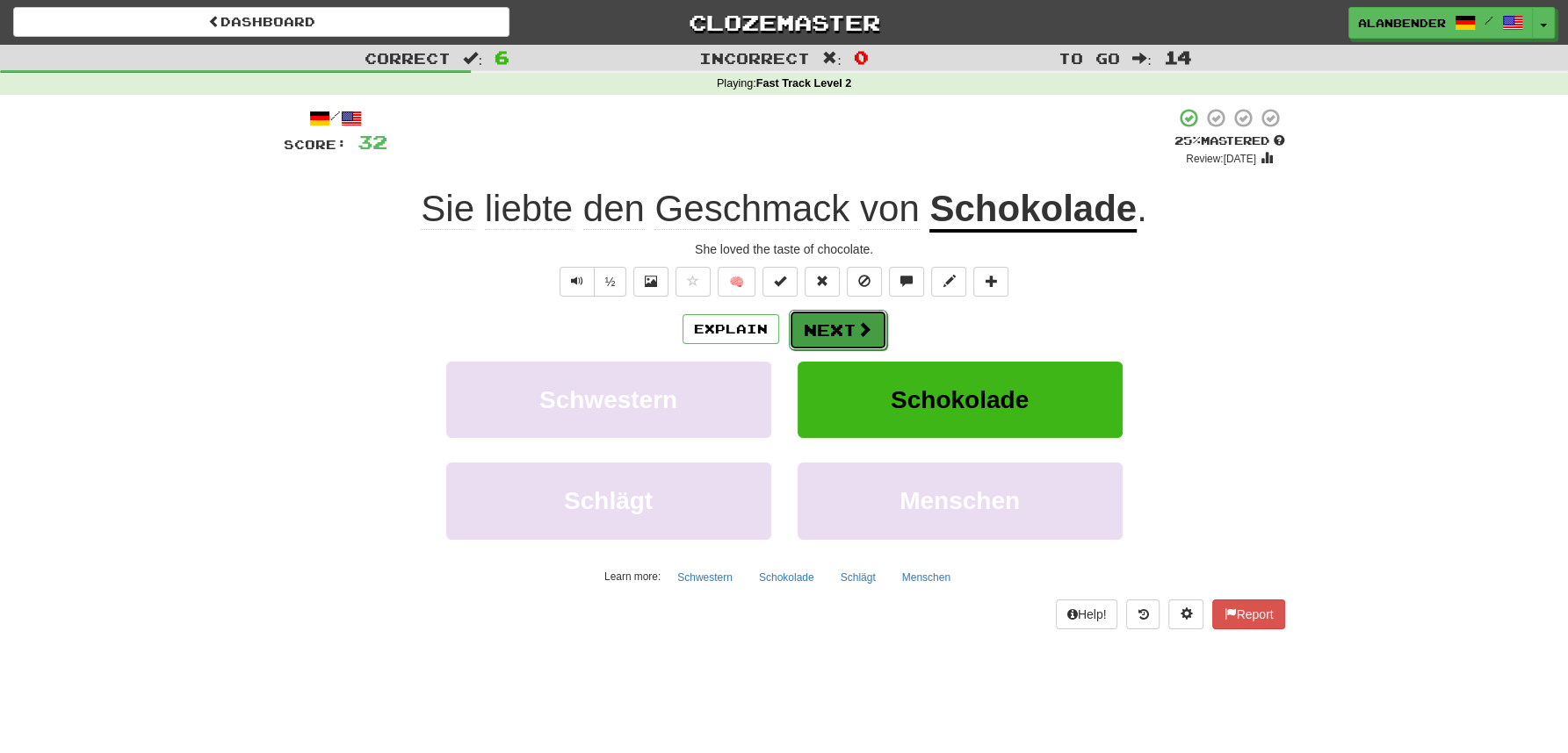
click at [839, 330] on button "Next" at bounding box center [838, 330] width 99 height 41
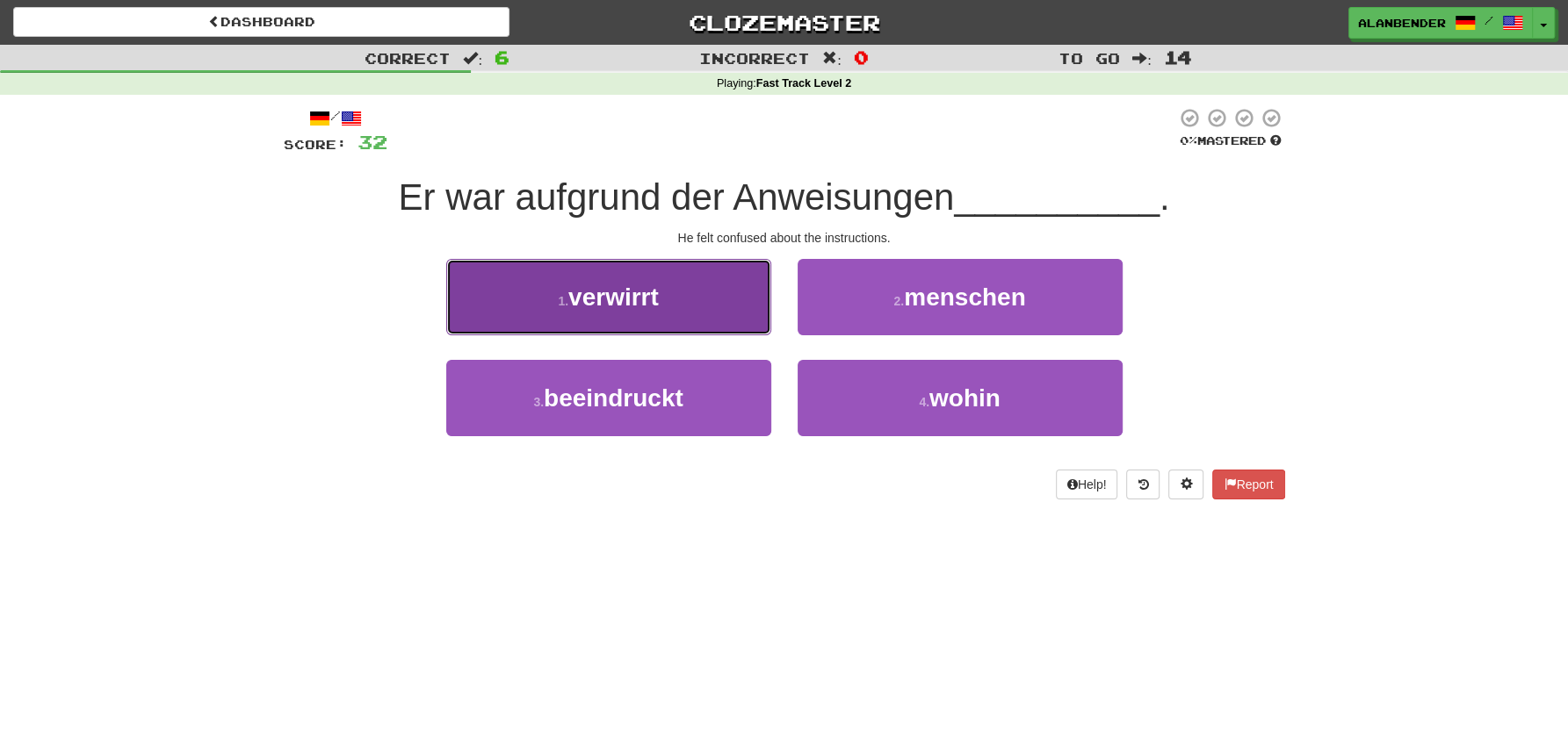
click at [640, 308] on span "verwirrt" at bounding box center [613, 297] width 90 height 27
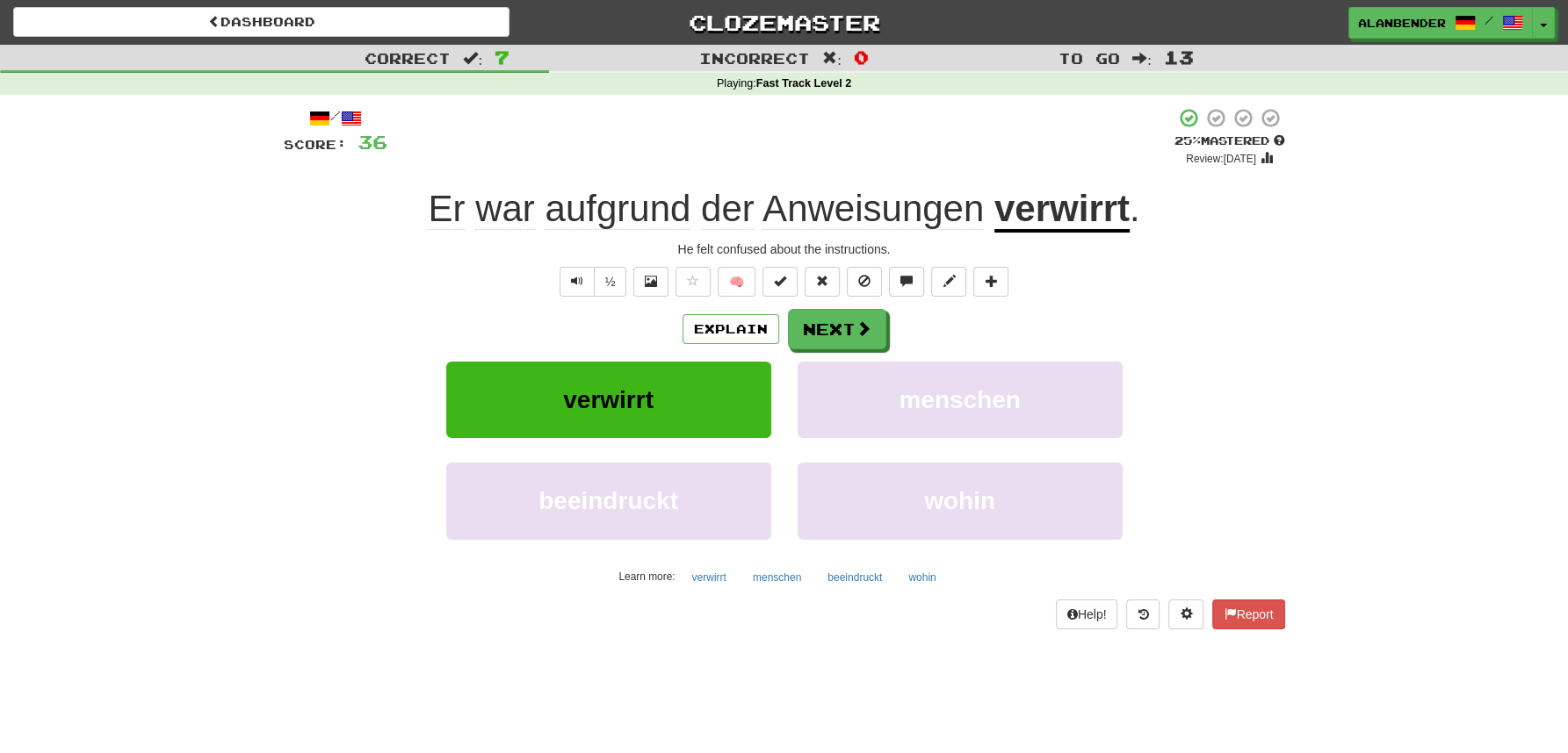
click at [848, 213] on span "Anweisungen" at bounding box center [873, 209] width 222 height 43
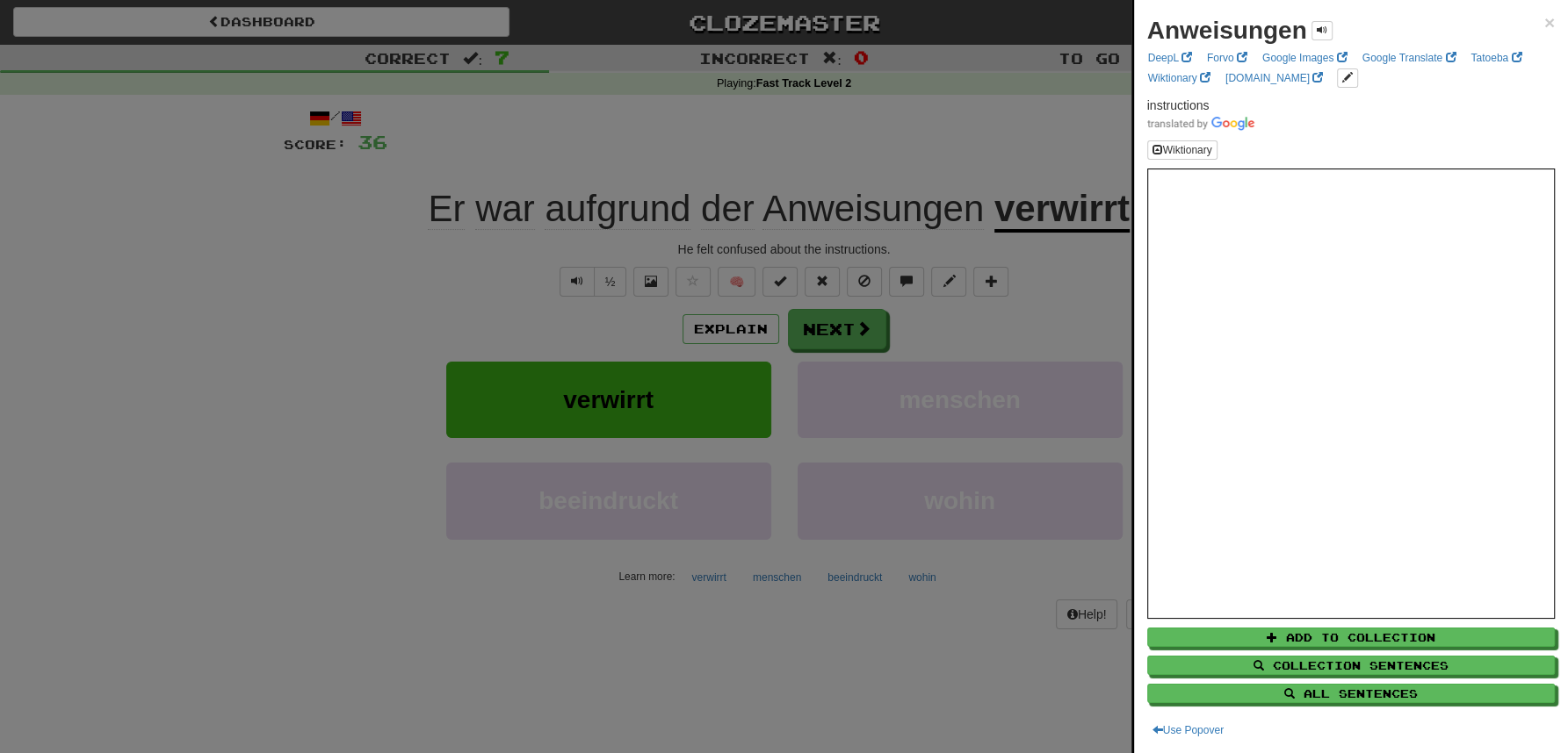
click at [1027, 136] on div at bounding box center [784, 376] width 1568 height 753
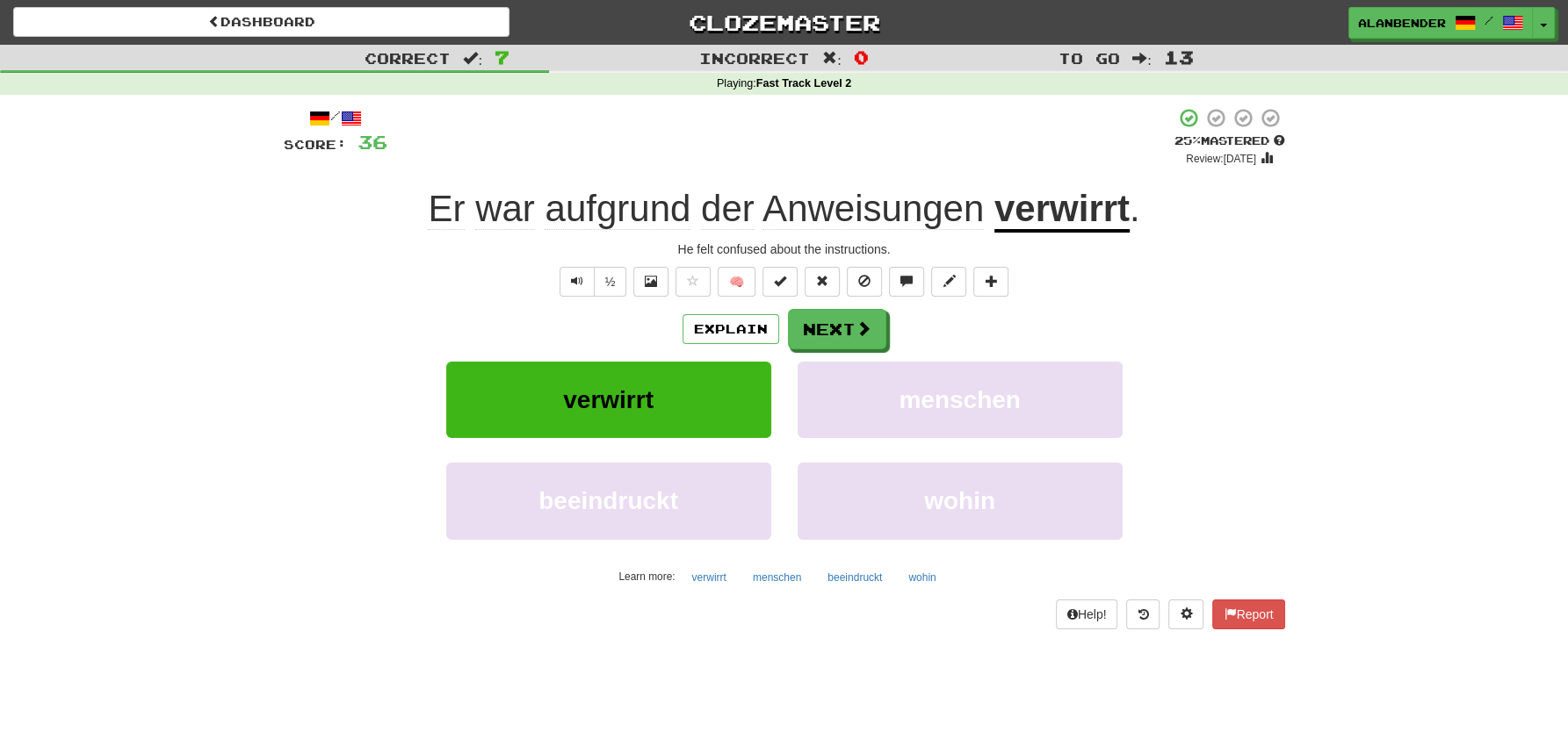
click at [1070, 210] on u "verwirrt" at bounding box center [1062, 210] width 136 height 45
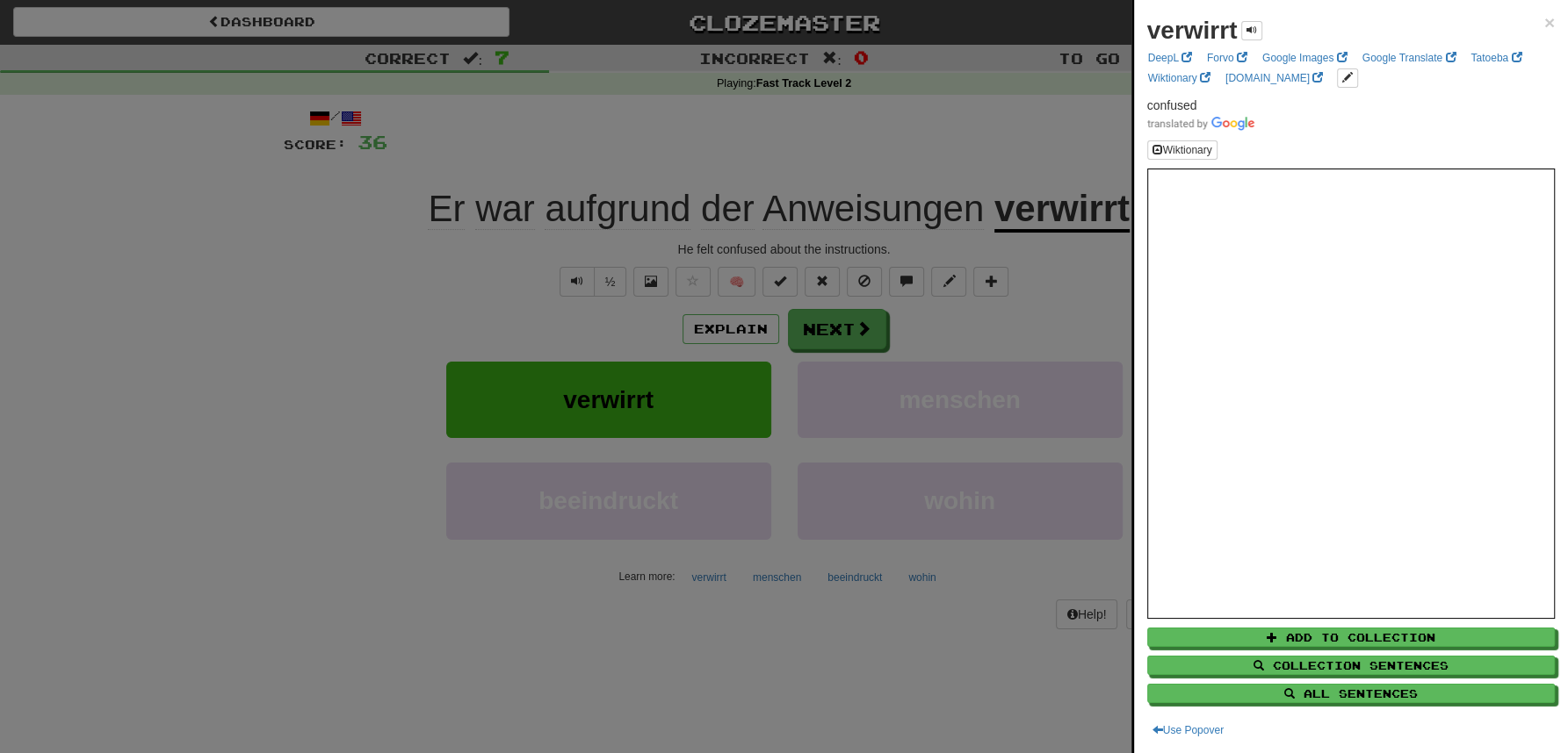
click at [965, 90] on div at bounding box center [784, 376] width 1568 height 753
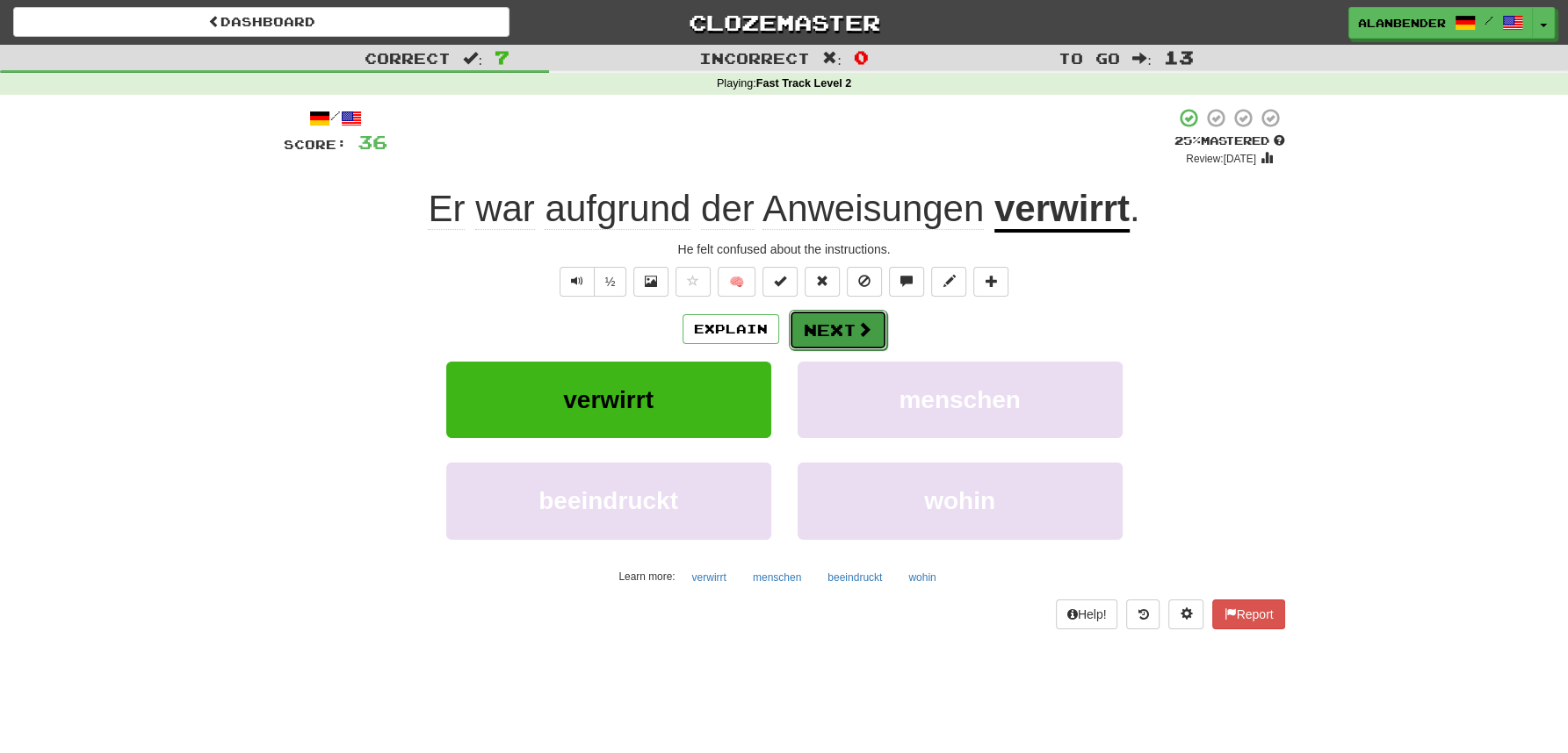
click at [819, 337] on button "Next" at bounding box center [838, 330] width 99 height 41
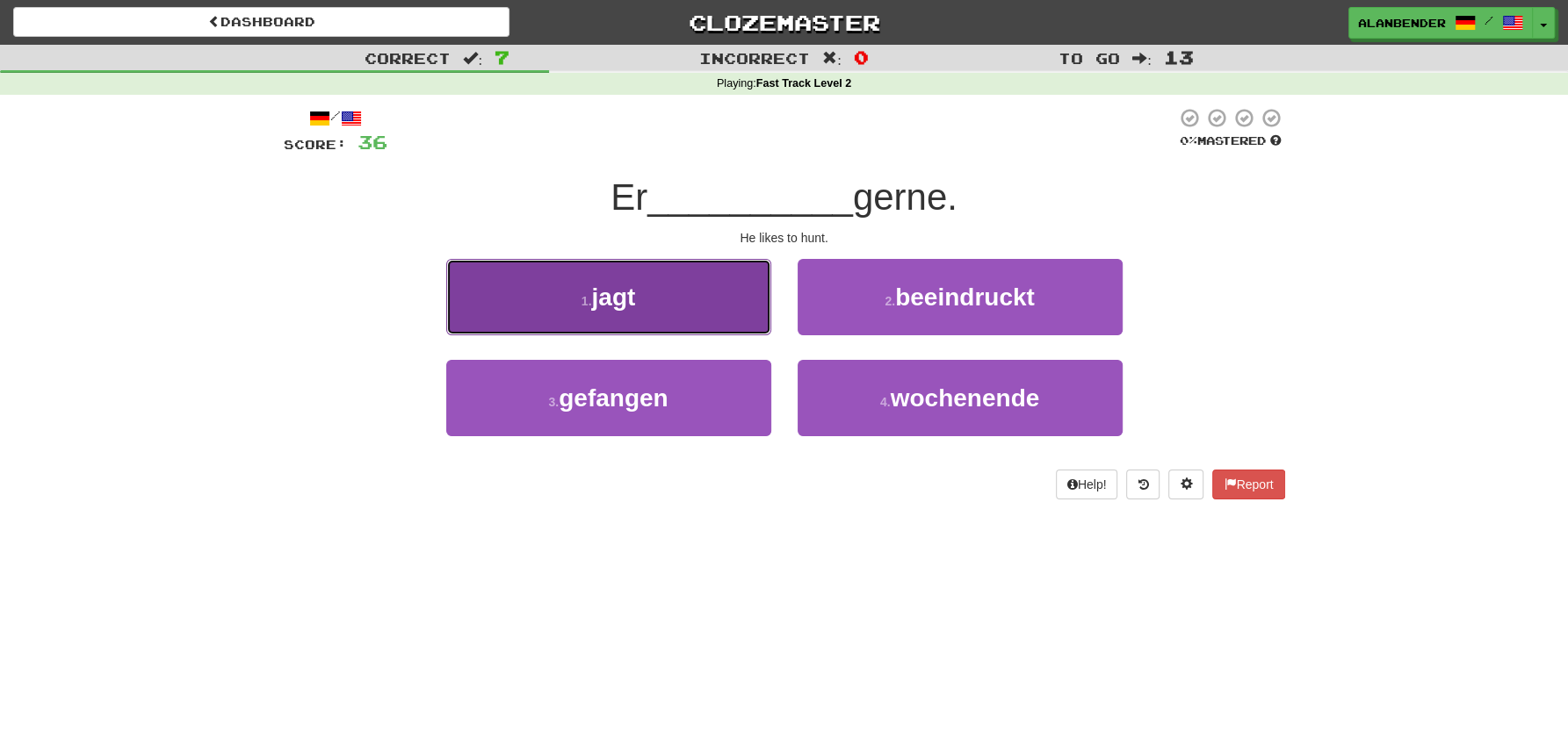
click at [681, 297] on button "1 . jagt" at bounding box center [609, 297] width 325 height 76
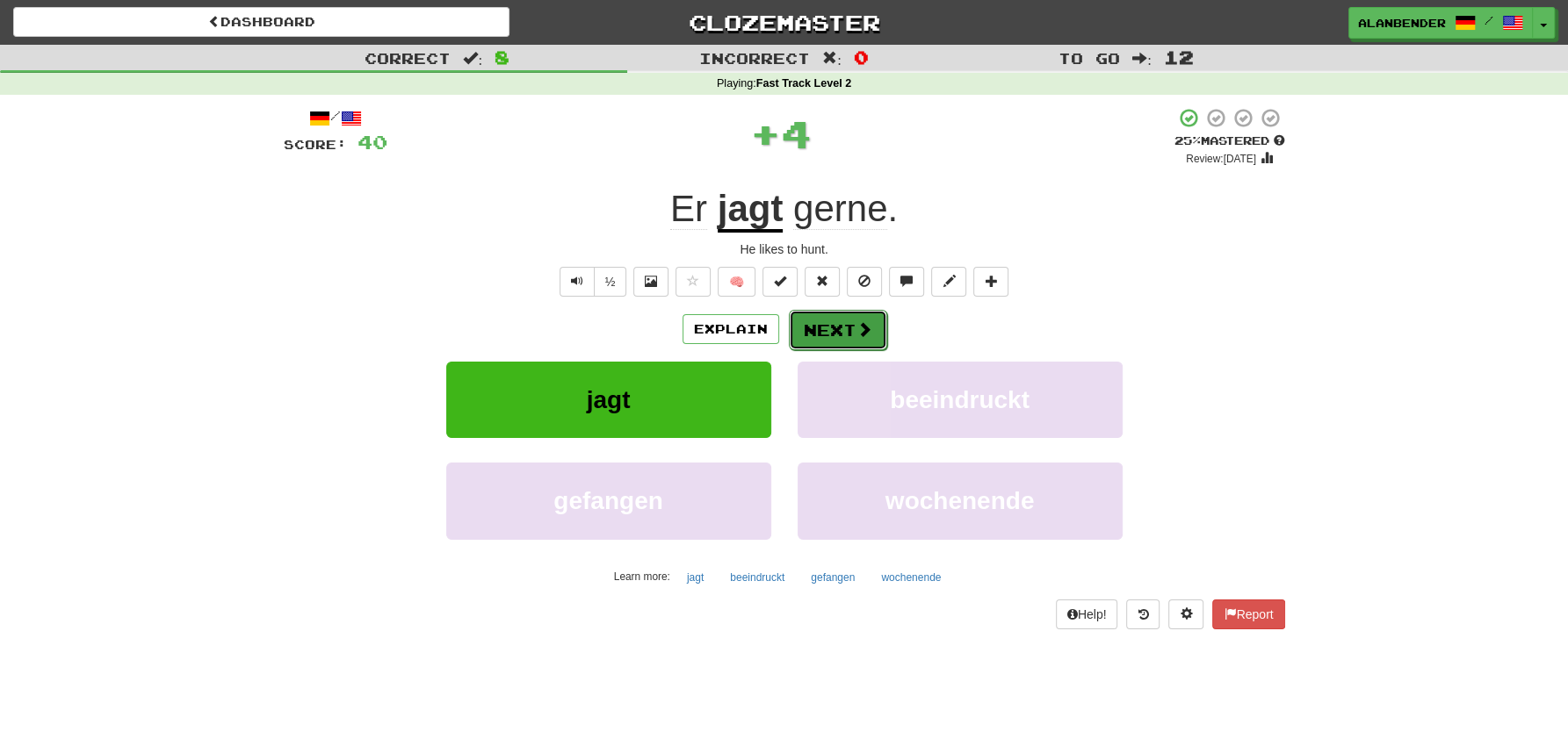
click at [827, 327] on button "Next" at bounding box center [838, 330] width 99 height 41
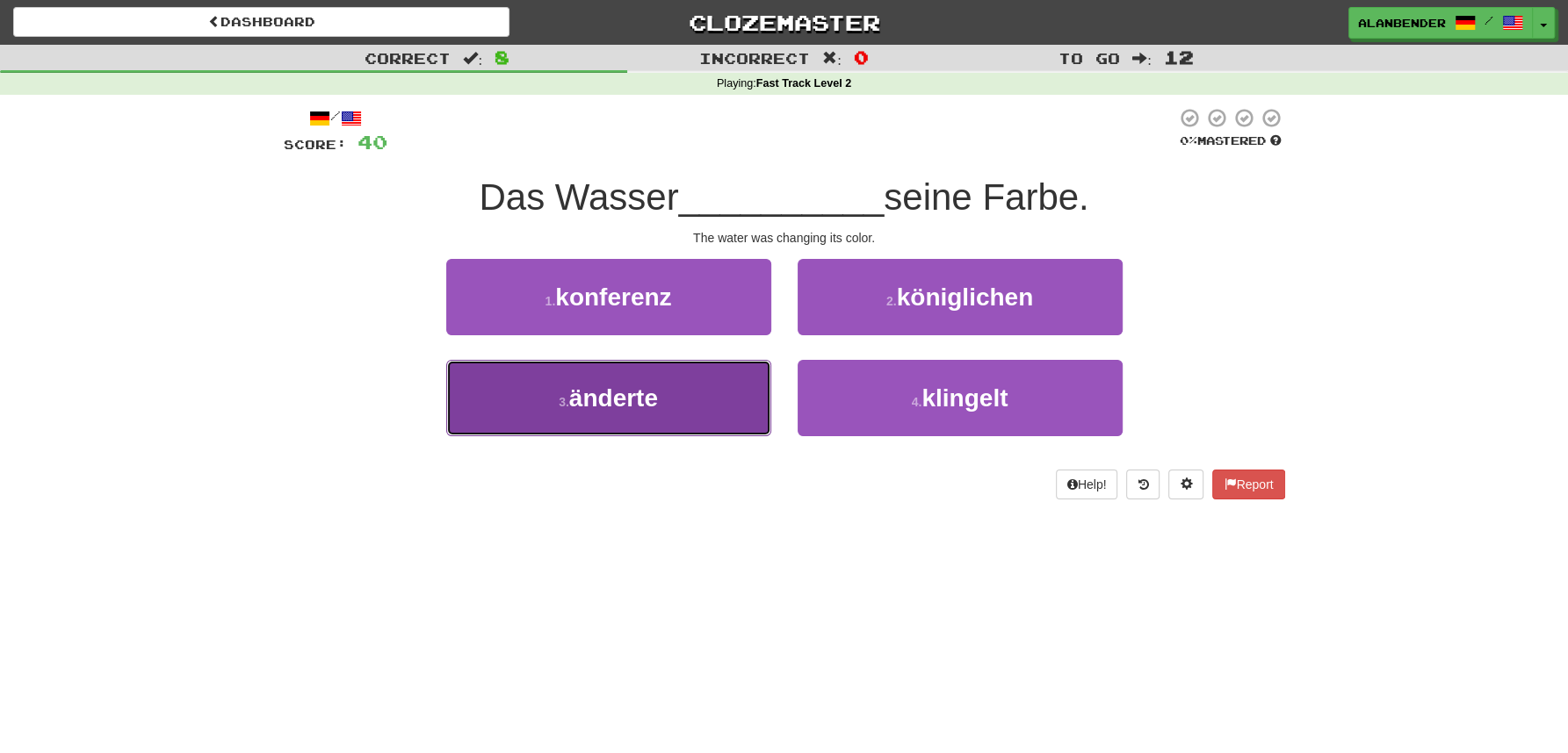
click at [631, 399] on span "änderte" at bounding box center [614, 398] width 89 height 27
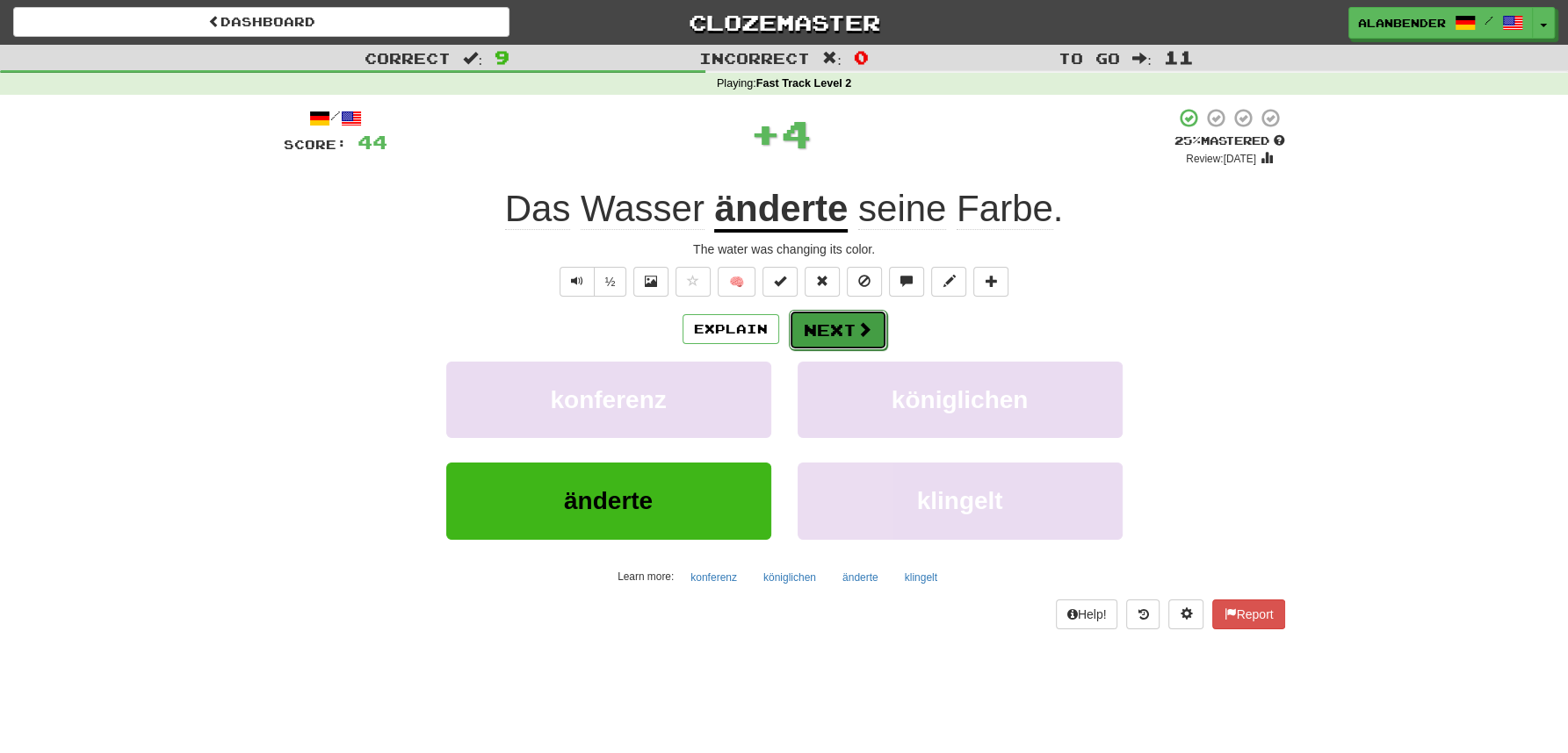
click at [833, 329] on button "Next" at bounding box center [838, 330] width 99 height 41
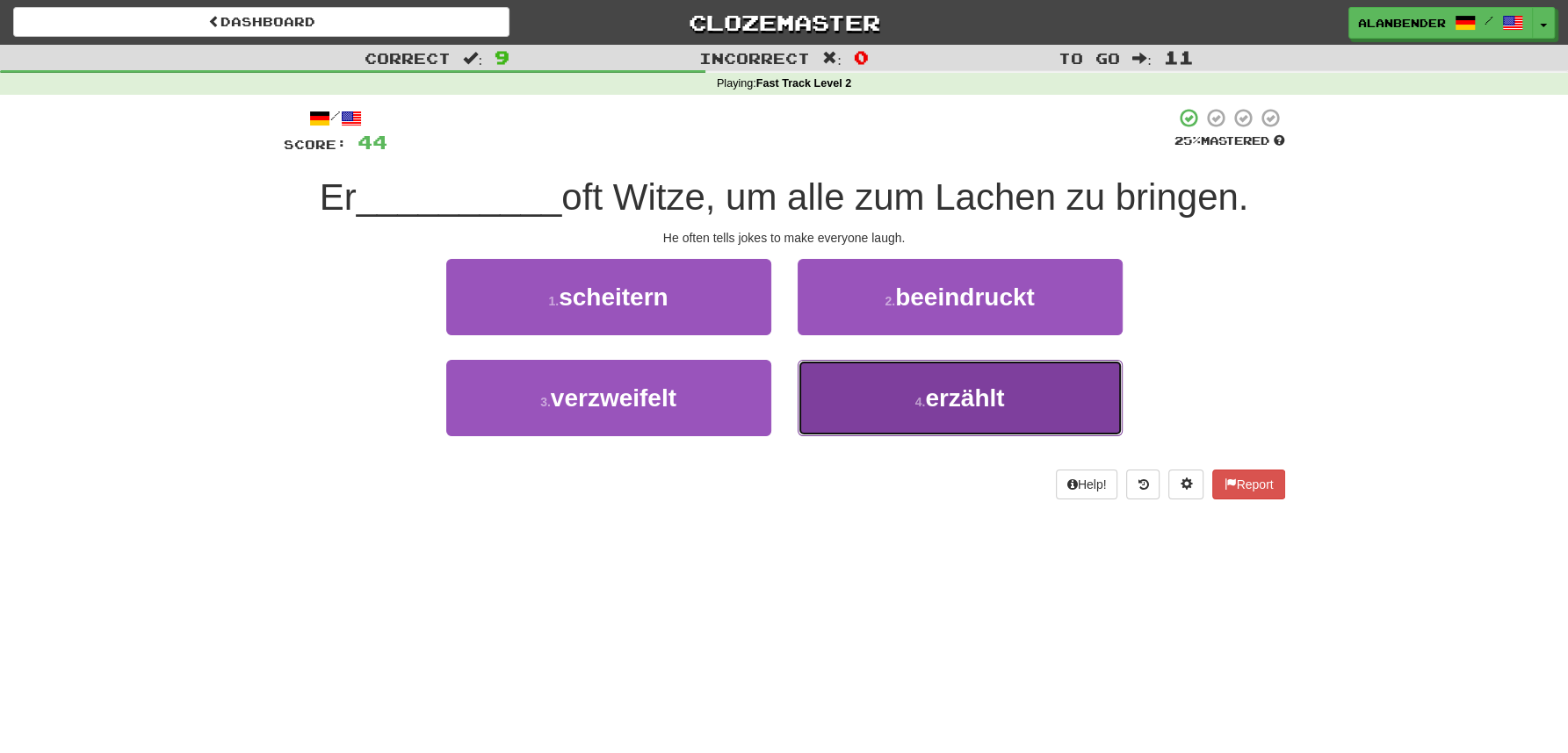
click at [943, 407] on span "erzählt" at bounding box center [964, 398] width 79 height 27
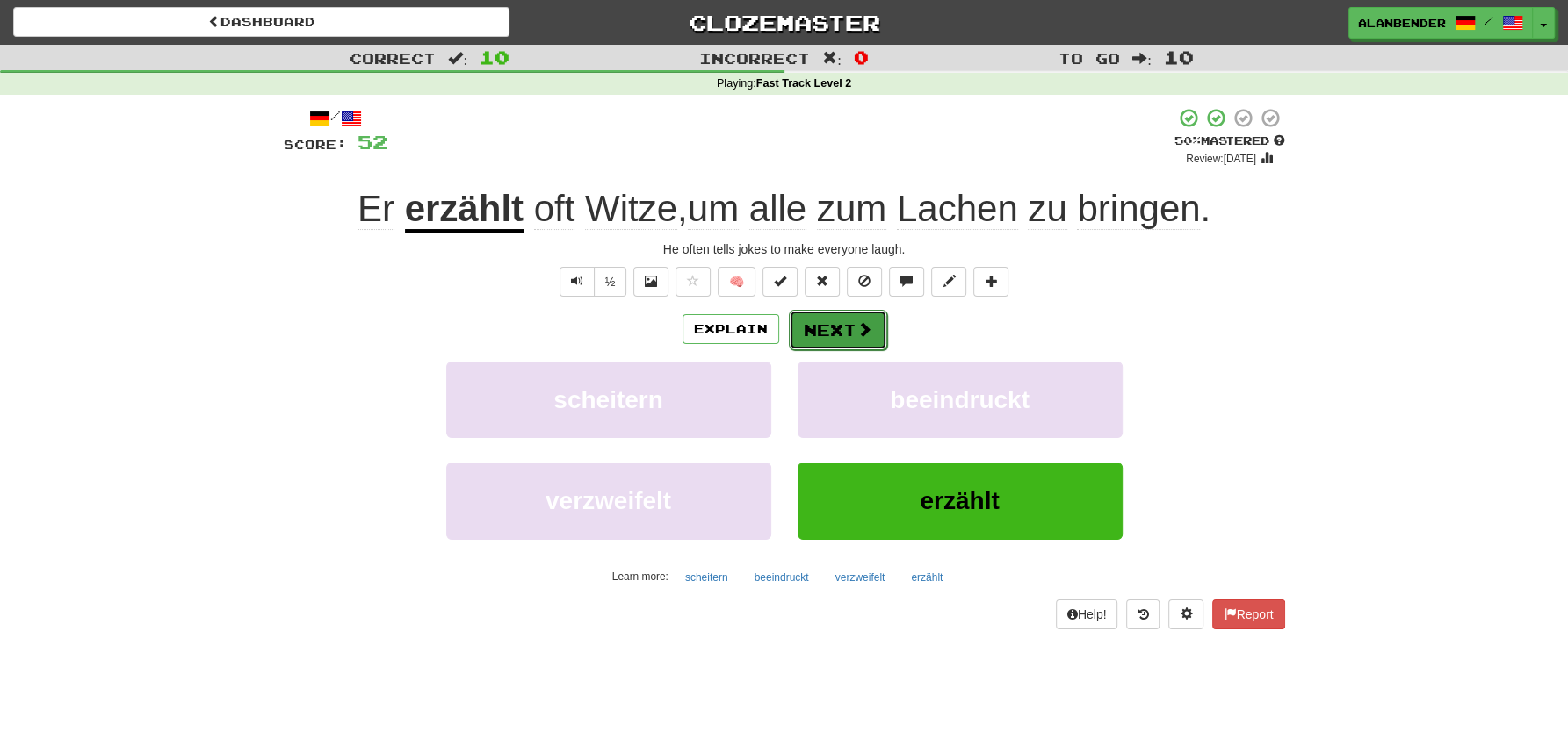
click at [841, 330] on button "Next" at bounding box center [838, 330] width 99 height 41
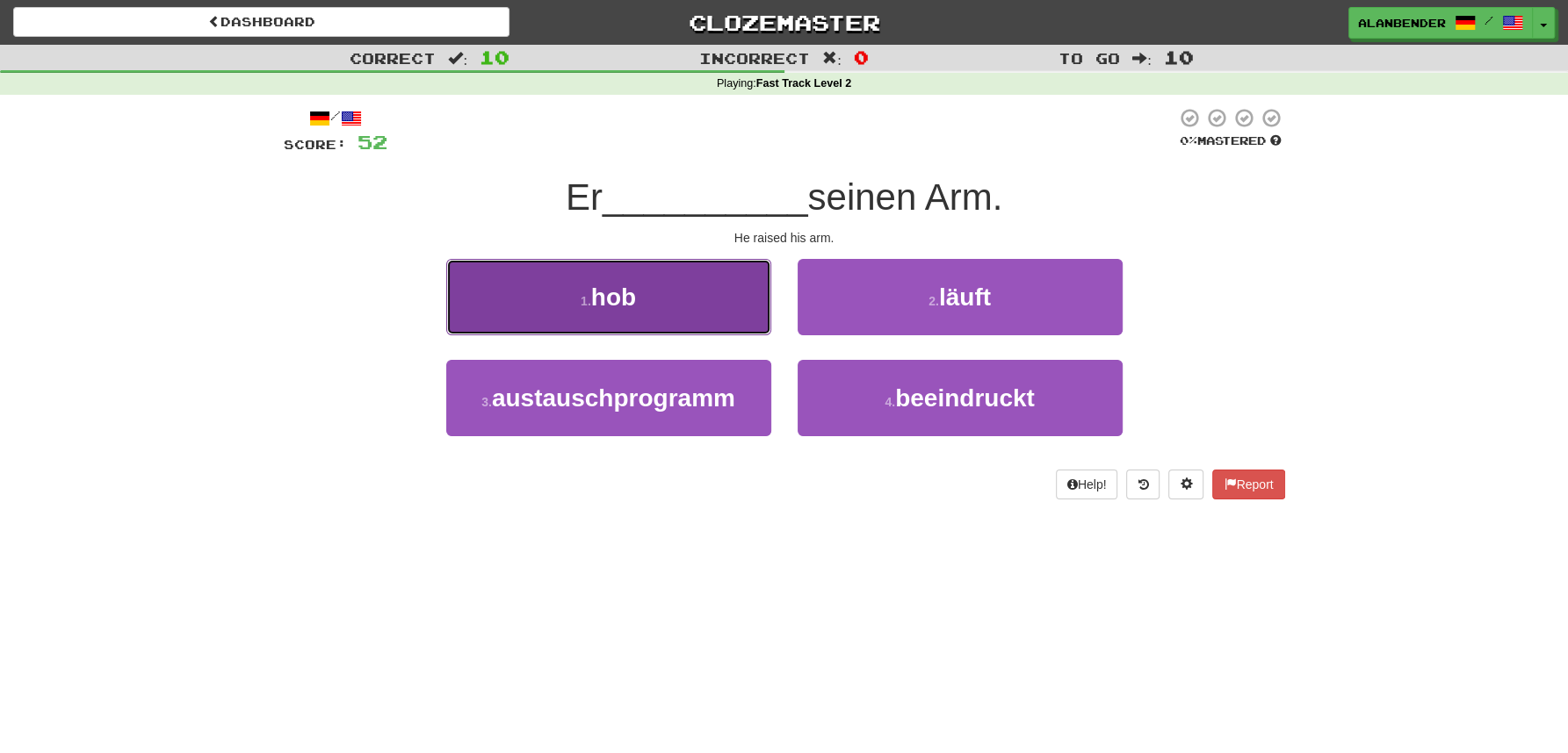
click at [656, 295] on button "1 . hob" at bounding box center [609, 297] width 325 height 76
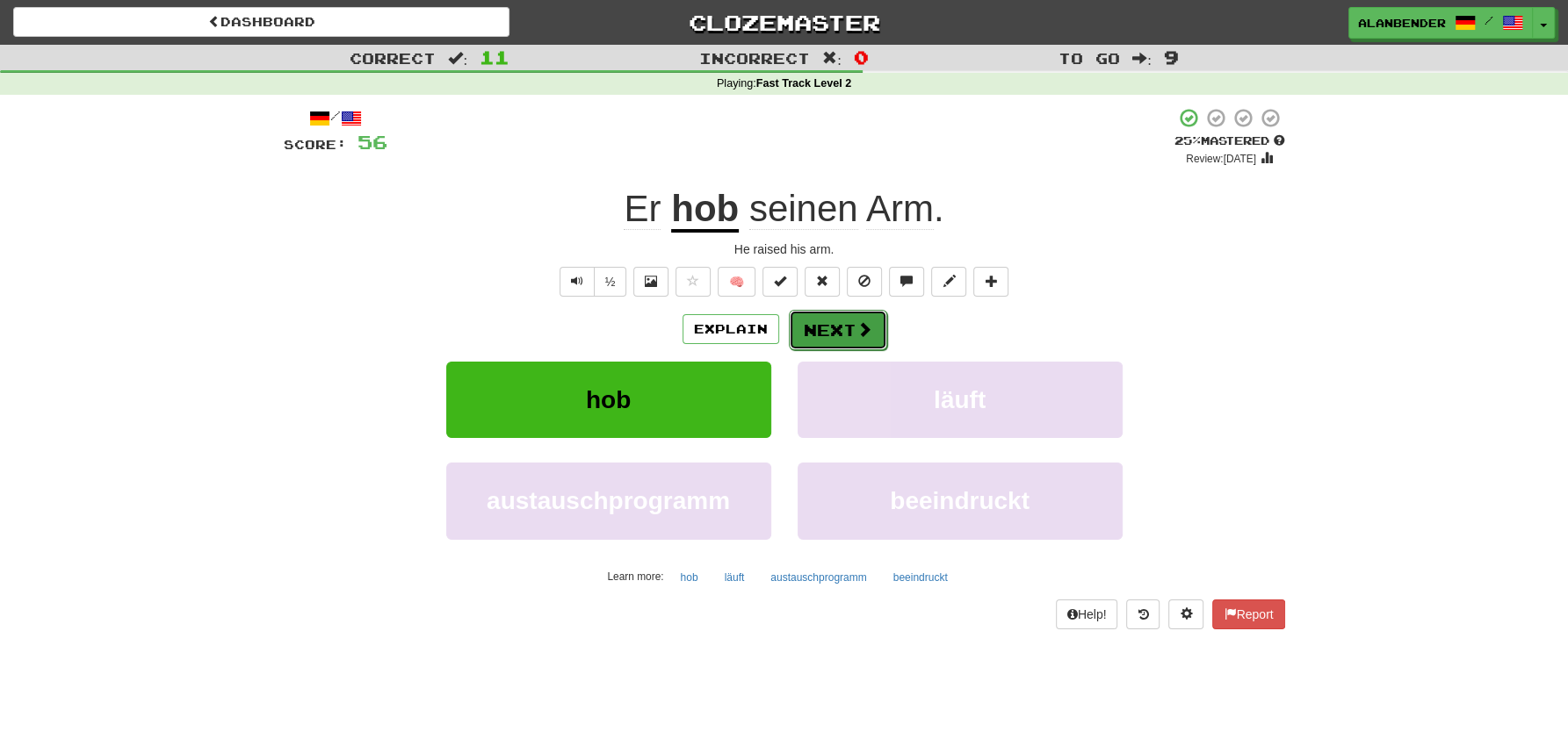
click at [821, 343] on button "Next" at bounding box center [838, 330] width 99 height 41
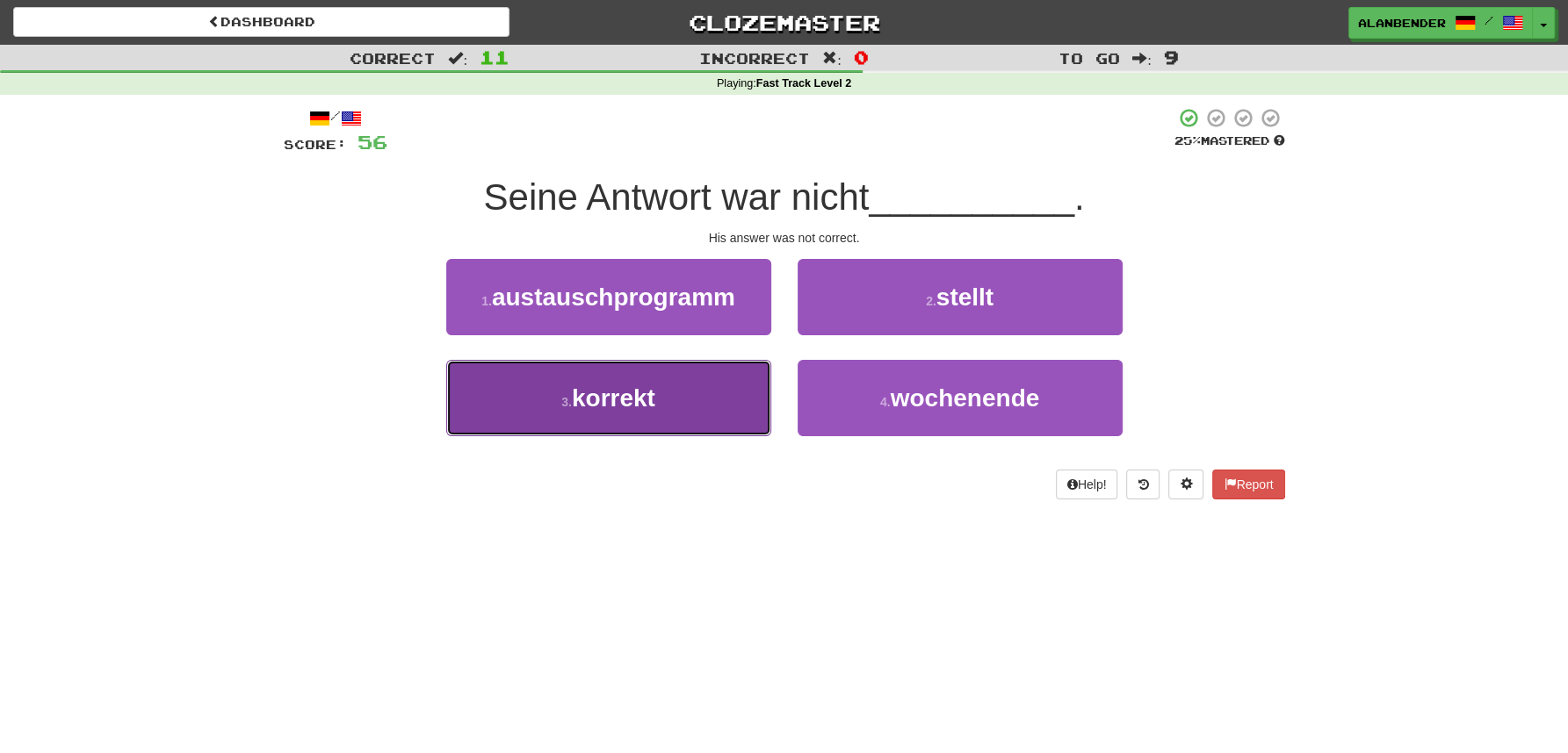
click at [649, 398] on span "korrekt" at bounding box center [614, 398] width 83 height 27
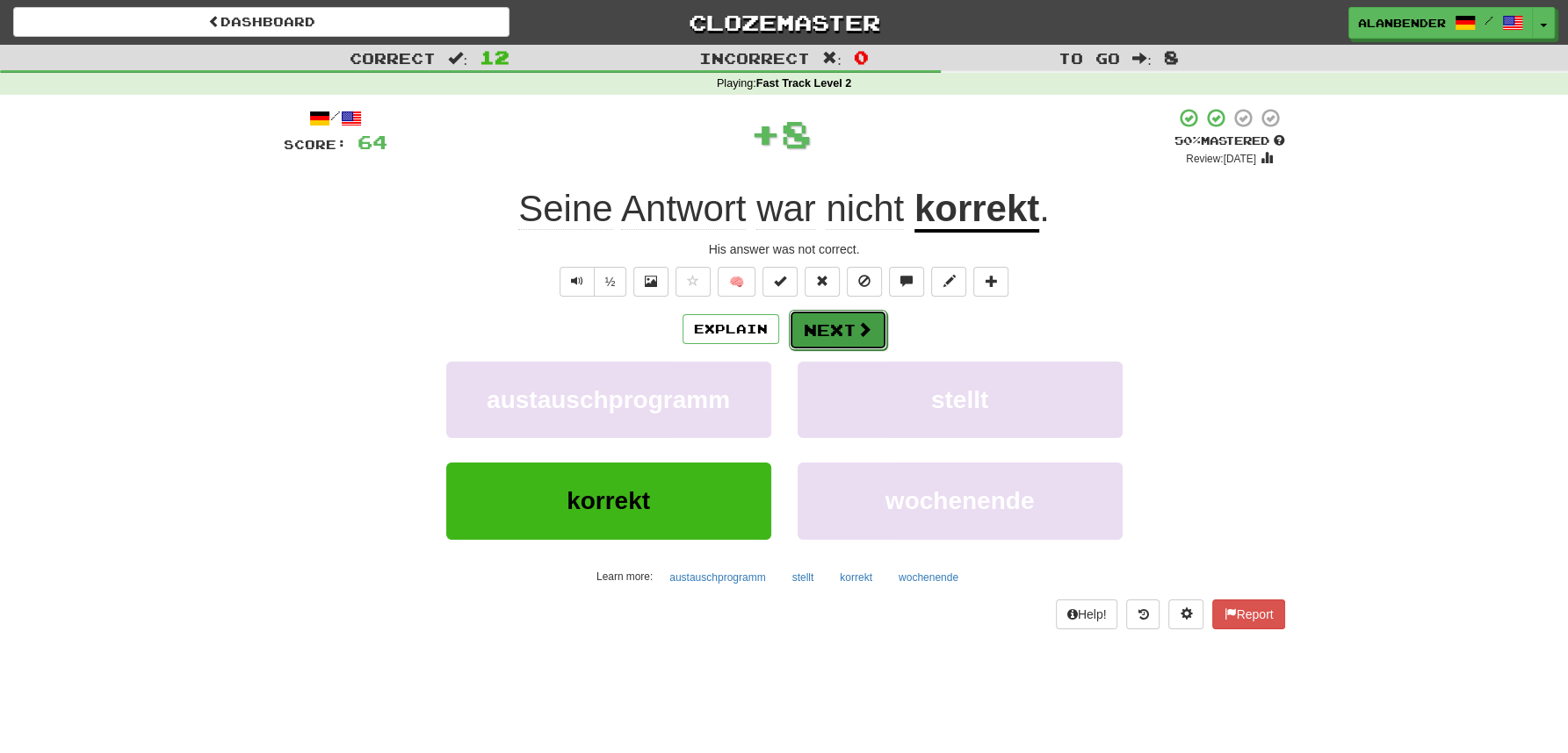
click at [840, 326] on button "Next" at bounding box center [838, 330] width 99 height 41
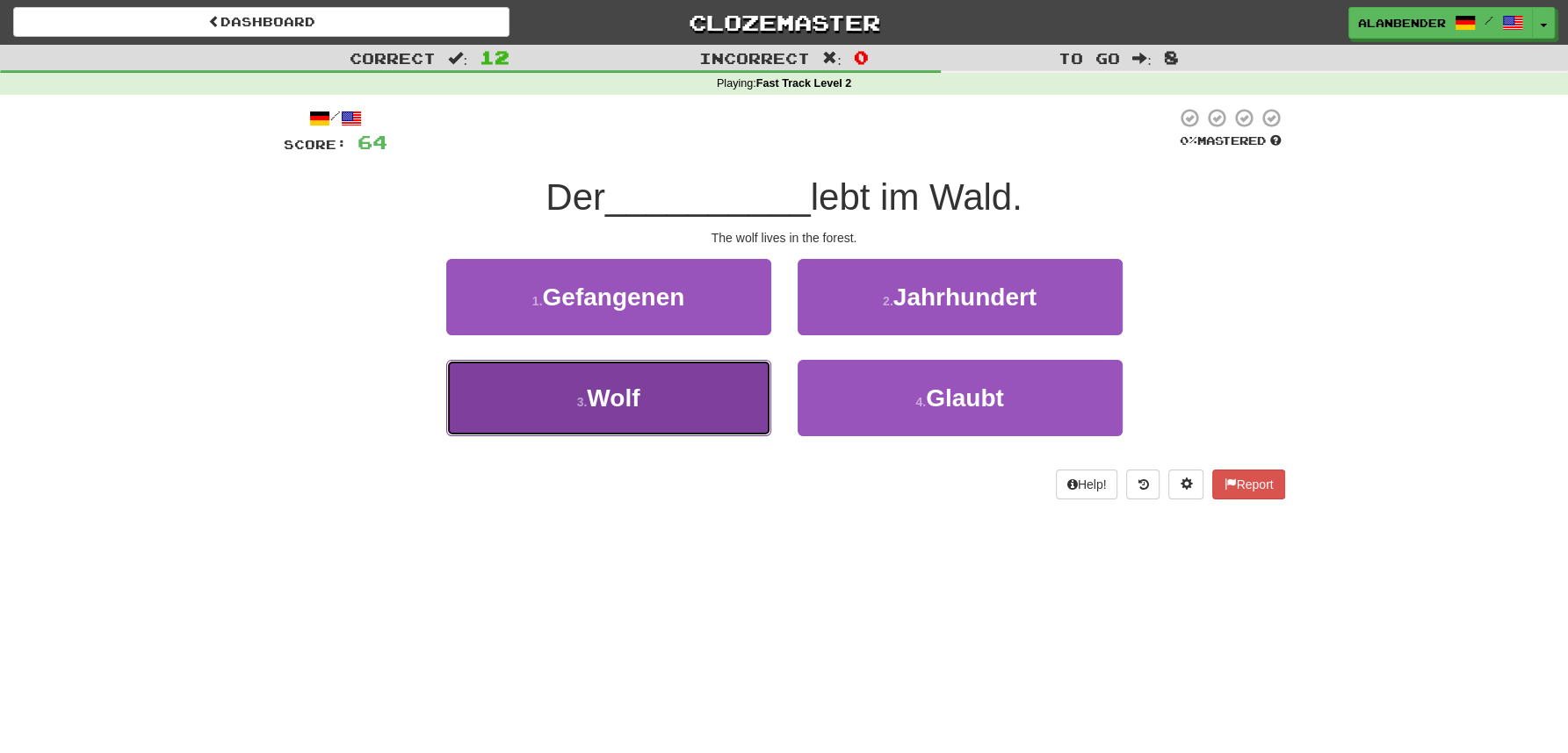
click at [626, 424] on button "3 . Wolf" at bounding box center [609, 398] width 325 height 76
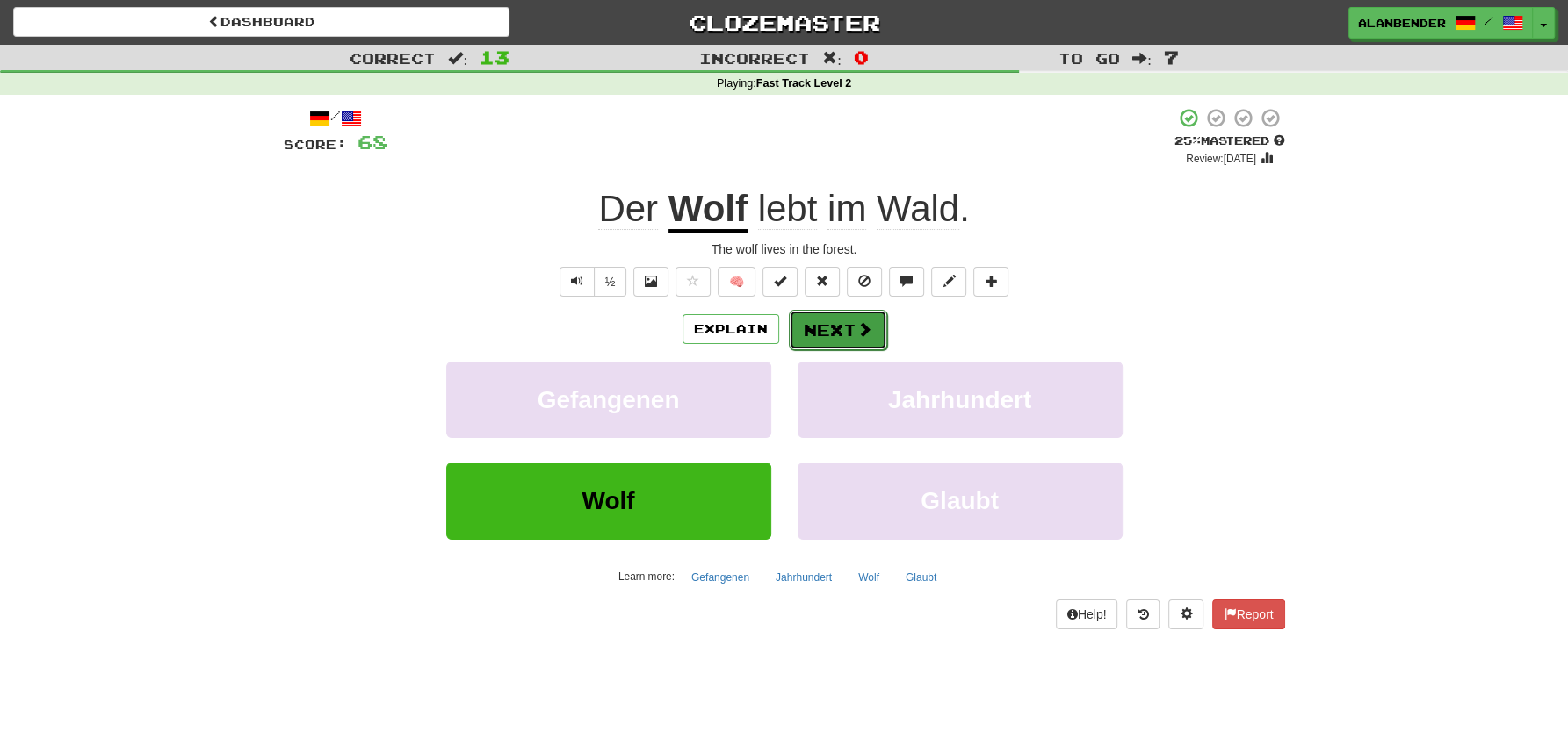
click at [827, 337] on button "Next" at bounding box center [838, 330] width 99 height 41
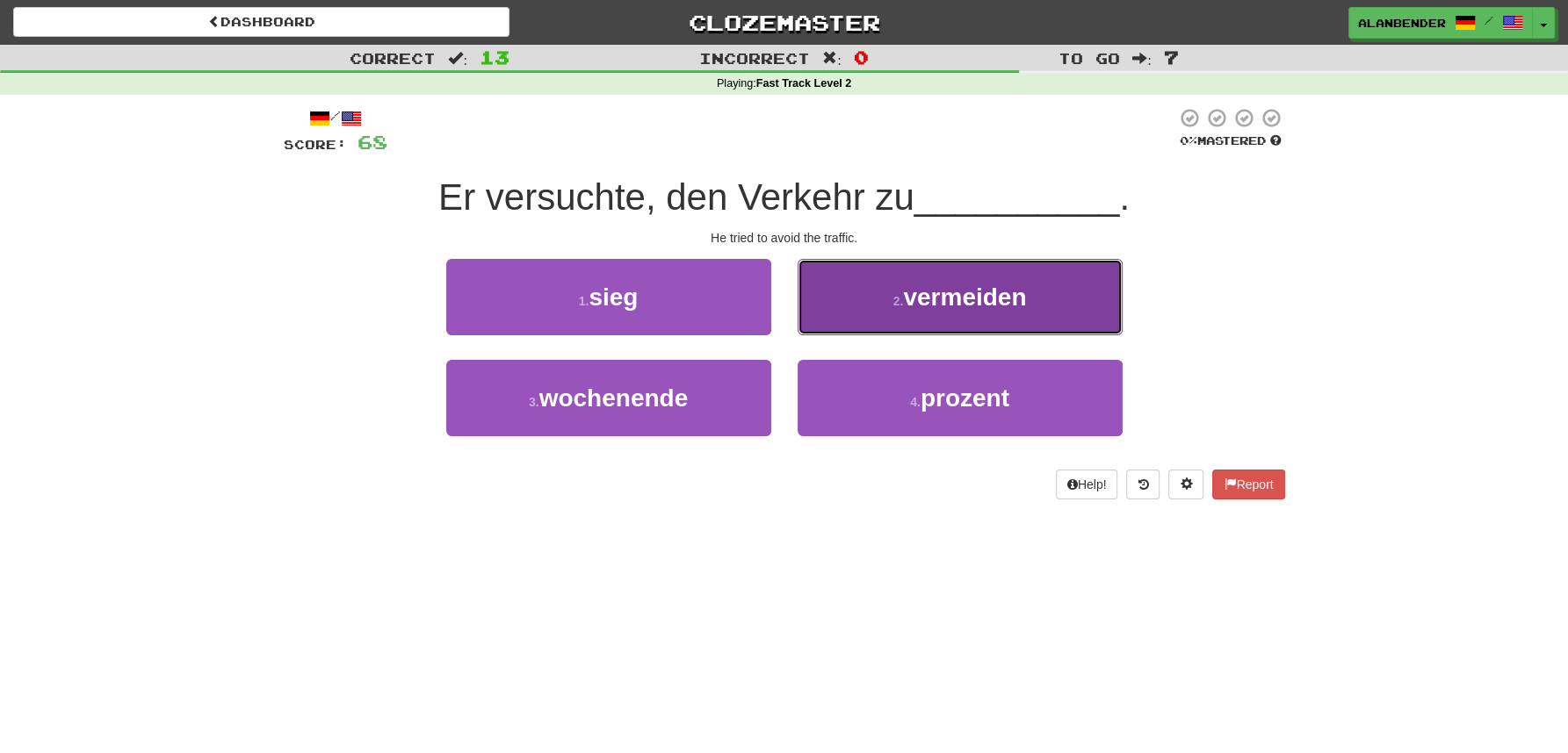
click at [950, 298] on span "vermeiden" at bounding box center [964, 297] width 123 height 27
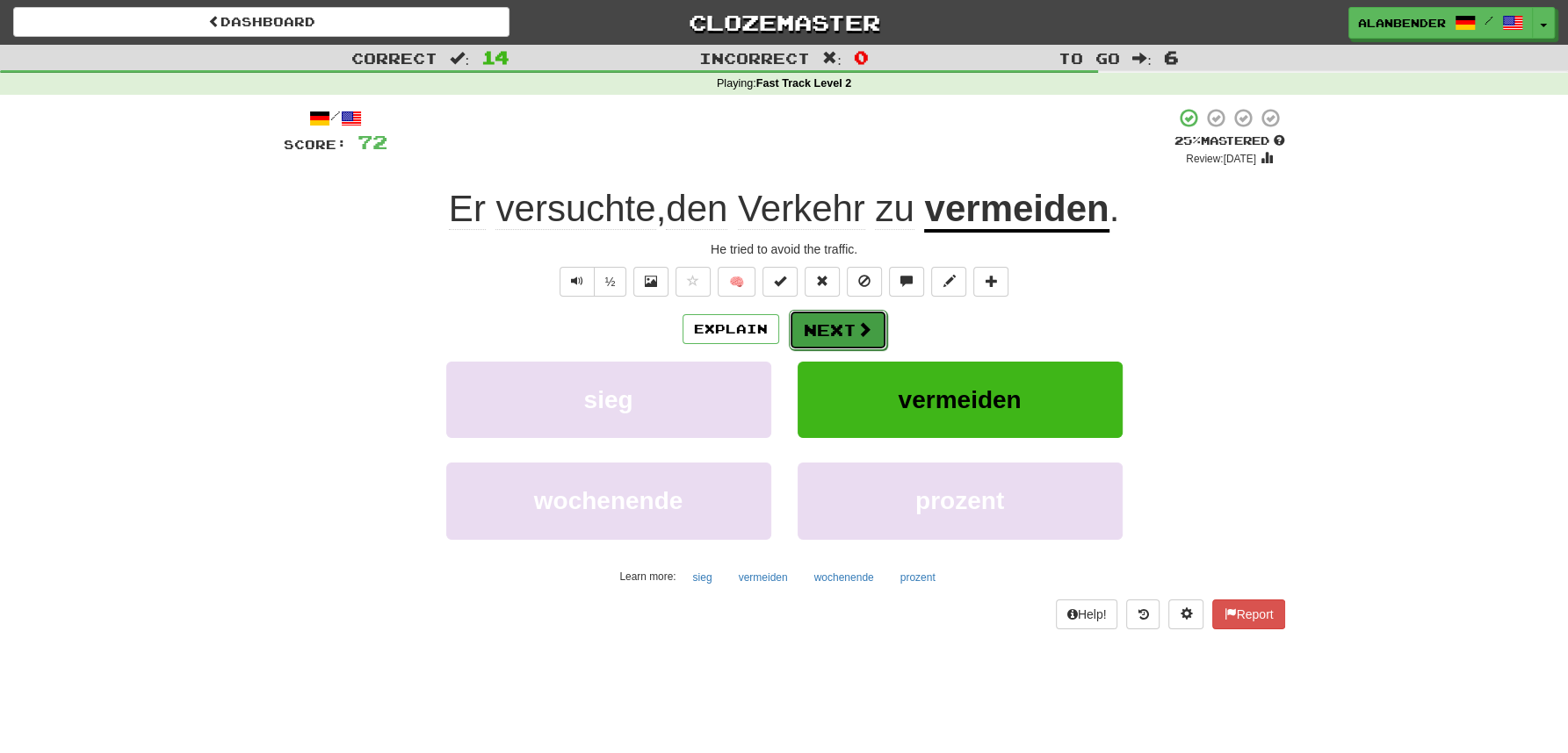
click at [826, 340] on button "Next" at bounding box center [838, 330] width 99 height 41
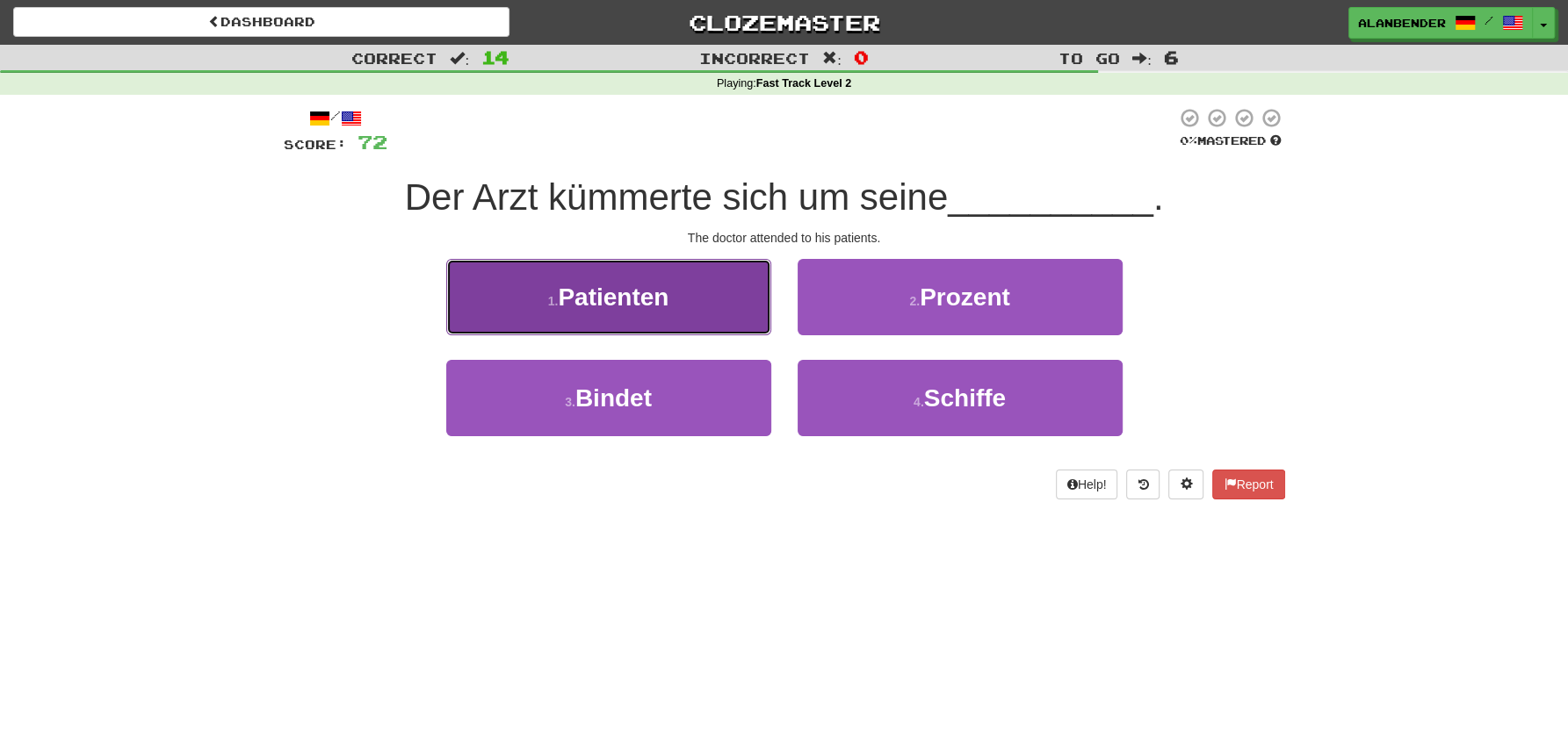
click at [635, 306] on span "Patienten" at bounding box center [613, 297] width 110 height 27
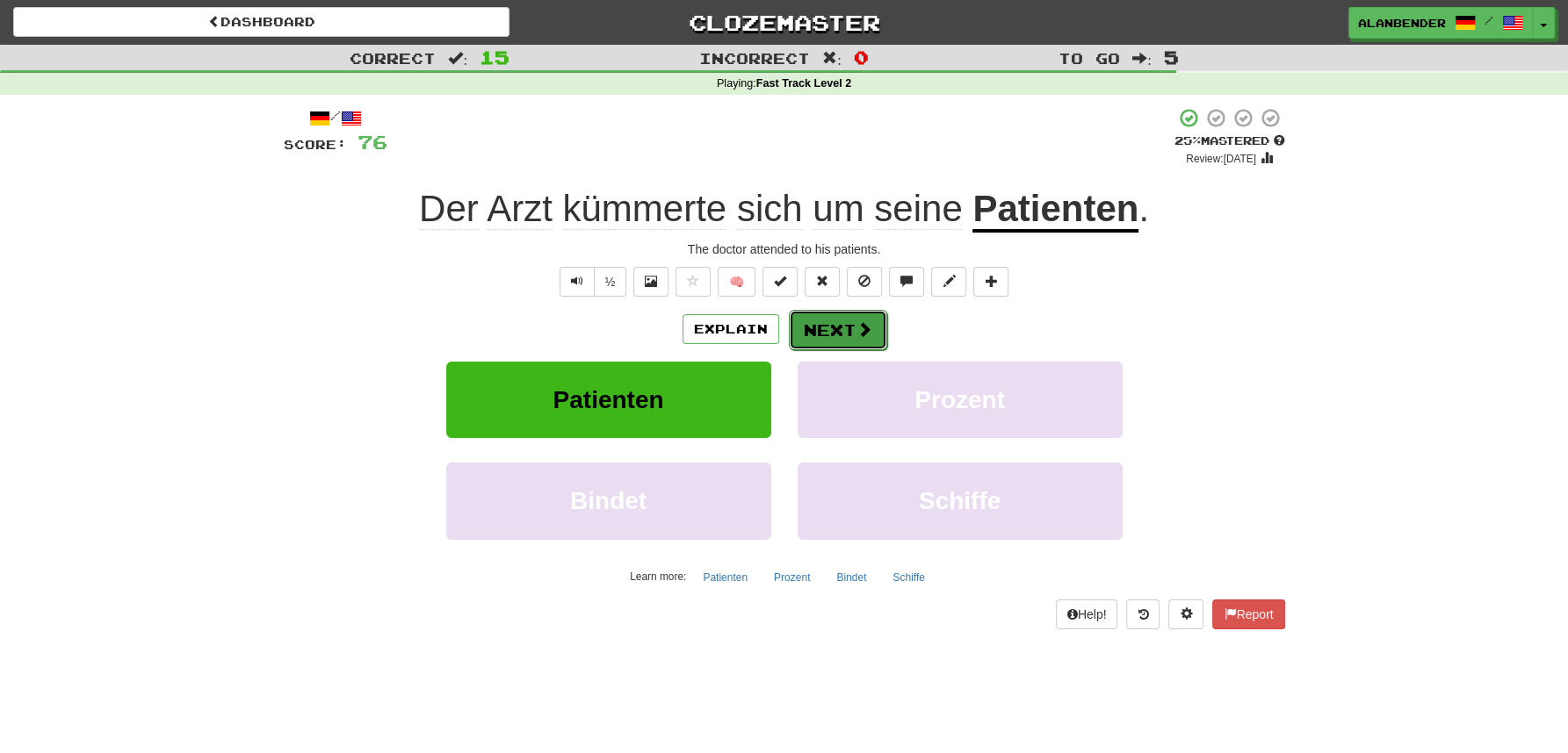
click at [835, 331] on button "Next" at bounding box center [838, 330] width 99 height 41
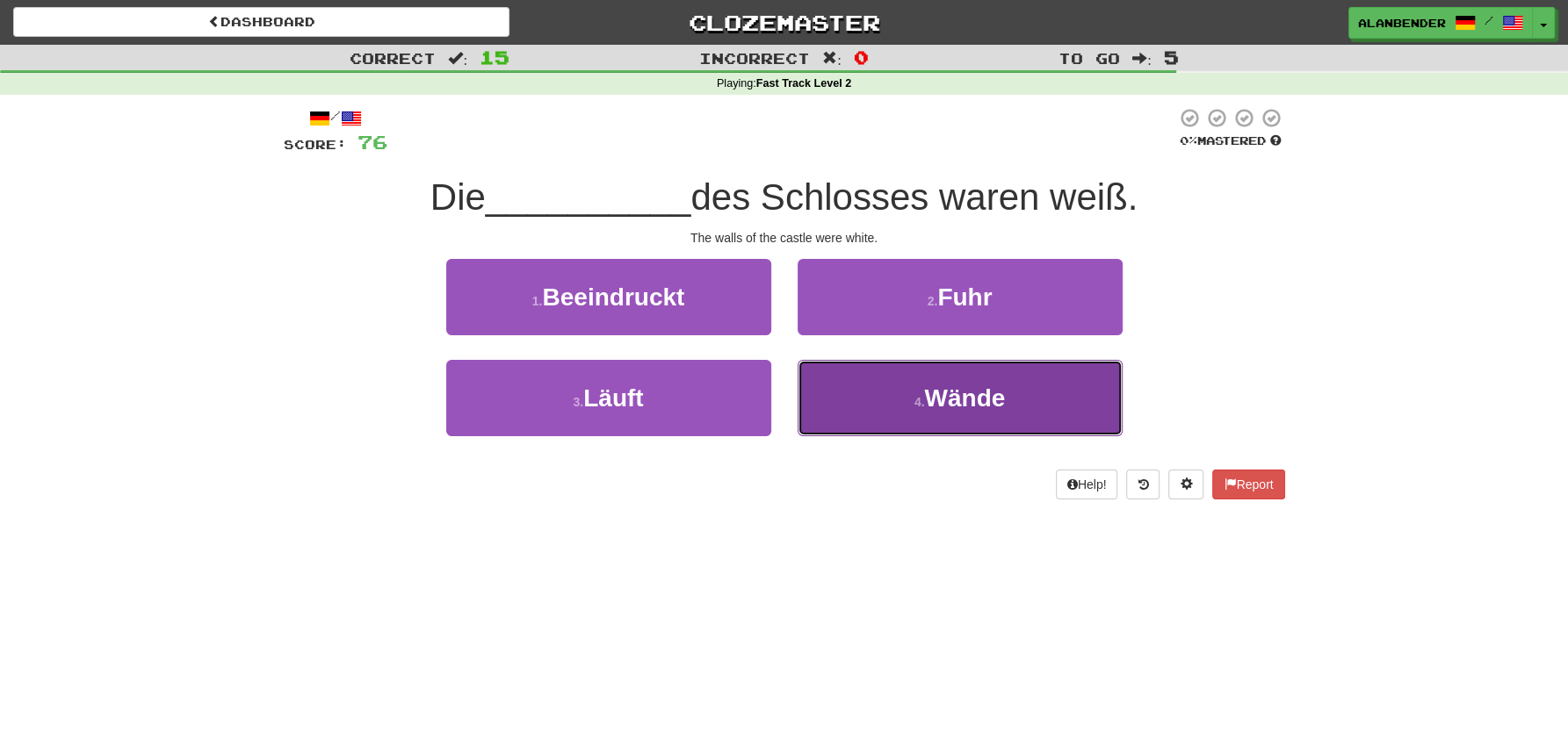
click at [994, 395] on span "Wände" at bounding box center [964, 398] width 80 height 27
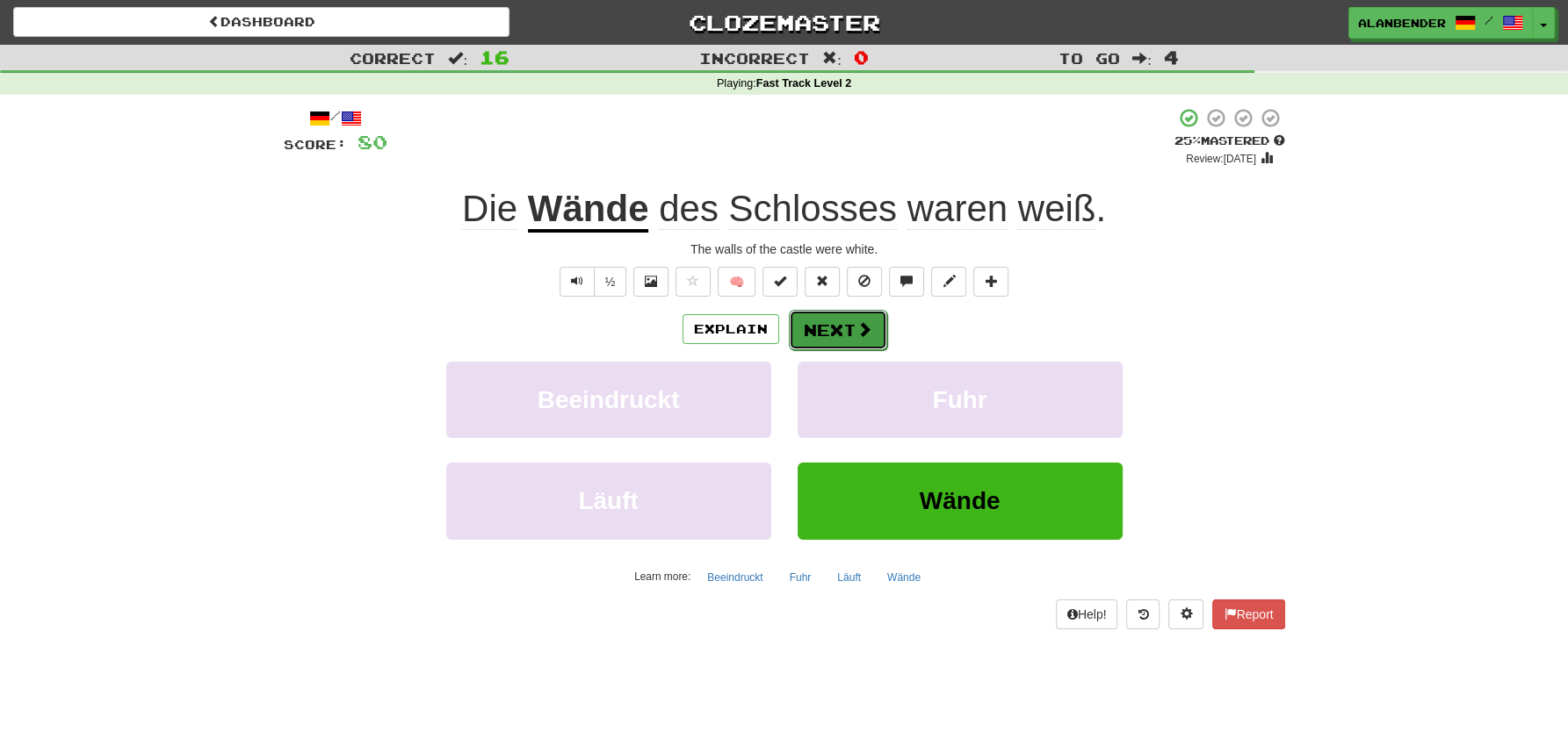
click at [847, 328] on button "Next" at bounding box center [838, 330] width 99 height 41
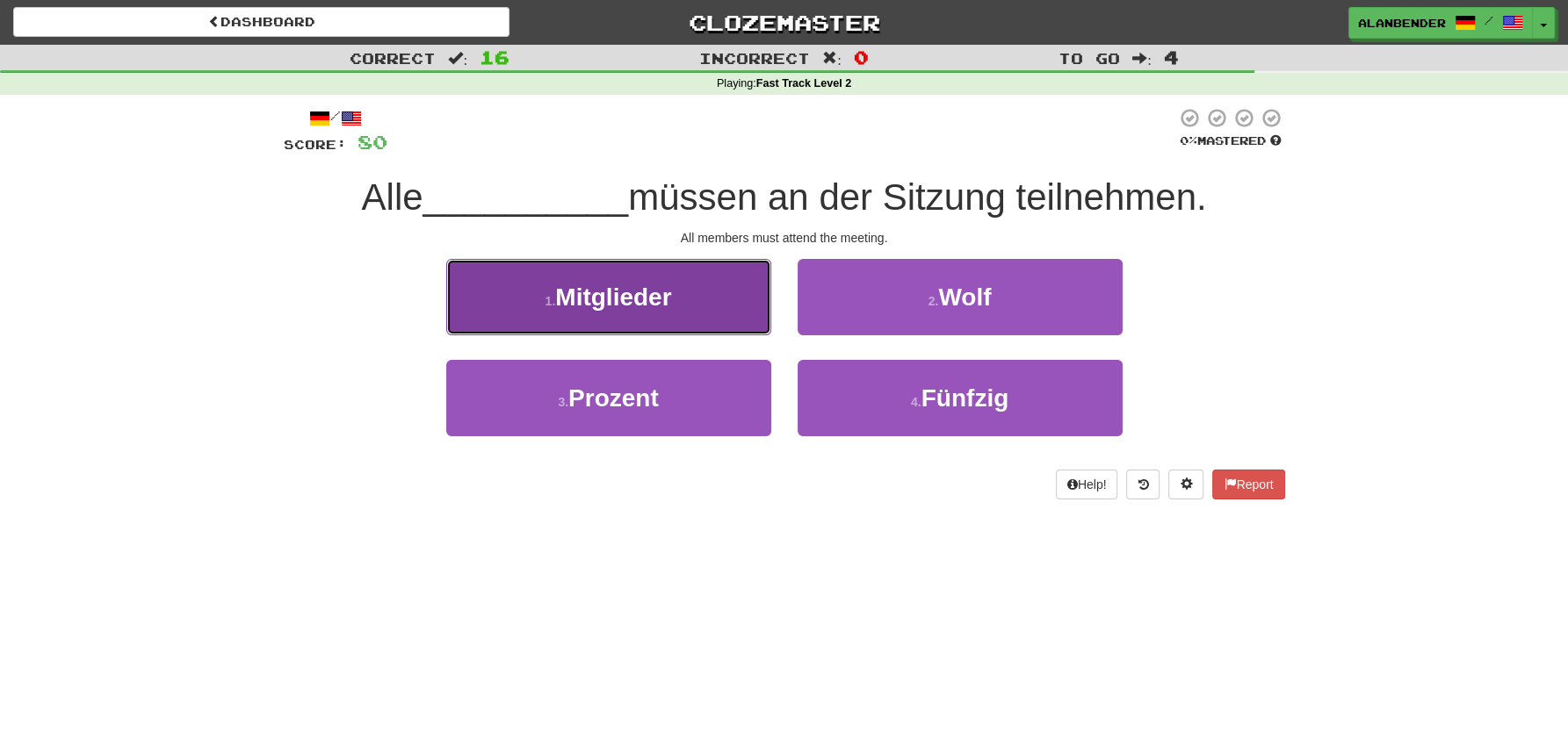
click at [614, 316] on button "1 . Mitglieder" at bounding box center [609, 297] width 325 height 76
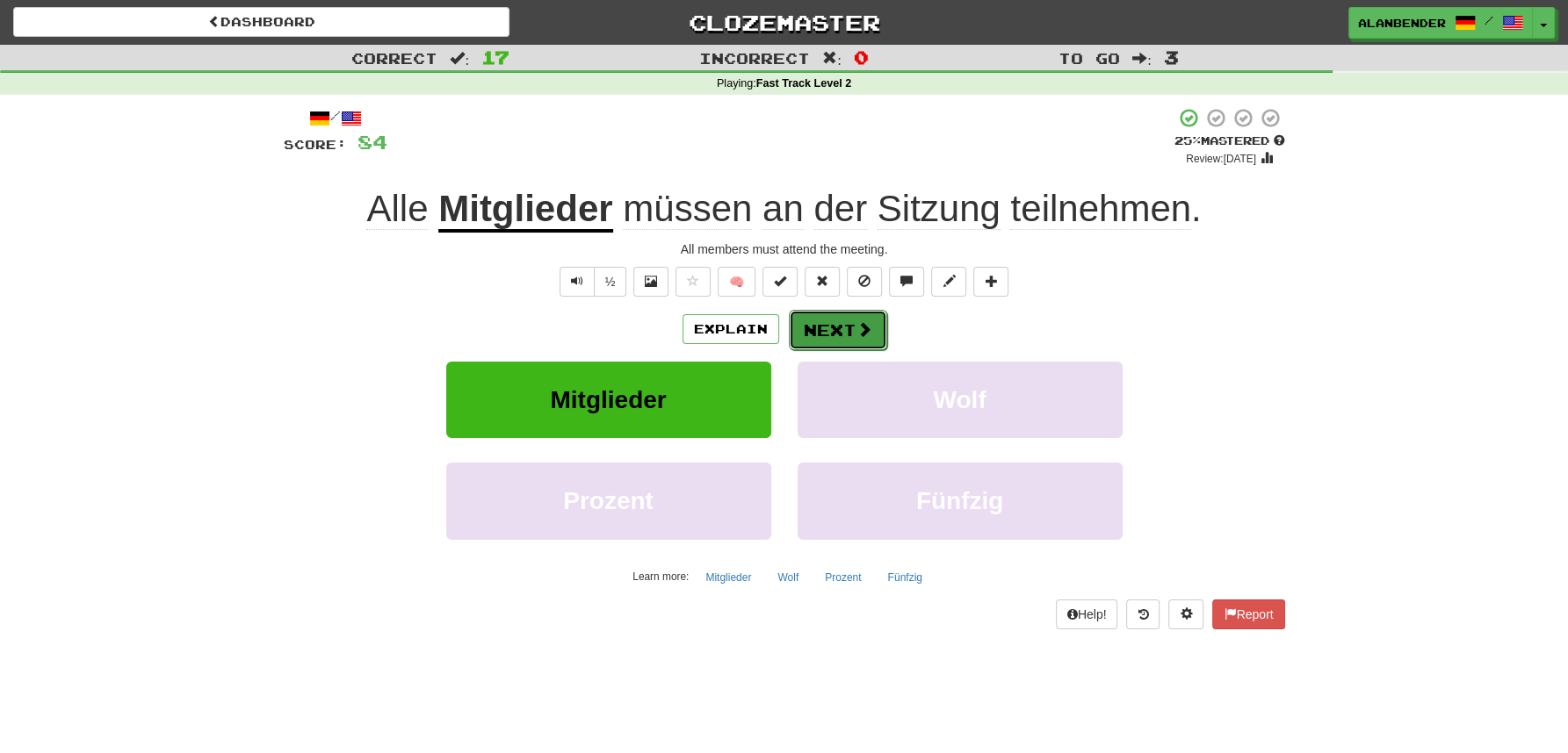
click at [846, 329] on button "Next" at bounding box center [838, 330] width 99 height 41
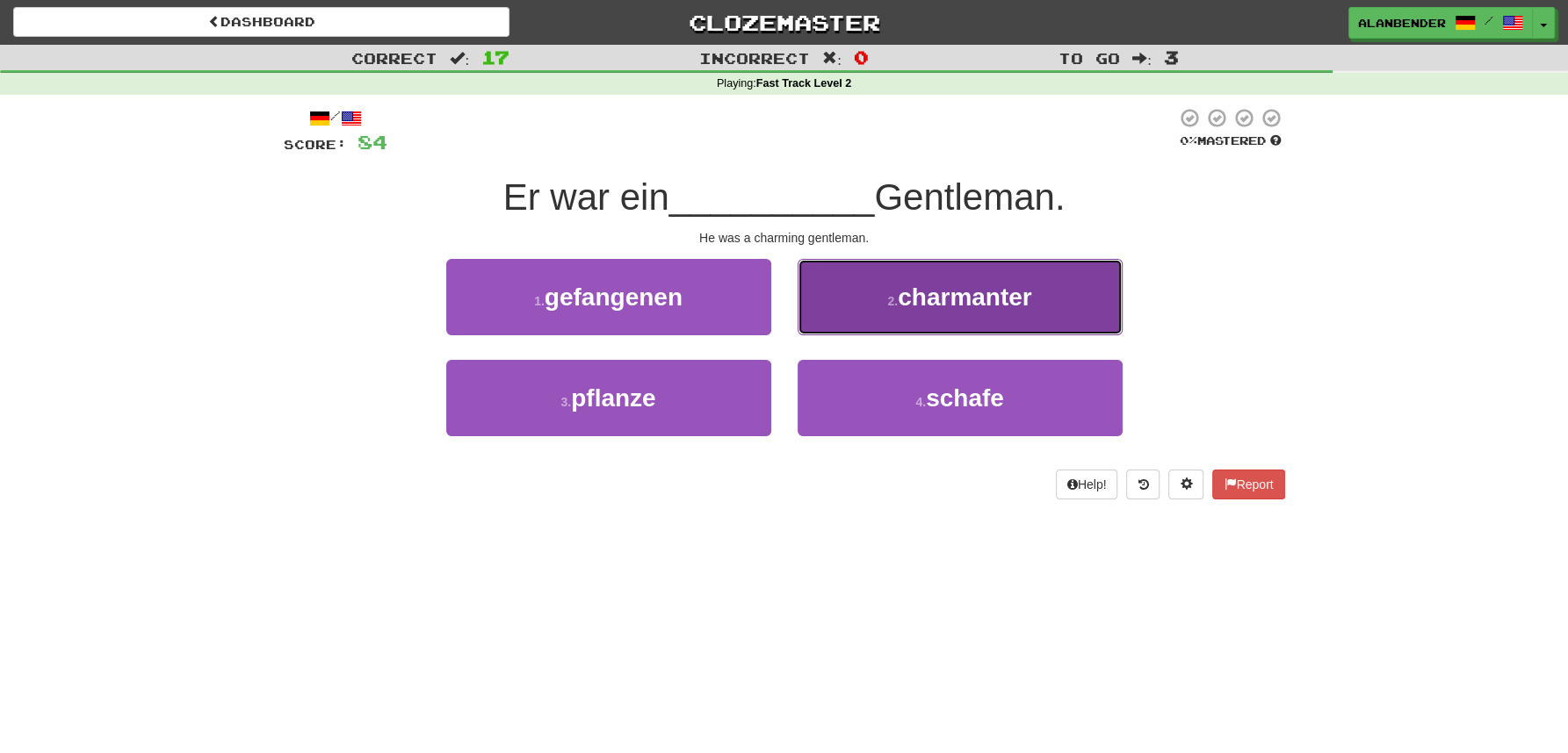
click at [969, 305] on span "charmanter" at bounding box center [964, 297] width 135 height 27
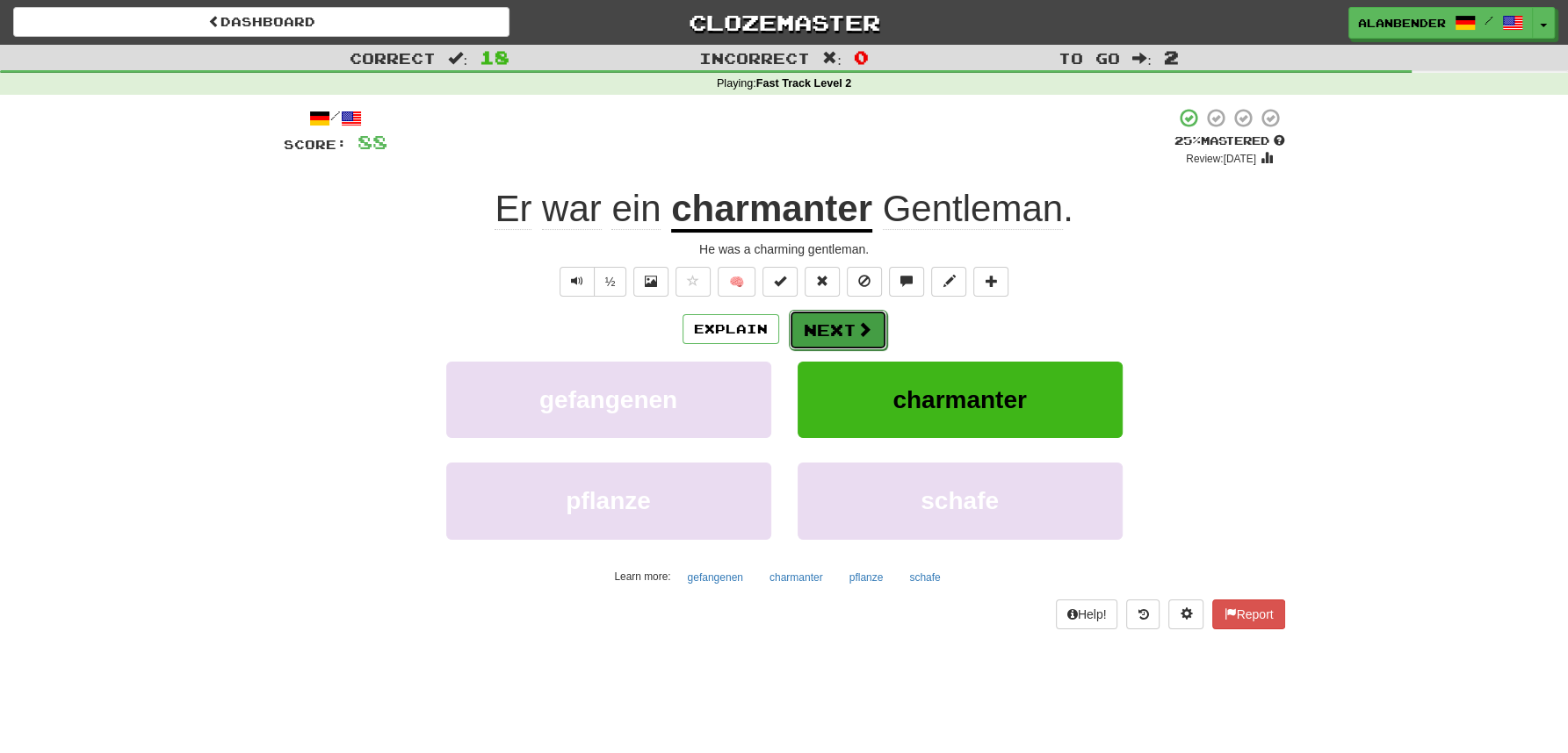
click at [831, 332] on button "Next" at bounding box center [838, 330] width 99 height 41
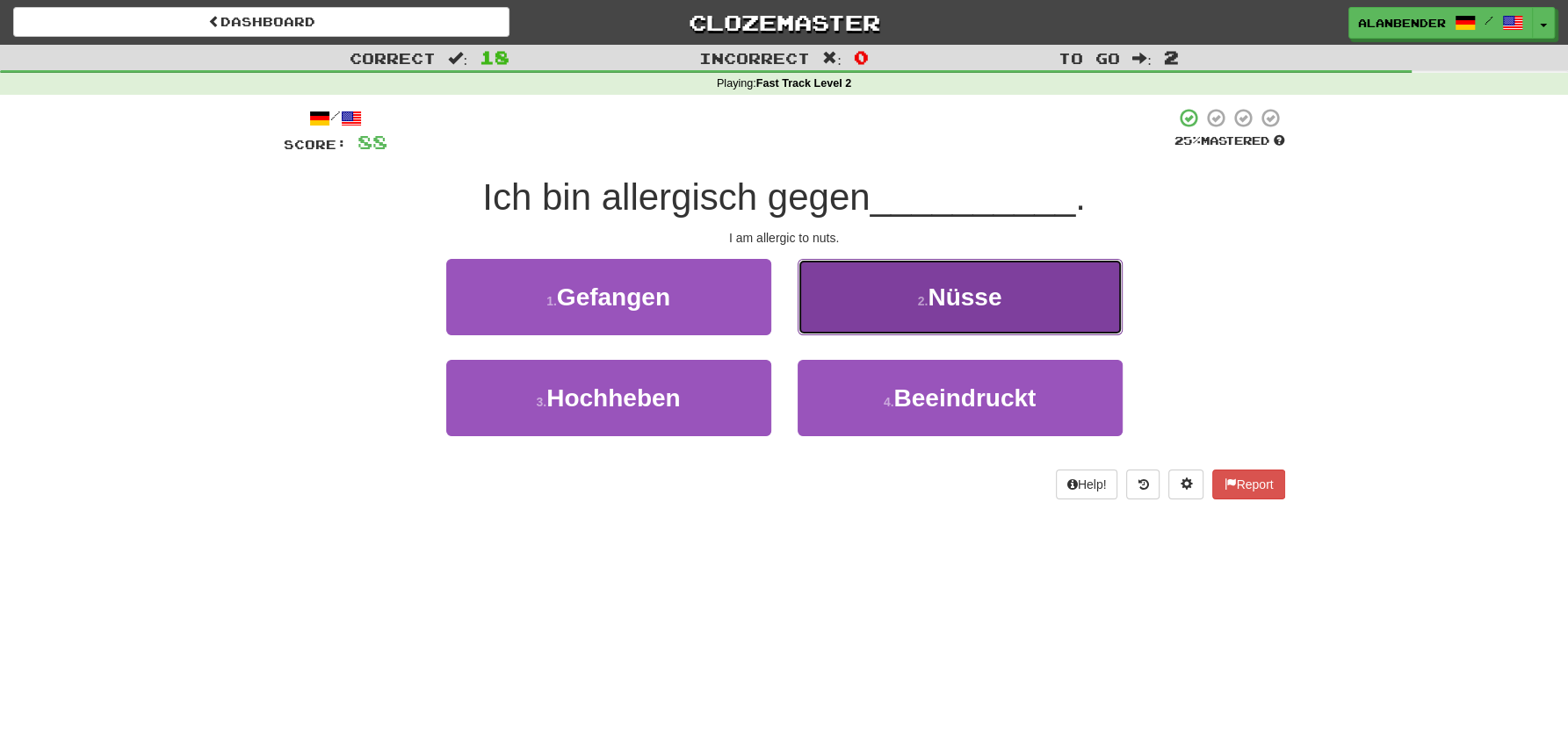
click at [962, 308] on span "Nüsse" at bounding box center [964, 297] width 74 height 27
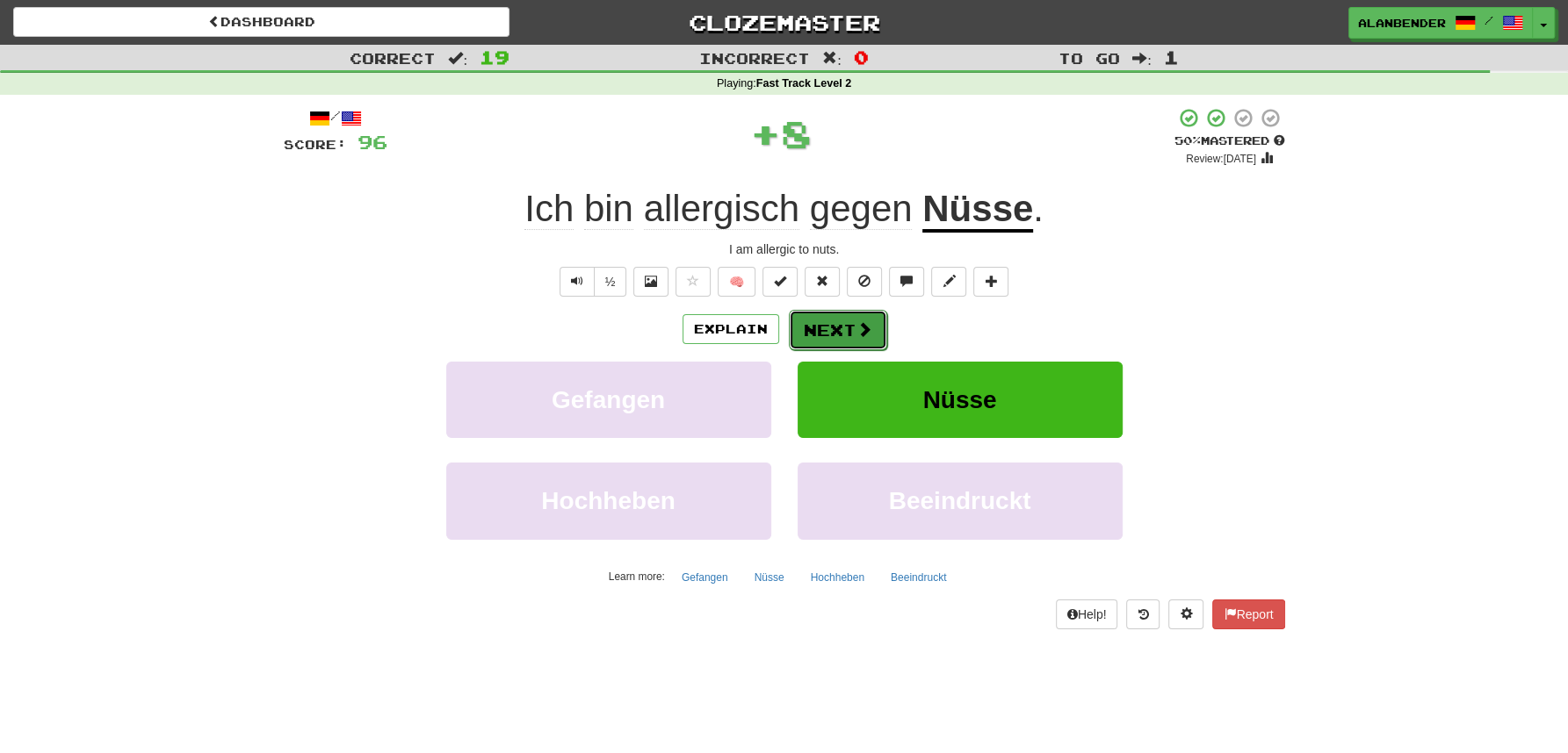
click at [834, 335] on button "Next" at bounding box center [838, 330] width 99 height 41
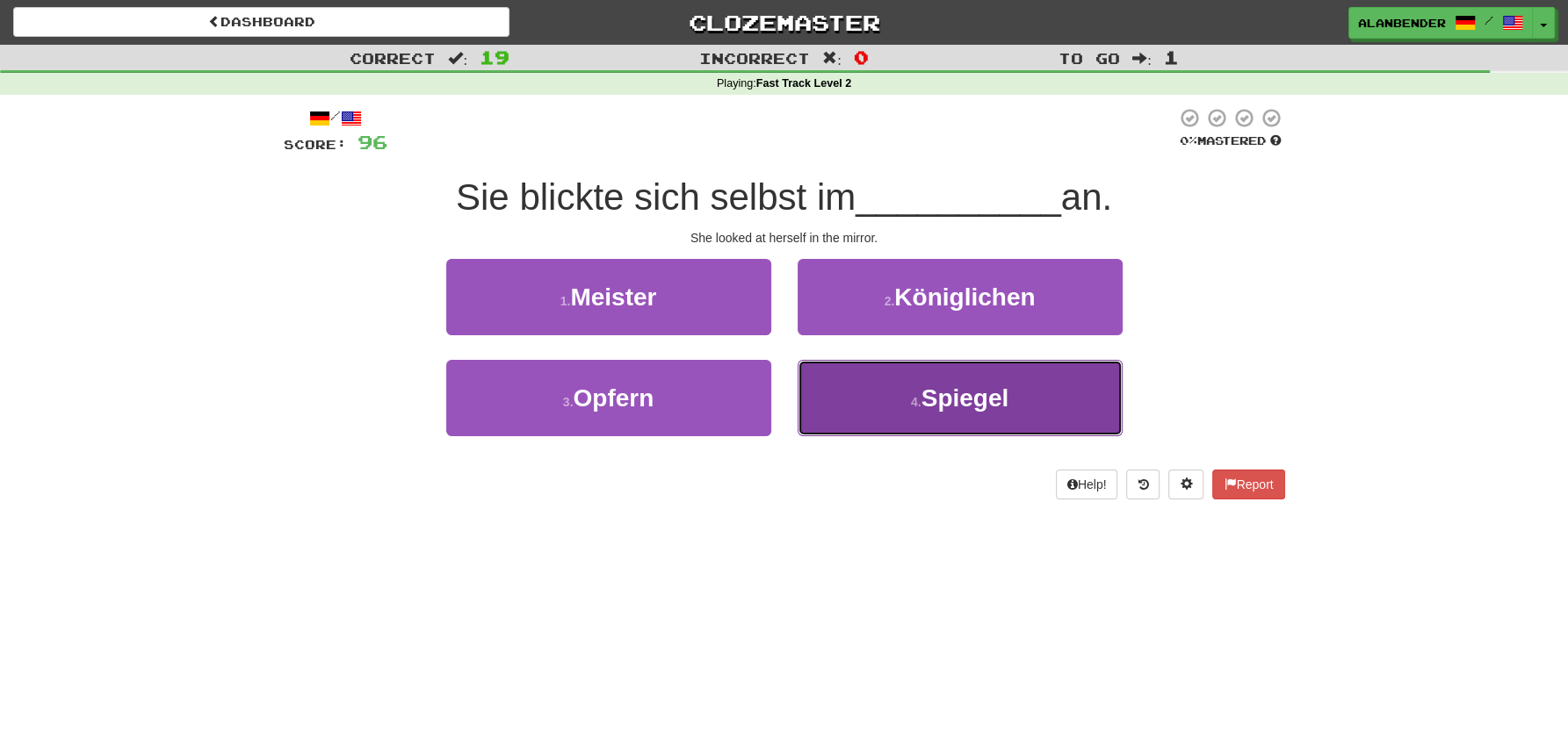
click at [940, 429] on button "4 . Spiegel" at bounding box center [960, 398] width 325 height 76
